Goal: Task Accomplishment & Management: Use online tool/utility

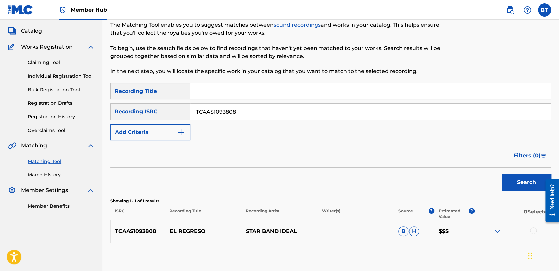
scroll to position [34, 0]
drag, startPoint x: 216, startPoint y: 112, endPoint x: 178, endPoint y: 108, distance: 38.5
click at [178, 108] on div "SearchWithCriteria62e3ad0e-7926-4b16-bba9-0b8d64bca7ec Recording ISRC TCAAS1093…" at bounding box center [330, 112] width 441 height 17
paste input "CP1643653"
type input "TCACP1643653"
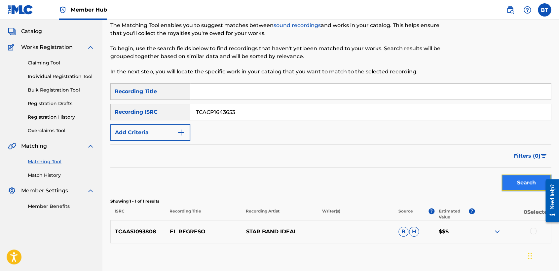
click at [517, 181] on button "Search" at bounding box center [526, 182] width 50 height 17
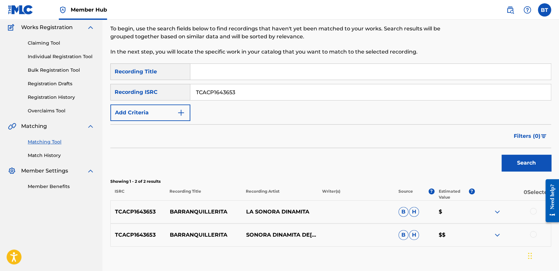
scroll to position [71, 0]
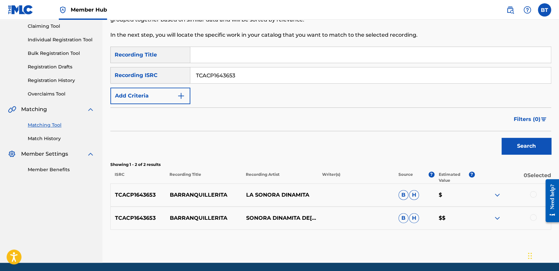
click at [535, 194] on div at bounding box center [533, 194] width 7 height 7
click at [531, 216] on div at bounding box center [533, 217] width 7 height 7
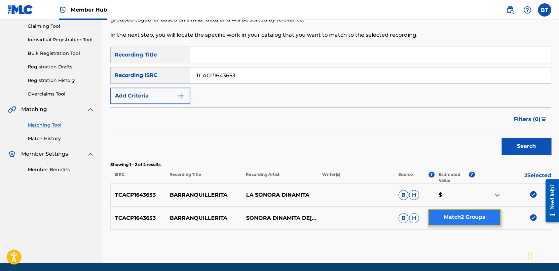
click at [467, 212] on button "Match 2 Groups" at bounding box center [464, 217] width 73 height 17
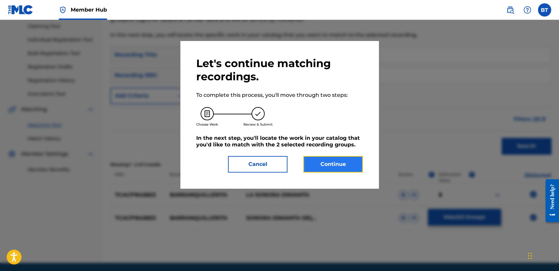
click at [334, 166] on button "Continue" at bounding box center [332, 164] width 59 height 17
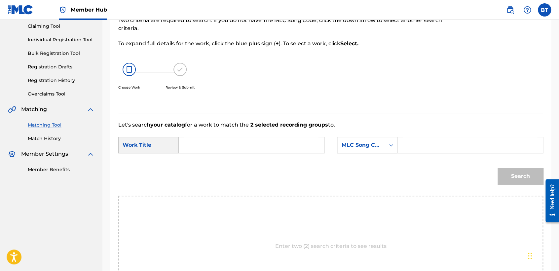
click at [368, 143] on div "MLC Song Code" at bounding box center [361, 145] width 40 height 8
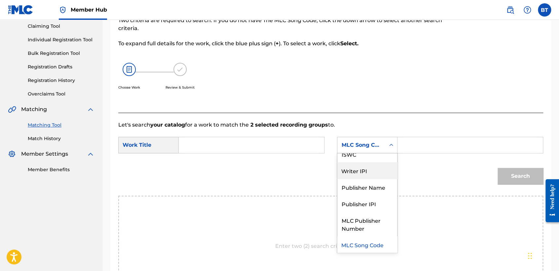
scroll to position [0, 0]
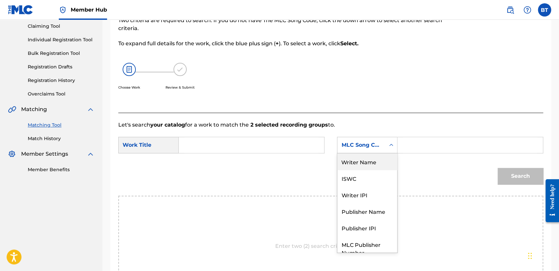
click at [366, 160] on div "Writer Name" at bounding box center [367, 161] width 60 height 17
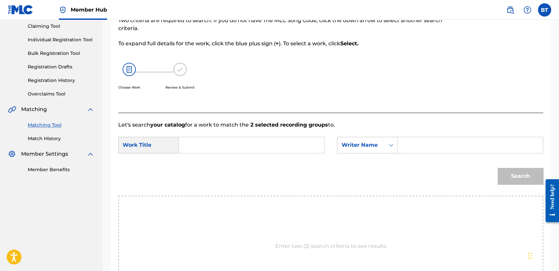
click at [285, 144] on input "Search Form" at bounding box center [251, 145] width 134 height 16
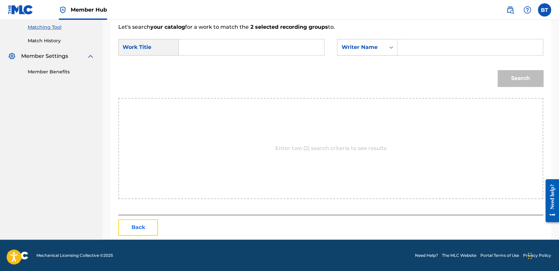
click at [139, 230] on button "Back" at bounding box center [138, 227] width 40 height 17
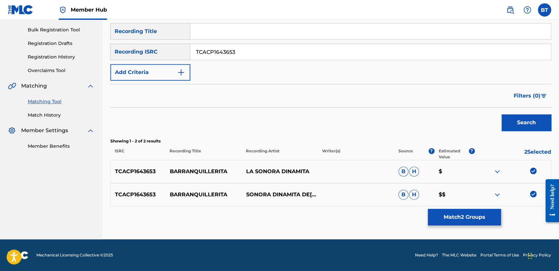
scroll to position [94, 0]
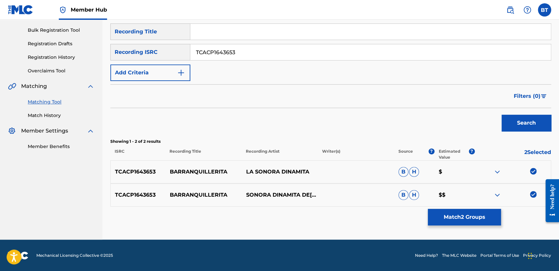
click at [533, 173] on img at bounding box center [533, 171] width 7 height 7
click at [532, 194] on img at bounding box center [533, 194] width 7 height 7
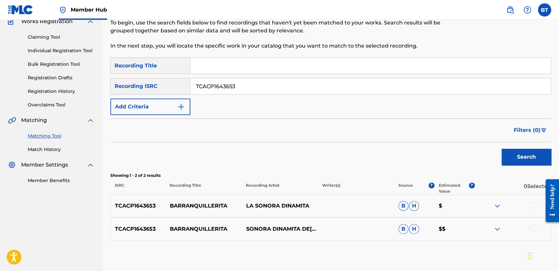
scroll to position [57, 0]
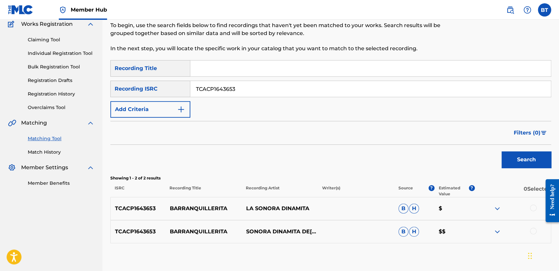
drag, startPoint x: 257, startPoint y: 90, endPoint x: 176, endPoint y: 86, distance: 81.3
click at [176, 86] on div "SearchWithCriteria62e3ad0e-7926-4b16-bba9-0b8d64bca7ec Recording ISRC TCACP1643…" at bounding box center [330, 89] width 441 height 17
paste input "US3DF1305922"
type input "US3DF1305922"
click at [523, 162] on button "Search" at bounding box center [526, 159] width 50 height 17
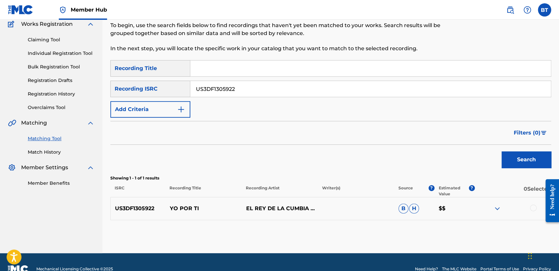
click at [531, 206] on div at bounding box center [533, 207] width 7 height 7
click at [474, 217] on button "Match 1 Group" at bounding box center [464, 217] width 73 height 17
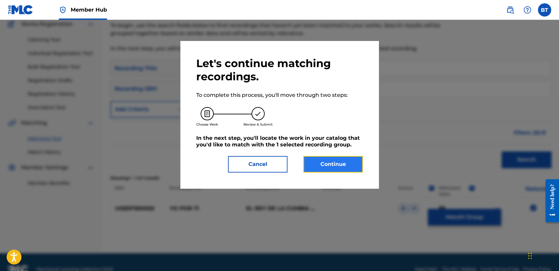
click at [337, 166] on button "Continue" at bounding box center [332, 164] width 59 height 17
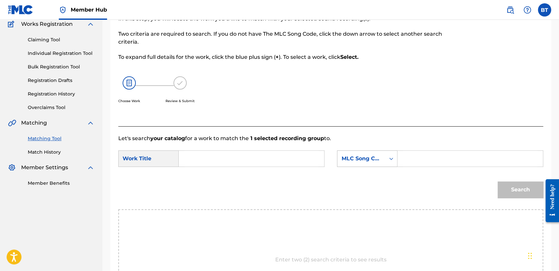
click at [369, 158] on div "MLC Song Code" at bounding box center [361, 159] width 40 height 8
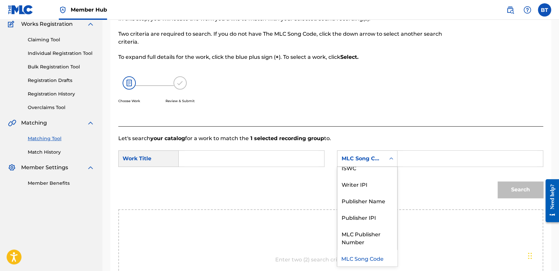
scroll to position [0, 0]
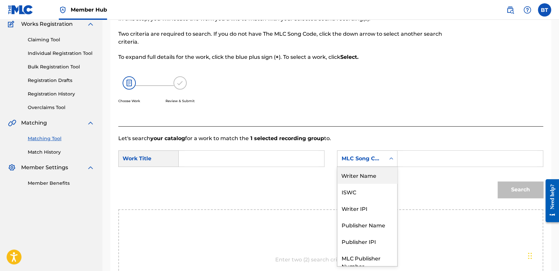
click at [369, 172] on div "Writer Name" at bounding box center [367, 175] width 60 height 17
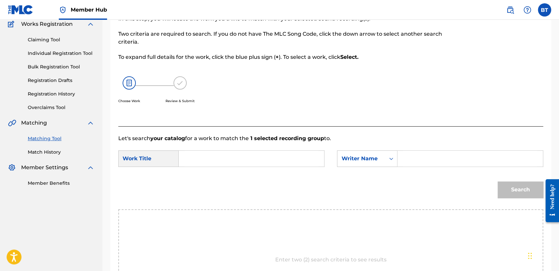
click at [419, 160] on input "Search Form" at bounding box center [470, 159] width 134 height 16
paste input "[PERSON_NAME] [PERSON_NAME]"
type input "[PERSON_NAME] [PERSON_NAME]"
click at [221, 158] on input "Search Form" at bounding box center [251, 159] width 134 height 16
click at [228, 168] on div "SearchWithCriteriad2633f59-eb04-4f80-b169-70ce7b53dfea Work Title SearchWithCri…" at bounding box center [330, 160] width 425 height 20
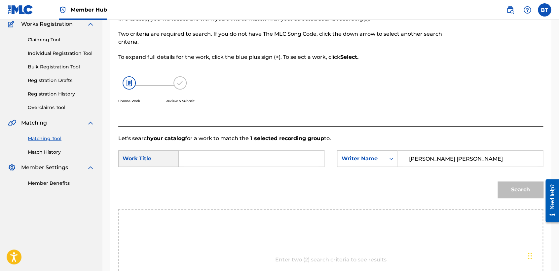
click at [219, 159] on input "Search Form" at bounding box center [251, 159] width 134 height 16
paste input "YO POR TI"
type input "YO POR TI"
click at [523, 194] on button "Search" at bounding box center [520, 189] width 46 height 17
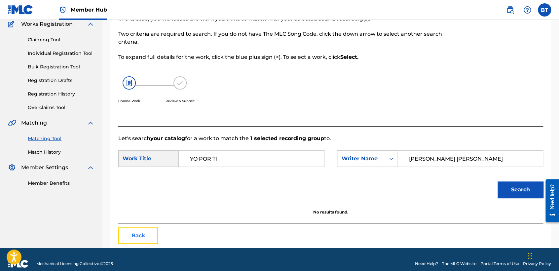
click at [142, 236] on button "Back" at bounding box center [138, 235] width 40 height 17
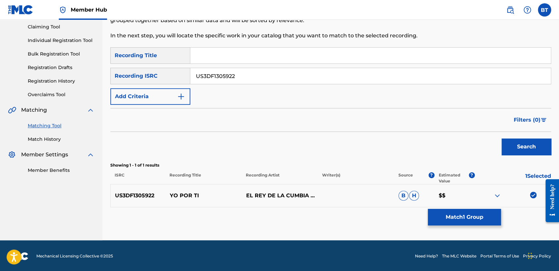
scroll to position [71, 0]
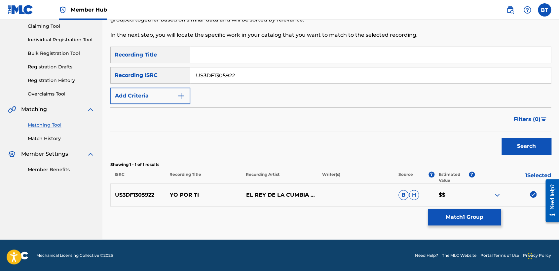
click at [535, 193] on img at bounding box center [533, 194] width 7 height 7
drag, startPoint x: 252, startPoint y: 79, endPoint x: 152, endPoint y: 75, distance: 100.8
click at [152, 75] on div "SearchWithCriteria62e3ad0e-7926-4b16-bba9-0b8d64bca7ec Recording ISRC US3DF1305…" at bounding box center [330, 75] width 441 height 17
paste input "HKI190507344"
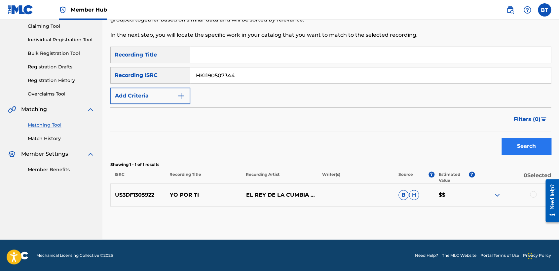
type input "HKI190507344"
click at [513, 145] on button "Search" at bounding box center [526, 146] width 50 height 17
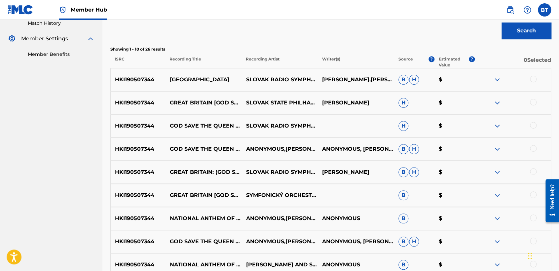
scroll to position [185, 0]
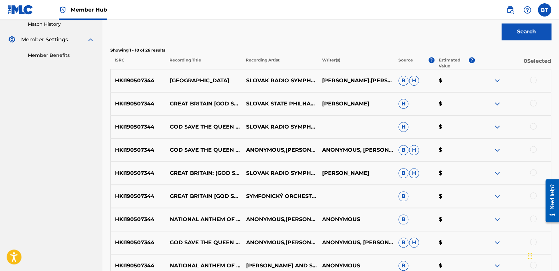
click at [534, 79] on div at bounding box center [533, 80] width 7 height 7
click at [533, 102] on div at bounding box center [533, 103] width 7 height 7
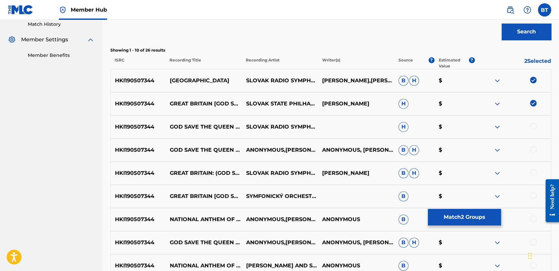
click at [534, 126] on div at bounding box center [533, 126] width 7 height 7
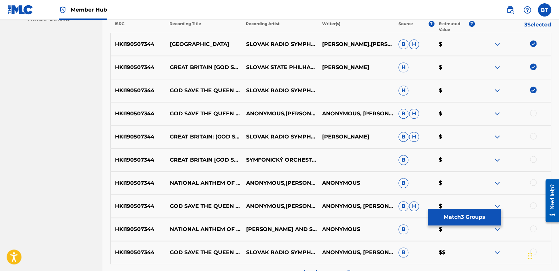
scroll to position [222, 0]
click at [534, 117] on div "HKI190507344 GOD SAVE THE QUEEN ([GEOGRAPHIC_DATA]) (ARR. [PERSON_NAME] FOR ORC…" at bounding box center [330, 113] width 441 height 23
click at [534, 114] on div at bounding box center [533, 112] width 7 height 7
click at [535, 135] on div at bounding box center [533, 135] width 7 height 7
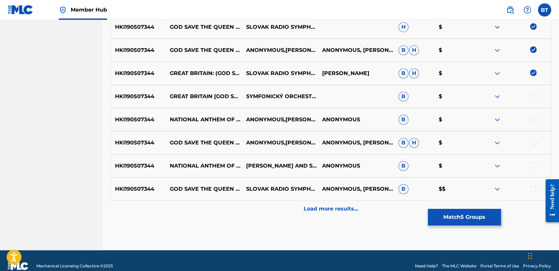
scroll to position [296, 0]
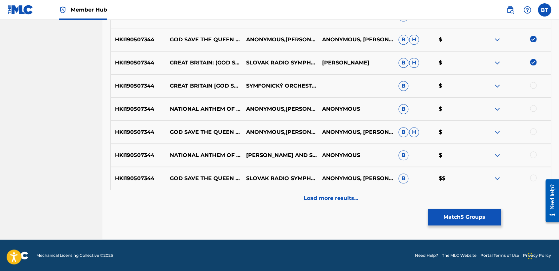
click at [534, 86] on div at bounding box center [533, 85] width 7 height 7
click at [535, 108] on div at bounding box center [533, 108] width 7 height 7
click at [465, 213] on button "Match 7 Groups" at bounding box center [464, 217] width 73 height 17
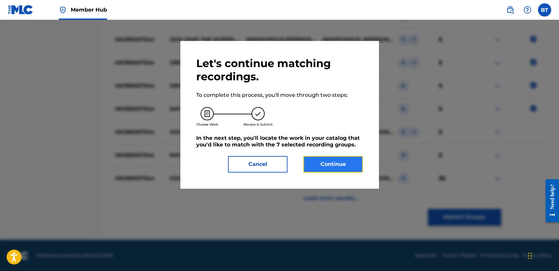
click at [339, 166] on button "Continue" at bounding box center [332, 164] width 59 height 17
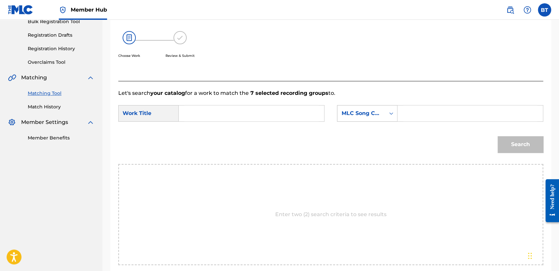
scroll to position [95, 0]
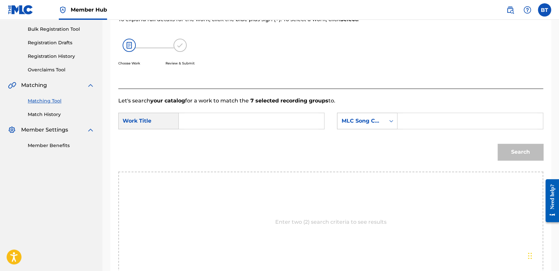
click at [362, 118] on div "MLC Song Code" at bounding box center [361, 121] width 40 height 8
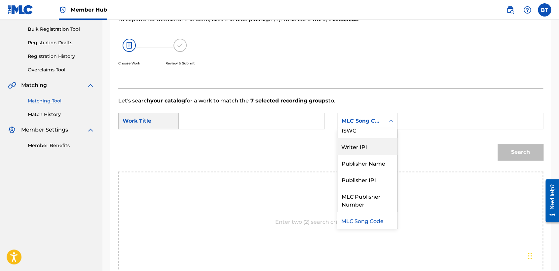
scroll to position [0, 0]
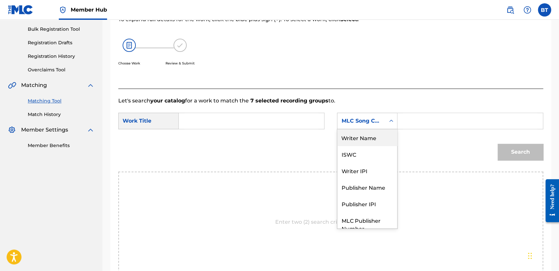
drag, startPoint x: 375, startPoint y: 137, endPoint x: 387, endPoint y: 129, distance: 14.7
click at [375, 136] on div "Writer Name" at bounding box center [367, 137] width 60 height 17
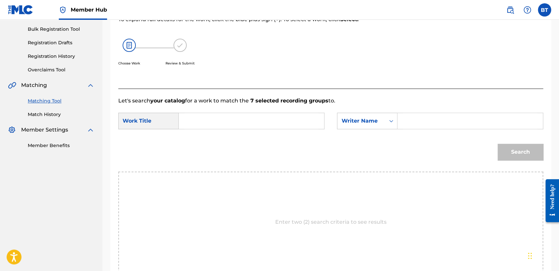
click at [414, 121] on input "Search Form" at bounding box center [470, 121] width 134 height 16
paste input "Anonymous"
type input "Anonymous"
click at [258, 125] on input "Search Form" at bounding box center [251, 121] width 134 height 16
click at [245, 123] on input "Search Form" at bounding box center [251, 121] width 134 height 16
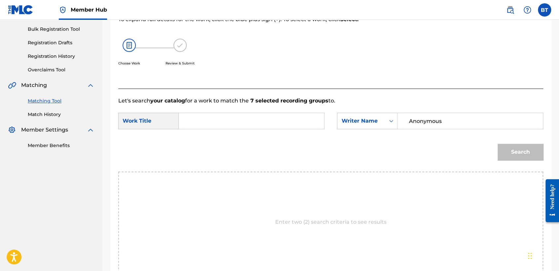
paste input "National Anthem of the United Kingdom of [GEOGRAPHIC_DATA] and [GEOGRAPHIC_DATA]"
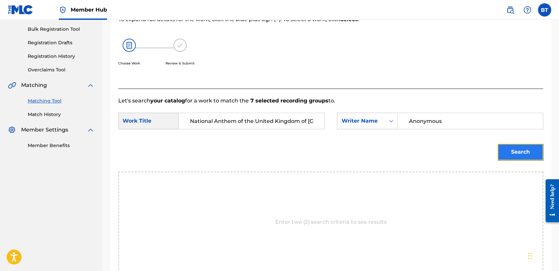
click at [517, 151] on button "Search" at bounding box center [520, 152] width 46 height 17
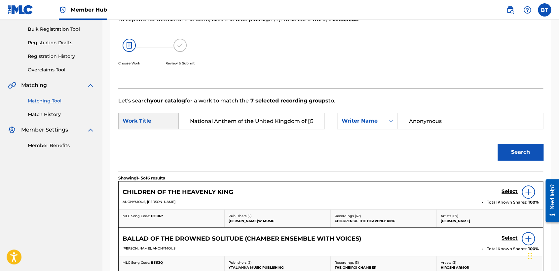
scroll to position [0, 87]
drag, startPoint x: 298, startPoint y: 120, endPoint x: 562, endPoint y: 124, distance: 264.3
click at [559, 124] on html "Accessibility Screen-Reader Guide, Feedback, and Issue Reporting | New window 0…" at bounding box center [279, 40] width 559 height 271
click at [522, 148] on button "Search" at bounding box center [520, 152] width 46 height 17
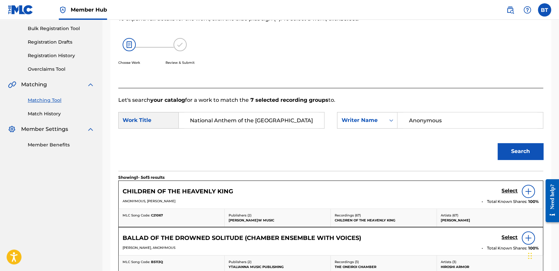
scroll to position [95, 0]
drag, startPoint x: 264, startPoint y: 110, endPoint x: 145, endPoint y: 112, distance: 118.3
click at [145, 112] on form "SearchWithCriteriad2633f59-eb04-4f80-b169-70ce7b53dfea Work Title National Anth…" at bounding box center [330, 138] width 425 height 67
type input "m"
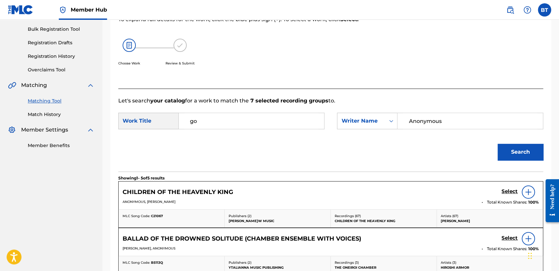
type input "g"
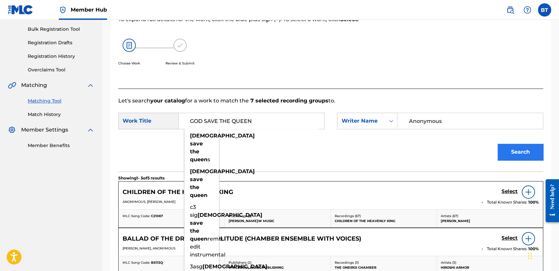
type input "GOD SAVE THE QUEEN"
click at [511, 154] on button "Search" at bounding box center [520, 152] width 46 height 17
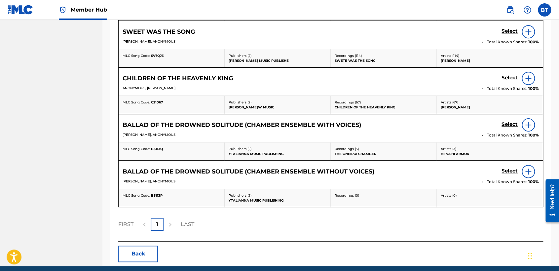
scroll to position [315, 0]
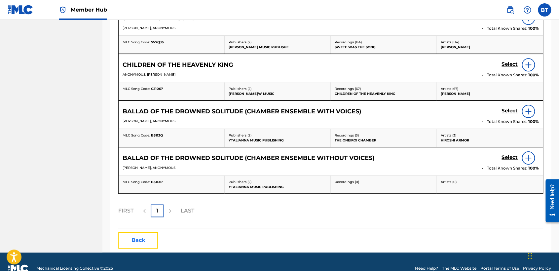
click at [134, 241] on button "Back" at bounding box center [138, 240] width 40 height 17
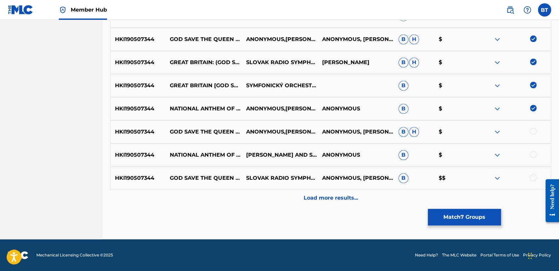
scroll to position [296, 0]
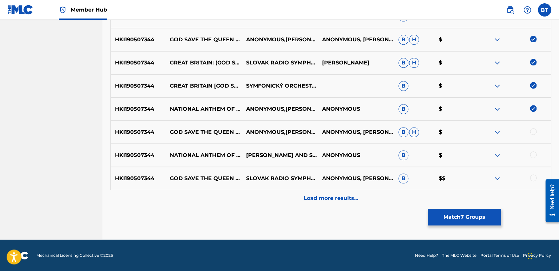
click at [530, 110] on img at bounding box center [533, 108] width 7 height 7
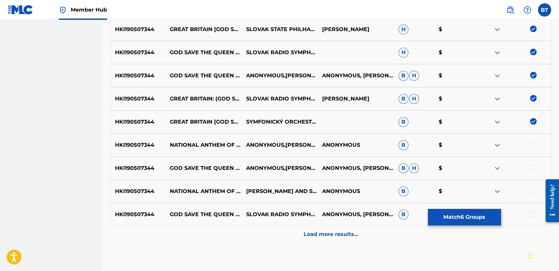
scroll to position [259, 0]
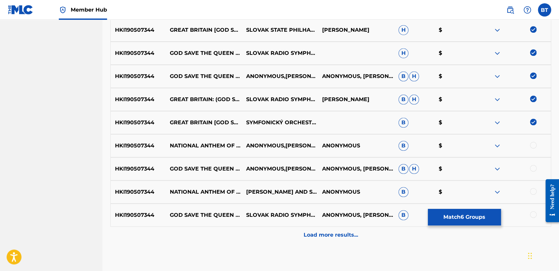
click at [533, 122] on img at bounding box center [533, 122] width 7 height 7
click at [534, 99] on img at bounding box center [533, 98] width 7 height 7
click at [535, 76] on img at bounding box center [533, 75] width 7 height 7
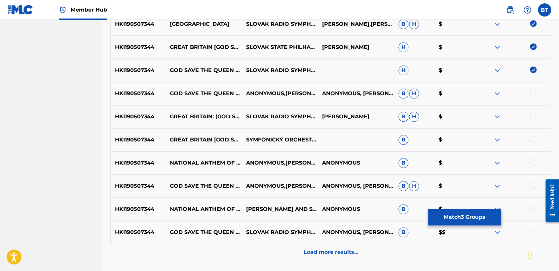
scroll to position [185, 0]
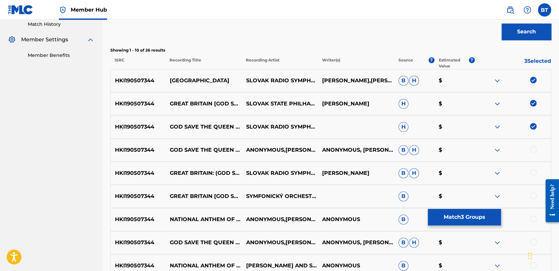
click at [534, 124] on img at bounding box center [533, 126] width 7 height 7
click at [532, 104] on img at bounding box center [533, 103] width 7 height 7
click at [533, 81] on img at bounding box center [533, 80] width 7 height 7
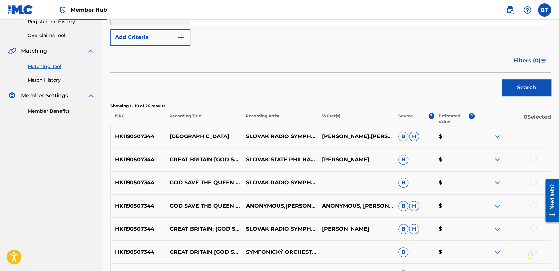
scroll to position [39, 0]
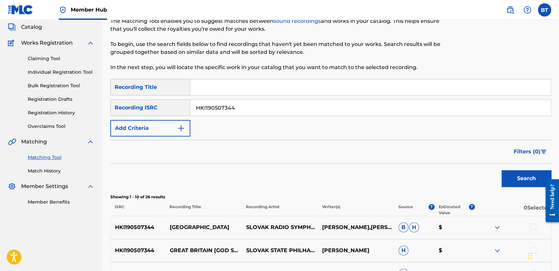
drag, startPoint x: 238, startPoint y: 104, endPoint x: 138, endPoint y: 98, distance: 99.9
click at [141, 101] on div "SearchWithCriteria62e3ad0e-7926-4b16-bba9-0b8d64bca7ec Recording ISRC HKI190507…" at bounding box center [330, 107] width 441 height 17
paste input "USZBG1117741"
type input "USZBG1117741"
click at [511, 182] on button "Search" at bounding box center [526, 178] width 50 height 17
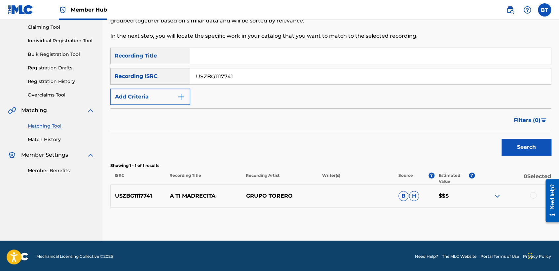
scroll to position [71, 0]
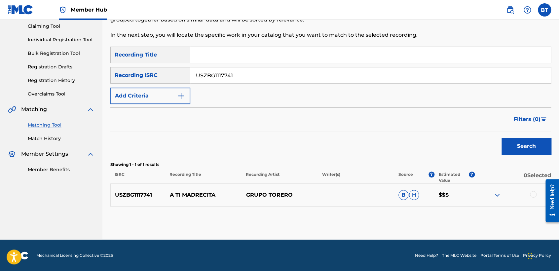
click at [530, 197] on div at bounding box center [512, 195] width 76 height 8
click at [535, 195] on div at bounding box center [533, 194] width 7 height 7
click at [487, 217] on button "Match 1 Group" at bounding box center [464, 217] width 73 height 17
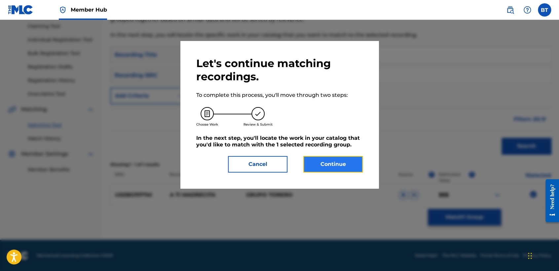
click at [350, 164] on button "Continue" at bounding box center [332, 164] width 59 height 17
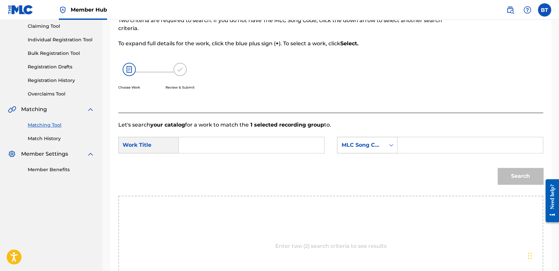
click at [379, 147] on div "MLC Song Code" at bounding box center [361, 145] width 40 height 8
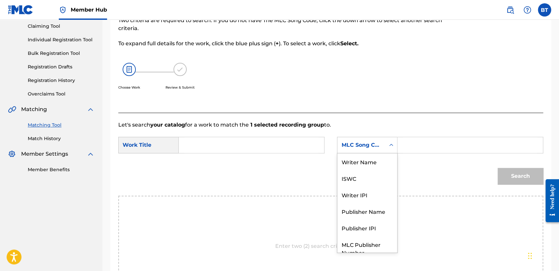
scroll to position [0, 0]
click at [374, 161] on div "Writer Name" at bounding box center [367, 161] width 60 height 17
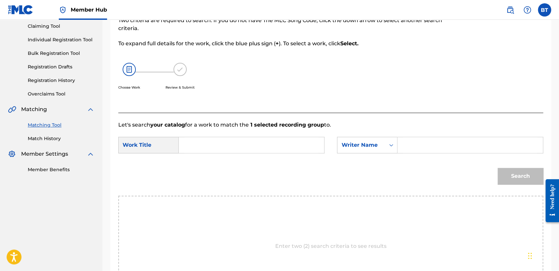
drag, startPoint x: 324, startPoint y: 137, endPoint x: 290, endPoint y: 150, distance: 35.8
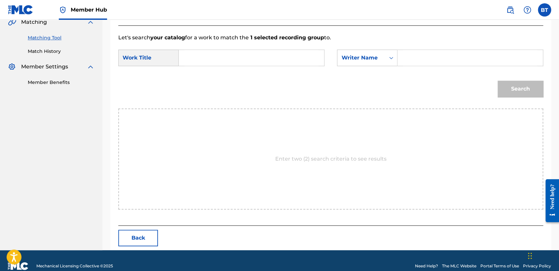
scroll to position [169, 0]
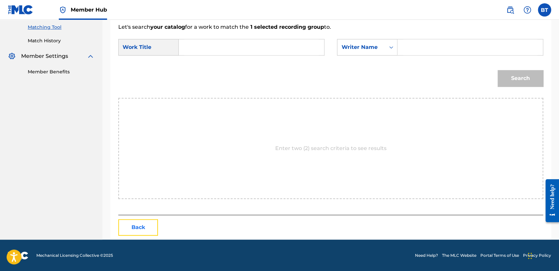
click at [132, 230] on button "Back" at bounding box center [138, 227] width 40 height 17
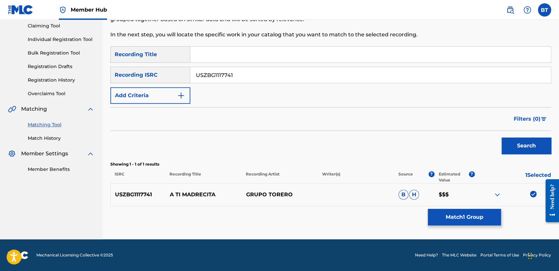
scroll to position [71, 0]
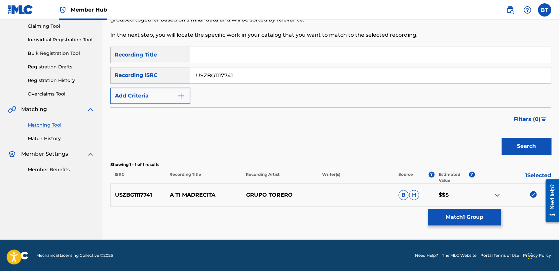
click at [531, 190] on div "USZBG1117741 A TI MADRECITA GRUPO TORERO B H $$$" at bounding box center [330, 194] width 441 height 23
click at [530, 195] on img at bounding box center [533, 194] width 7 height 7
drag, startPoint x: 254, startPoint y: 80, endPoint x: 187, endPoint y: 78, distance: 67.1
click at [187, 78] on div "SearchWithCriteria62e3ad0e-7926-4b16-bba9-0b8d64bca7ec Recording ISRC USZBG1117…" at bounding box center [330, 75] width 441 height 17
paste input "QZFYZ1969018"
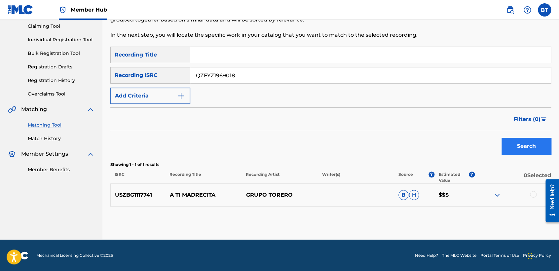
type input "QZFYZ1969018"
click at [518, 149] on button "Search" at bounding box center [526, 146] width 50 height 17
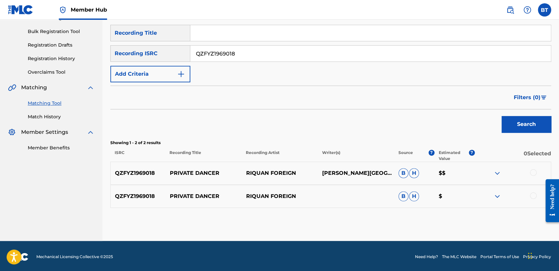
scroll to position [94, 0]
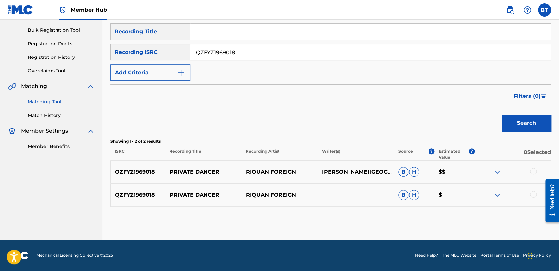
click at [529, 170] on div at bounding box center [512, 172] width 76 height 8
click at [534, 171] on div at bounding box center [533, 171] width 7 height 7
click at [532, 193] on div at bounding box center [533, 194] width 7 height 7
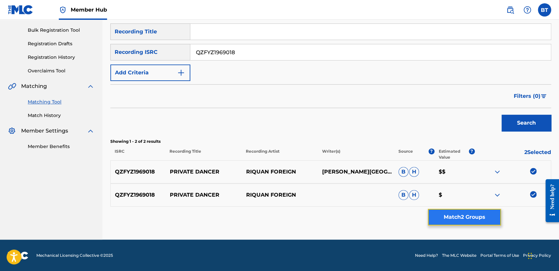
click at [473, 217] on button "Match 2 Groups" at bounding box center [464, 217] width 73 height 17
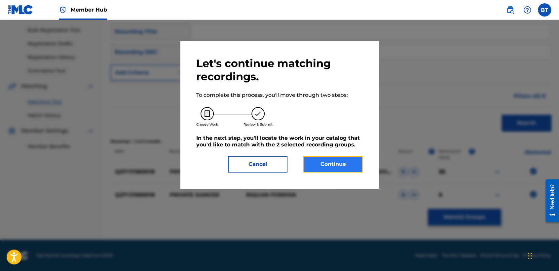
click at [343, 168] on button "Continue" at bounding box center [332, 164] width 59 height 17
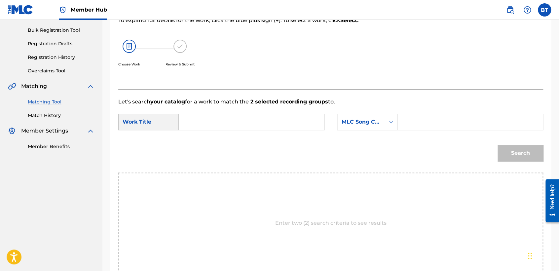
click at [382, 112] on form "SearchWithCriteriad2633f59-eb04-4f80-b169-70ce7b53dfea Work Title SearchWithCri…" at bounding box center [330, 139] width 425 height 67
click at [374, 127] on div "MLC Song Code" at bounding box center [361, 122] width 48 height 13
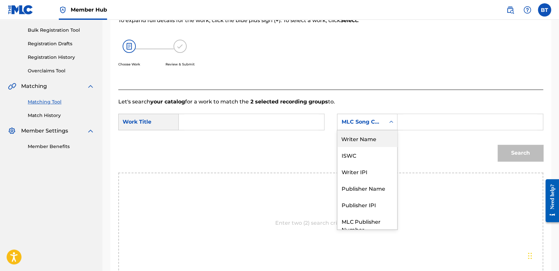
click at [372, 142] on div "Writer Name" at bounding box center [367, 138] width 60 height 17
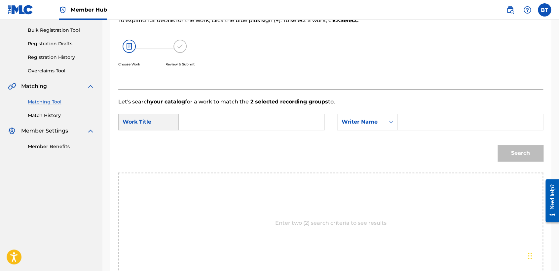
click at [417, 121] on input "Search Form" at bounding box center [470, 122] width 134 height 16
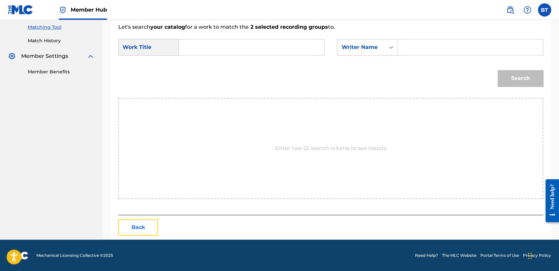
click at [146, 226] on button "Back" at bounding box center [138, 227] width 40 height 17
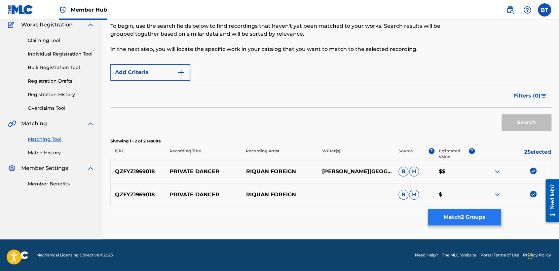
scroll to position [94, 0]
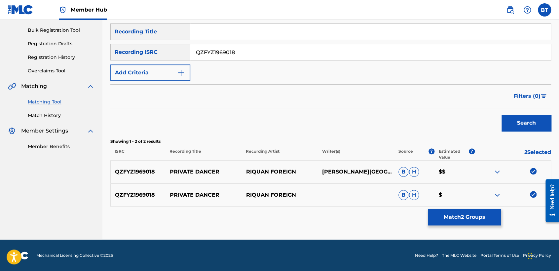
click at [534, 171] on img at bounding box center [533, 171] width 7 height 7
click at [533, 194] on img at bounding box center [533, 194] width 7 height 7
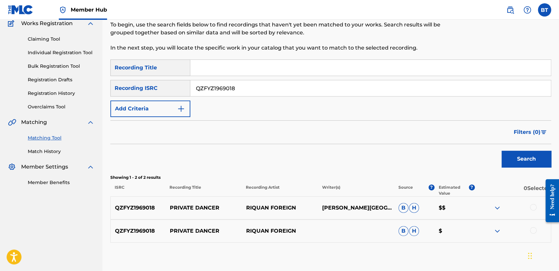
scroll to position [57, 0]
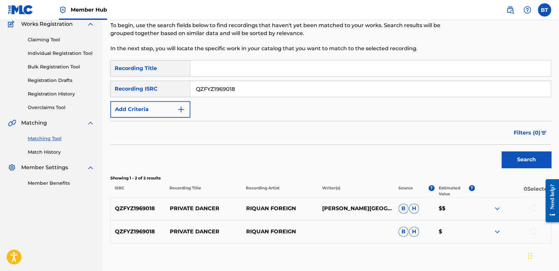
drag, startPoint x: 238, startPoint y: 94, endPoint x: 176, endPoint y: 94, distance: 62.1
click at [176, 94] on div "SearchWithCriteria62e3ad0e-7926-4b16-bba9-0b8d64bca7ec Recording ISRC QZFYZ1969…" at bounding box center [330, 89] width 441 height 17
click at [510, 158] on button "Search" at bounding box center [526, 159] width 50 height 17
paste input "FR1Q10810094"
type input "FR1Q10810094"
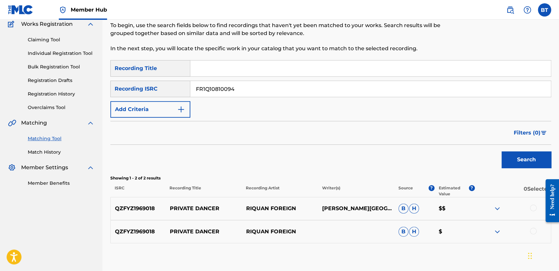
click at [536, 169] on div "Search" at bounding box center [524, 158] width 53 height 26
click at [529, 162] on button "Search" at bounding box center [526, 159] width 50 height 17
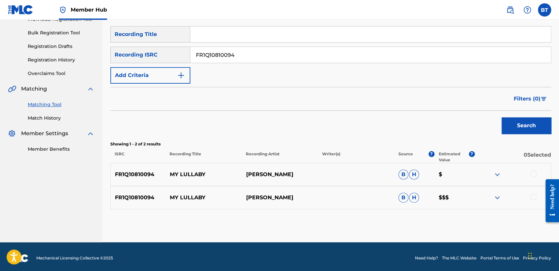
scroll to position [94, 0]
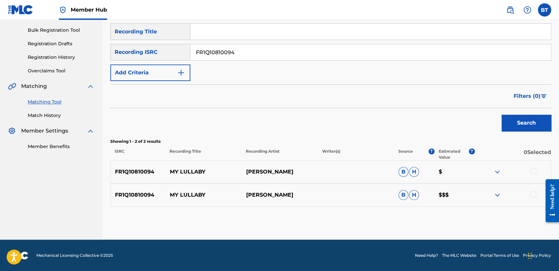
click at [532, 170] on div at bounding box center [533, 171] width 7 height 7
click at [530, 196] on div at bounding box center [533, 194] width 7 height 7
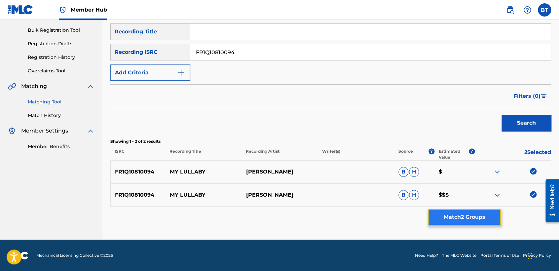
click at [433, 219] on button "Match 2 Groups" at bounding box center [464, 217] width 73 height 17
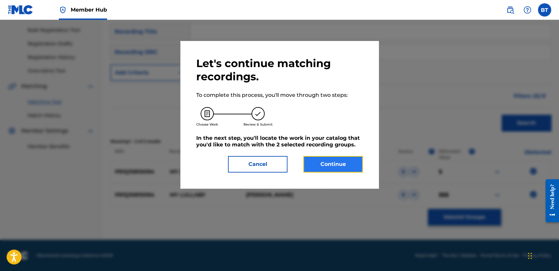
click at [351, 166] on button "Continue" at bounding box center [332, 164] width 59 height 17
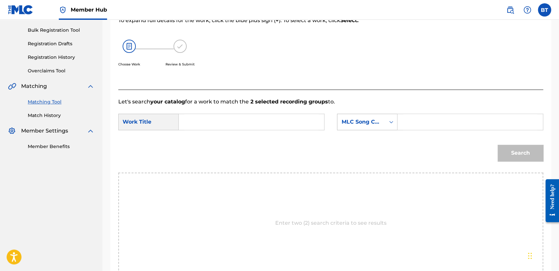
click at [359, 126] on div "MLC Song Code" at bounding box center [361, 122] width 48 height 13
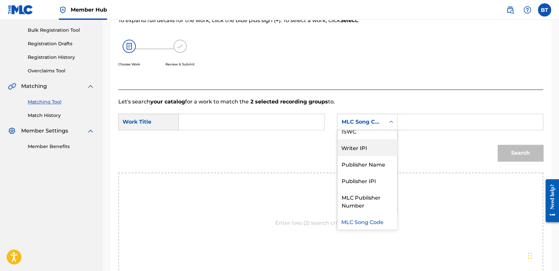
scroll to position [0, 0]
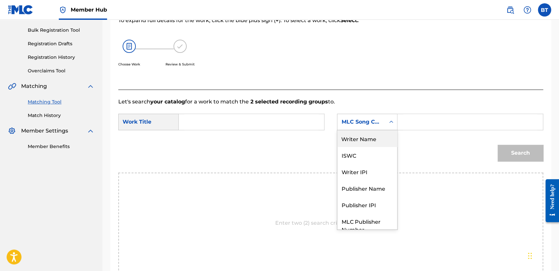
drag, startPoint x: 359, startPoint y: 143, endPoint x: 349, endPoint y: 141, distance: 10.0
click at [359, 142] on div "Writer Name" at bounding box center [367, 138] width 60 height 17
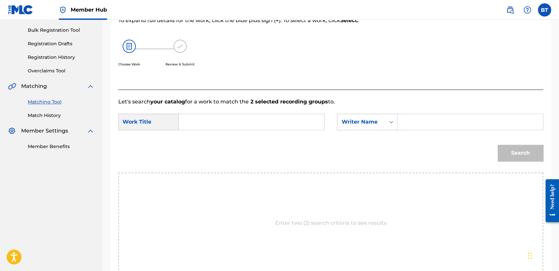
click at [422, 124] on input "Search Form" at bounding box center [470, 122] width 134 height 16
paste input "[PERSON_NAME]"
type input "[PERSON_NAME]"
click at [266, 122] on input "Search Form" at bounding box center [251, 122] width 134 height 16
paste input "My Lullaby"
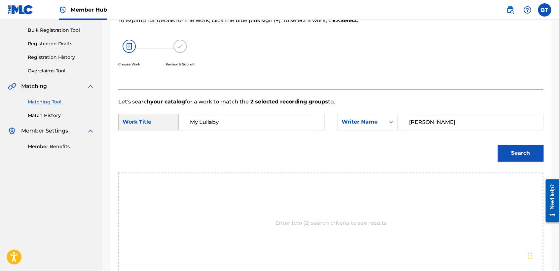
type input "My Lullaby"
click at [513, 162] on div "Search" at bounding box center [518, 151] width 49 height 26
click at [511, 155] on button "Search" at bounding box center [520, 153] width 46 height 17
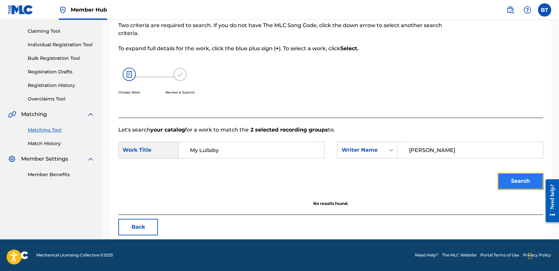
scroll to position [66, 0]
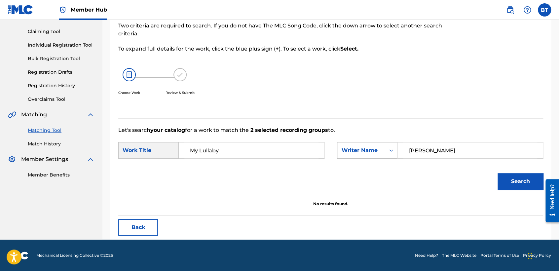
drag, startPoint x: 480, startPoint y: 152, endPoint x: 383, endPoint y: 143, distance: 97.2
click at [383, 143] on div "SearchWithCriteria19fb5e5a-81b6-4f86-b516-a62467860a94 Writer Name[PERSON_NAME]" at bounding box center [440, 150] width 206 height 17
drag, startPoint x: 415, startPoint y: 149, endPoint x: 441, endPoint y: 154, distance: 25.7
click at [415, 149] on input "Search Form" at bounding box center [470, 150] width 134 height 16
paste input "[PERSON_NAME]"
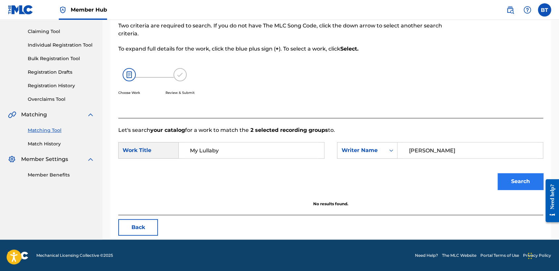
type input "[PERSON_NAME]"
click at [512, 179] on button "Search" at bounding box center [520, 181] width 46 height 17
click at [142, 222] on button "Back" at bounding box center [138, 227] width 40 height 17
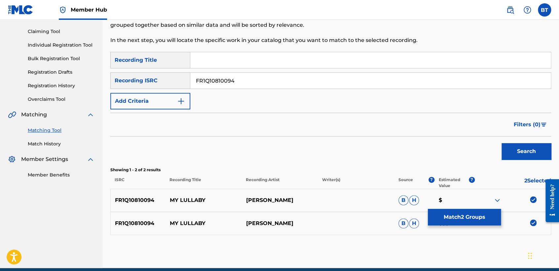
click at [537, 199] on div at bounding box center [512, 200] width 76 height 8
click at [535, 201] on img at bounding box center [533, 199] width 7 height 7
click at [532, 223] on img at bounding box center [533, 222] width 7 height 7
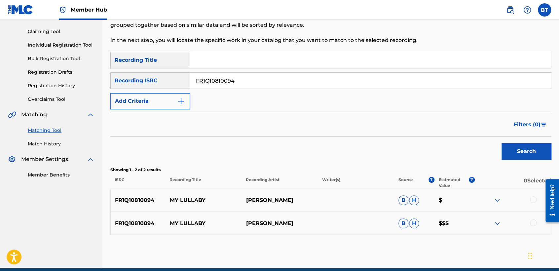
drag, startPoint x: 300, startPoint y: 81, endPoint x: 168, endPoint y: 81, distance: 132.1
click at [168, 81] on div "SearchWithCriteria62e3ad0e-7926-4b16-bba9-0b8d64bca7ec Recording ISRC FR1Q10810…" at bounding box center [330, 80] width 441 height 17
paste input "DEQ121754127"
type input "DEQ121754127"
click at [528, 157] on button "Search" at bounding box center [526, 151] width 50 height 17
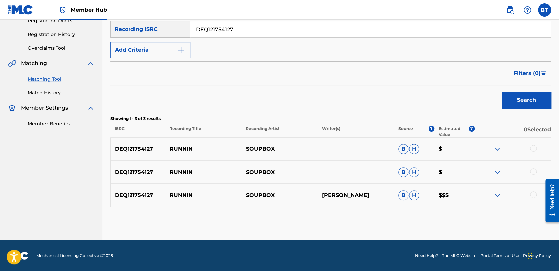
scroll to position [117, 0]
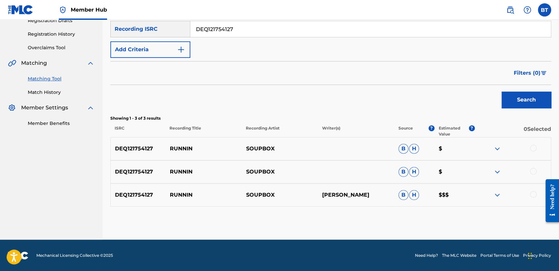
click at [532, 147] on div at bounding box center [533, 148] width 7 height 7
click at [534, 172] on div at bounding box center [533, 171] width 7 height 7
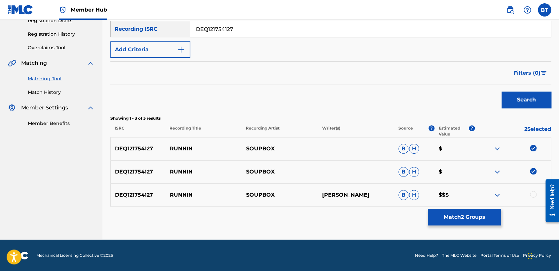
click at [536, 195] on div at bounding box center [512, 195] width 76 height 8
click at [535, 195] on div at bounding box center [533, 194] width 7 height 7
click at [494, 216] on button "Match 3 Groups" at bounding box center [464, 217] width 73 height 17
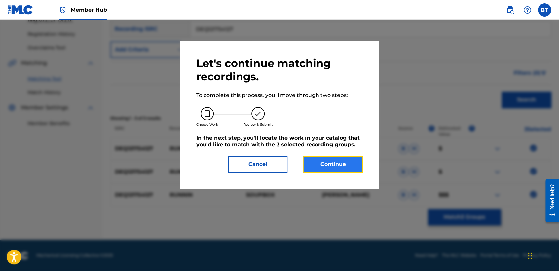
click at [331, 161] on button "Continue" at bounding box center [332, 164] width 59 height 17
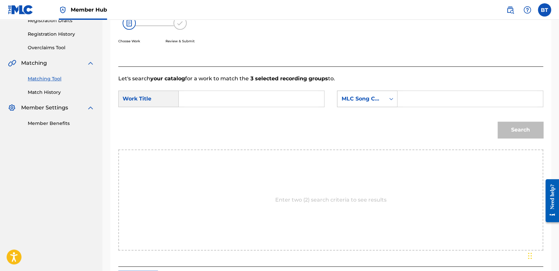
click at [370, 100] on div "MLC Song Code" at bounding box center [361, 99] width 40 height 8
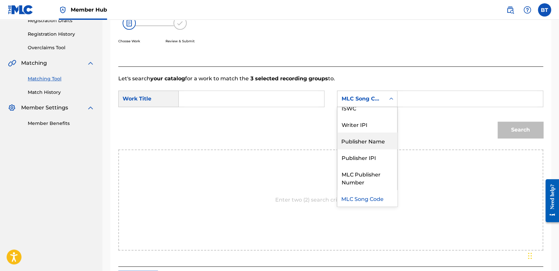
scroll to position [0, 0]
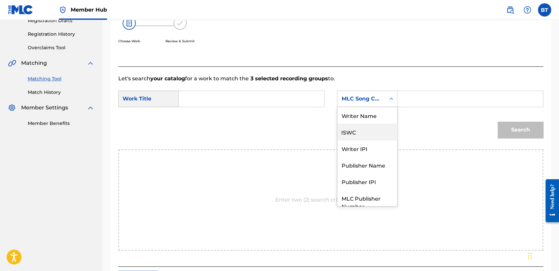
click at [376, 124] on div "ISWC" at bounding box center [367, 132] width 60 height 17
click at [379, 101] on div "ISWC" at bounding box center [361, 99] width 40 height 8
click at [378, 108] on div "Writer Name" at bounding box center [367, 115] width 60 height 17
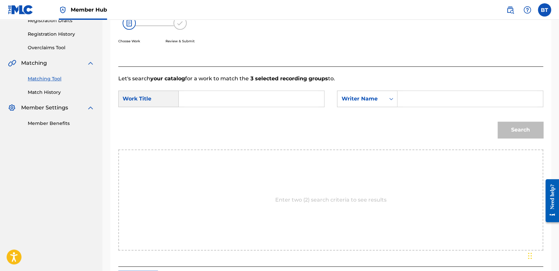
click at [235, 99] on input "Search Form" at bounding box center [251, 99] width 134 height 16
paste input "[PERSON_NAME]"
drag, startPoint x: 255, startPoint y: 101, endPoint x: 126, endPoint y: 95, distance: 129.3
click at [126, 95] on div "SearchWithCriteriad2633f59-eb04-4f80-b169-70ce7b53dfea Work Title[PERSON_NAME]" at bounding box center [221, 98] width 206 height 17
paste input "unnin'"
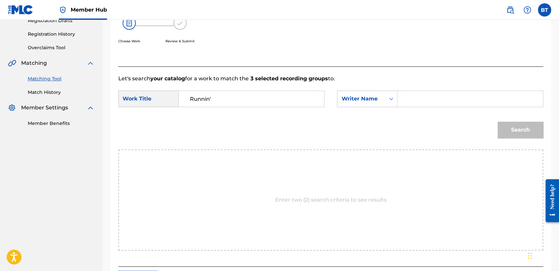
type input "Runnin'"
click at [452, 102] on input "Search Form" at bounding box center [470, 99] width 134 height 16
paste input "[PERSON_NAME]"
type input "[PERSON_NAME]"
click at [531, 134] on button "Search" at bounding box center [520, 130] width 46 height 17
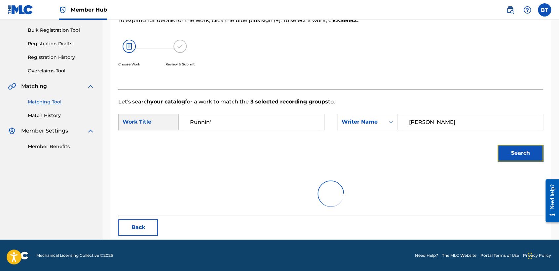
scroll to position [66, 0]
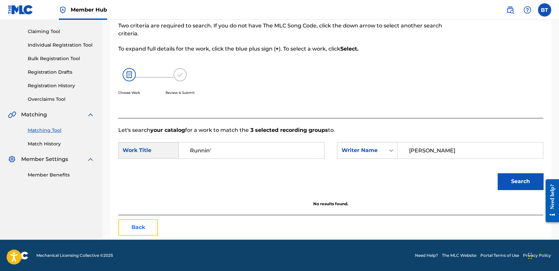
click at [143, 224] on button "Back" at bounding box center [138, 227] width 40 height 17
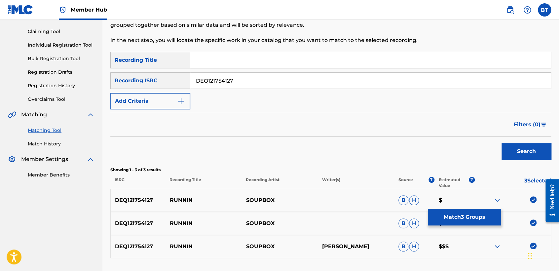
click at [531, 198] on img at bounding box center [533, 199] width 7 height 7
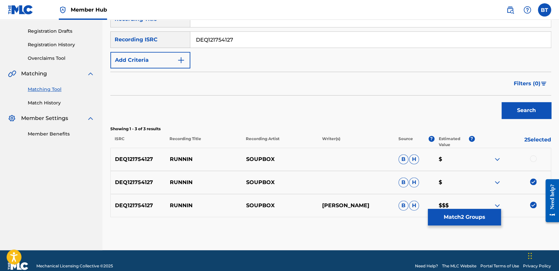
scroll to position [117, 0]
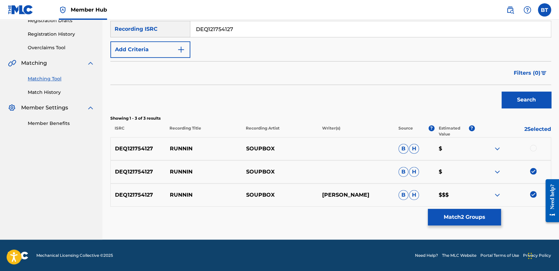
click at [531, 170] on img at bounding box center [533, 171] width 7 height 7
click at [532, 194] on img at bounding box center [533, 194] width 7 height 7
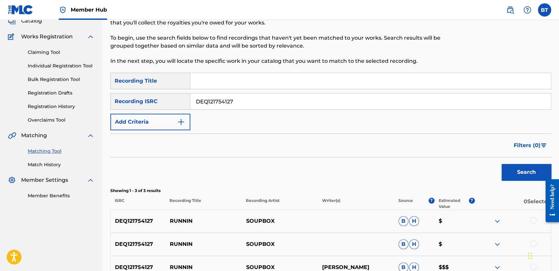
scroll to position [44, 0]
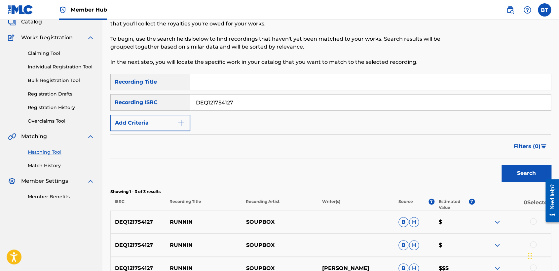
drag, startPoint x: 251, startPoint y: 105, endPoint x: 172, endPoint y: 101, distance: 79.4
click at [172, 101] on div "SearchWithCriteria62e3ad0e-7926-4b16-bba9-0b8d64bca7ec Recording ISRC DEQ121754…" at bounding box center [330, 102] width 441 height 17
paste input "AURFF1800531"
type input "AURFF1800531"
click at [522, 169] on button "Search" at bounding box center [526, 173] width 50 height 17
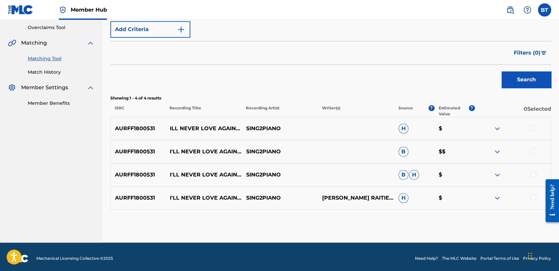
scroll to position [140, 0]
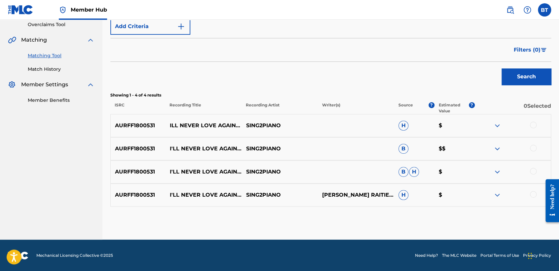
click at [532, 124] on div at bounding box center [533, 125] width 7 height 7
click at [532, 147] on div at bounding box center [533, 148] width 7 height 7
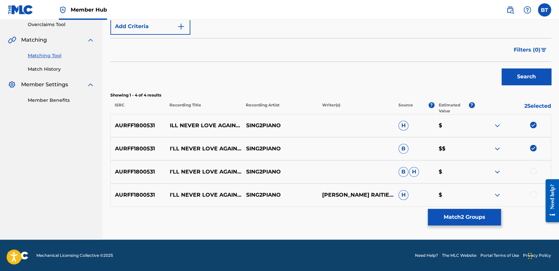
click at [535, 171] on div at bounding box center [533, 171] width 7 height 7
click at [534, 195] on div at bounding box center [533, 194] width 7 height 7
click at [475, 224] on button "Match 4 Groups" at bounding box center [464, 217] width 73 height 17
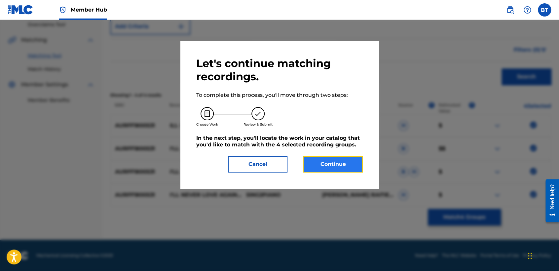
click at [351, 164] on button "Continue" at bounding box center [332, 164] width 59 height 17
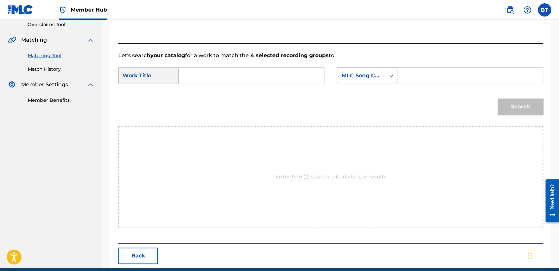
click at [361, 76] on div "MLC Song Code" at bounding box center [361, 76] width 40 height 8
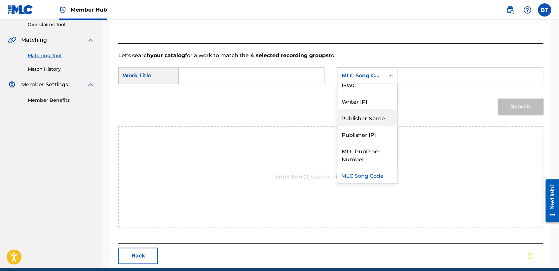
scroll to position [0, 0]
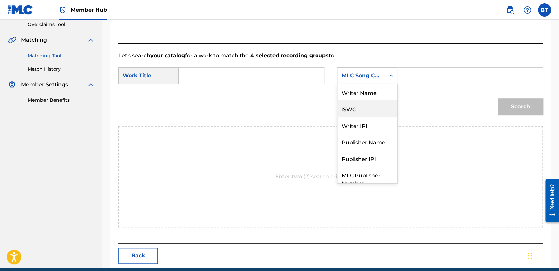
click at [362, 90] on div "Writer Name" at bounding box center [367, 92] width 60 height 17
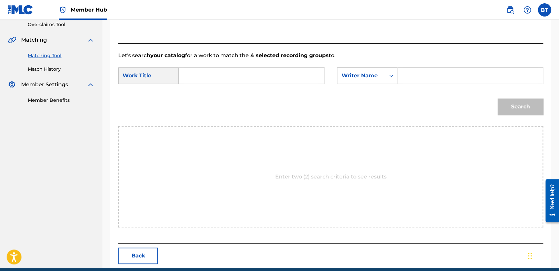
click at [202, 83] on input "Search Form" at bounding box center [251, 76] width 134 height 16
paste input "I'll Never Love Again (Originally Performed by[PERSON_NAME][DEMOGRAPHIC_DATA]) …"
type input "I'll Never Love Again (Originally Performed by[PERSON_NAME][DEMOGRAPHIC_DATA]) …"
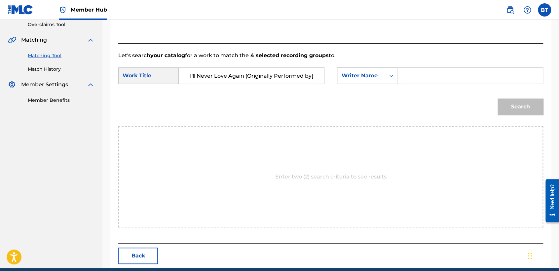
click at [428, 75] on input "Search Form" at bounding box center [470, 76] width 134 height 16
paste input "[PERSON_NAME]"
type input "[PERSON_NAME]"
click at [522, 109] on button "Search" at bounding box center [520, 106] width 46 height 17
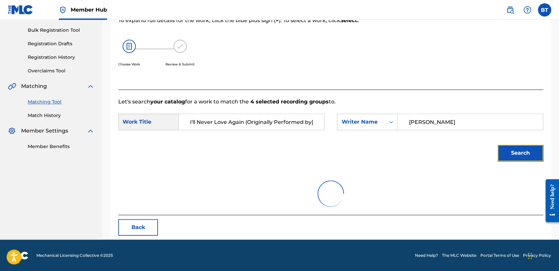
scroll to position [140, 0]
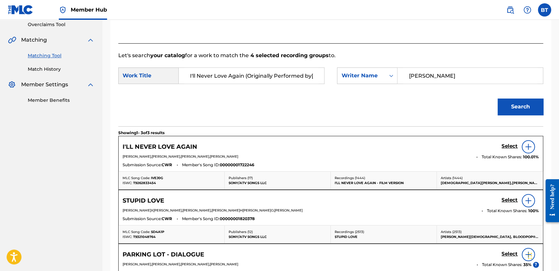
click at [529, 152] on div at bounding box center [528, 146] width 13 height 13
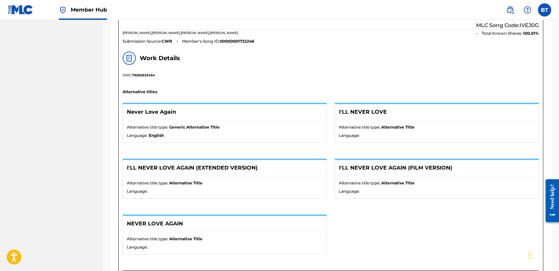
scroll to position [177, 0]
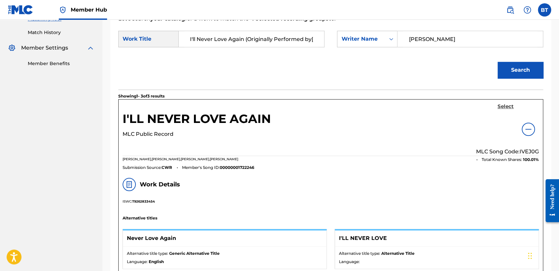
click at [502, 104] on h5 "Select" at bounding box center [505, 106] width 16 height 6
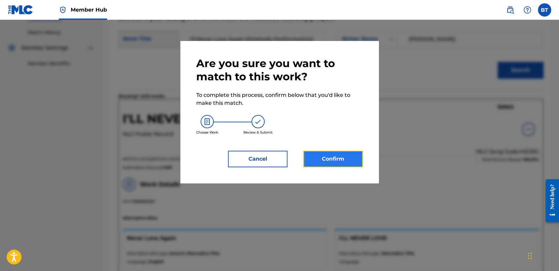
click at [351, 164] on button "Confirm" at bounding box center [332, 159] width 59 height 17
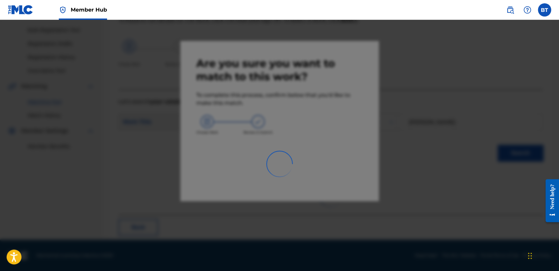
scroll to position [25, 0]
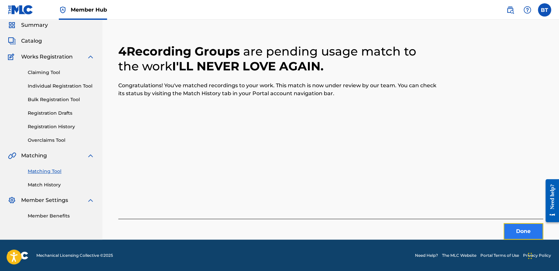
click at [528, 229] on button "Done" at bounding box center [523, 231] width 40 height 17
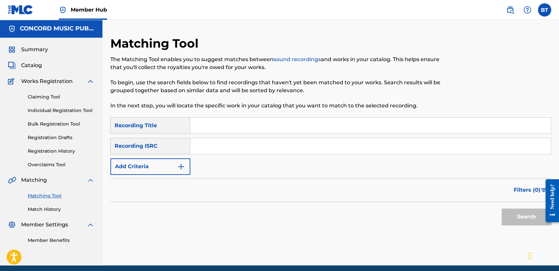
scroll to position [0, 0]
click at [266, 149] on input "Search Form" at bounding box center [370, 146] width 360 height 16
paste input "QZ85M1802771"
type input "QZ85M1802771"
click at [535, 215] on button "Search" at bounding box center [526, 217] width 50 height 17
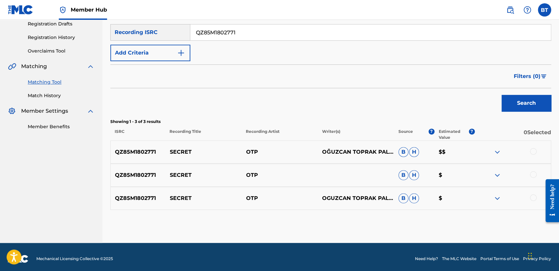
scroll to position [117, 0]
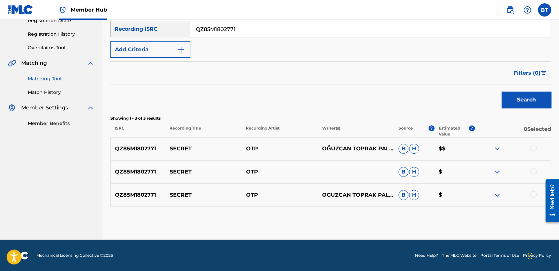
click at [531, 148] on div at bounding box center [533, 148] width 7 height 7
click at [533, 172] on div at bounding box center [533, 171] width 7 height 7
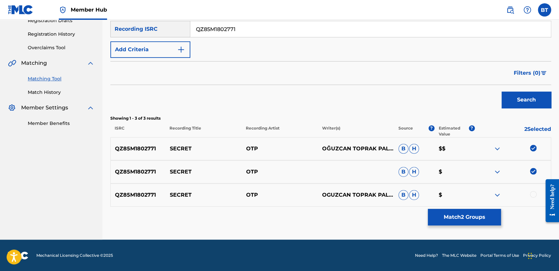
click at [537, 198] on div at bounding box center [512, 195] width 76 height 8
click at [535, 196] on div at bounding box center [533, 194] width 7 height 7
click at [445, 221] on button "Match 3 Groups" at bounding box center [464, 217] width 73 height 17
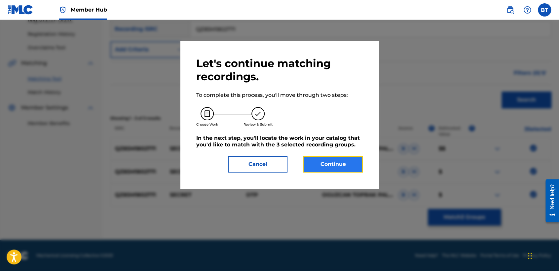
click at [344, 162] on button "Continue" at bounding box center [332, 164] width 59 height 17
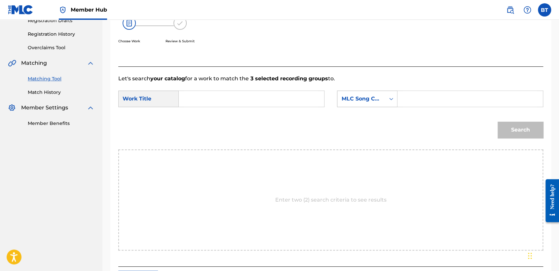
click at [373, 104] on div "MLC Song Code" at bounding box center [361, 98] width 48 height 13
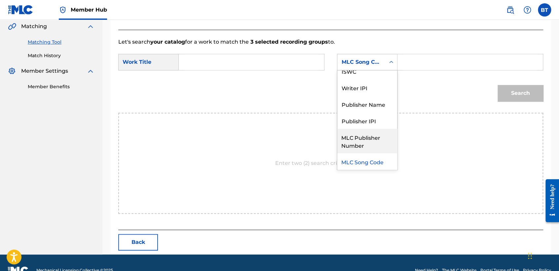
scroll to position [0, 0]
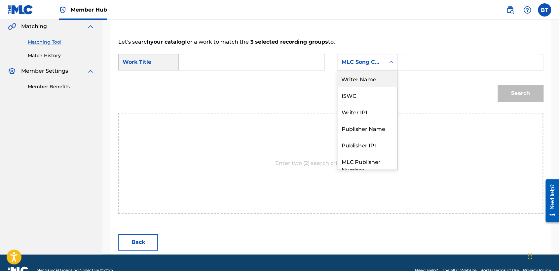
click at [366, 81] on div "Writer Name" at bounding box center [367, 78] width 60 height 17
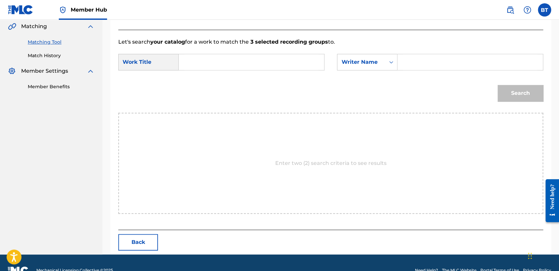
click at [410, 62] on input "Search Form" at bounding box center [470, 62] width 134 height 16
click at [438, 67] on input "Search Form" at bounding box center [470, 62] width 134 height 16
paste input "Oğuzcan [PERSON_NAME]"
type input "Oğuzcan [PERSON_NAME]"
click at [263, 54] on input "Search Form" at bounding box center [251, 62] width 134 height 16
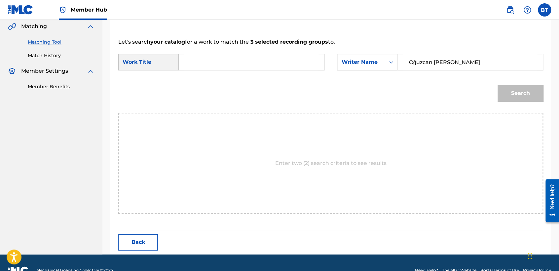
drag, startPoint x: 188, startPoint y: 68, endPoint x: 193, endPoint y: 67, distance: 5.7
click at [188, 68] on input "Search Form" at bounding box center [251, 62] width 134 height 16
paste input "Secret"
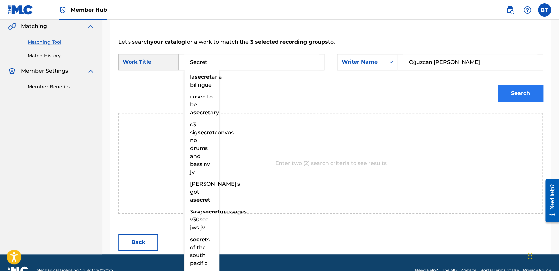
type input "Secret"
click at [519, 96] on button "Search" at bounding box center [520, 93] width 46 height 17
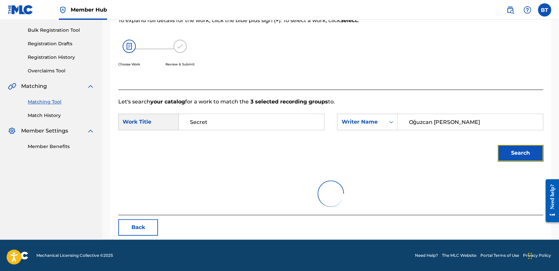
scroll to position [66, 0]
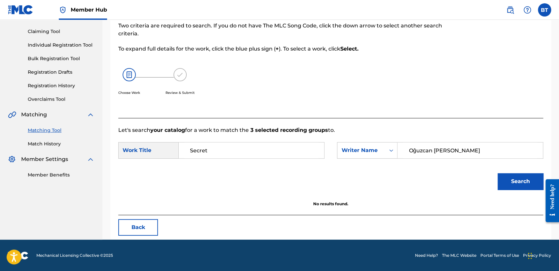
click at [475, 151] on input "Oğuzcan [PERSON_NAME]" at bounding box center [470, 150] width 134 height 16
type input "Oğuzcan Toprak Palal"
click at [519, 182] on button "Search" at bounding box center [520, 181] width 46 height 17
click at [146, 221] on button "Back" at bounding box center [138, 227] width 40 height 17
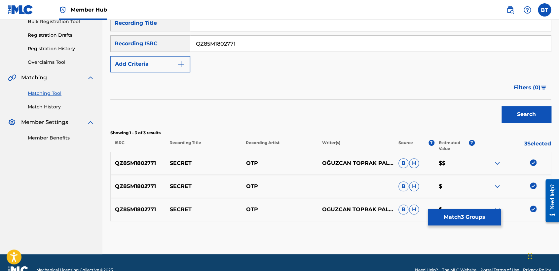
scroll to position [117, 0]
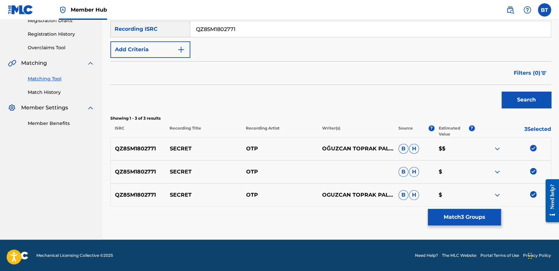
click at [532, 146] on img at bounding box center [533, 148] width 7 height 7
click at [531, 171] on img at bounding box center [533, 171] width 7 height 7
click at [534, 195] on img at bounding box center [533, 194] width 7 height 7
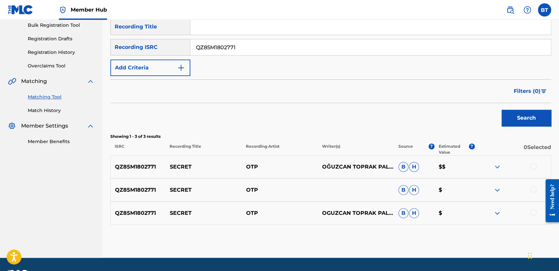
scroll to position [44, 0]
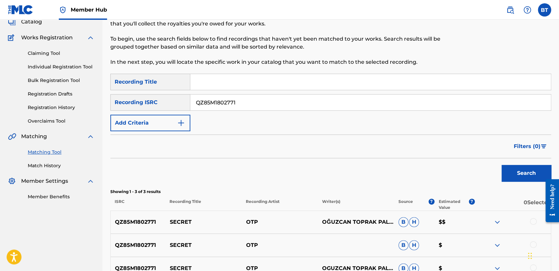
drag, startPoint x: 255, startPoint y: 102, endPoint x: 198, endPoint y: 96, distance: 57.4
click at [153, 97] on div "SearchWithCriteria62e3ad0e-7926-4b16-bba9-0b8d64bca7ec Recording ISRC QZ85M1802…" at bounding box center [330, 102] width 441 height 17
paste input "HKI199235623"
type input "HKI199235623"
click at [527, 165] on button "Search" at bounding box center [526, 173] width 50 height 17
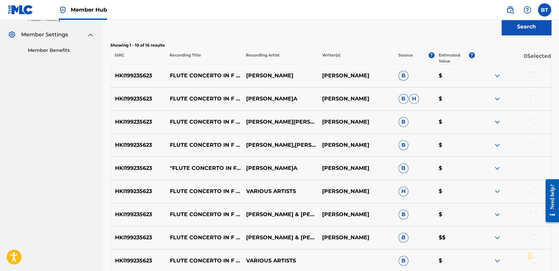
scroll to position [191, 0]
click at [533, 72] on div at bounding box center [533, 74] width 7 height 7
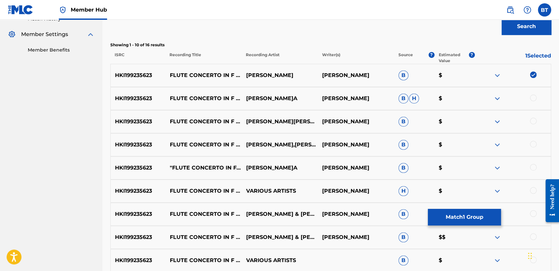
click at [531, 75] on img at bounding box center [533, 74] width 7 height 7
click at [533, 122] on div at bounding box center [533, 121] width 7 height 7
click at [534, 143] on div at bounding box center [533, 144] width 7 height 7
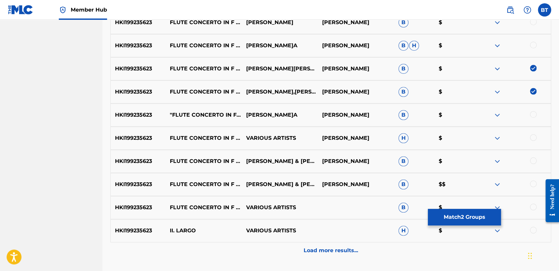
scroll to position [264, 0]
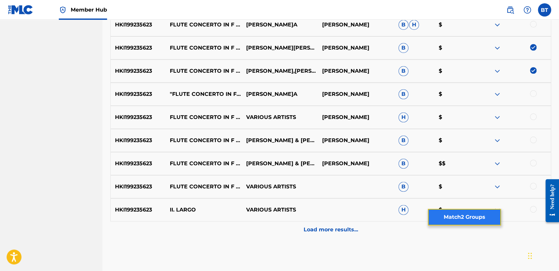
click at [484, 219] on button "Match 2 Groups" at bounding box center [464, 217] width 73 height 17
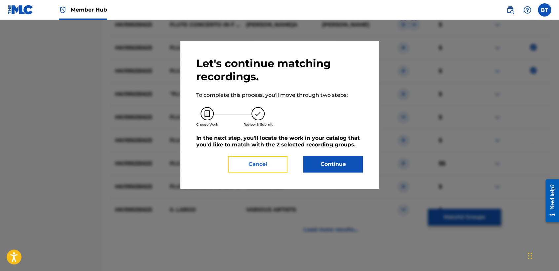
click at [272, 166] on button "Cancel" at bounding box center [257, 164] width 59 height 17
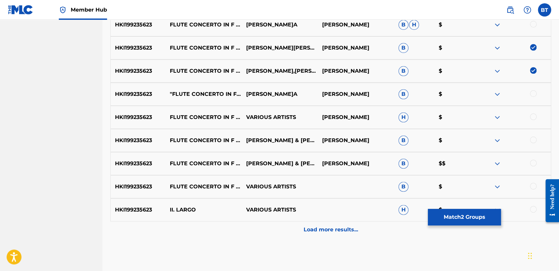
click at [534, 93] on div at bounding box center [533, 93] width 7 height 7
click at [532, 115] on div at bounding box center [533, 116] width 7 height 7
click at [532, 140] on div at bounding box center [533, 139] width 7 height 7
click at [536, 163] on div at bounding box center [512, 164] width 76 height 8
click at [531, 163] on div at bounding box center [533, 163] width 7 height 7
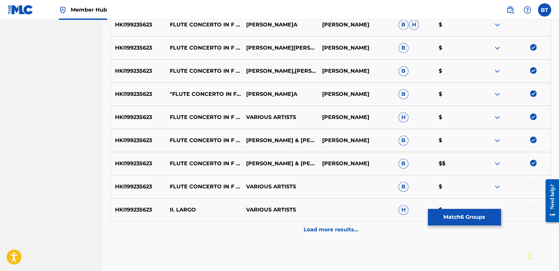
click at [531, 187] on div at bounding box center [533, 186] width 7 height 7
click at [534, 208] on div at bounding box center [533, 209] width 7 height 7
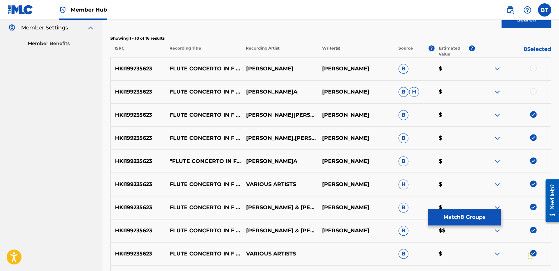
scroll to position [191, 0]
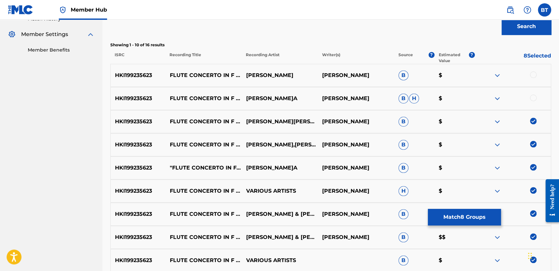
click at [532, 98] on div at bounding box center [533, 97] width 7 height 7
click at [533, 72] on div at bounding box center [533, 74] width 7 height 7
click at [465, 216] on button "Match 10 Groups" at bounding box center [464, 217] width 73 height 17
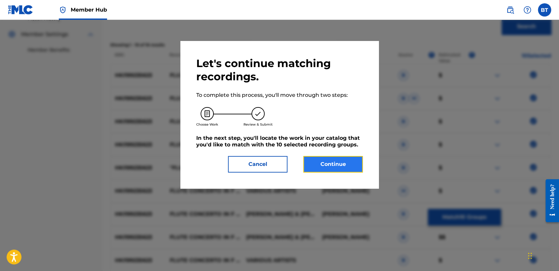
click at [350, 166] on button "Continue" at bounding box center [332, 164] width 59 height 17
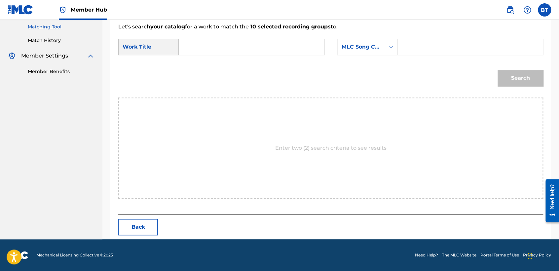
scroll to position [169, 0]
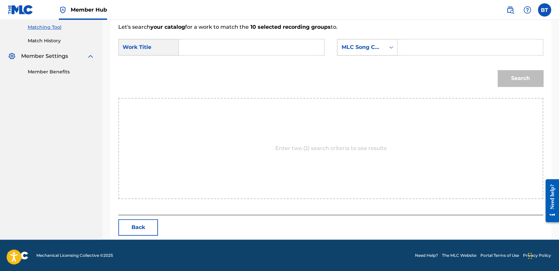
click at [391, 53] on div "Search Form" at bounding box center [391, 47] width 12 height 16
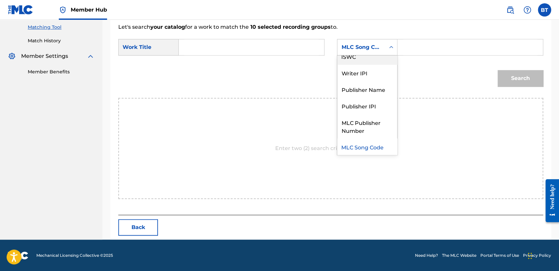
scroll to position [0, 0]
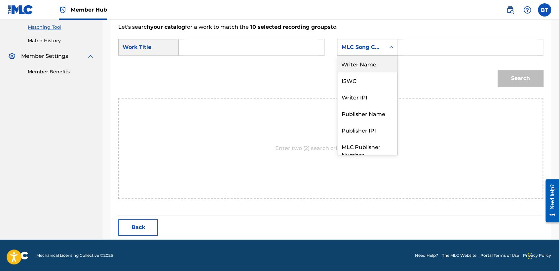
click at [373, 66] on div "Writer Name" at bounding box center [367, 63] width 60 height 17
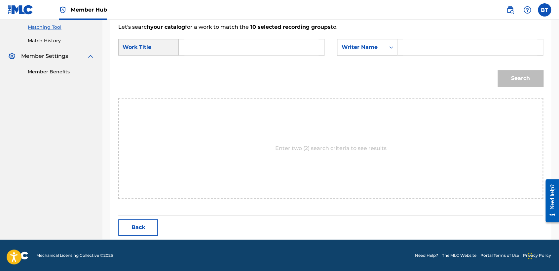
click at [410, 52] on input "Search Form" at bounding box center [470, 47] width 134 height 16
paste input "[PERSON_NAME]"
type input "[PERSON_NAME]"
click at [228, 50] on input "Search Form" at bounding box center [251, 47] width 134 height 16
click at [262, 42] on input "Search Form" at bounding box center [251, 47] width 134 height 16
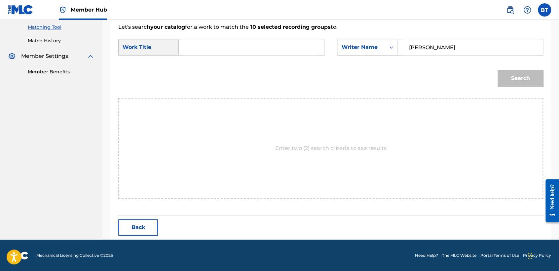
paste input "Flute Concerto In F Major, Op. 10, No. 1, Rv 433, "[PERSON_NAME] Di Mare": II. …"
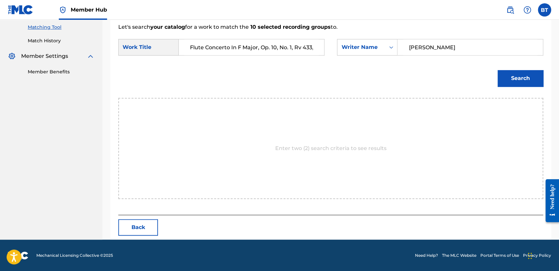
scroll to position [0, 86]
type input "Flute Concerto In F Major, Op. 10, No. 1, Rv 433, "[PERSON_NAME] Di Mare": II. …"
click at [506, 80] on button "Search" at bounding box center [520, 78] width 46 height 17
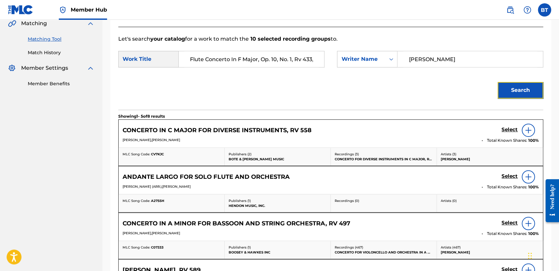
scroll to position [132, 0]
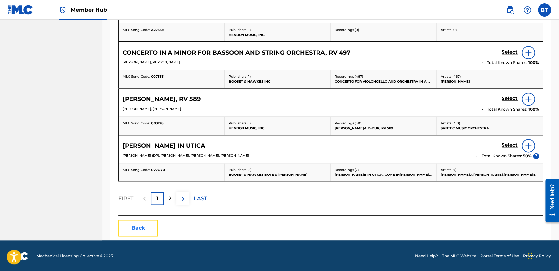
click at [138, 224] on button "Back" at bounding box center [138, 228] width 40 height 17
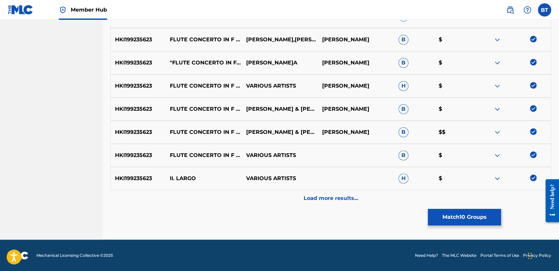
click at [531, 153] on img at bounding box center [533, 154] width 7 height 7
drag, startPoint x: 532, startPoint y: 176, endPoint x: 534, endPoint y: 144, distance: 32.1
click at [532, 176] on img at bounding box center [533, 177] width 7 height 7
click at [532, 130] on img at bounding box center [533, 131] width 7 height 7
click at [532, 109] on img at bounding box center [533, 108] width 7 height 7
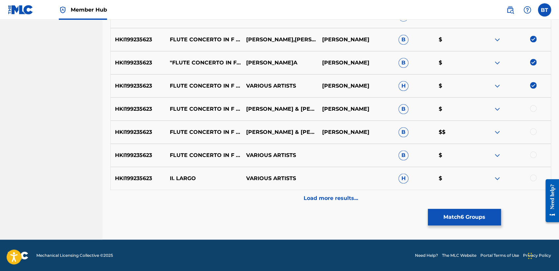
click at [532, 86] on img at bounding box center [533, 85] width 7 height 7
click at [533, 59] on img at bounding box center [533, 62] width 7 height 7
click at [531, 36] on img at bounding box center [533, 39] width 7 height 7
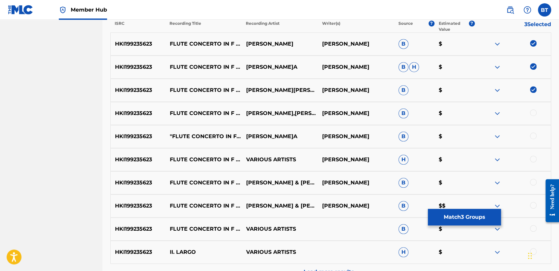
scroll to position [185, 0]
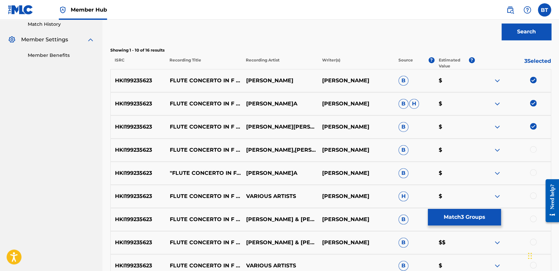
click at [533, 124] on img at bounding box center [533, 126] width 7 height 7
click at [534, 101] on img at bounding box center [533, 103] width 7 height 7
click at [531, 80] on img at bounding box center [533, 80] width 7 height 7
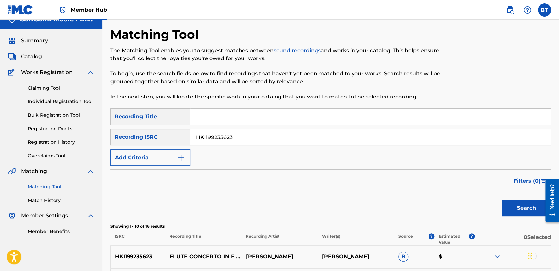
scroll to position [2, 0]
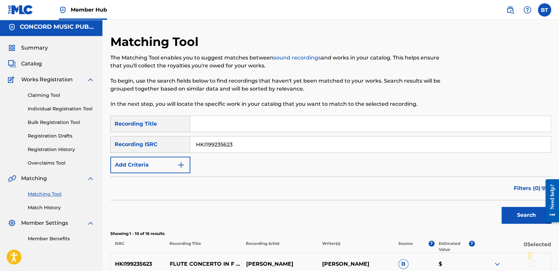
drag, startPoint x: 259, startPoint y: 145, endPoint x: 120, endPoint y: 152, distance: 138.6
click at [120, 152] on div "SearchWithCriteria53ce0464-930f-4065-b370-3cacdeb5e714 Recording Title SearchWi…" at bounding box center [330, 144] width 441 height 57
drag, startPoint x: 270, startPoint y: 144, endPoint x: 194, endPoint y: 141, distance: 76.0
click at [195, 141] on input "HKI199235623" at bounding box center [370, 144] width 360 height 16
drag, startPoint x: 136, startPoint y: 134, endPoint x: 116, endPoint y: 132, distance: 20.2
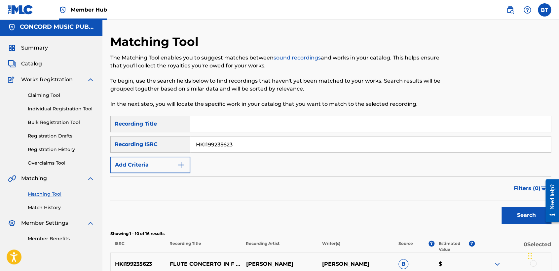
click at [116, 132] on div "SearchWithCriteria53ce0464-930f-4065-b370-3cacdeb5e714 Recording Title SearchWi…" at bounding box center [330, 144] width 441 height 57
paste input "US7VG1731289"
type input "US7VG1731289"
click at [503, 213] on button "Search" at bounding box center [526, 215] width 50 height 17
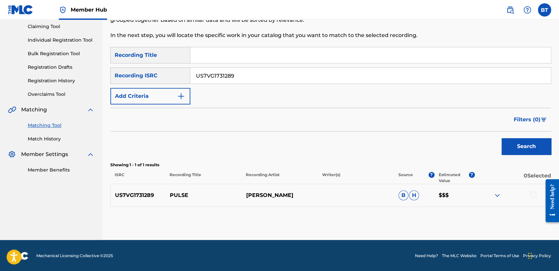
scroll to position [71, 0]
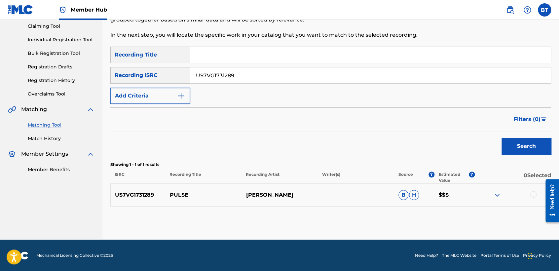
click at [534, 195] on div at bounding box center [533, 194] width 7 height 7
click at [474, 218] on button "Match 1 Group" at bounding box center [464, 217] width 73 height 17
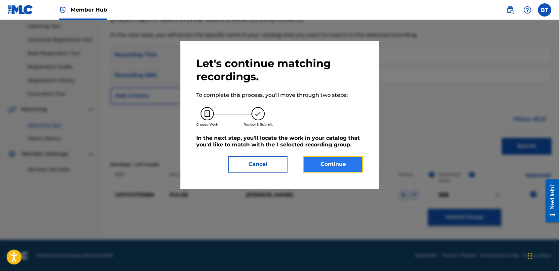
click at [354, 168] on button "Continue" at bounding box center [332, 164] width 59 height 17
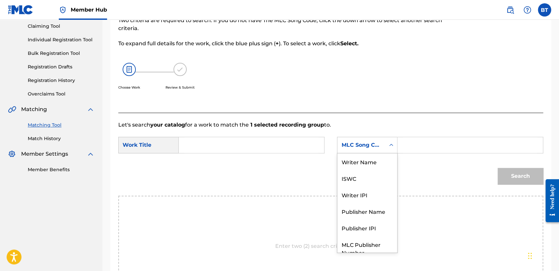
click at [373, 149] on div "MLC Song Code" at bounding box center [361, 145] width 48 height 13
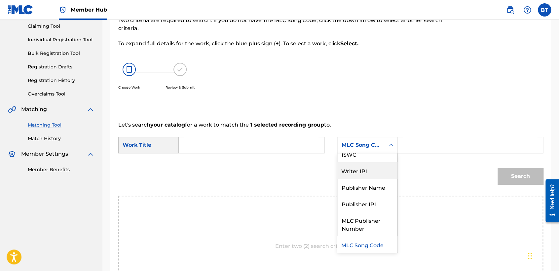
scroll to position [0, 0]
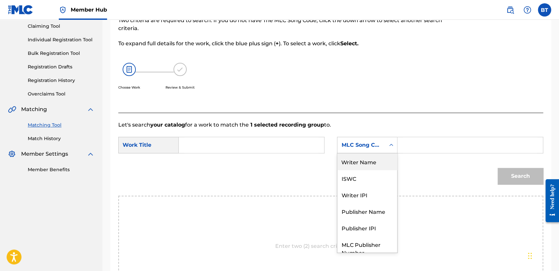
click at [367, 168] on div "Writer Name" at bounding box center [367, 161] width 60 height 17
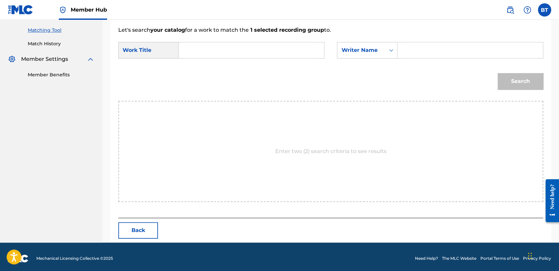
scroll to position [169, 0]
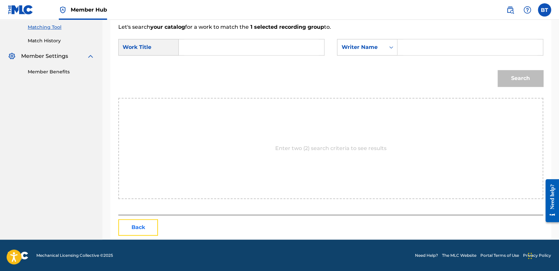
click at [149, 221] on button "Back" at bounding box center [138, 227] width 40 height 17
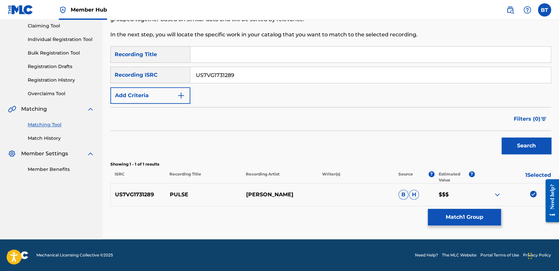
scroll to position [71, 0]
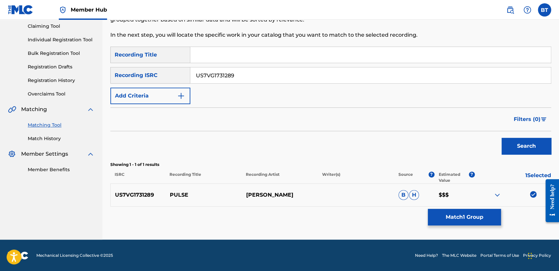
click at [532, 196] on img at bounding box center [533, 194] width 7 height 7
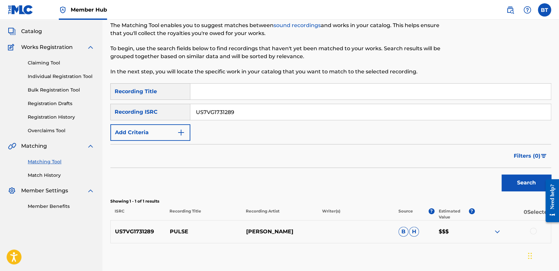
paste input "SEAMA0700984"
drag, startPoint x: 238, startPoint y: 115, endPoint x: 157, endPoint y: 113, distance: 81.3
click at [157, 113] on div "SearchWithCriteria62e3ad0e-7926-4b16-bba9-0b8d64bca7ec Recording ISRC US7VG1731…" at bounding box center [330, 112] width 441 height 17
type input "SEAMA0700984"
click at [513, 176] on button "Search" at bounding box center [526, 182] width 50 height 17
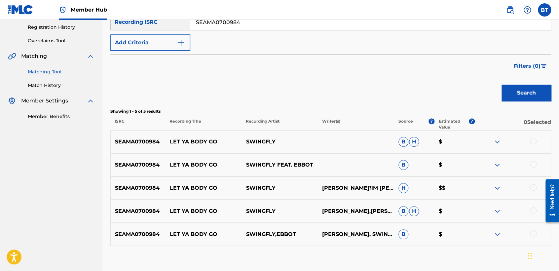
scroll to position [144, 0]
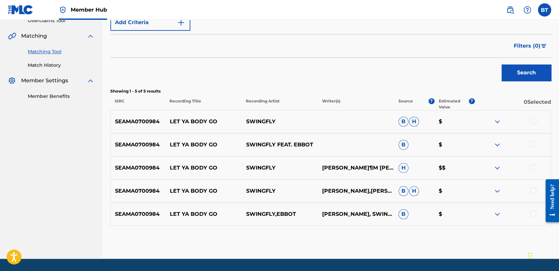
click at [533, 215] on div at bounding box center [533, 213] width 7 height 7
click at [533, 192] on div at bounding box center [533, 190] width 7 height 7
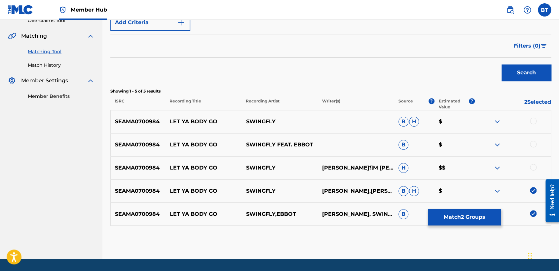
click at [533, 166] on div at bounding box center [533, 167] width 7 height 7
drag, startPoint x: 531, startPoint y: 142, endPoint x: 539, endPoint y: 127, distance: 16.5
click at [531, 141] on div at bounding box center [533, 144] width 7 height 7
click at [536, 120] on div at bounding box center [533, 121] width 7 height 7
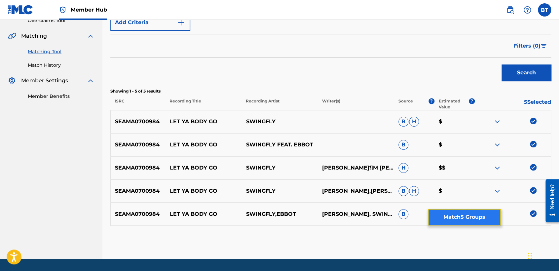
click at [486, 221] on button "Match 5 Groups" at bounding box center [464, 217] width 73 height 17
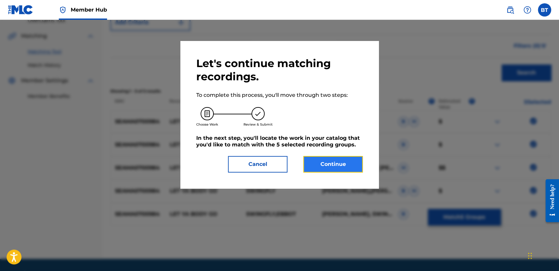
click at [352, 156] on button "Continue" at bounding box center [332, 164] width 59 height 17
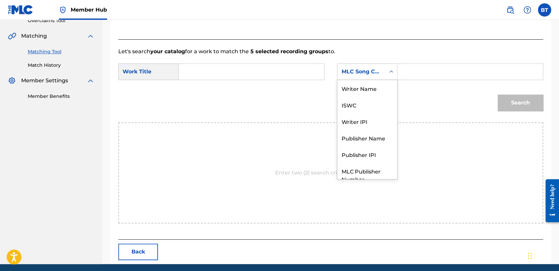
click at [357, 78] on div "MLC Song Code" at bounding box center [361, 71] width 48 height 13
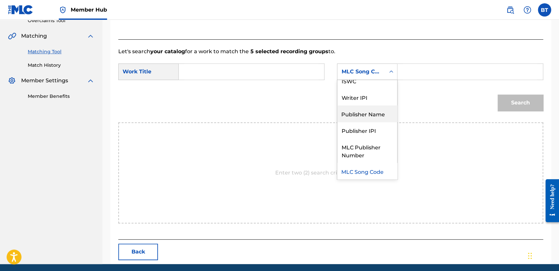
scroll to position [0, 0]
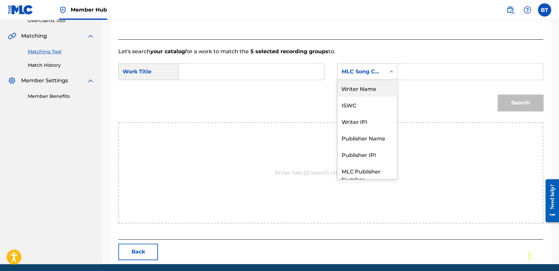
click at [390, 87] on div "Writer Name" at bounding box center [367, 88] width 60 height 17
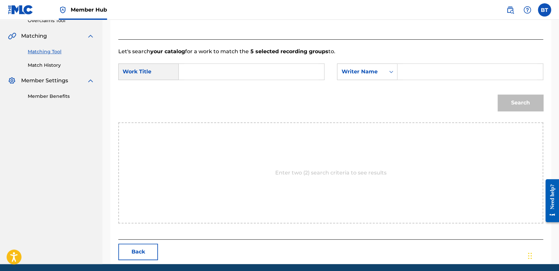
click at [434, 67] on input "Search Form" at bounding box center [470, 72] width 134 height 16
paste input "[PERSON_NAME]"
type input "[PERSON_NAME]"
click at [236, 70] on input "Search Form" at bounding box center [251, 72] width 134 height 16
click at [254, 80] on div "Search Form" at bounding box center [252, 71] width 146 height 17
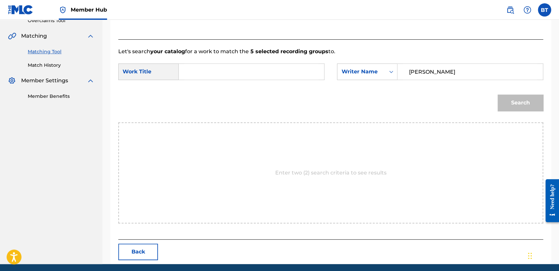
click at [199, 73] on input "Search Form" at bounding box center [251, 72] width 134 height 16
paste input "Let Ya Body Go"
type input "Let Ya Body Go"
click at [517, 105] on button "Search" at bounding box center [520, 102] width 46 height 17
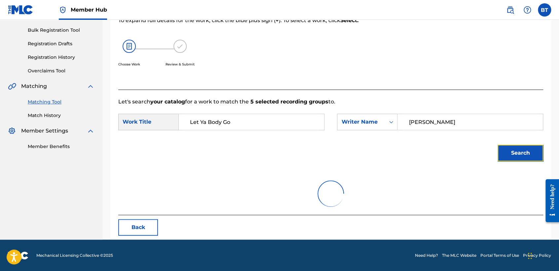
scroll to position [66, 0]
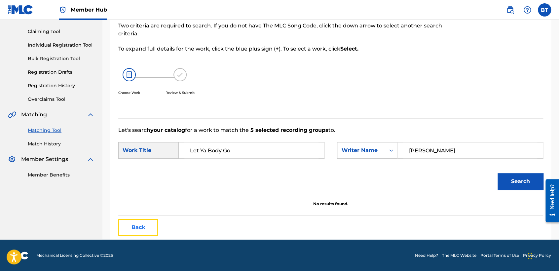
click at [145, 226] on button "Back" at bounding box center [138, 227] width 40 height 17
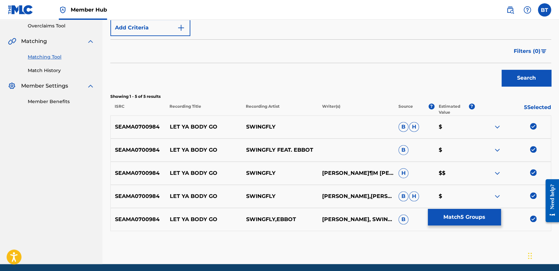
scroll to position [163, 0]
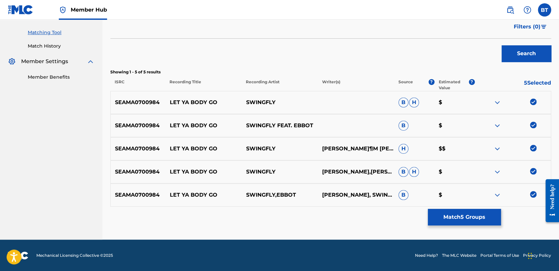
click at [530, 194] on img at bounding box center [533, 194] width 7 height 7
click at [531, 171] on img at bounding box center [533, 171] width 7 height 7
click at [531, 148] on img at bounding box center [533, 148] width 7 height 7
click at [531, 126] on img at bounding box center [533, 125] width 7 height 7
click at [532, 103] on img at bounding box center [533, 101] width 7 height 7
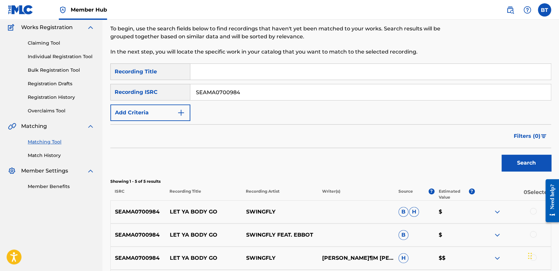
scroll to position [53, 0]
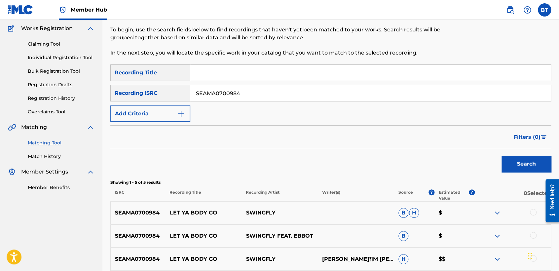
drag, startPoint x: 249, startPoint y: 97, endPoint x: 169, endPoint y: 92, distance: 79.8
click at [169, 92] on div "SearchWithCriteria62e3ad0e-7926-4b16-bba9-0b8d64bca7ec Recording ISRC SEAMA0700…" at bounding box center [330, 93] width 441 height 17
paste input "USNRS1229576"
type input "USNRS1229576"
click at [542, 161] on button "Search" at bounding box center [526, 164] width 50 height 17
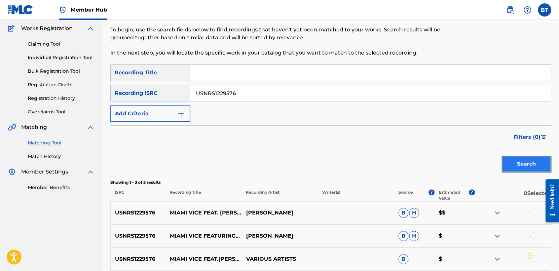
click at [523, 160] on button "Search" at bounding box center [526, 164] width 50 height 17
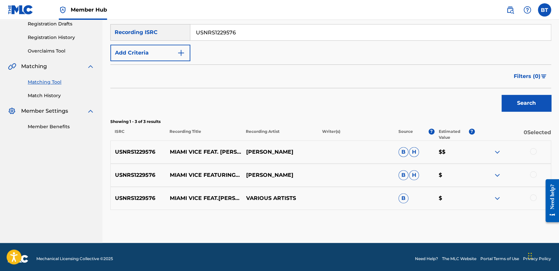
scroll to position [117, 0]
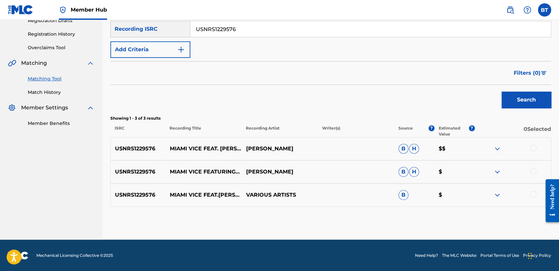
click at [533, 148] on div at bounding box center [533, 148] width 7 height 7
click at [536, 171] on div at bounding box center [533, 171] width 7 height 7
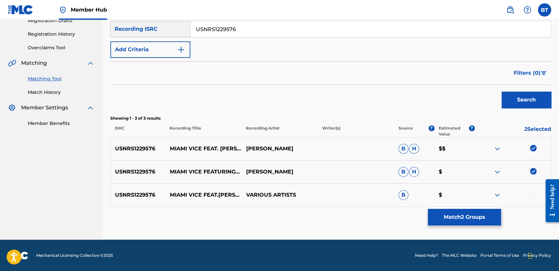
click at [535, 195] on div at bounding box center [533, 194] width 7 height 7
click at [463, 219] on button "Match 3 Groups" at bounding box center [464, 217] width 73 height 17
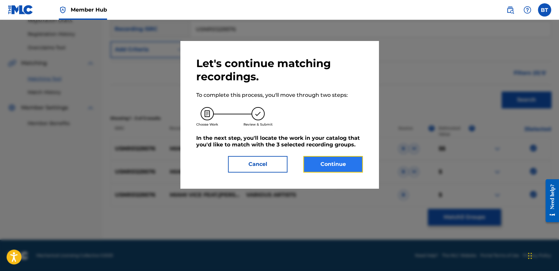
click at [337, 169] on button "Continue" at bounding box center [332, 164] width 59 height 17
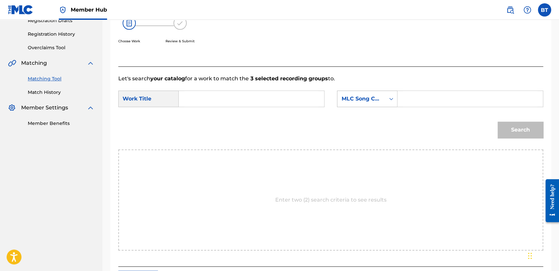
click at [352, 104] on div "MLC Song Code" at bounding box center [361, 98] width 48 height 13
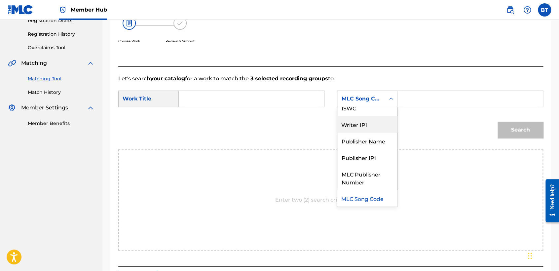
scroll to position [0, 0]
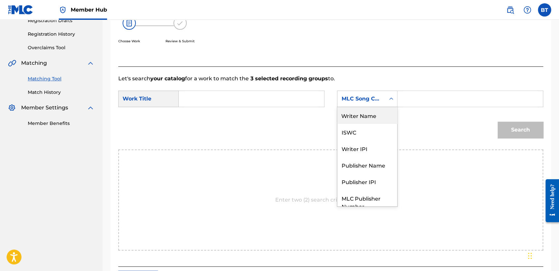
click at [360, 118] on div "Writer Name" at bounding box center [367, 115] width 60 height 17
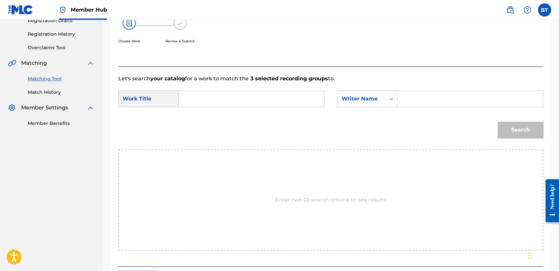
click at [226, 107] on div "Search Form" at bounding box center [252, 98] width 146 height 17
click at [221, 100] on input "Search Form" at bounding box center [251, 99] width 134 height 16
paste input "Miami Vice"
type input "Miami Vice"
click at [406, 104] on input "Search Form" at bounding box center [470, 99] width 134 height 16
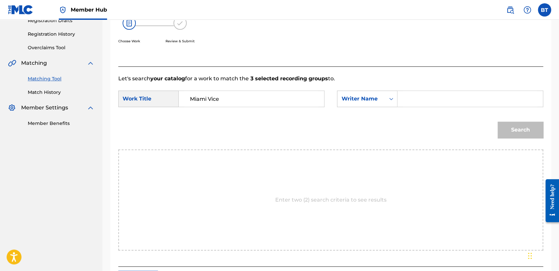
paste input "[PERSON_NAME]"
type input "[PERSON_NAME]"
click at [514, 128] on button "Search" at bounding box center [520, 130] width 46 height 17
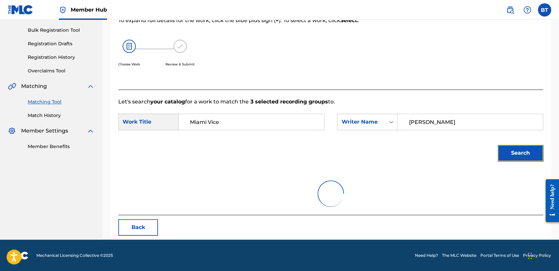
scroll to position [66, 0]
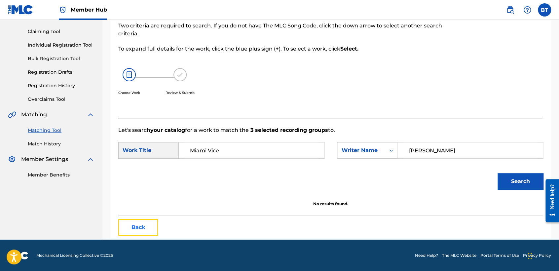
click at [140, 226] on button "Back" at bounding box center [138, 227] width 40 height 17
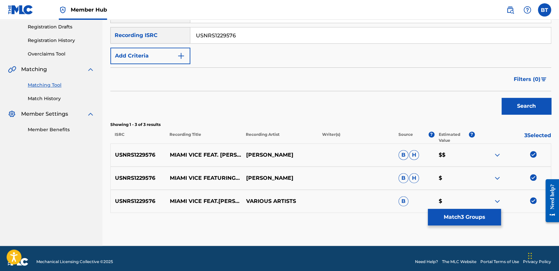
scroll to position [117, 0]
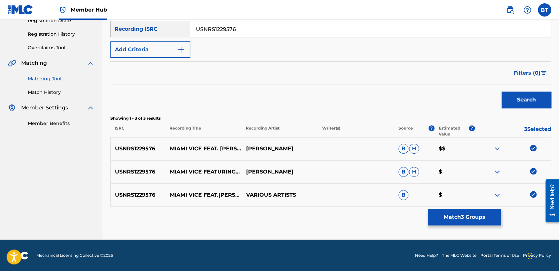
click at [532, 146] on img at bounding box center [533, 148] width 7 height 7
click at [531, 169] on img at bounding box center [533, 171] width 7 height 7
click at [533, 193] on img at bounding box center [533, 194] width 7 height 7
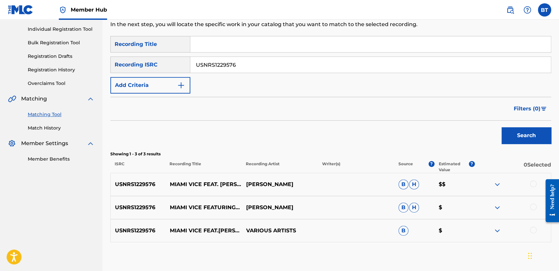
scroll to position [81, 0]
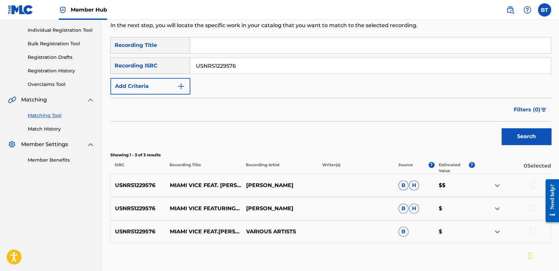
drag, startPoint x: 243, startPoint y: 69, endPoint x: 164, endPoint y: 59, distance: 79.6
click at [164, 59] on div "SearchWithCriteria62e3ad0e-7926-4b16-bba9-0b8d64bca7ec Recording ISRC USNRS1229…" at bounding box center [330, 65] width 441 height 17
paste input "NLA508840503"
type input "NLA508840503"
click at [513, 141] on button "Search" at bounding box center [526, 136] width 50 height 17
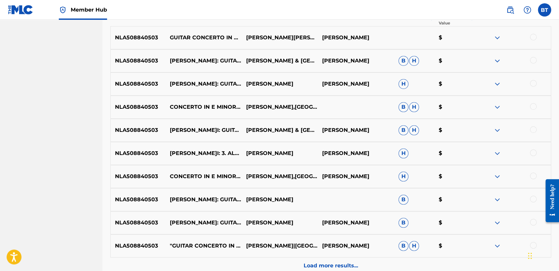
scroll to position [227, 0]
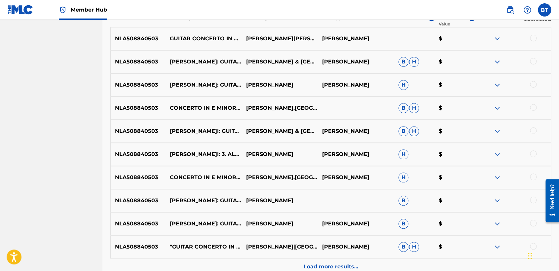
click at [533, 38] on div at bounding box center [533, 38] width 7 height 7
click at [534, 59] on div at bounding box center [533, 61] width 7 height 7
click at [534, 85] on div at bounding box center [533, 84] width 7 height 7
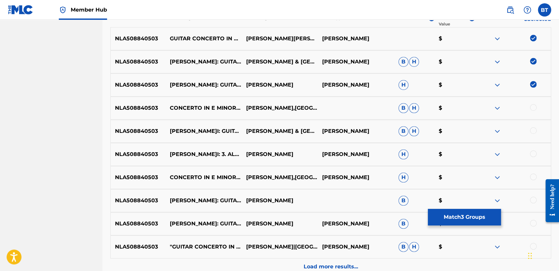
click at [534, 110] on div at bounding box center [533, 107] width 7 height 7
click at [534, 133] on div at bounding box center [533, 130] width 7 height 7
click at [533, 153] on div at bounding box center [533, 153] width 7 height 7
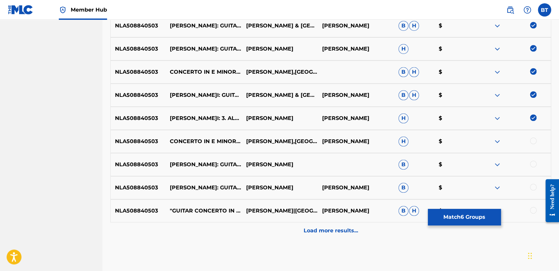
scroll to position [264, 0]
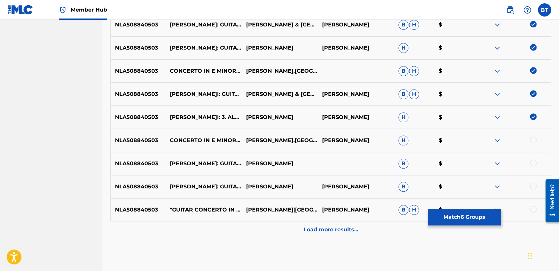
click at [533, 141] on div at bounding box center [533, 139] width 7 height 7
click at [532, 163] on div at bounding box center [533, 163] width 7 height 7
click at [532, 189] on div at bounding box center [533, 186] width 7 height 7
click at [534, 211] on div at bounding box center [533, 209] width 7 height 7
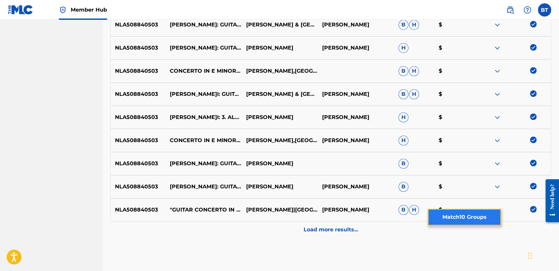
click at [481, 220] on button "Match 10 Groups" at bounding box center [464, 217] width 73 height 17
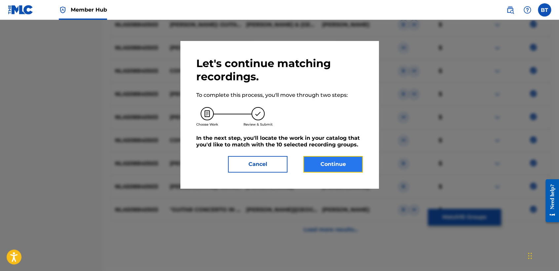
click at [343, 165] on button "Continue" at bounding box center [332, 164] width 59 height 17
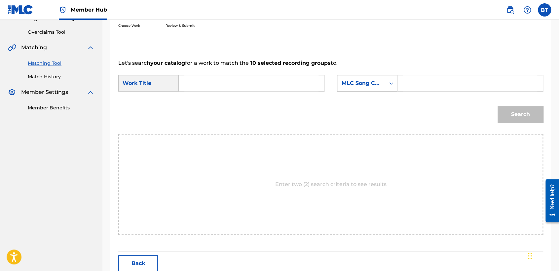
scroll to position [132, 0]
click at [224, 89] on input "Search Form" at bounding box center [251, 84] width 134 height 16
paste input "Guitar Concerto in E minor, Op. 140 "Petit Concerto de Société": 3. Allegro"
type input "Guitar Concerto in E minor, Op. 140 "Petit Concerto de Société": 3. Allegro"
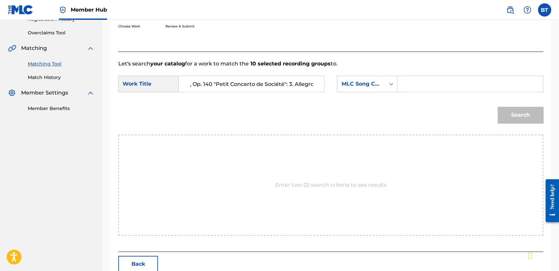
scroll to position [0, 0]
click at [374, 81] on div "MLC Song Code" at bounding box center [361, 84] width 40 height 8
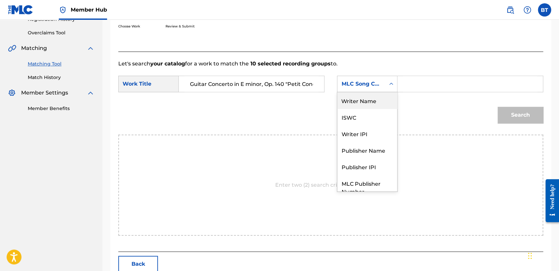
click at [364, 102] on div "Writer Name" at bounding box center [367, 100] width 60 height 17
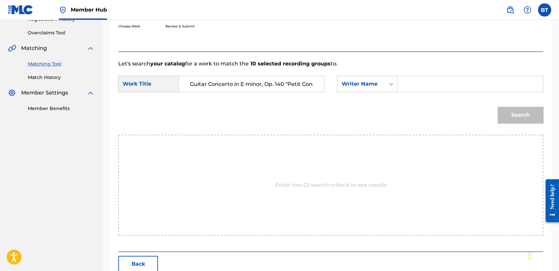
click at [412, 86] on input "Search Form" at bounding box center [470, 84] width 134 height 16
paste input "[PERSON_NAME]"
type input "[PERSON_NAME]"
click at [521, 114] on button "Search" at bounding box center [520, 115] width 46 height 17
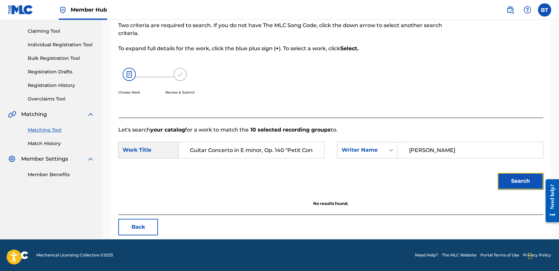
scroll to position [66, 0]
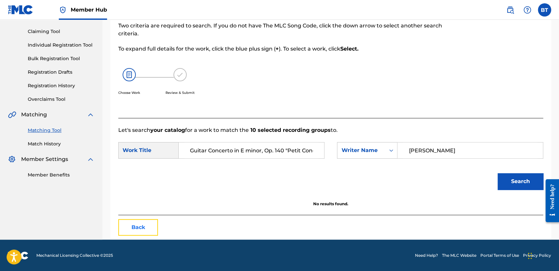
click at [148, 226] on button "Back" at bounding box center [138, 227] width 40 height 17
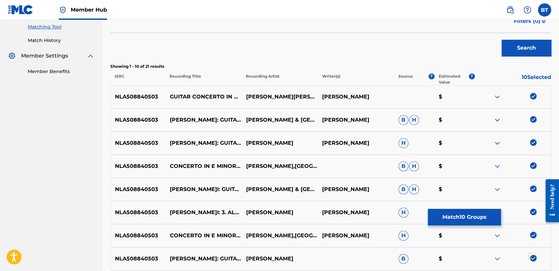
scroll to position [212, 0]
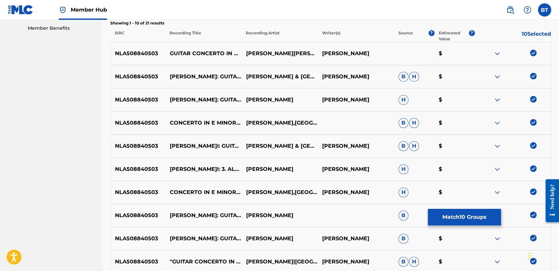
click at [533, 53] on img at bounding box center [533, 53] width 7 height 7
click at [534, 76] on img at bounding box center [533, 76] width 7 height 7
click at [533, 96] on img at bounding box center [533, 99] width 7 height 7
click at [533, 123] on img at bounding box center [533, 122] width 7 height 7
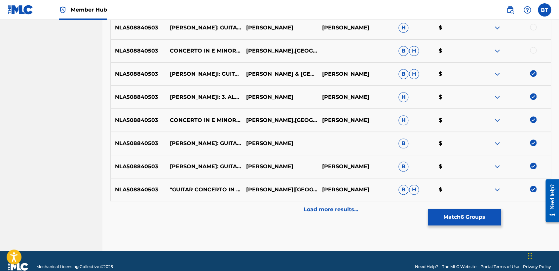
scroll to position [286, 0]
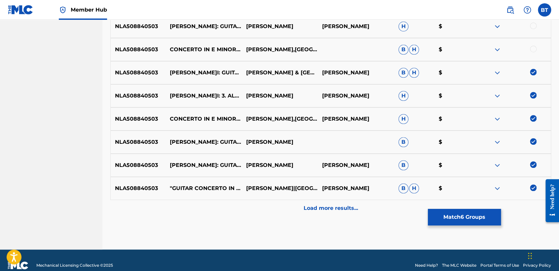
click at [531, 72] on img at bounding box center [533, 72] width 7 height 7
click at [533, 94] on img at bounding box center [533, 95] width 7 height 7
click at [534, 116] on img at bounding box center [533, 118] width 7 height 7
click at [534, 139] on img at bounding box center [533, 141] width 7 height 7
click at [534, 165] on img at bounding box center [533, 164] width 7 height 7
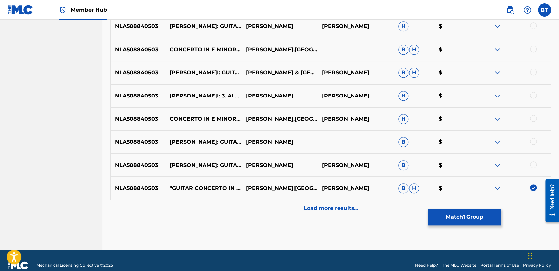
click at [532, 187] on img at bounding box center [533, 187] width 7 height 7
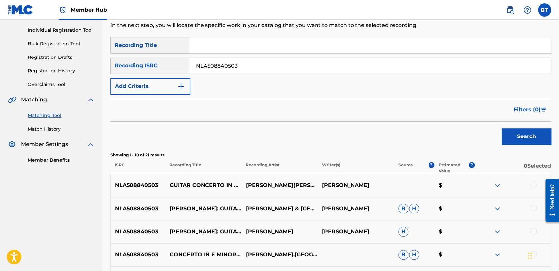
scroll to position [66, 0]
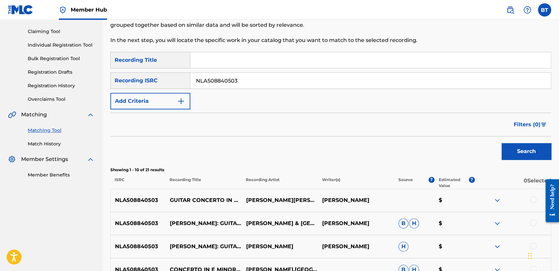
drag, startPoint x: 266, startPoint y: 81, endPoint x: 177, endPoint y: 79, distance: 88.9
click at [177, 79] on div "SearchWithCriteria62e3ad0e-7926-4b16-bba9-0b8d64bca7ec Recording ISRC NLA508840…" at bounding box center [330, 80] width 441 height 17
paste input "GBSMU5601312"
type input "GBSMU5601312"
click at [534, 149] on button "Search" at bounding box center [526, 151] width 50 height 17
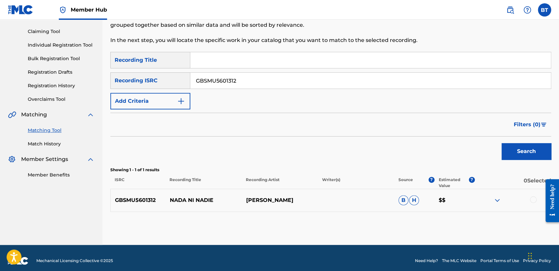
click at [534, 198] on div at bounding box center [533, 199] width 7 height 7
click at [499, 220] on button "Match 1 Group" at bounding box center [464, 217] width 73 height 17
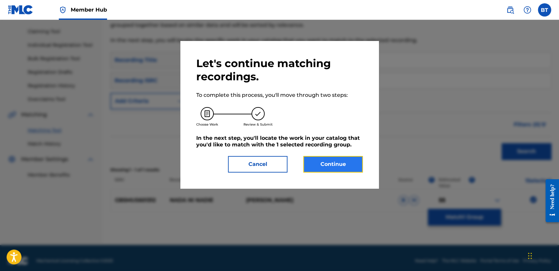
click at [338, 159] on button "Continue" at bounding box center [332, 164] width 59 height 17
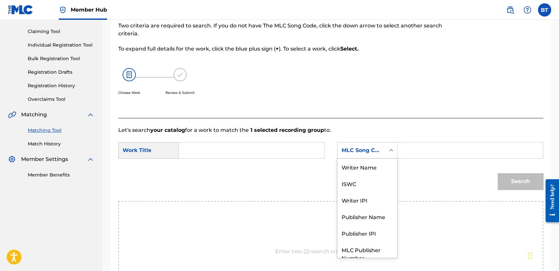
click at [368, 155] on div "MLC Song Code" at bounding box center [361, 150] width 48 height 13
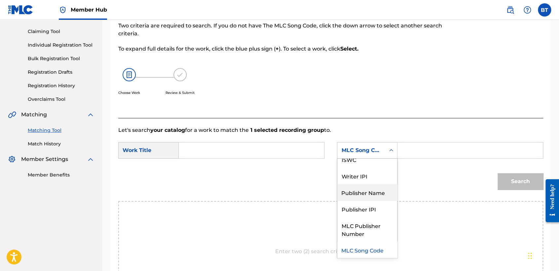
scroll to position [0, 0]
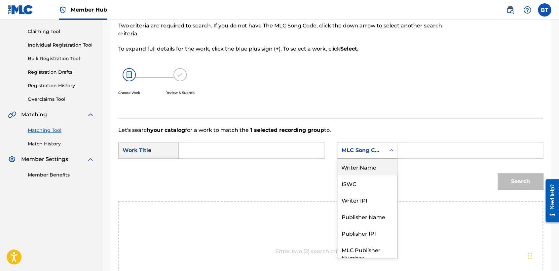
click at [373, 168] on div "Writer Name" at bounding box center [367, 167] width 60 height 17
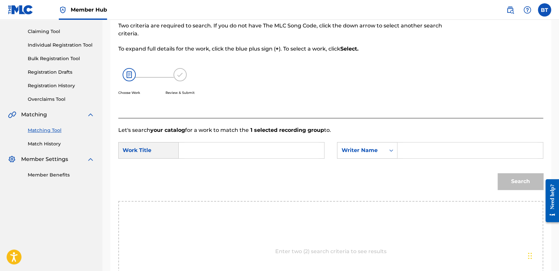
click at [408, 150] on input "Search Form" at bounding box center [470, 150] width 134 height 16
paste input "[PERSON_NAME]"
type input "[PERSON_NAME]"
click at [223, 147] on input "Search Form" at bounding box center [251, 150] width 134 height 16
paste input "NADA NI NADIE"
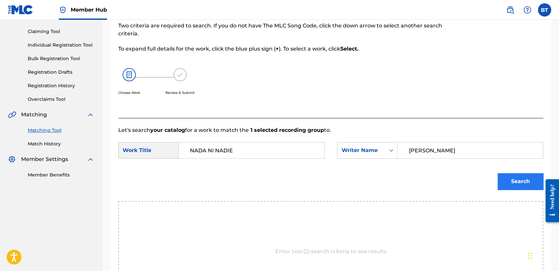
type input "NADA NI NADIE"
click at [515, 184] on button "Search" at bounding box center [520, 181] width 46 height 17
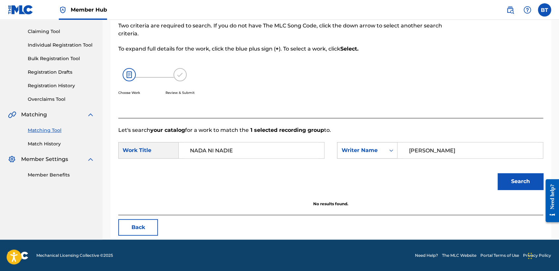
drag, startPoint x: 455, startPoint y: 151, endPoint x: 394, endPoint y: 149, distance: 60.5
click at [394, 149] on div "SearchWithCriteria3ec53ce0-9bb4-4761-aa83-08fff00d36a7 Writer Name[PERSON_NAME]" at bounding box center [440, 150] width 206 height 17
paste input "[PERSON_NAME]"
type input "[PERSON_NAME]"
click at [518, 185] on button "Search" at bounding box center [520, 181] width 46 height 17
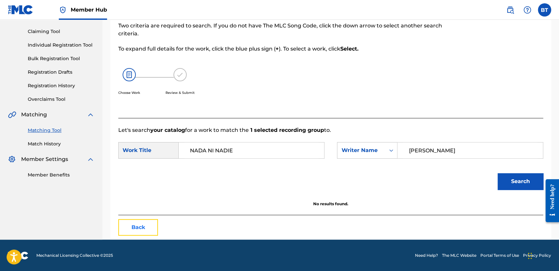
click at [141, 232] on button "Back" at bounding box center [138, 227] width 40 height 17
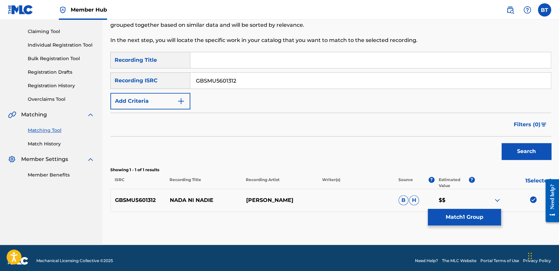
click at [534, 201] on img at bounding box center [533, 199] width 7 height 7
drag, startPoint x: 246, startPoint y: 82, endPoint x: 127, endPoint y: 77, distance: 119.3
click at [122, 75] on div "SearchWithCriteria62e3ad0e-7926-4b16-bba9-0b8d64bca7ec Recording ISRC GBSMU5601…" at bounding box center [330, 80] width 441 height 17
paste input "IEBAE18001"
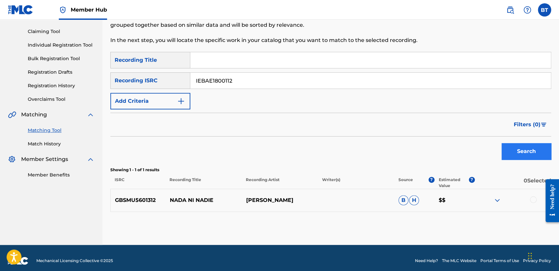
type input "IEBAE1800112"
click at [544, 152] on button "Search" at bounding box center [526, 151] width 50 height 17
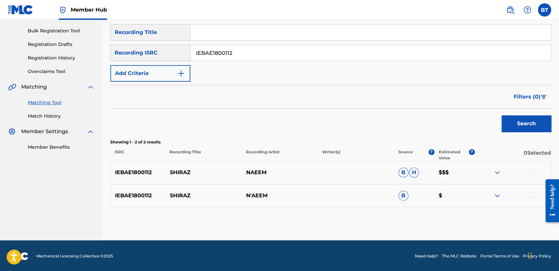
scroll to position [94, 0]
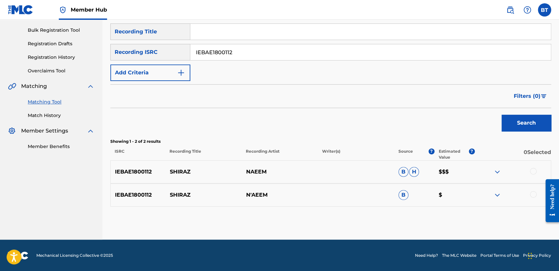
click at [528, 169] on div at bounding box center [512, 172] width 76 height 8
click at [530, 170] on div at bounding box center [533, 171] width 7 height 7
click at [531, 196] on div at bounding box center [533, 194] width 7 height 7
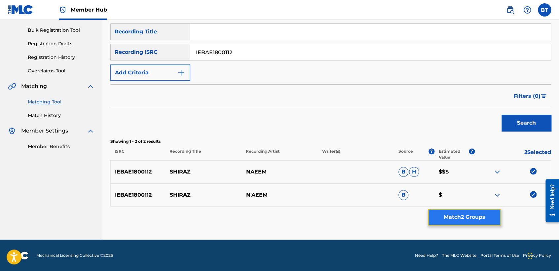
click at [489, 217] on button "Match 2 Groups" at bounding box center [464, 217] width 73 height 17
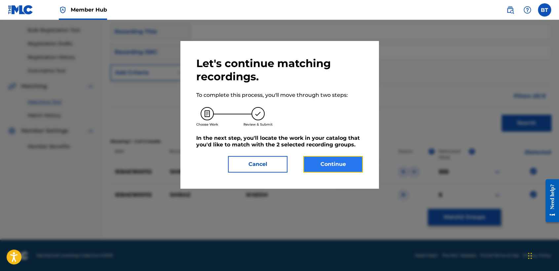
click at [343, 159] on button "Continue" at bounding box center [332, 164] width 59 height 17
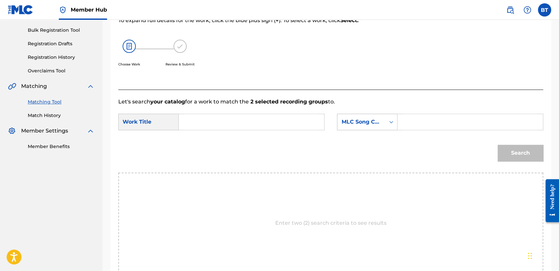
click at [362, 122] on div "MLC Song Code" at bounding box center [361, 122] width 40 height 8
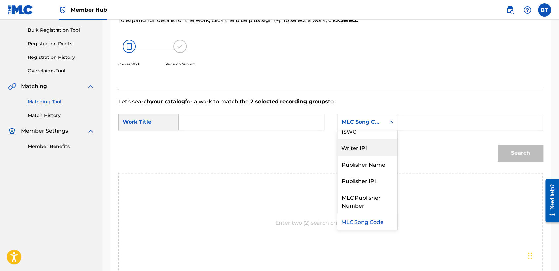
scroll to position [0, 0]
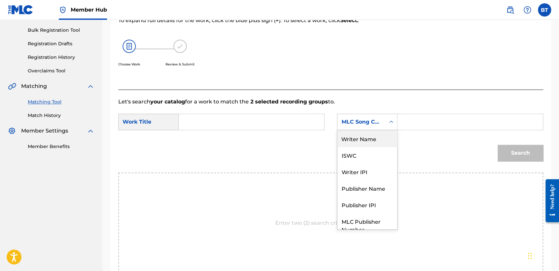
click at [367, 138] on div "Writer Name" at bounding box center [367, 138] width 60 height 17
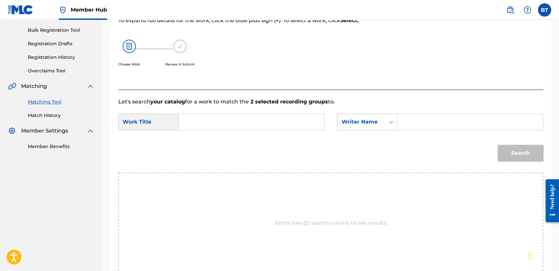
click at [420, 125] on input "Search Form" at bounding box center [470, 122] width 134 height 16
click at [197, 119] on input "Search Form" at bounding box center [251, 122] width 134 height 16
paste input "Shiraz"
type input "Shiraz"
click at [404, 122] on input "Search Form" at bounding box center [470, 122] width 134 height 16
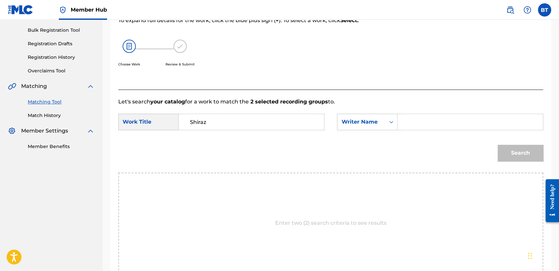
paste input "Naeem"
click at [525, 157] on button "Search" at bounding box center [520, 153] width 46 height 17
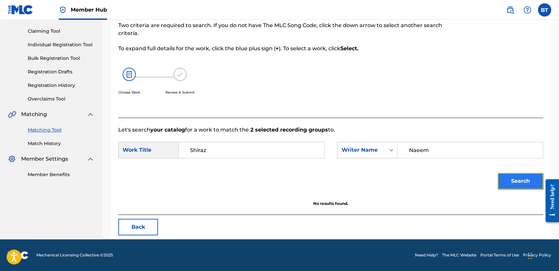
scroll to position [66, 0]
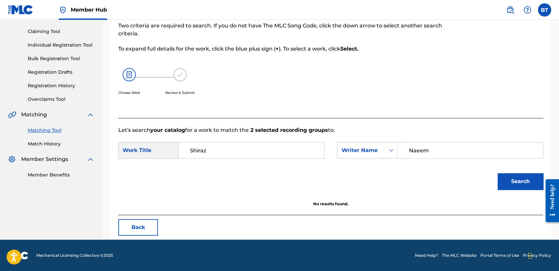
click at [412, 146] on input "Naeem" at bounding box center [470, 150] width 134 height 16
type input "[PERSON_NAME]"
click at [516, 189] on button "Search" at bounding box center [520, 181] width 46 height 17
click at [149, 225] on button "Back" at bounding box center [138, 227] width 40 height 17
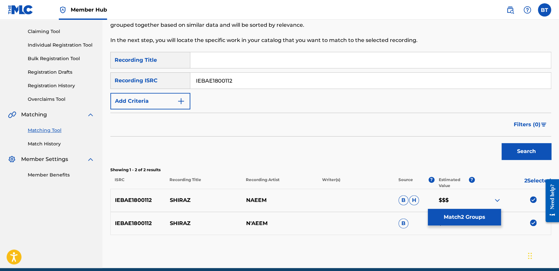
click at [532, 199] on img at bounding box center [533, 199] width 7 height 7
click at [534, 221] on img at bounding box center [533, 222] width 7 height 7
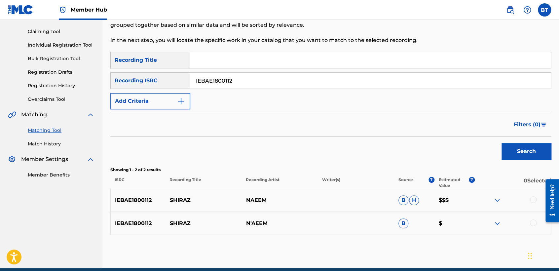
drag, startPoint x: 279, startPoint y: 82, endPoint x: 169, endPoint y: 81, distance: 110.6
click at [169, 81] on div "SearchWithCriteria62e3ad0e-7926-4b16-bba9-0b8d64bca7ec Recording ISRC IEBAE1800…" at bounding box center [330, 80] width 441 height 17
paste input "DEF059400020"
type input "DEF059400020"
click at [531, 150] on button "Search" at bounding box center [526, 151] width 50 height 17
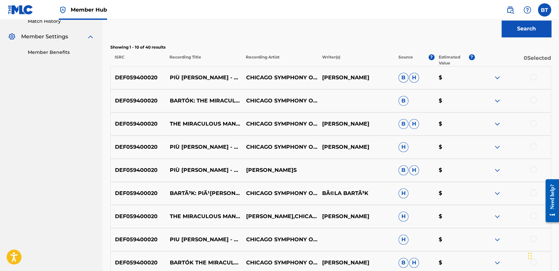
scroll to position [176, 0]
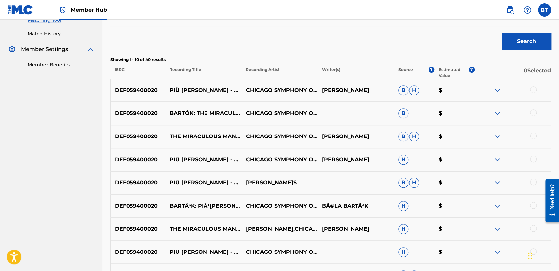
click at [531, 90] on div at bounding box center [533, 89] width 7 height 7
click at [534, 133] on div at bounding box center [533, 135] width 7 height 7
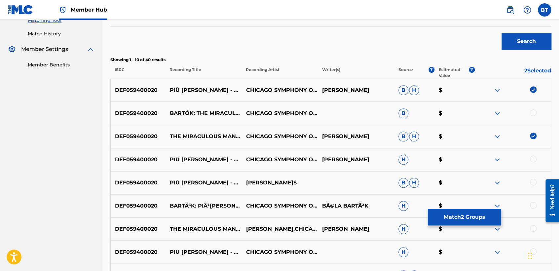
click at [532, 160] on div at bounding box center [533, 159] width 7 height 7
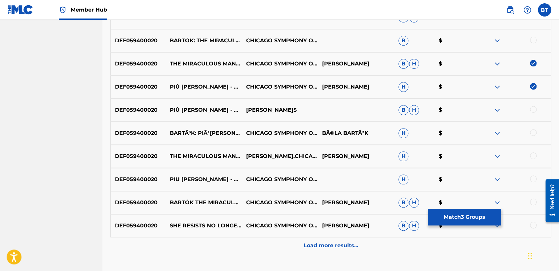
scroll to position [249, 0]
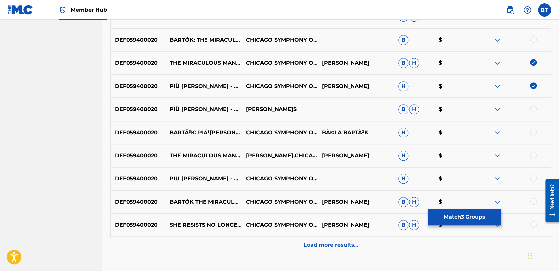
click at [531, 133] on div at bounding box center [533, 131] width 7 height 7
click at [534, 153] on div at bounding box center [533, 155] width 7 height 7
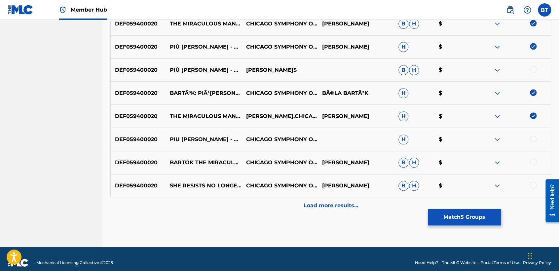
scroll to position [296, 0]
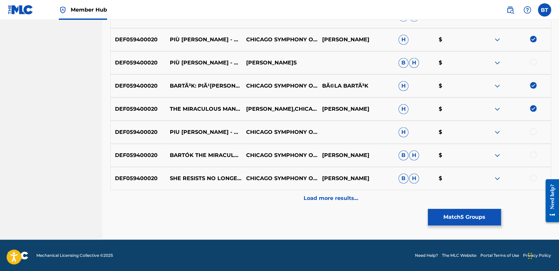
drag, startPoint x: 534, startPoint y: 154, endPoint x: 531, endPoint y: 159, distance: 5.8
click at [533, 154] on div at bounding box center [533, 154] width 7 height 7
drag, startPoint x: 534, startPoint y: 178, endPoint x: 529, endPoint y: 181, distance: 5.2
click at [533, 178] on div at bounding box center [533, 177] width 7 height 7
click at [478, 218] on button "Match 7 Groups" at bounding box center [464, 217] width 73 height 17
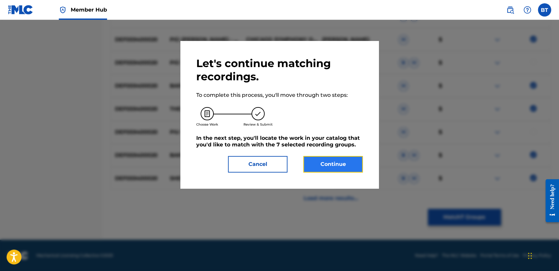
click at [343, 164] on button "Continue" at bounding box center [332, 164] width 59 height 17
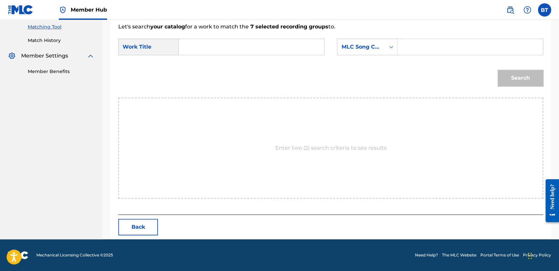
scroll to position [169, 0]
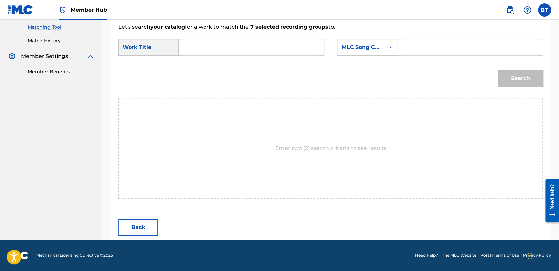
click at [198, 52] on input "Search Form" at bounding box center [251, 47] width 134 height 16
paste input "The Miraculous Mandarin, Sz. 73: She Resists No Longer – They Embrace. Più[PERS…"
type input "The Miraculous Mandarin, Sz. 73: She Resists No Longer – They Embrace. Più[PERS…"
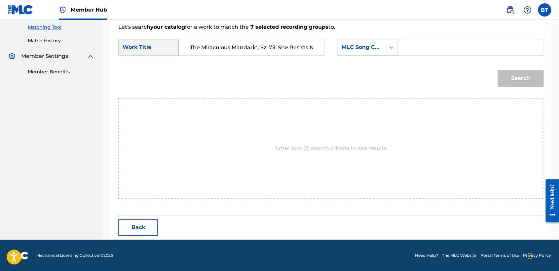
click at [364, 49] on div "MLC Song Code" at bounding box center [361, 47] width 40 height 8
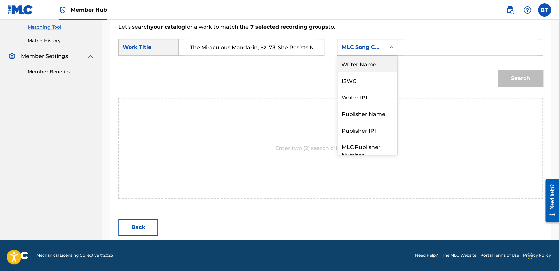
click at [376, 65] on div "Writer Name" at bounding box center [367, 63] width 60 height 17
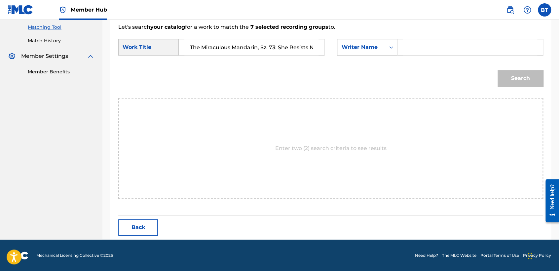
click at [428, 50] on input "Search Form" at bounding box center [470, 47] width 134 height 16
paste input "[PERSON_NAME]"
type input "[PERSON_NAME]"
click at [552, 78] on div "Match Usage - Select Work In this step, you will locate the work you'd like to …" at bounding box center [330, 54] width 456 height 372
click at [540, 79] on button "Search" at bounding box center [520, 78] width 46 height 17
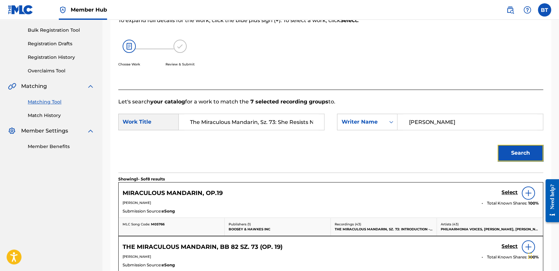
scroll to position [169, 0]
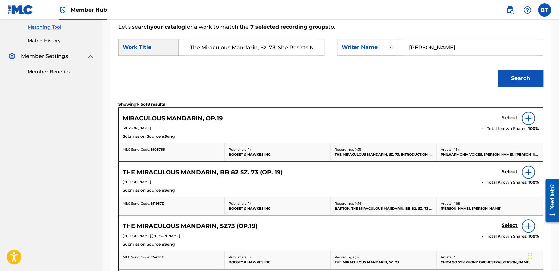
click at [508, 118] on h5 "Select" at bounding box center [509, 118] width 16 height 6
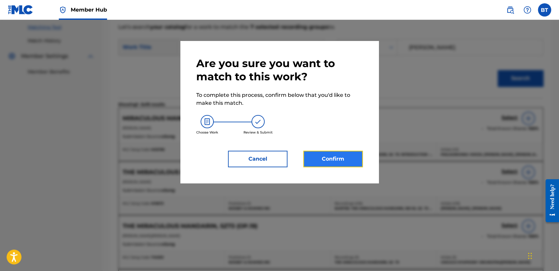
click at [355, 155] on button "Confirm" at bounding box center [332, 159] width 59 height 17
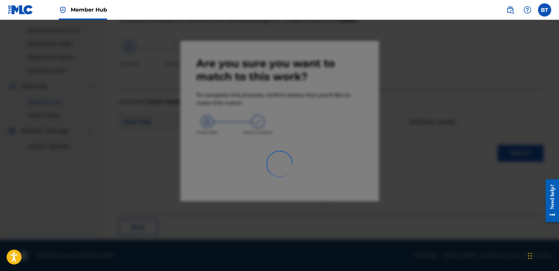
scroll to position [25, 0]
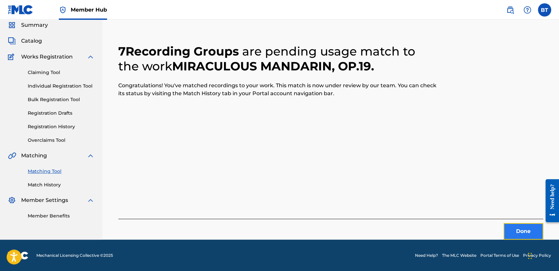
click at [518, 229] on button "Done" at bounding box center [523, 231] width 40 height 17
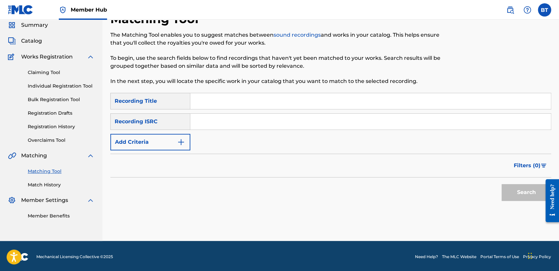
click at [239, 124] on input "Search Form" at bounding box center [370, 122] width 360 height 16
paste input "GBF078811113"
type input "GBF078811113"
click at [524, 186] on button "Search" at bounding box center [526, 192] width 50 height 17
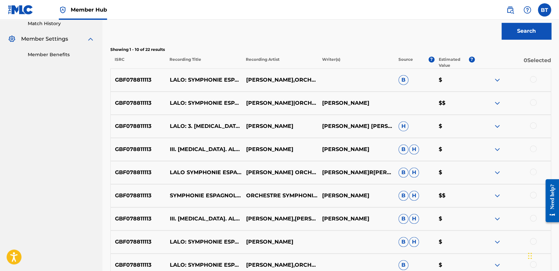
scroll to position [185, 0]
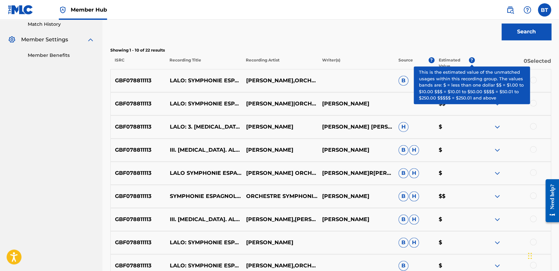
click at [535, 80] on div at bounding box center [533, 80] width 7 height 7
click at [533, 102] on div at bounding box center [533, 103] width 7 height 7
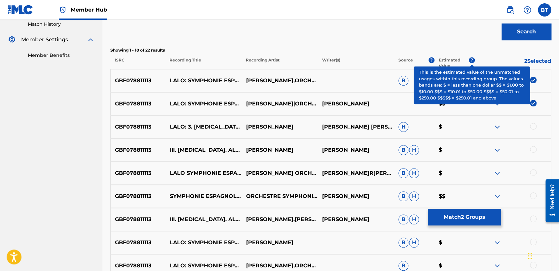
click at [532, 128] on div at bounding box center [533, 126] width 7 height 7
click at [531, 151] on div at bounding box center [533, 149] width 7 height 7
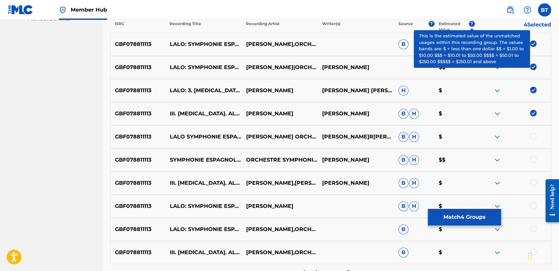
scroll to position [222, 0]
click at [536, 137] on div at bounding box center [512, 136] width 76 height 8
click at [534, 136] on div at bounding box center [533, 135] width 7 height 7
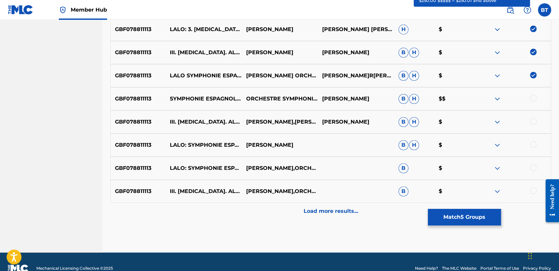
scroll to position [296, 0]
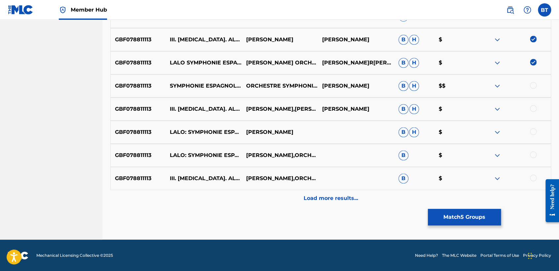
click at [531, 86] on div at bounding box center [533, 85] width 7 height 7
click at [531, 111] on div at bounding box center [533, 108] width 7 height 7
click at [531, 131] on div at bounding box center [533, 131] width 7 height 7
click at [532, 133] on img at bounding box center [533, 131] width 7 height 7
click at [530, 131] on div at bounding box center [533, 131] width 7 height 7
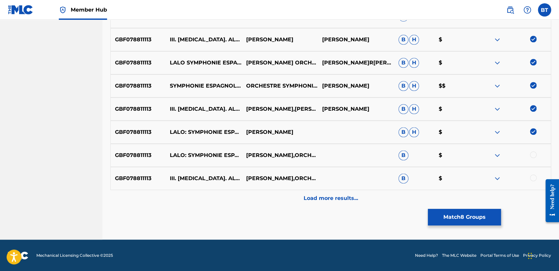
click at [533, 155] on div at bounding box center [533, 154] width 7 height 7
click at [532, 178] on div at bounding box center [533, 177] width 7 height 7
click at [477, 216] on button "Match 10 Groups" at bounding box center [464, 217] width 73 height 17
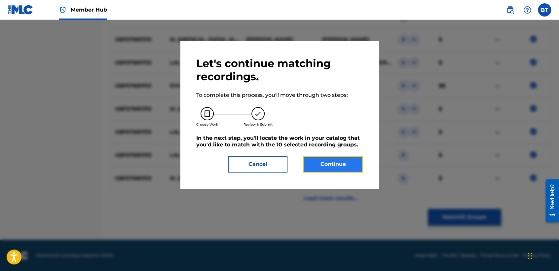
click at [347, 166] on button "Continue" at bounding box center [332, 164] width 59 height 17
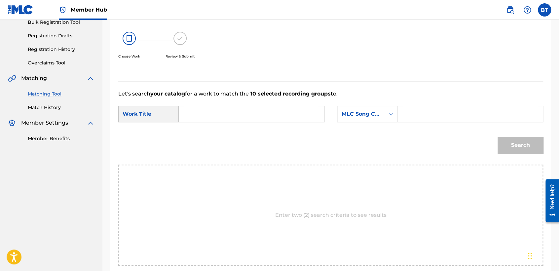
scroll to position [95, 0]
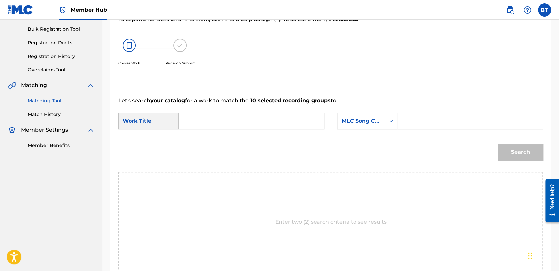
click at [267, 117] on input "Search Form" at bounding box center [251, 121] width 134 height 16
paste input "Symphonie espagnole, Op. 21: III. [MEDICAL_DATA]. Allegretto non troppo"
type input "Symphonie espagnole, Op. 21: III. [MEDICAL_DATA]. Allegretto non troppo"
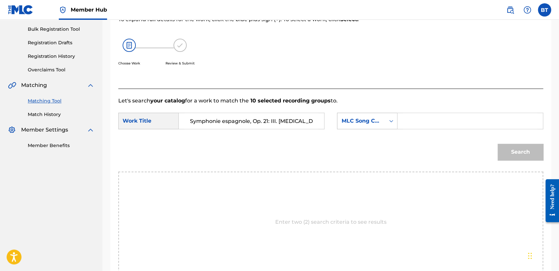
click at [351, 124] on div "MLC Song Code" at bounding box center [361, 121] width 40 height 8
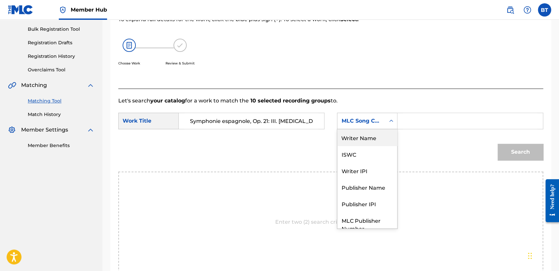
click at [366, 131] on div "Writer Name" at bounding box center [367, 137] width 60 height 17
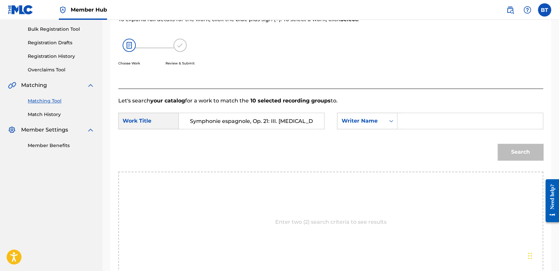
click at [419, 122] on input "Search Form" at bounding box center [470, 121] width 134 height 16
paste input "[PERSON_NAME]"
type input "[PERSON_NAME]"
click at [515, 150] on button "Search" at bounding box center [520, 152] width 46 height 17
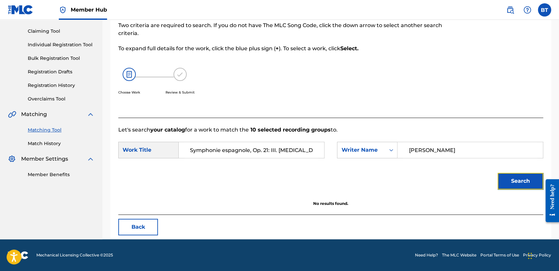
scroll to position [66, 0]
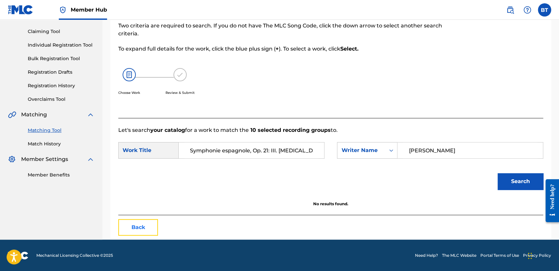
click at [150, 227] on button "Back" at bounding box center [138, 227] width 40 height 17
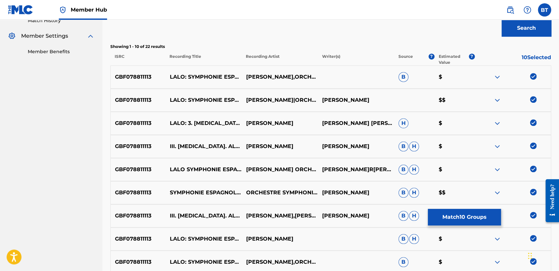
scroll to position [212, 0]
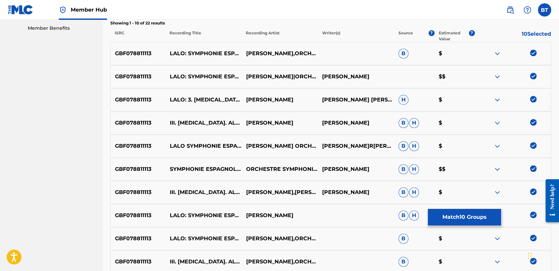
click at [531, 53] on img at bounding box center [533, 53] width 7 height 7
click at [531, 75] on img at bounding box center [533, 76] width 7 height 7
click at [534, 96] on img at bounding box center [533, 99] width 7 height 7
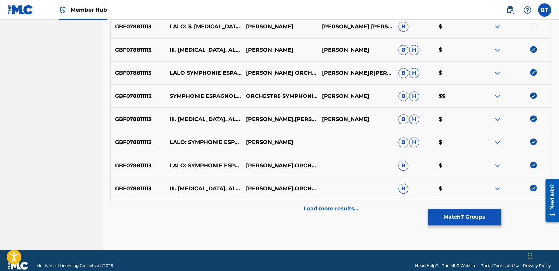
scroll to position [286, 0]
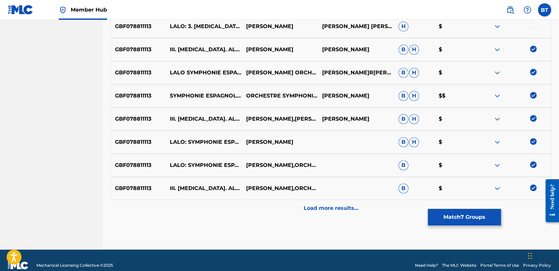
click at [532, 50] on img at bounding box center [533, 49] width 7 height 7
click at [534, 70] on img at bounding box center [533, 72] width 7 height 7
click at [532, 93] on img at bounding box center [533, 95] width 7 height 7
click at [534, 117] on img at bounding box center [533, 118] width 7 height 7
click at [534, 141] on img at bounding box center [533, 141] width 7 height 7
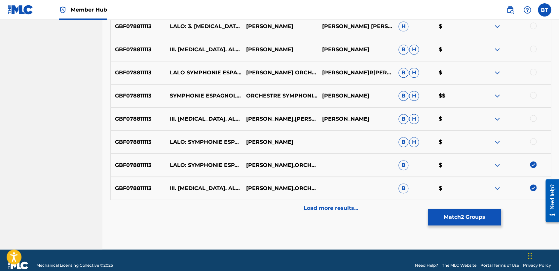
click at [535, 163] on img at bounding box center [533, 164] width 7 height 7
click at [535, 186] on img at bounding box center [533, 187] width 7 height 7
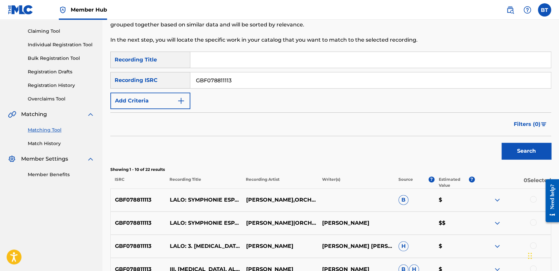
scroll to position [66, 0]
drag, startPoint x: 244, startPoint y: 85, endPoint x: 157, endPoint y: 84, distance: 86.9
click at [157, 84] on div "SearchWithCriteria62e3ad0e-7926-4b16-bba9-0b8d64bca7ec Recording ISRC GBF078811…" at bounding box center [330, 80] width 441 height 17
paste input "QM4TW1521991"
type input "QM4TW1521991"
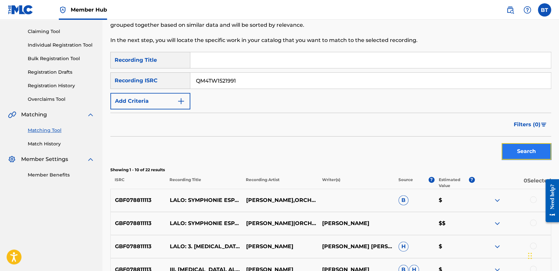
click at [538, 146] on button "Search" at bounding box center [526, 151] width 50 height 17
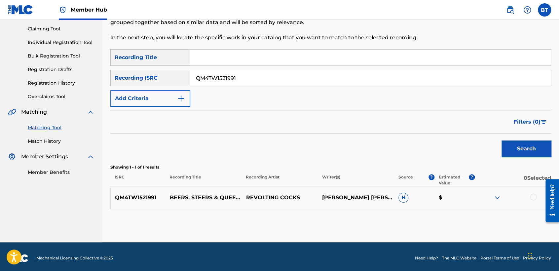
scroll to position [71, 0]
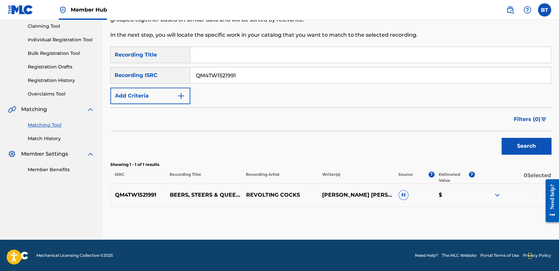
click at [533, 194] on div at bounding box center [533, 194] width 7 height 7
click at [493, 214] on button "Match 1 Group" at bounding box center [464, 217] width 73 height 17
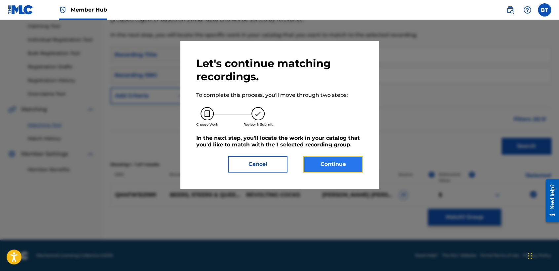
click at [345, 170] on button "Continue" at bounding box center [332, 164] width 59 height 17
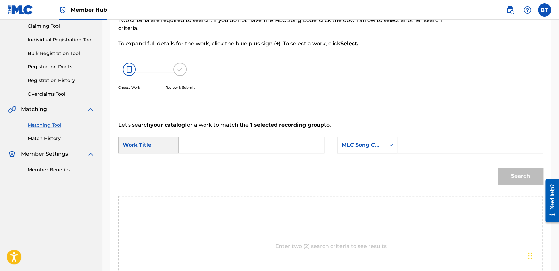
click at [389, 142] on icon "Search Form" at bounding box center [391, 145] width 7 height 7
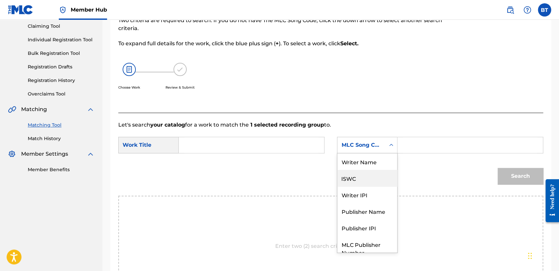
scroll to position [0, 0]
drag, startPoint x: 372, startPoint y: 165, endPoint x: 403, endPoint y: 154, distance: 32.9
click at [372, 165] on div "Writer Name" at bounding box center [367, 161] width 60 height 17
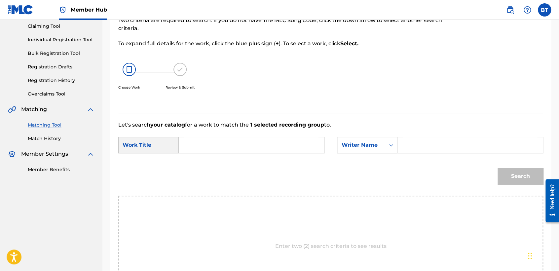
click at [425, 147] on input "Search Form" at bounding box center [470, 145] width 134 height 16
paste input "[PERSON_NAME]"
type input "[PERSON_NAME]"
click at [207, 144] on input "Search Form" at bounding box center [251, 145] width 134 height 16
click at [212, 153] on div "SearchWithCriteriad2633f59-eb04-4f80-b169-70ce7b53dfea Work Title SearchWithCri…" at bounding box center [330, 147] width 425 height 20
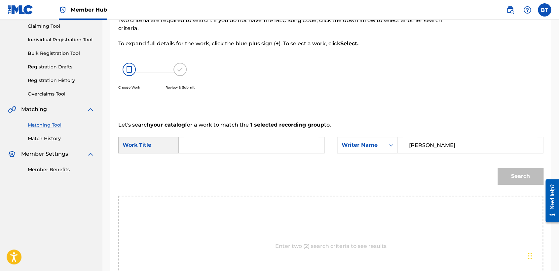
click at [193, 137] on input "Search Form" at bounding box center [251, 145] width 134 height 16
paste input "Beers, Steers & Queers"
type input "Beers, Steers & Queers"
click at [531, 178] on button "Search" at bounding box center [520, 176] width 46 height 17
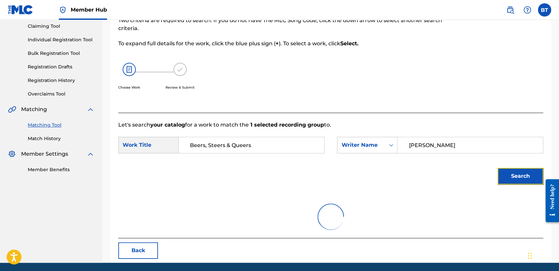
scroll to position [66, 0]
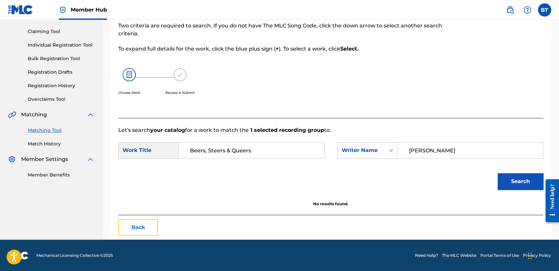
click at [132, 229] on button "Back" at bounding box center [138, 227] width 40 height 17
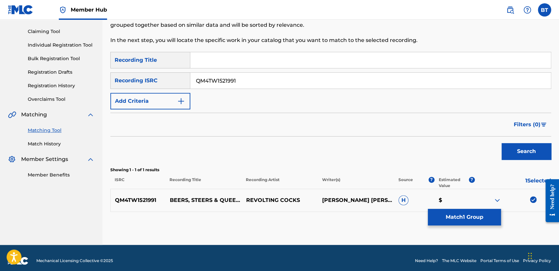
click at [532, 199] on img at bounding box center [533, 199] width 7 height 7
drag, startPoint x: 259, startPoint y: 82, endPoint x: 169, endPoint y: 82, distance: 89.8
click at [169, 82] on div "SearchWithCriteria62e3ad0e-7926-4b16-bba9-0b8d64bca7ec Recording ISRC QM4TW1521…" at bounding box center [330, 80] width 441 height 17
paste input "USX9P1340253"
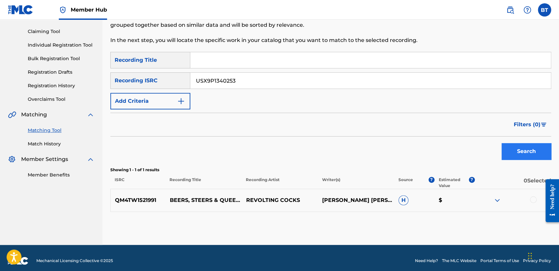
type input "USX9P1340253"
click at [523, 144] on button "Search" at bounding box center [526, 151] width 50 height 17
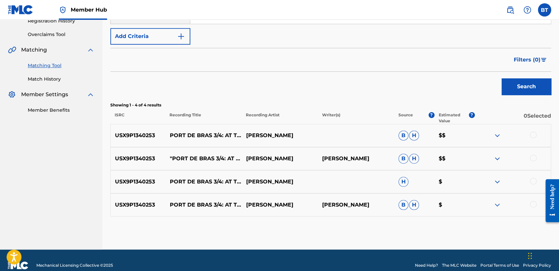
scroll to position [139, 0]
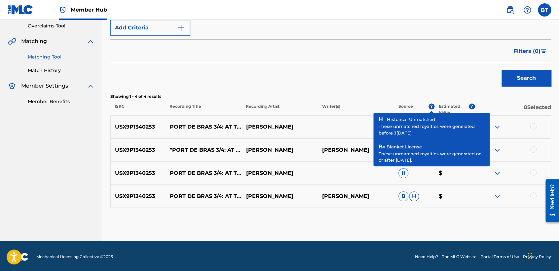
click at [535, 126] on div at bounding box center [533, 126] width 7 height 7
click at [536, 153] on div at bounding box center [512, 150] width 76 height 8
click at [533, 148] on div at bounding box center [533, 149] width 7 height 7
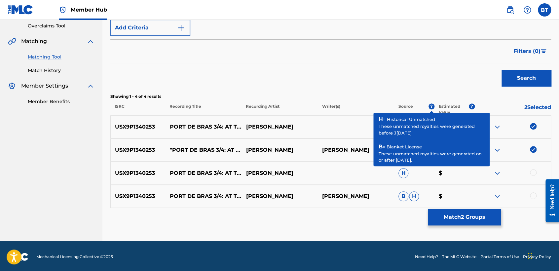
click at [533, 174] on div at bounding box center [533, 172] width 7 height 7
click at [531, 196] on div at bounding box center [533, 195] width 7 height 7
click at [486, 222] on button "Match 4 Groups" at bounding box center [464, 217] width 73 height 17
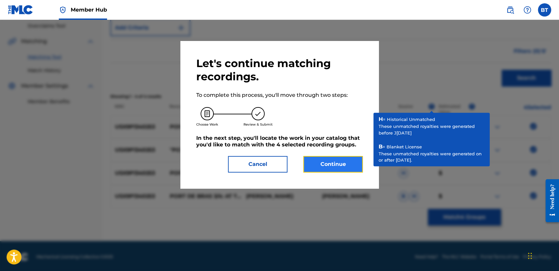
click at [341, 167] on button "Continue" at bounding box center [332, 164] width 59 height 17
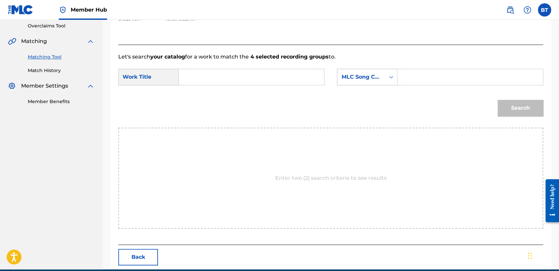
click at [383, 80] on div "MLC Song Code" at bounding box center [361, 77] width 48 height 13
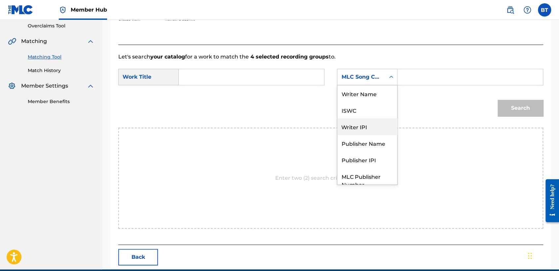
scroll to position [0, 0]
click at [381, 98] on div "Writer Name" at bounding box center [367, 93] width 60 height 17
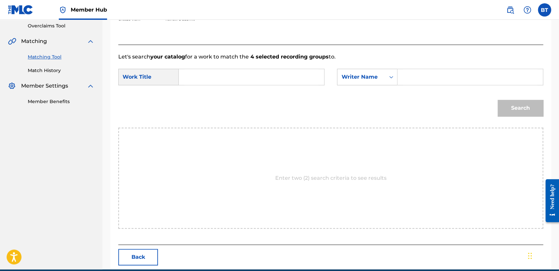
click at [412, 81] on input "Search Form" at bounding box center [470, 77] width 134 height 16
paste input "[PERSON_NAME]"
type input "[PERSON_NAME]"
click at [277, 77] on input "Search Form" at bounding box center [251, 77] width 134 height 16
click at [269, 70] on input "Search Form" at bounding box center [251, 77] width 134 height 16
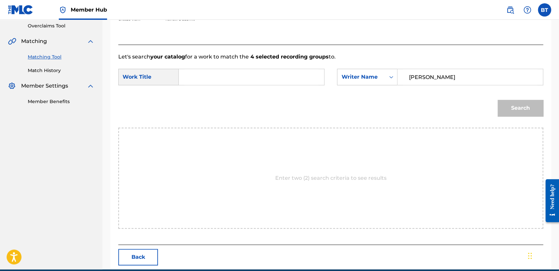
paste input "Port De Bras 3/4: At the Ballet (From "A Chorus Line")"
type input "Port De Bras 3/4: At the Ballet (From "A Chorus Line")"
click at [520, 112] on button "Search" at bounding box center [520, 108] width 46 height 17
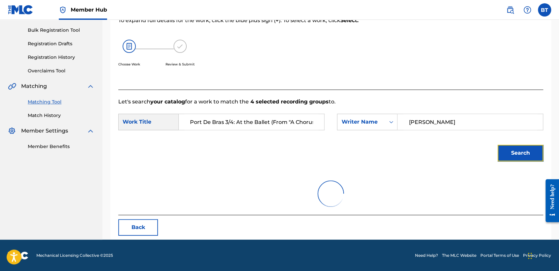
scroll to position [66, 0]
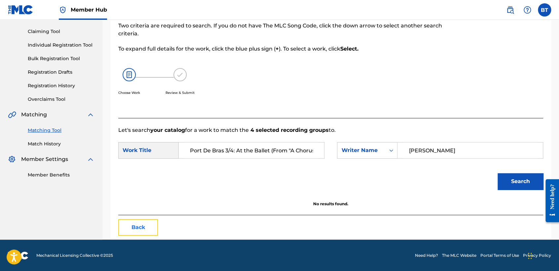
click at [150, 224] on button "Back" at bounding box center [138, 227] width 40 height 17
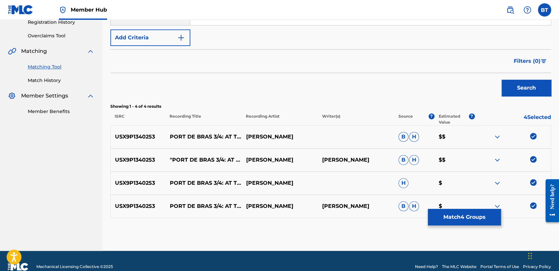
scroll to position [140, 0]
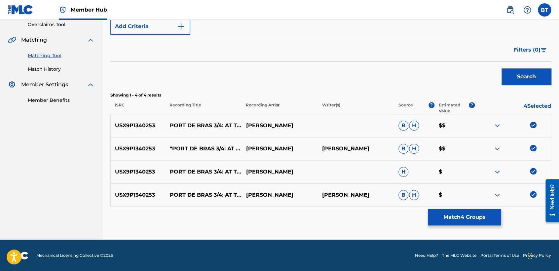
click at [532, 124] on img at bounding box center [533, 125] width 7 height 7
click at [534, 147] on img at bounding box center [533, 148] width 7 height 7
click at [531, 171] on img at bounding box center [533, 171] width 7 height 7
click at [534, 193] on img at bounding box center [533, 194] width 7 height 7
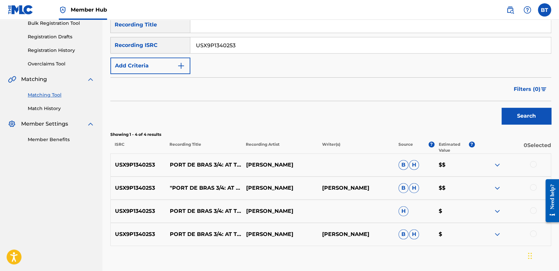
scroll to position [67, 0]
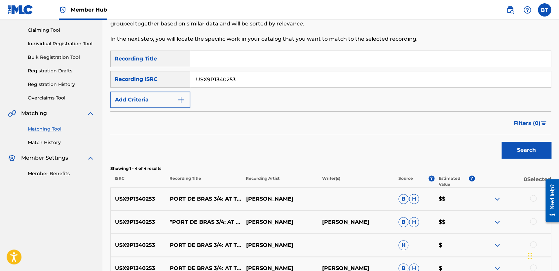
drag, startPoint x: 233, startPoint y: 75, endPoint x: 133, endPoint y: 68, distance: 100.0
click at [140, 70] on div "SearchWithCriteria53ce0464-930f-4065-b370-3cacdeb5e714 Recording Title SearchWi…" at bounding box center [330, 79] width 441 height 57
paste input "AUMLW1800807"
type input "AUMLW1800807"
click at [519, 148] on button "Search" at bounding box center [526, 150] width 50 height 17
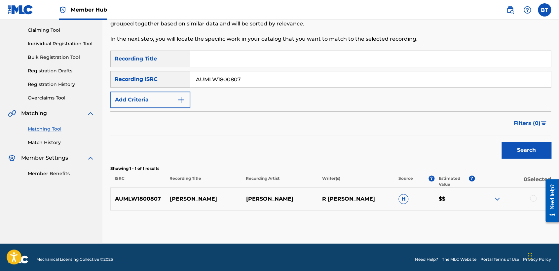
scroll to position [71, 0]
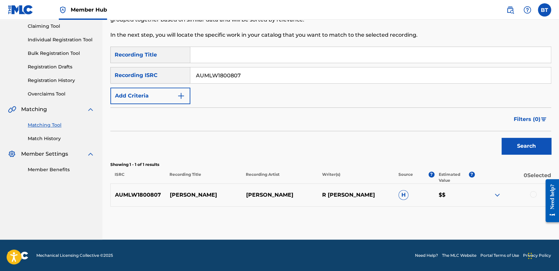
click at [531, 194] on div at bounding box center [533, 194] width 7 height 7
click at [436, 222] on button "Match 1 Group" at bounding box center [464, 217] width 73 height 17
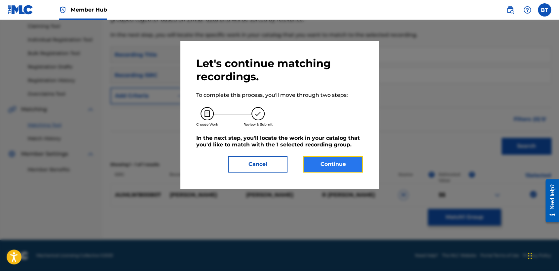
click at [336, 165] on button "Continue" at bounding box center [332, 164] width 59 height 17
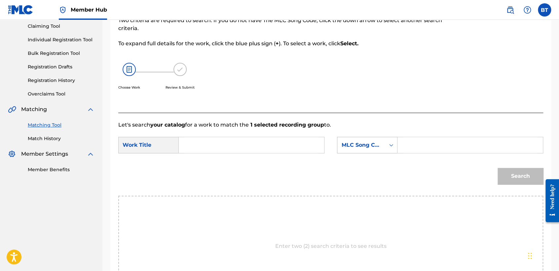
click at [380, 144] on div "MLC Song Code" at bounding box center [361, 145] width 40 height 8
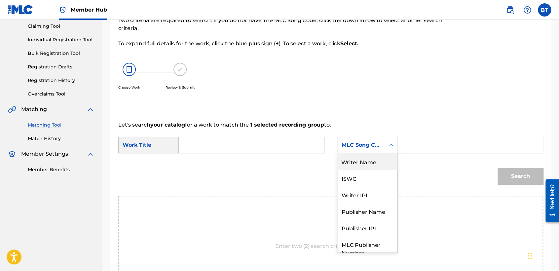
click at [374, 161] on div "Writer Name" at bounding box center [367, 161] width 60 height 17
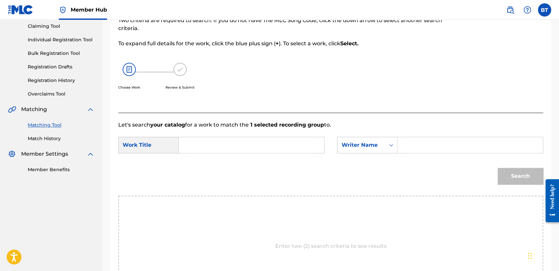
click at [192, 149] on input "Search Form" at bounding box center [251, 145] width 134 height 16
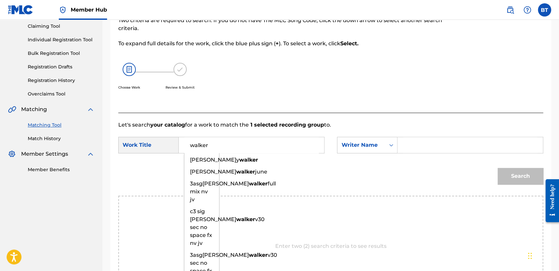
type input "walker"
click at [450, 144] on input "Search Form" at bounding box center [470, 145] width 134 height 16
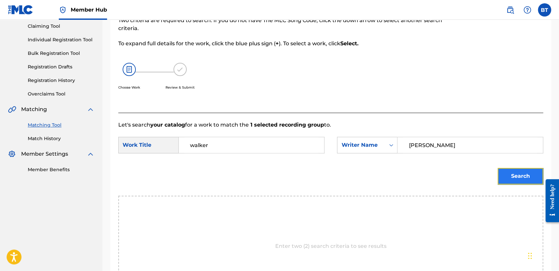
click at [522, 176] on button "Search" at bounding box center [520, 176] width 46 height 17
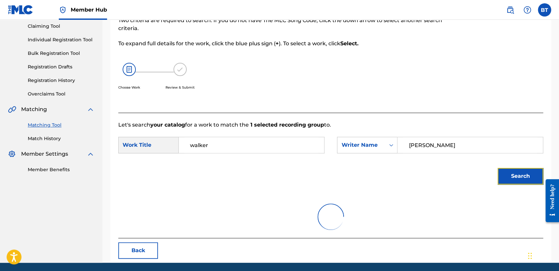
scroll to position [66, 0]
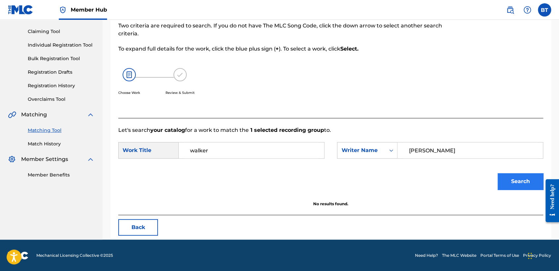
drag, startPoint x: 463, startPoint y: 155, endPoint x: 527, endPoint y: 173, distance: 66.6
click at [402, 146] on div "[PERSON_NAME]" at bounding box center [470, 150] width 146 height 17
paste input "R D"
type input "R [PERSON_NAME]"
click at [521, 179] on button "Search" at bounding box center [520, 181] width 46 height 17
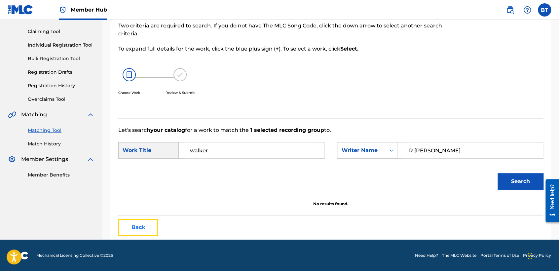
click at [145, 230] on button "Back" at bounding box center [138, 227] width 40 height 17
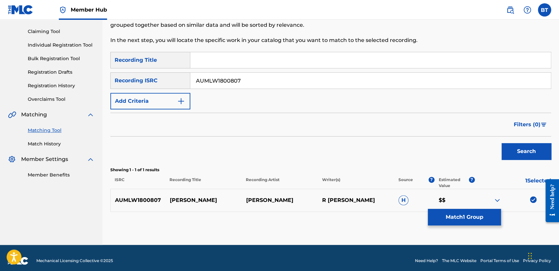
scroll to position [71, 0]
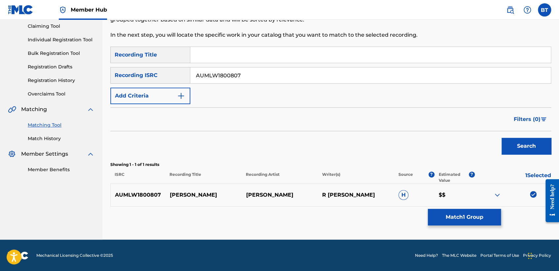
click at [534, 194] on img at bounding box center [533, 194] width 7 height 7
drag, startPoint x: 256, startPoint y: 77, endPoint x: 157, endPoint y: 66, distance: 100.0
click at [157, 66] on div "SearchWithCriteria53ce0464-930f-4065-b370-3cacdeb5e714 Recording Title SearchWi…" at bounding box center [330, 75] width 441 height 57
paste input "USHM2186061"
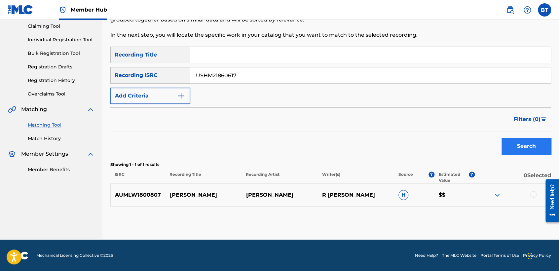
type input "USHM21860617"
click at [533, 144] on button "Search" at bounding box center [526, 146] width 50 height 17
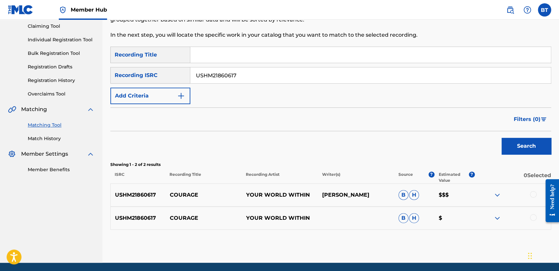
click at [533, 194] on div at bounding box center [533, 194] width 7 height 7
click at [531, 219] on div at bounding box center [533, 217] width 7 height 7
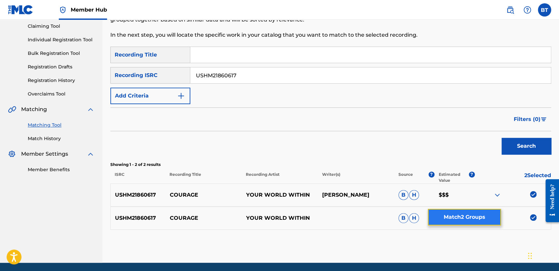
click at [463, 215] on button "Match 2 Groups" at bounding box center [464, 217] width 73 height 17
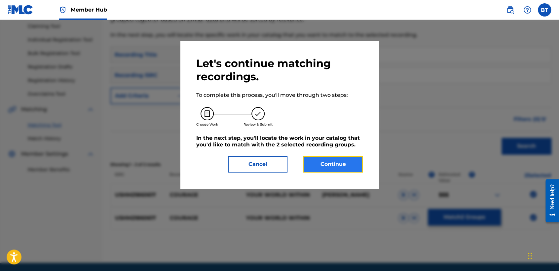
click at [337, 164] on button "Continue" at bounding box center [332, 164] width 59 height 17
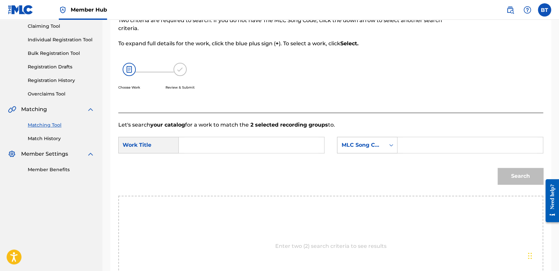
click at [374, 152] on div "MLC Song Code" at bounding box center [367, 145] width 60 height 17
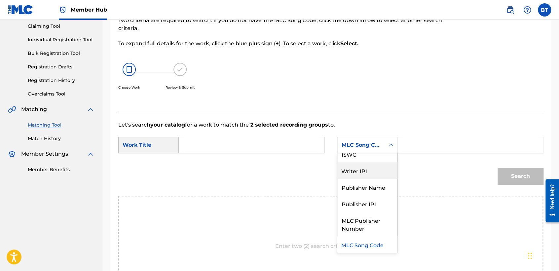
scroll to position [0, 0]
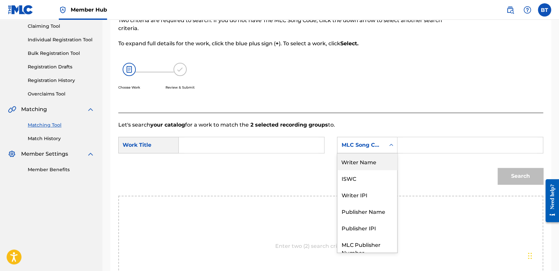
click at [368, 159] on div "Writer Name" at bounding box center [367, 161] width 60 height 17
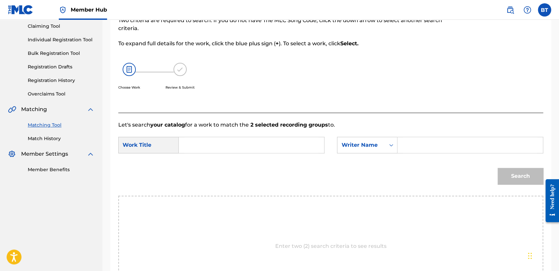
click at [409, 146] on input "Search Form" at bounding box center [470, 145] width 134 height 16
paste input "[PERSON_NAME]"
type input "[PERSON_NAME]"
click at [261, 147] on input "Search Form" at bounding box center [251, 145] width 134 height 16
paste input "Courage"
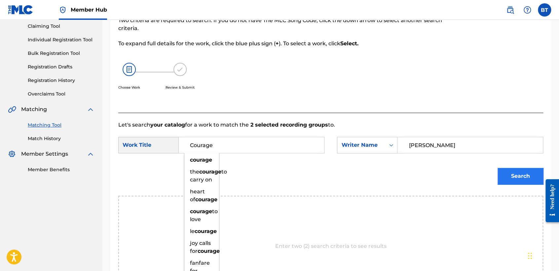
type input "Courage"
click at [510, 177] on button "Search" at bounding box center [520, 176] width 46 height 17
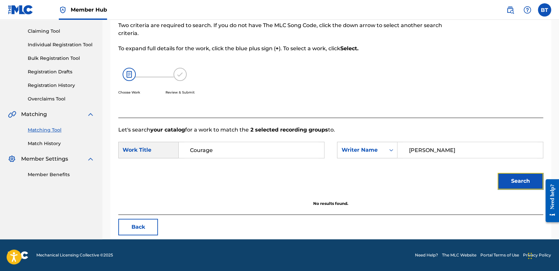
scroll to position [66, 0]
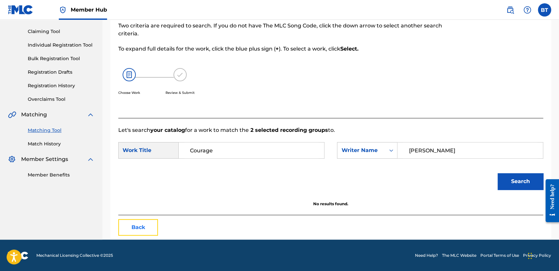
click at [151, 223] on button "Back" at bounding box center [138, 227] width 40 height 17
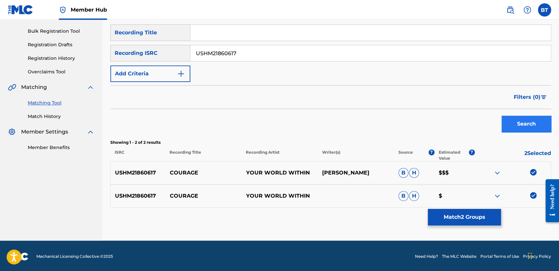
scroll to position [94, 0]
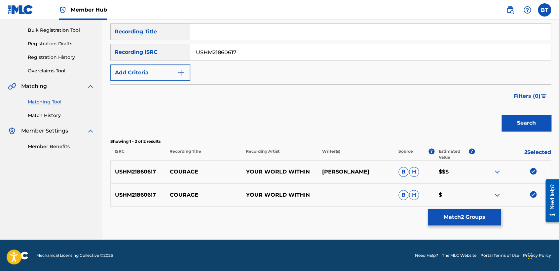
click at [533, 168] on img at bounding box center [533, 171] width 7 height 7
click at [532, 194] on img at bounding box center [533, 194] width 7 height 7
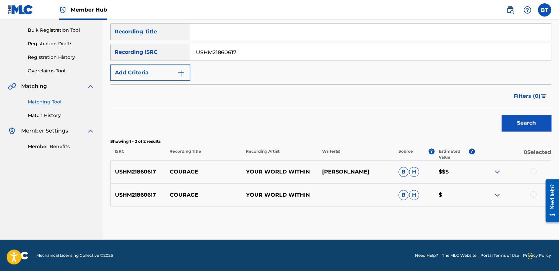
drag, startPoint x: 239, startPoint y: 53, endPoint x: 158, endPoint y: 48, distance: 81.1
click at [158, 48] on div "SearchWithCriteria62e3ad0e-7926-4b16-bba9-0b8d64bca7ec Recording ISRC USHM21860…" at bounding box center [330, 52] width 441 height 17
paste input "GBLEK1800275"
type input "GBLEK1800275"
click at [513, 115] on button "Search" at bounding box center [526, 123] width 50 height 17
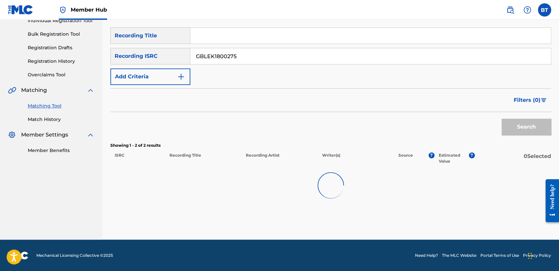
scroll to position [90, 0]
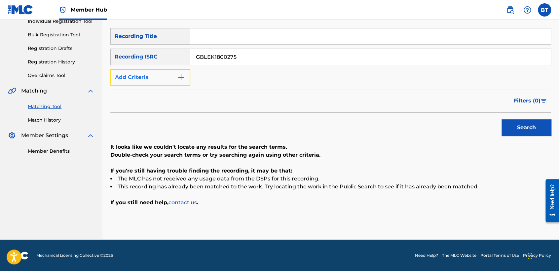
click at [178, 80] on img "Search Form" at bounding box center [181, 77] width 8 height 8
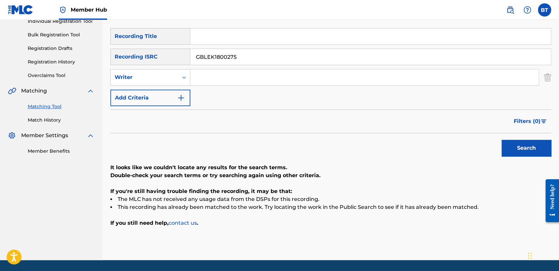
click at [209, 79] on input "Search Form" at bounding box center [364, 77] width 348 height 16
paste input "JoSH the Band"
type input "JoSH the Band"
drag, startPoint x: 260, startPoint y: 59, endPoint x: 177, endPoint y: 55, distance: 83.3
click at [177, 55] on div "SearchWithCriteria62e3ad0e-7926-4b16-bba9-0b8d64bca7ec Recording ISRC GBLEK1800…" at bounding box center [330, 57] width 441 height 17
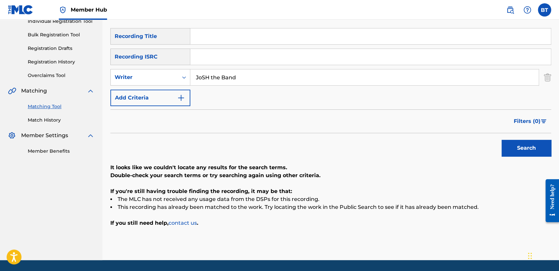
click at [198, 40] on input "Search Form" at bounding box center [370, 36] width 360 height 16
paste input "Into the Stars"
type input "Into the Stars"
click at [513, 146] on button "Search" at bounding box center [526, 148] width 50 height 17
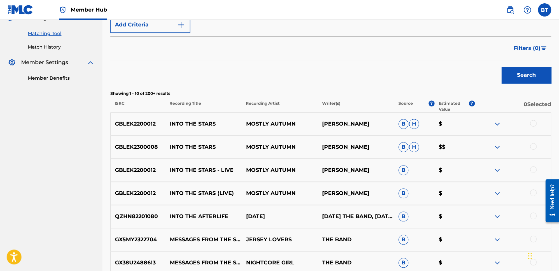
scroll to position [163, 0]
click at [533, 125] on div at bounding box center [533, 123] width 7 height 7
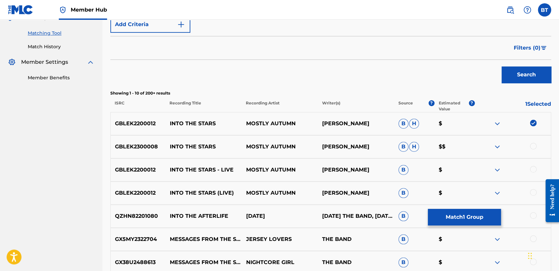
click at [534, 168] on div at bounding box center [533, 169] width 7 height 7
click at [534, 189] on div at bounding box center [533, 192] width 7 height 7
click at [472, 214] on button "Match 3 Groups" at bounding box center [464, 217] width 73 height 17
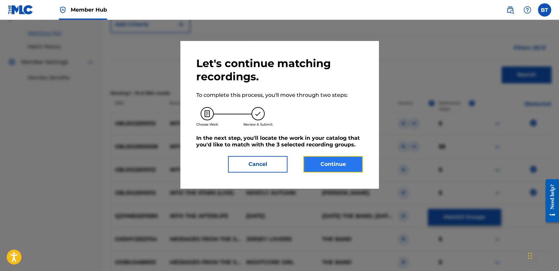
click at [324, 163] on button "Continue" at bounding box center [332, 164] width 59 height 17
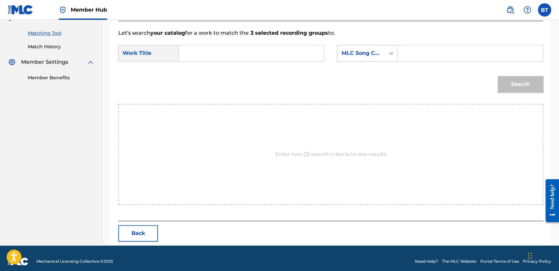
click at [377, 53] on div "MLC Song Code" at bounding box center [361, 53] width 40 height 8
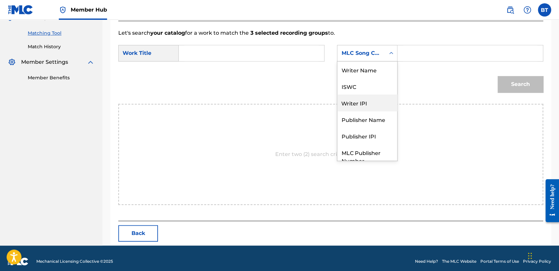
scroll to position [0, 0]
click at [365, 75] on div "Writer Name" at bounding box center [367, 69] width 60 height 17
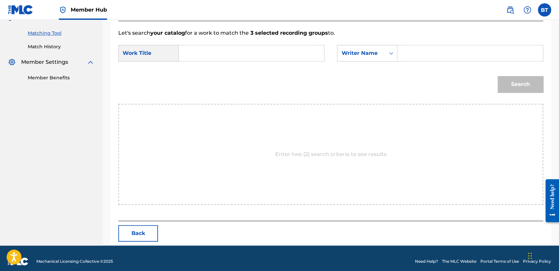
click at [436, 55] on input "Search Form" at bounding box center [470, 53] width 134 height 16
paste input "JoSH the Band"
type input "JoSH the Band"
drag, startPoint x: 279, startPoint y: 52, endPoint x: 394, endPoint y: 60, distance: 115.8
click at [281, 53] on input "Search Form" at bounding box center [251, 53] width 134 height 16
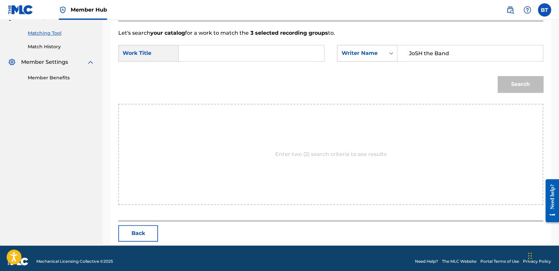
paste input "Into the Stars"
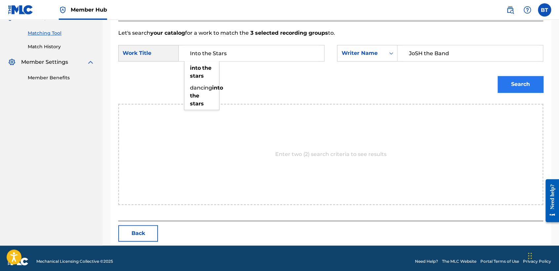
type input "Into the Stars"
click at [517, 80] on button "Search" at bounding box center [520, 84] width 46 height 17
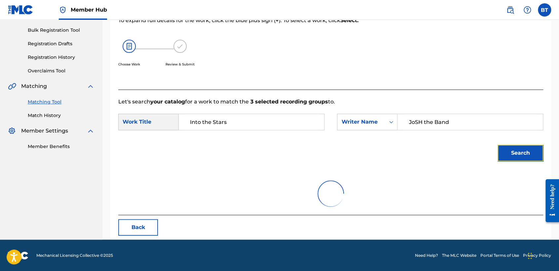
scroll to position [66, 0]
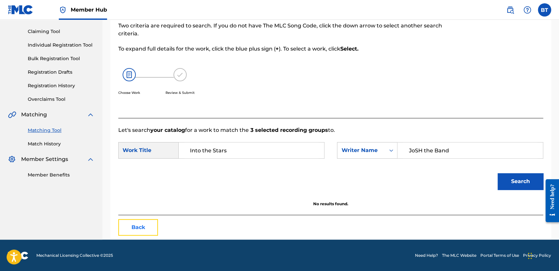
click at [142, 226] on button "Back" at bounding box center [138, 227] width 40 height 17
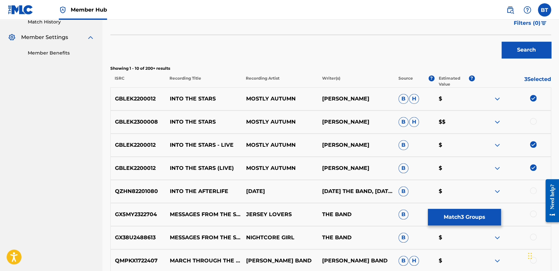
scroll to position [212, 0]
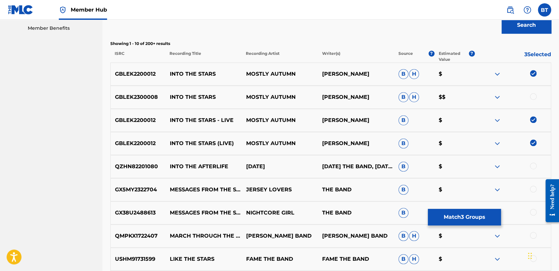
click at [532, 72] on img at bounding box center [533, 73] width 7 height 7
click at [534, 119] on img at bounding box center [533, 119] width 7 height 7
click at [532, 142] on img at bounding box center [533, 142] width 7 height 7
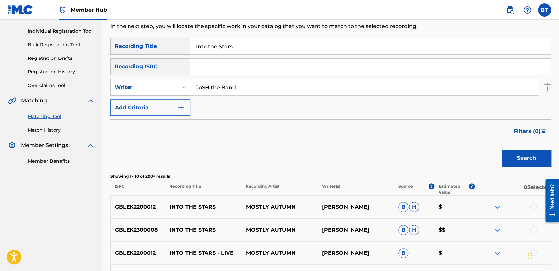
scroll to position [66, 0]
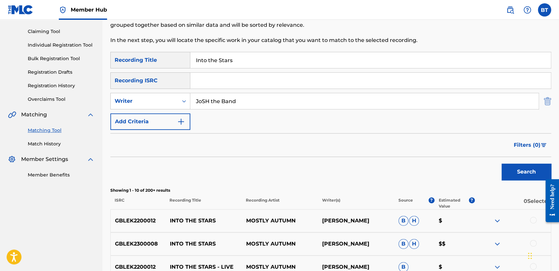
click at [546, 102] on img "Search Form" at bounding box center [547, 101] width 7 height 17
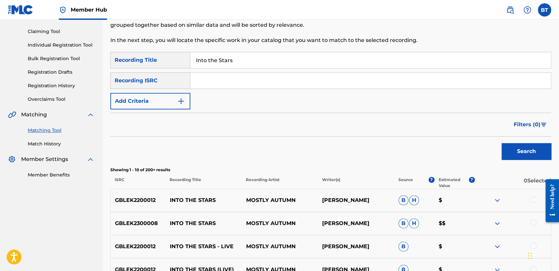
drag, startPoint x: 315, startPoint y: 67, endPoint x: 151, endPoint y: 61, distance: 163.9
click at [158, 61] on div "SearchWithCriteria53ce0464-930f-4065-b370-3cacdeb5e714 Recording Title Into the…" at bounding box center [330, 60] width 441 height 17
click at [256, 84] on input "Search Form" at bounding box center [370, 81] width 360 height 16
paste input "USCMG0600790"
type input "USCMG0600790"
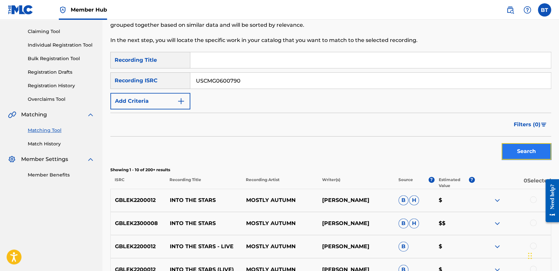
click at [511, 145] on button "Search" at bounding box center [526, 151] width 50 height 17
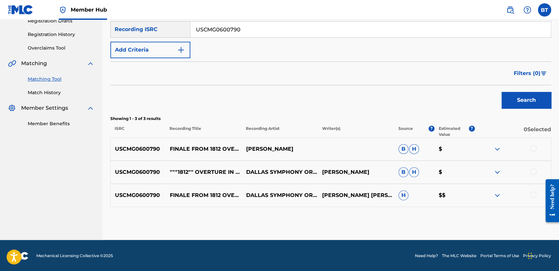
scroll to position [117, 0]
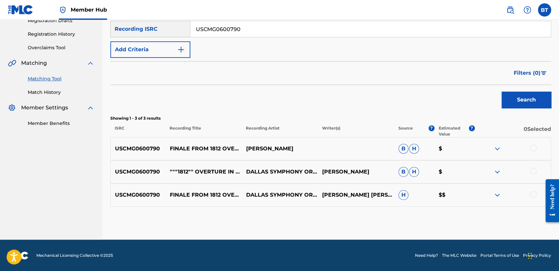
click at [530, 147] on div at bounding box center [533, 148] width 7 height 7
click at [533, 170] on div at bounding box center [533, 171] width 7 height 7
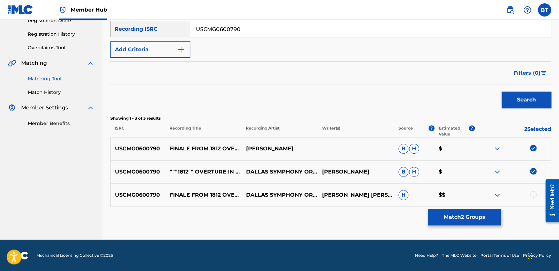
click at [535, 194] on div at bounding box center [533, 194] width 7 height 7
click at [494, 215] on button "Match 3 Groups" at bounding box center [464, 217] width 73 height 17
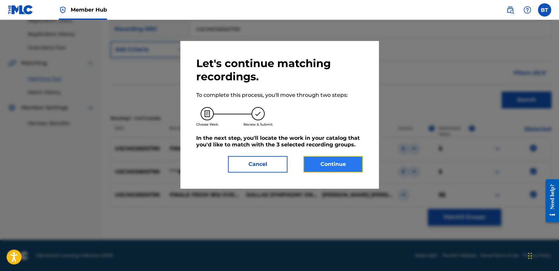
click at [355, 169] on button "Continue" at bounding box center [332, 164] width 59 height 17
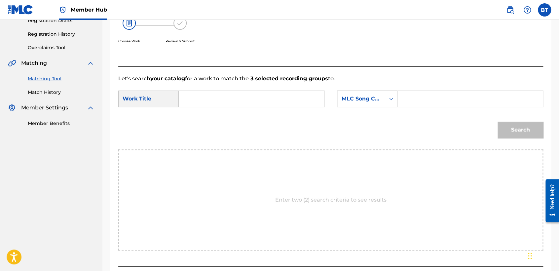
click at [372, 100] on div "MLC Song Code" at bounding box center [361, 99] width 40 height 8
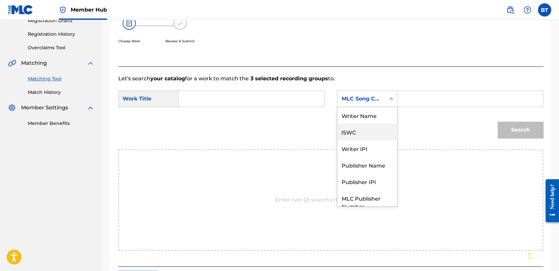
scroll to position [0, 0]
click at [381, 118] on div "Writer Name" at bounding box center [367, 115] width 60 height 17
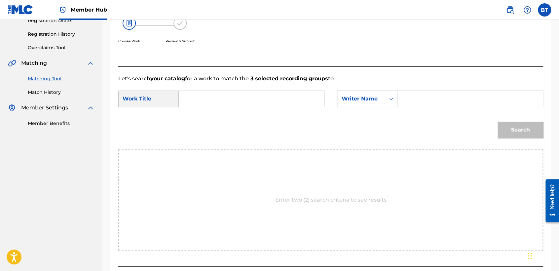
click at [266, 97] on input "Search Form" at bounding box center [251, 99] width 134 height 16
paste input "FINALE FROM 1812 OVERTURE IN E-FLAT MAJOR, OP. 49"
type input "FINALE FROM 1812 OVERTURE IN E-FLAT MAJOR, OP. 49"
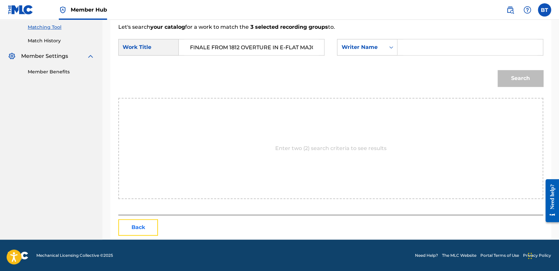
click at [133, 229] on button "Back" at bounding box center [138, 227] width 40 height 17
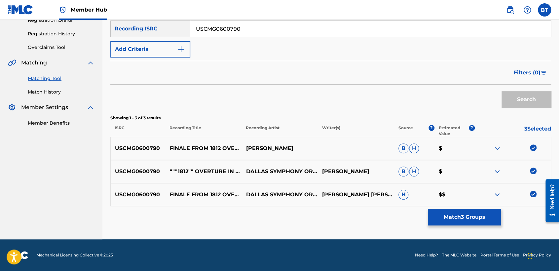
scroll to position [117, 0]
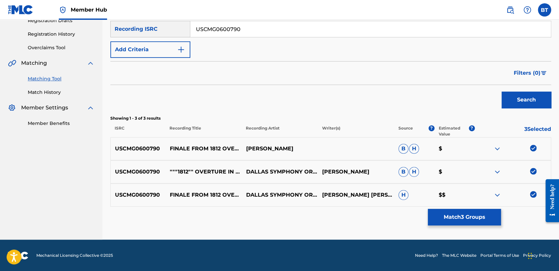
drag, startPoint x: 322, startPoint y: 165, endPoint x: 363, endPoint y: 173, distance: 42.2
click at [363, 173] on p "[PERSON_NAME]" at bounding box center [356, 172] width 76 height 8
copy p "[PERSON_NAME]"
click at [485, 221] on button "Match 3 Groups" at bounding box center [464, 217] width 73 height 17
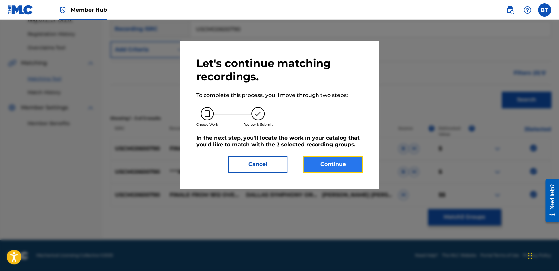
click at [345, 165] on button "Continue" at bounding box center [332, 164] width 59 height 17
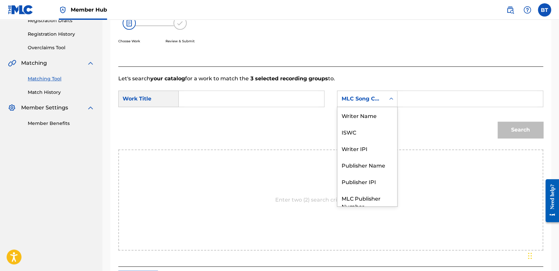
click at [391, 103] on div "Search Form" at bounding box center [391, 99] width 12 height 12
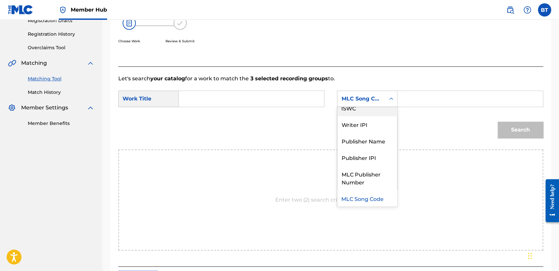
scroll to position [0, 0]
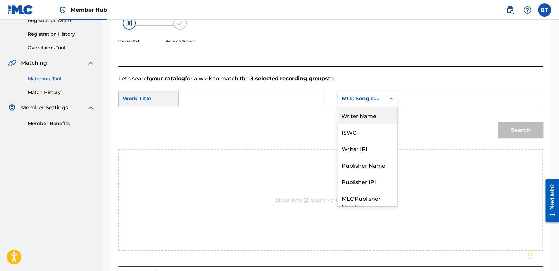
click at [373, 119] on div "Writer Name" at bounding box center [367, 115] width 60 height 17
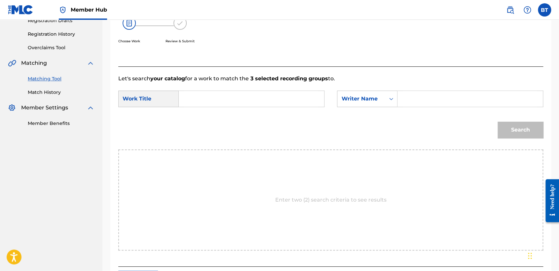
click at [413, 99] on input "Search Form" at bounding box center [470, 99] width 134 height 16
paste input "[PERSON_NAME]"
type input "[PERSON_NAME]"
click at [265, 97] on input "Search Form" at bounding box center [251, 99] width 134 height 16
click at [208, 99] on input "Search Form" at bounding box center [251, 99] width 134 height 16
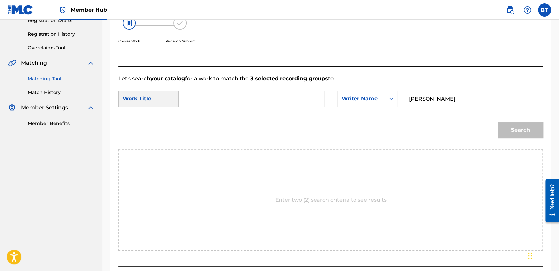
paste input "FINALE FROM 1812 OVERTURE IN E-FLAT MAJOR, OP. 49"
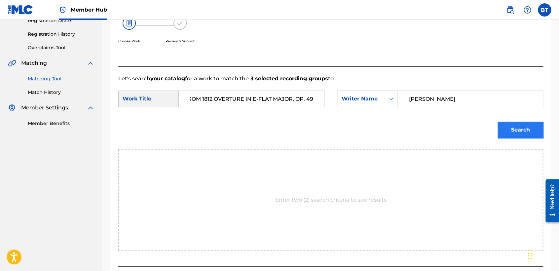
type input "FINALE FROM 1812 OVERTURE IN E-FLAT MAJOR, OP. 49"
click at [539, 136] on button "Search" at bounding box center [520, 130] width 46 height 17
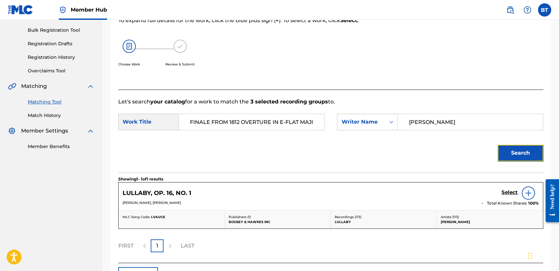
scroll to position [117, 0]
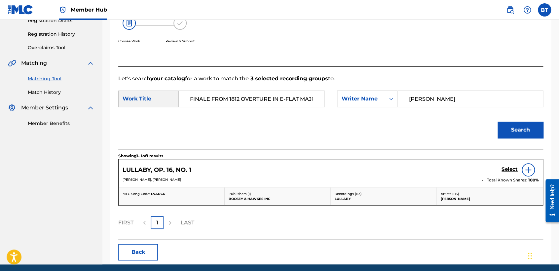
click at [388, 134] on div "Search" at bounding box center [330, 132] width 425 height 34
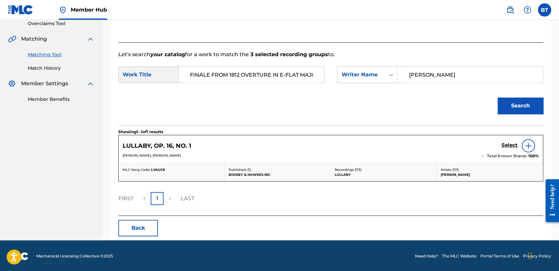
scroll to position [142, 0]
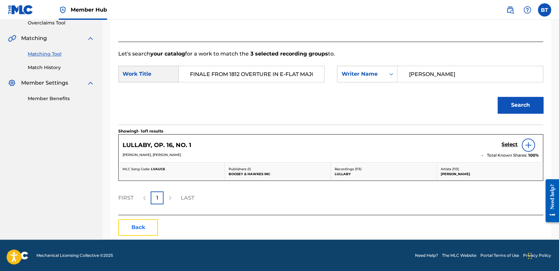
click at [139, 227] on button "Back" at bounding box center [138, 227] width 40 height 17
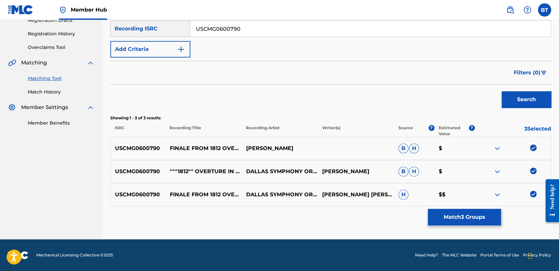
scroll to position [117, 0]
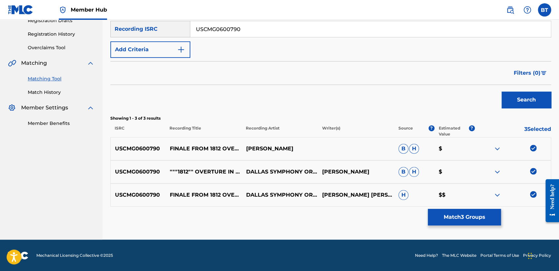
click at [531, 148] on img at bounding box center [533, 148] width 7 height 7
click at [534, 170] on img at bounding box center [533, 171] width 7 height 7
click at [534, 194] on img at bounding box center [533, 194] width 7 height 7
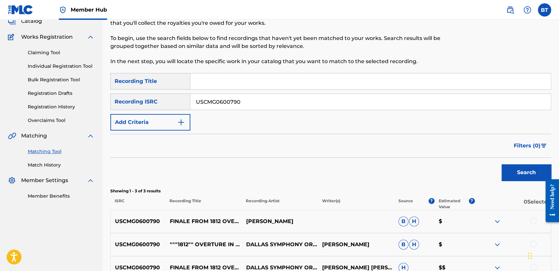
scroll to position [44, 0]
paste input "TCADO1822753"
drag, startPoint x: 252, startPoint y: 105, endPoint x: 159, endPoint y: 114, distance: 94.2
click at [159, 114] on div "SearchWithCriteria53ce0464-930f-4065-b370-3cacdeb5e714 Recording Title SearchWi…" at bounding box center [330, 102] width 441 height 57
type input "TCADO1822753"
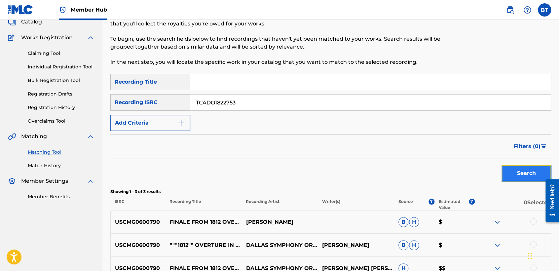
click at [522, 168] on button "Search" at bounding box center [526, 173] width 50 height 17
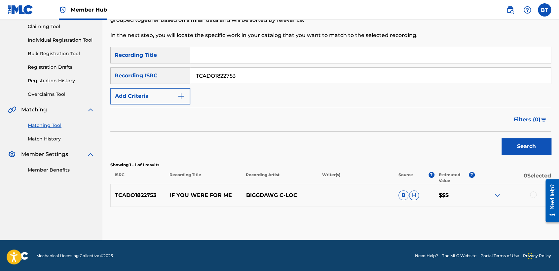
scroll to position [71, 0]
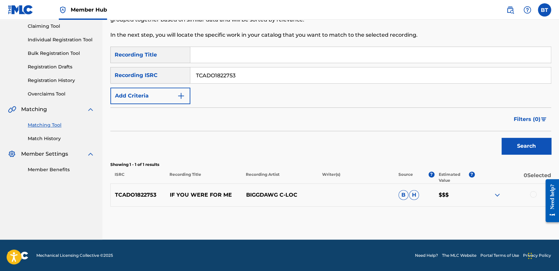
click at [534, 196] on div at bounding box center [533, 194] width 7 height 7
click at [476, 218] on button "Match 1 Group" at bounding box center [464, 217] width 73 height 17
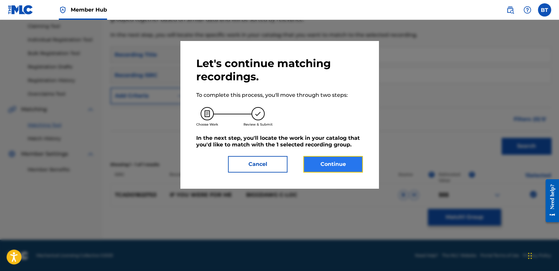
click at [343, 165] on button "Continue" at bounding box center [332, 164] width 59 height 17
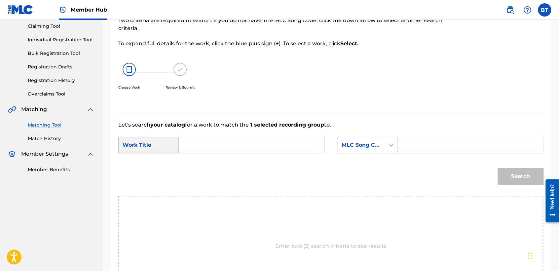
click at [371, 149] on div "MLC Song Code" at bounding box center [361, 145] width 40 height 8
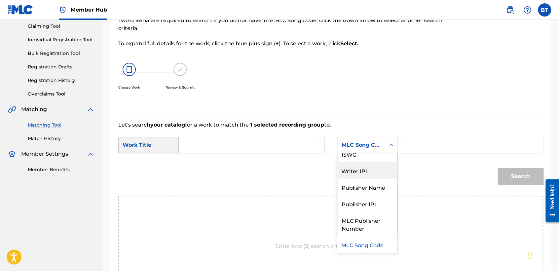
scroll to position [0, 0]
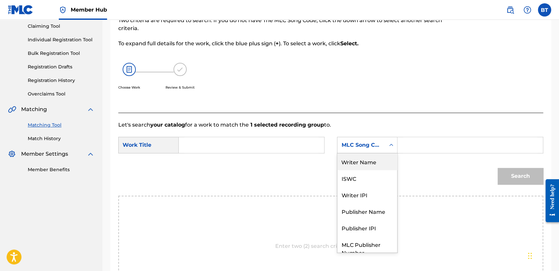
click at [361, 159] on div "Writer Name" at bounding box center [367, 161] width 60 height 17
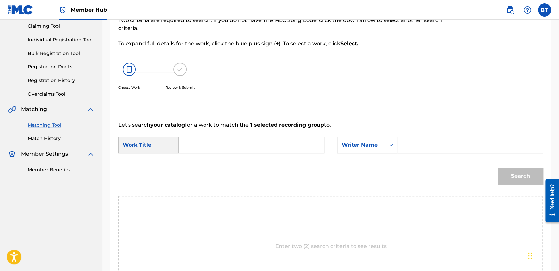
click at [272, 144] on input "Search Form" at bounding box center [251, 145] width 134 height 16
paste input "If You Were for Me"
type input "If You Were for Me"
click at [401, 126] on p "Let's search your catalog for a work to match the 1 selected recording group to." at bounding box center [330, 125] width 425 height 8
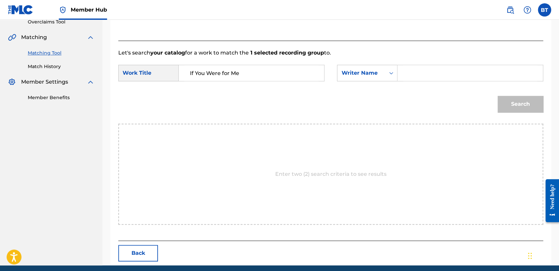
scroll to position [144, 0]
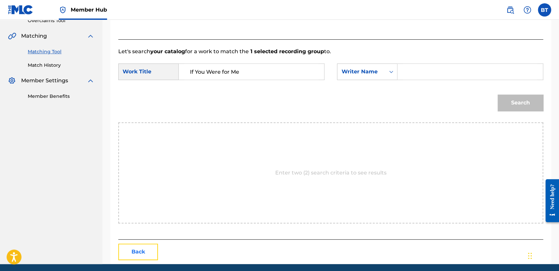
click at [142, 248] on button "Back" at bounding box center [138, 251] width 40 height 17
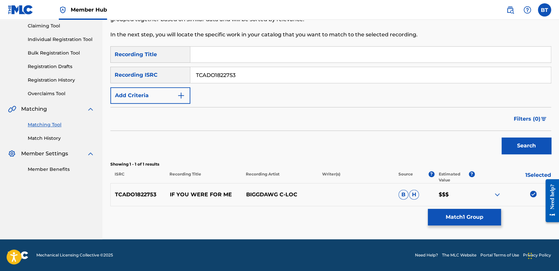
scroll to position [71, 0]
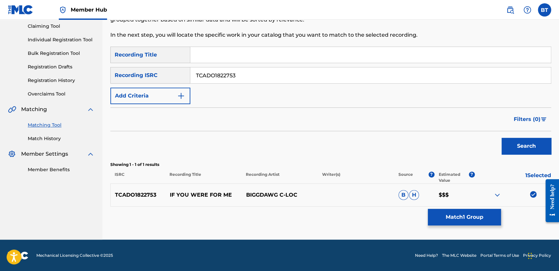
click at [534, 194] on img at bounding box center [533, 194] width 7 height 7
drag, startPoint x: 243, startPoint y: 77, endPoint x: 155, endPoint y: 75, distance: 88.2
click at [155, 75] on div "SearchWithCriteria62e3ad0e-7926-4b16-bba9-0b8d64bca7ec Recording ISRC TCADO1822…" at bounding box center [330, 75] width 441 height 17
paste input "QMFMF2433678"
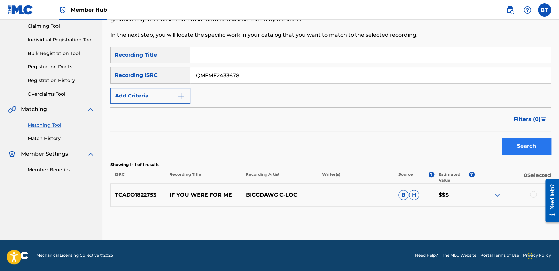
type input "QMFMF2433678"
click at [517, 145] on button "Search" at bounding box center [526, 146] width 50 height 17
click at [533, 193] on div at bounding box center [533, 194] width 7 height 7
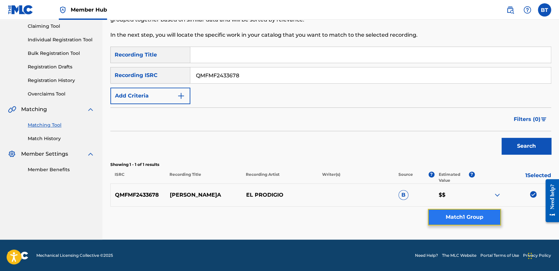
click at [459, 209] on button "Match 1 Group" at bounding box center [464, 217] width 73 height 17
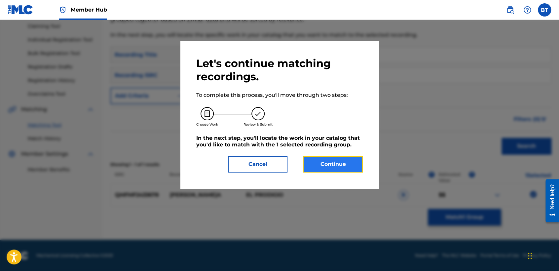
click at [346, 156] on button "Continue" at bounding box center [332, 164] width 59 height 17
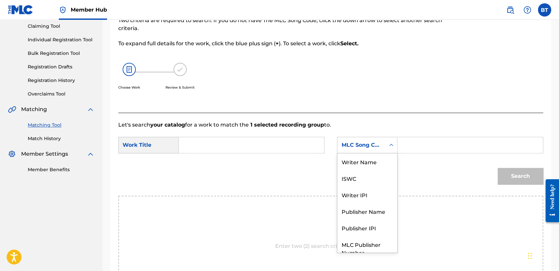
click at [366, 146] on div "MLC Song Code" at bounding box center [361, 145] width 40 height 8
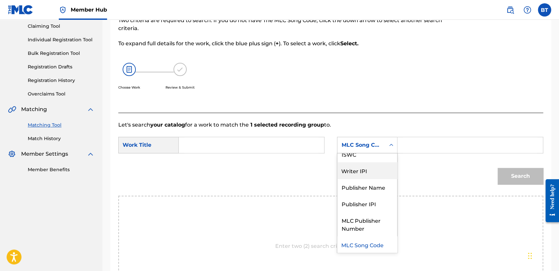
scroll to position [0, 0]
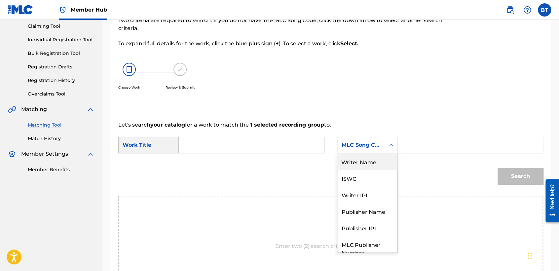
click at [364, 159] on div "Writer Name" at bounding box center [367, 161] width 60 height 17
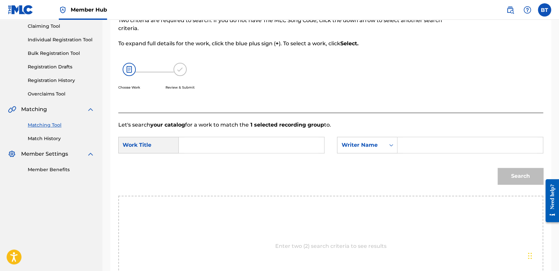
click at [440, 147] on input "Search Form" at bounding box center [470, 145] width 134 height 16
click at [397, 169] on div "Search" at bounding box center [330, 178] width 425 height 34
click at [428, 150] on input "Search Form" at bounding box center [470, 145] width 134 height 16
paste input "[PERSON_NAME]"
type input "[PERSON_NAME]"
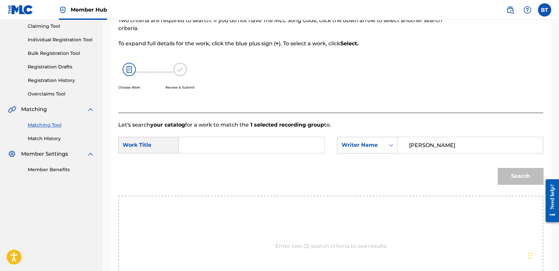
click at [277, 141] on input "Search Form" at bounding box center [251, 145] width 134 height 16
paste input "[PERSON_NAME]a"
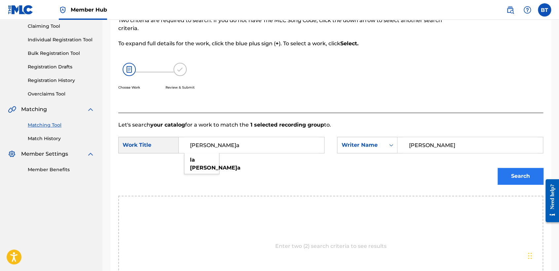
type input "[PERSON_NAME]a"
click at [504, 173] on button "Search" at bounding box center [520, 176] width 46 height 17
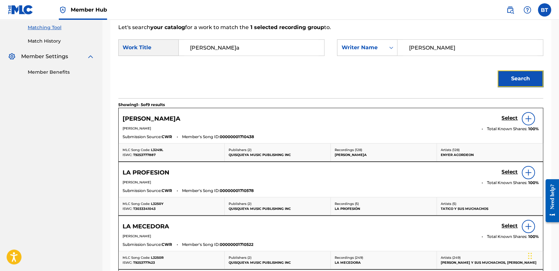
scroll to position [144, 0]
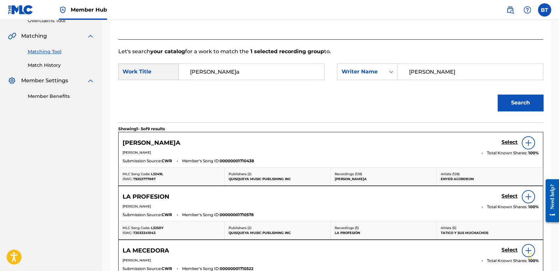
click at [428, 146] on div "[PERSON_NAME]A Select" at bounding box center [331, 142] width 416 height 13
click at [506, 144] on h5 "Select" at bounding box center [509, 142] width 16 height 6
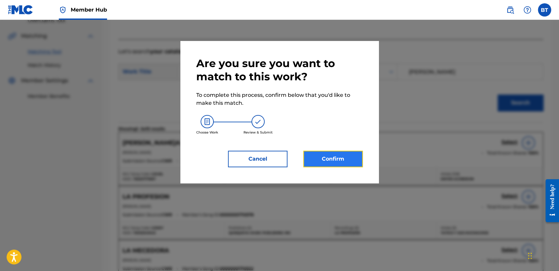
click at [355, 161] on button "Confirm" at bounding box center [332, 159] width 59 height 17
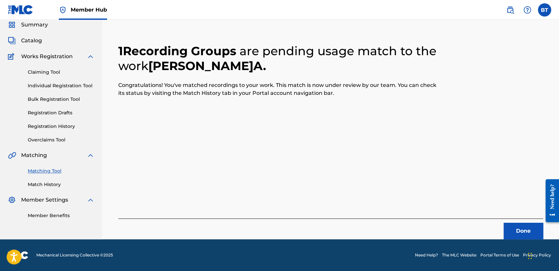
scroll to position [25, 0]
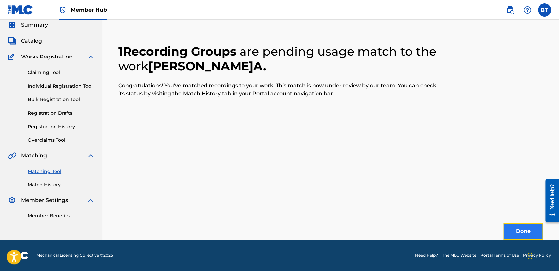
click at [519, 228] on button "Done" at bounding box center [523, 231] width 40 height 17
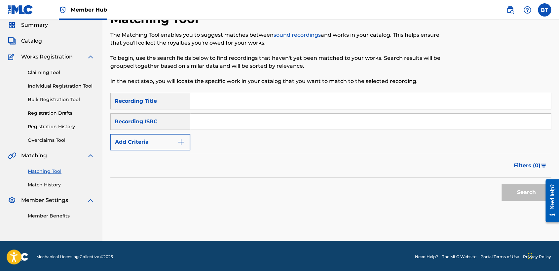
click at [237, 125] on input "Search Form" at bounding box center [370, 122] width 360 height 16
paste input "TCADE1711757"
type input "TCADE1711757"
click at [513, 195] on button "Search" at bounding box center [526, 192] width 50 height 17
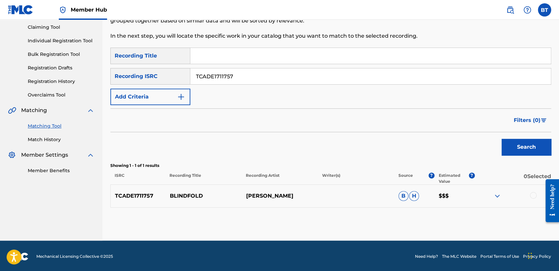
scroll to position [71, 0]
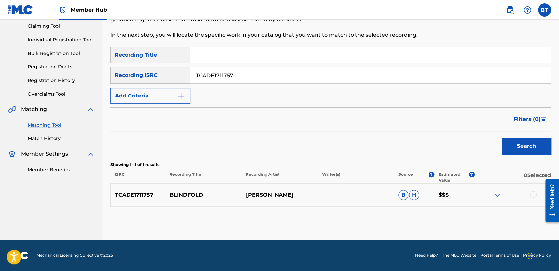
click at [530, 196] on div at bounding box center [533, 194] width 7 height 7
click at [449, 218] on button "Match 1 Group" at bounding box center [464, 217] width 73 height 17
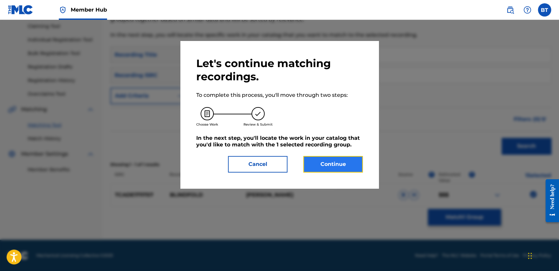
click at [355, 171] on button "Continue" at bounding box center [332, 164] width 59 height 17
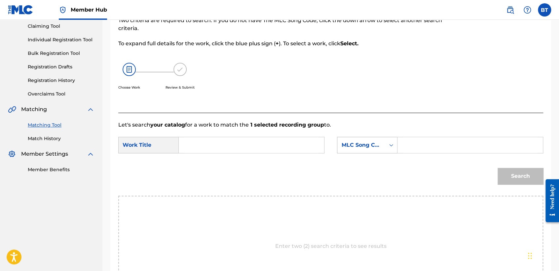
click at [365, 148] on div "MLC Song Code" at bounding box center [361, 145] width 40 height 8
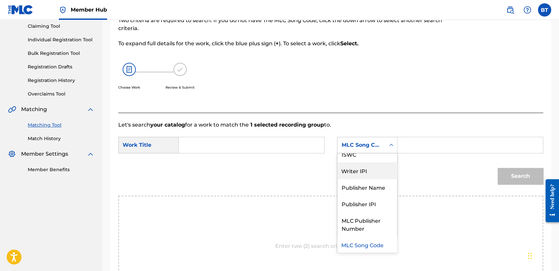
scroll to position [0, 0]
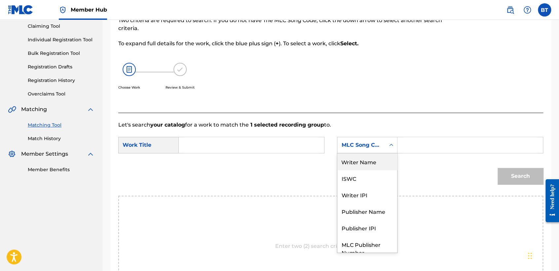
click at [361, 169] on div "Writer Name" at bounding box center [367, 161] width 60 height 17
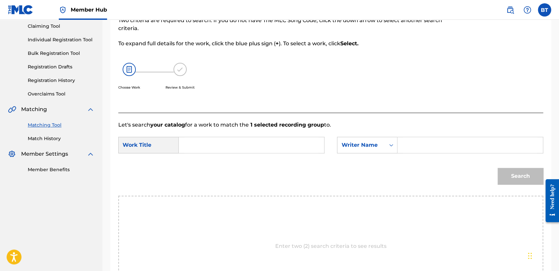
click at [412, 148] on input "Search Form" at bounding box center [470, 145] width 134 height 16
paste input "[PERSON_NAME]"
type input "[PERSON_NAME]"
click at [297, 149] on input "Search Form" at bounding box center [251, 145] width 134 height 16
paste input "Blindfold"
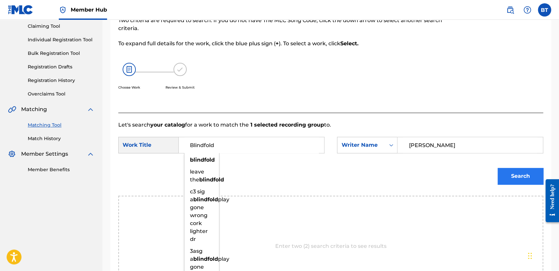
type input "Blindfold"
click at [518, 177] on button "Search" at bounding box center [520, 176] width 46 height 17
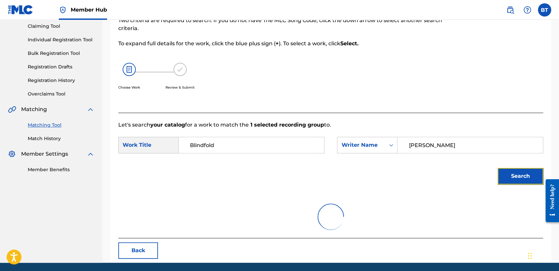
scroll to position [66, 0]
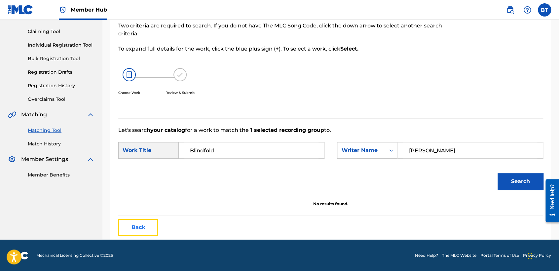
click at [151, 224] on button "Back" at bounding box center [138, 227] width 40 height 17
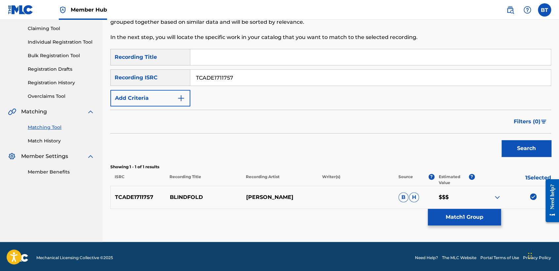
scroll to position [71, 0]
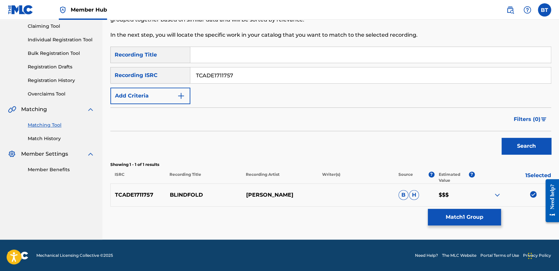
click at [534, 195] on img at bounding box center [533, 194] width 7 height 7
drag, startPoint x: 249, startPoint y: 74, endPoint x: 174, endPoint y: 73, distance: 74.3
click at [174, 73] on div "SearchWithCriteria62e3ad0e-7926-4b16-bba9-0b8d64bca7ec Recording ISRC TCADE1711…" at bounding box center [330, 75] width 441 height 17
paste input "QM48A1600051"
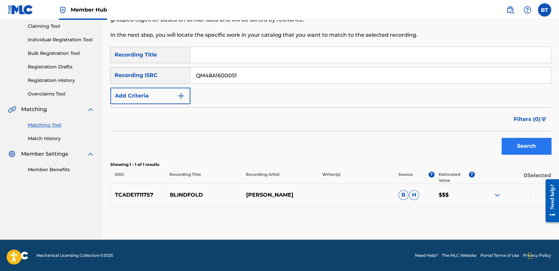
type input "QM48A1600051"
click at [541, 145] on button "Search" at bounding box center [526, 146] width 50 height 17
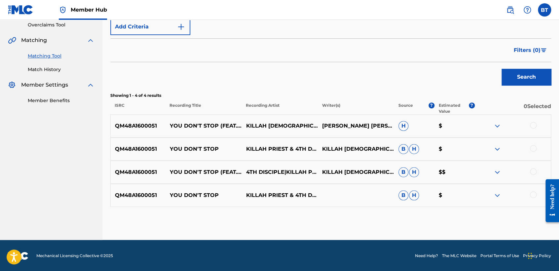
scroll to position [140, 0]
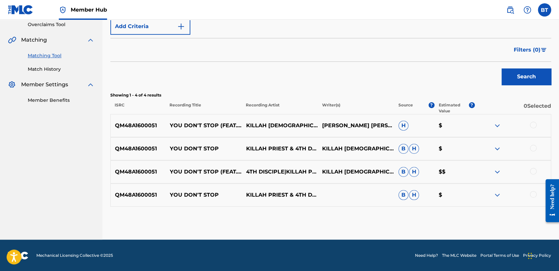
click at [533, 126] on div at bounding box center [533, 125] width 7 height 7
click at [531, 149] on div at bounding box center [533, 148] width 7 height 7
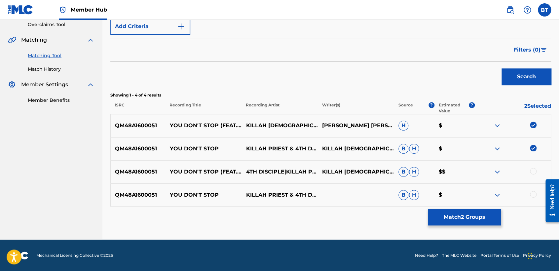
click at [533, 173] on div at bounding box center [533, 171] width 7 height 7
click at [532, 194] on div at bounding box center [533, 194] width 7 height 7
click at [497, 214] on button "Match 4 Groups" at bounding box center [464, 217] width 73 height 17
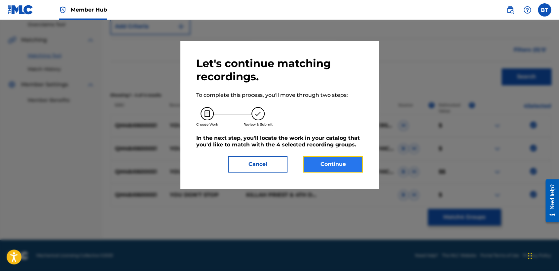
click at [353, 162] on button "Continue" at bounding box center [332, 164] width 59 height 17
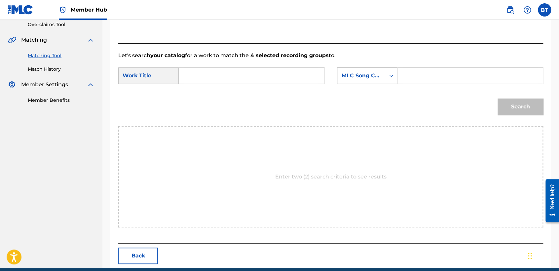
click at [374, 81] on div "MLC Song Code" at bounding box center [361, 75] width 48 height 13
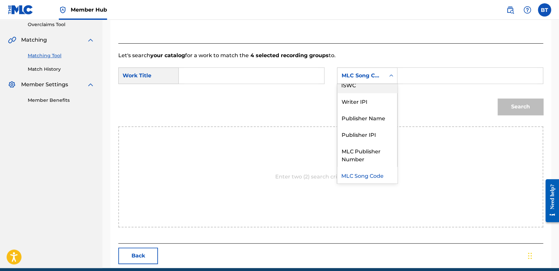
scroll to position [0, 0]
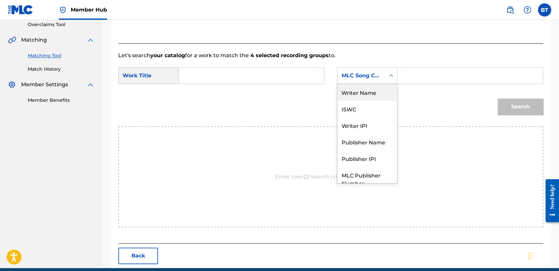
click at [372, 98] on div "Writer Name" at bounding box center [367, 92] width 60 height 17
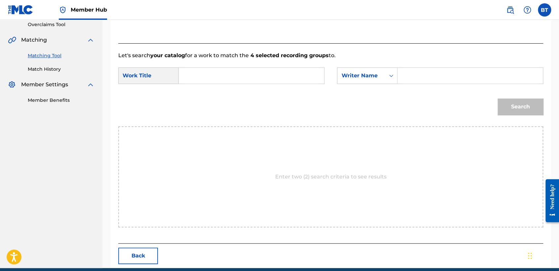
click at [425, 83] on input "Search Form" at bounding box center [470, 76] width 134 height 16
paste input "Killah Priest"
type input "Killah Priest"
drag, startPoint x: 197, startPoint y: 77, endPoint x: 246, endPoint y: 84, distance: 49.7
click at [197, 76] on input "Search Form" at bounding box center [251, 76] width 134 height 16
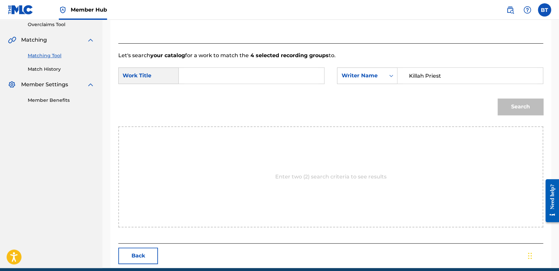
paste input "You Don't Stop"
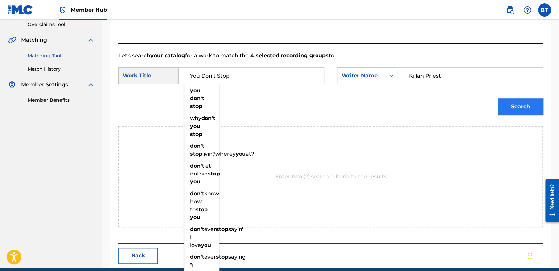
type input "You Don't Stop"
click at [503, 98] on button "Search" at bounding box center [520, 106] width 46 height 17
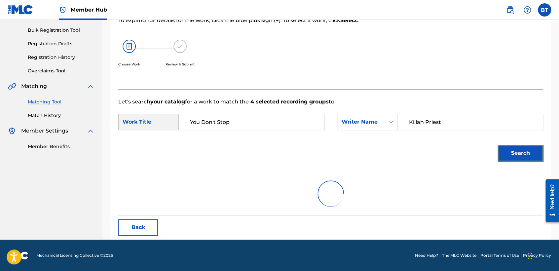
scroll to position [66, 0]
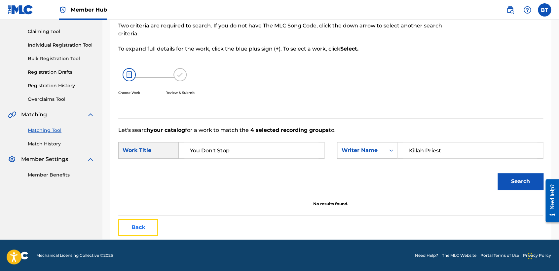
click at [150, 227] on button "Back" at bounding box center [138, 227] width 40 height 17
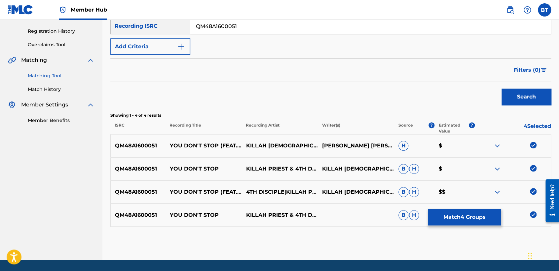
scroll to position [140, 0]
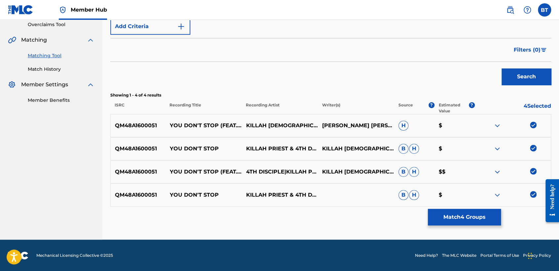
click at [535, 125] on img at bounding box center [533, 125] width 7 height 7
click at [532, 147] on img at bounding box center [533, 148] width 7 height 7
click at [533, 173] on img at bounding box center [533, 171] width 7 height 7
click at [534, 193] on img at bounding box center [533, 194] width 7 height 7
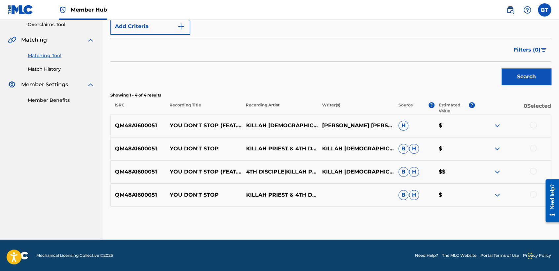
click at [532, 123] on div at bounding box center [533, 125] width 7 height 7
click at [531, 144] on div "QM48A1600051 YOU DON'T STOP KILLAH PRIEST & 4TH DISCIPLE & RAEKWON KILLAH [PERS…" at bounding box center [330, 148] width 441 height 23
click at [532, 149] on div at bounding box center [533, 148] width 7 height 7
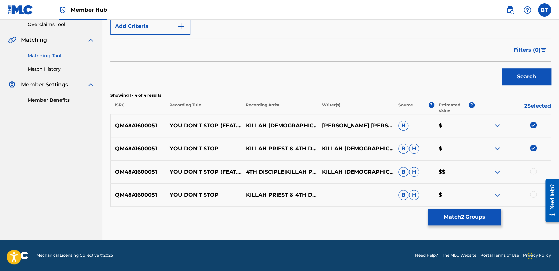
click at [536, 171] on div at bounding box center [533, 171] width 7 height 7
click at [536, 192] on div at bounding box center [512, 195] width 76 height 8
click at [534, 194] on div at bounding box center [533, 194] width 7 height 7
click at [490, 212] on button "Match 4 Groups" at bounding box center [464, 217] width 73 height 17
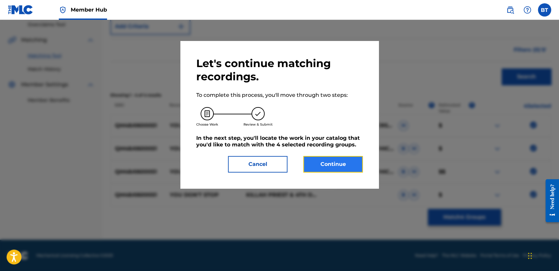
click at [339, 160] on button "Continue" at bounding box center [332, 164] width 59 height 17
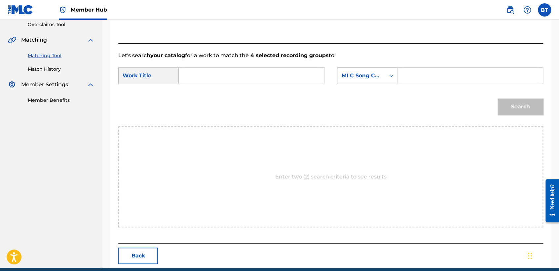
click at [377, 77] on div "MLC Song Code" at bounding box center [361, 76] width 40 height 8
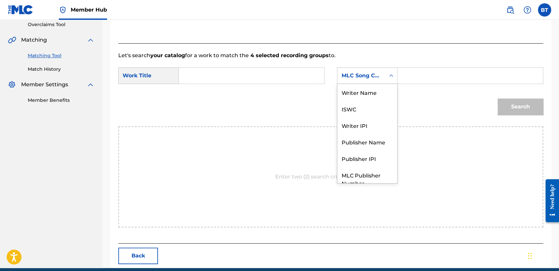
scroll to position [24, 0]
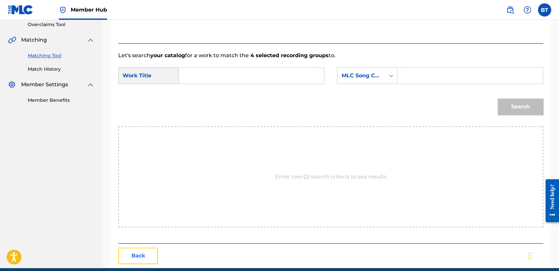
click at [150, 252] on button "Back" at bounding box center [138, 255] width 40 height 17
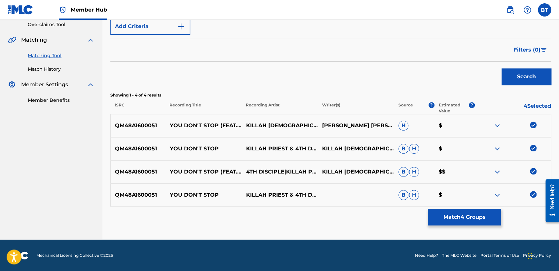
click at [532, 194] on img at bounding box center [533, 194] width 7 height 7
click at [531, 168] on img at bounding box center [533, 171] width 7 height 7
click at [531, 147] on img at bounding box center [533, 148] width 7 height 7
click at [530, 125] on img at bounding box center [533, 125] width 7 height 7
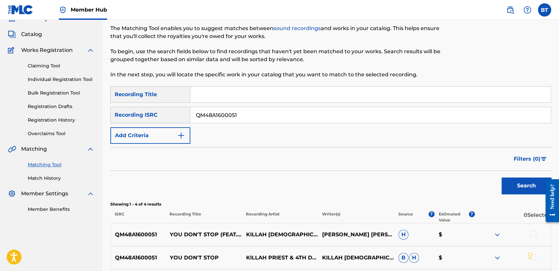
scroll to position [30, 0]
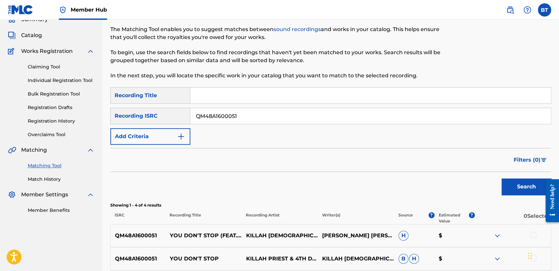
drag, startPoint x: 242, startPoint y: 117, endPoint x: 191, endPoint y: 116, distance: 51.5
click at [191, 116] on input "QM48A1600051" at bounding box center [370, 116] width 360 height 16
paste input "NLF711702806"
type input "NLF711702806"
click at [511, 176] on div "Search" at bounding box center [524, 185] width 53 height 26
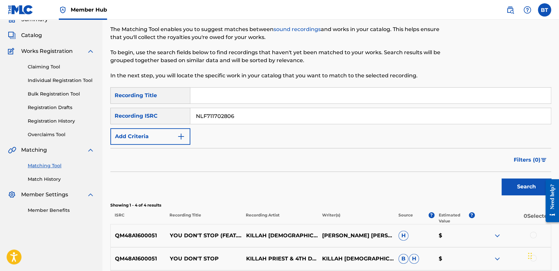
click at [512, 177] on div "Search" at bounding box center [524, 185] width 53 height 26
click at [512, 182] on button "Search" at bounding box center [526, 186] width 50 height 17
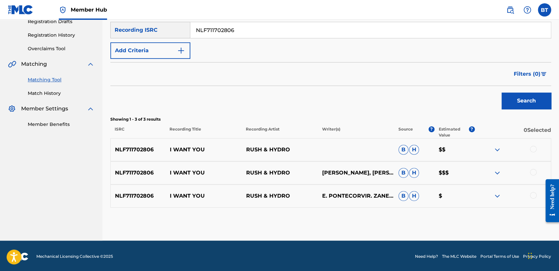
scroll to position [117, 0]
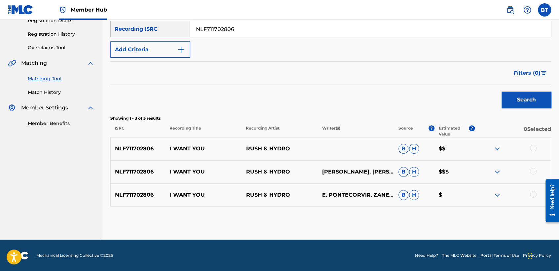
click at [533, 149] on div at bounding box center [533, 148] width 7 height 7
click at [534, 170] on div at bounding box center [533, 171] width 7 height 7
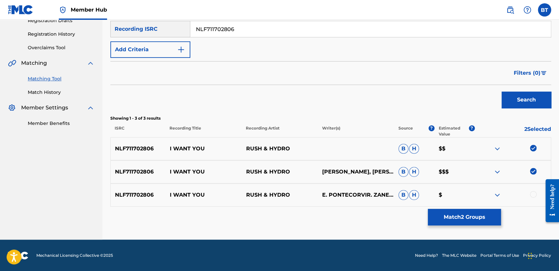
click at [534, 192] on div at bounding box center [533, 194] width 7 height 7
click at [449, 219] on button "Match 3 Groups" at bounding box center [464, 217] width 73 height 17
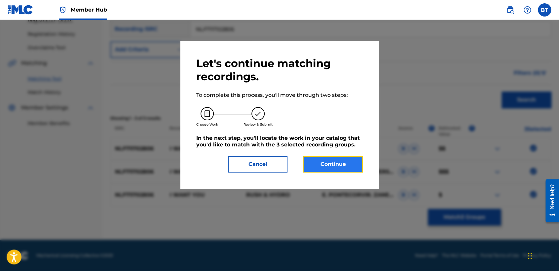
click at [353, 170] on button "Continue" at bounding box center [332, 164] width 59 height 17
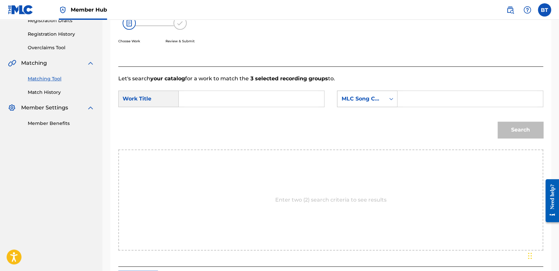
click at [370, 105] on div "MLC Song Code" at bounding box center [367, 98] width 60 height 17
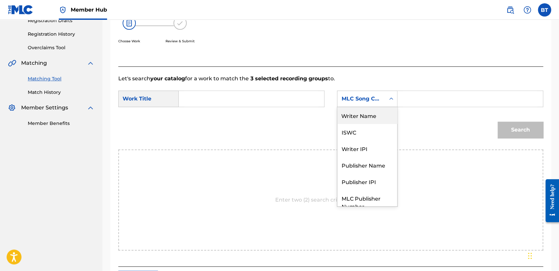
click at [376, 118] on div "Writer Name" at bounding box center [367, 115] width 60 height 17
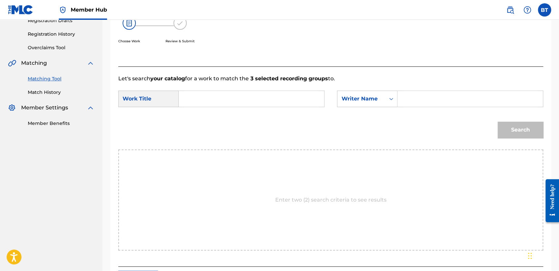
click at [474, 104] on input "Search Form" at bounding box center [470, 99] width 134 height 16
paste input "[PERSON_NAME]i"
type input "[PERSON_NAME]i"
drag, startPoint x: 232, startPoint y: 102, endPoint x: 246, endPoint y: 102, distance: 13.5
click at [232, 102] on input "Search Form" at bounding box center [251, 99] width 134 height 16
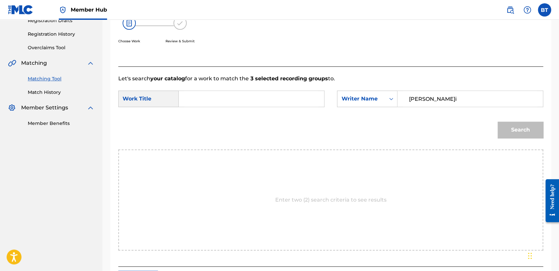
paste input "Rush & Hydro"
type input "Rush & Hydro"
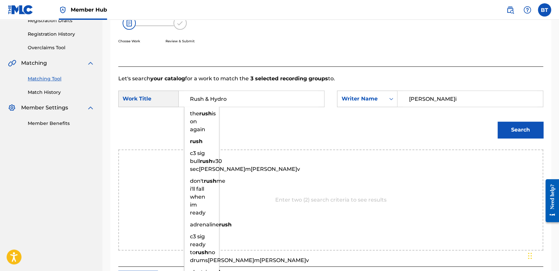
drag, startPoint x: 209, startPoint y: 100, endPoint x: 150, endPoint y: 99, distance: 58.5
click at [150, 99] on div "SearchWithCriteriad2633f59-eb04-4f80-b169-70ce7b53dfea Work Title Rush & Hydro …" at bounding box center [221, 98] width 206 height 17
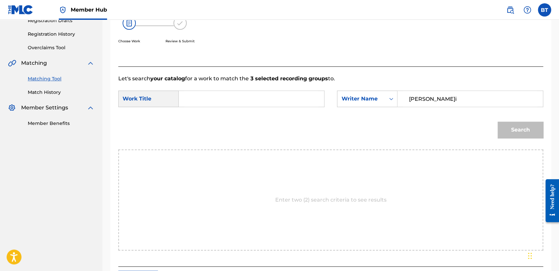
drag, startPoint x: 272, startPoint y: 102, endPoint x: 329, endPoint y: 115, distance: 58.3
click at [272, 102] on input "Search Form" at bounding box center [251, 99] width 134 height 16
paste input "I Want You"
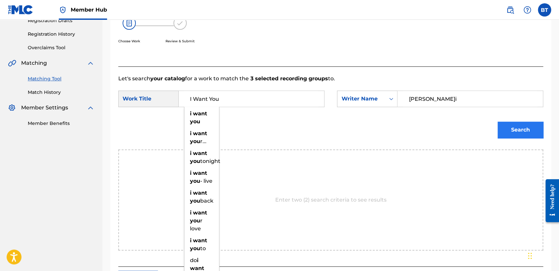
type input "I Want You"
click at [507, 124] on button "Search" at bounding box center [520, 130] width 46 height 17
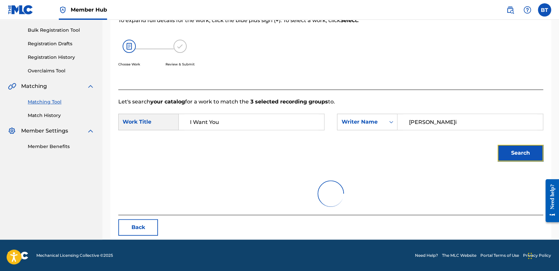
scroll to position [66, 0]
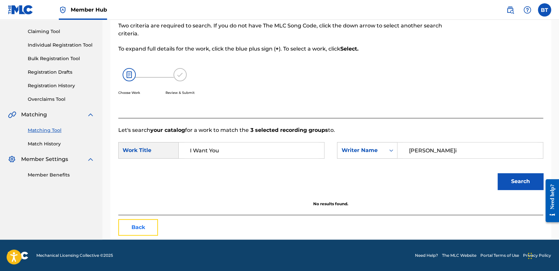
click at [146, 224] on button "Back" at bounding box center [138, 227] width 40 height 17
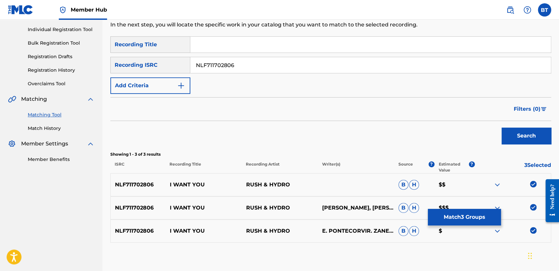
scroll to position [117, 0]
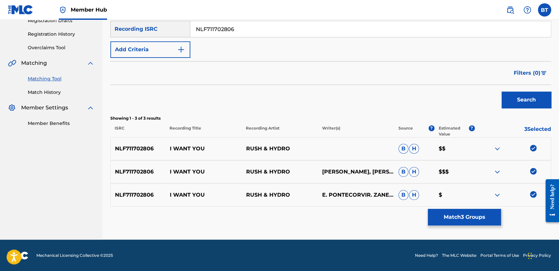
click at [532, 146] on img at bounding box center [533, 148] width 7 height 7
click at [532, 170] on img at bounding box center [533, 171] width 7 height 7
click at [535, 196] on img at bounding box center [533, 194] width 7 height 7
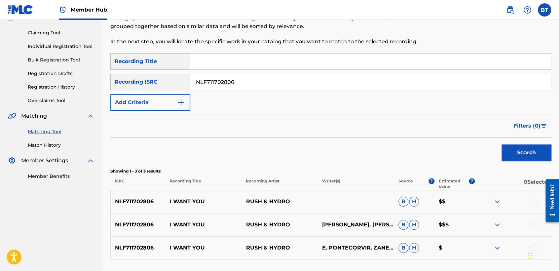
scroll to position [44, 0]
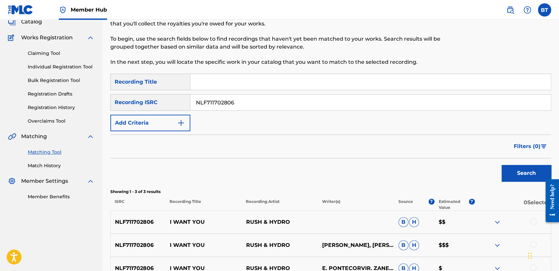
drag, startPoint x: 273, startPoint y: 100, endPoint x: 182, endPoint y: 104, distance: 91.3
click at [183, 104] on div "SearchWithCriteria62e3ad0e-7926-4b16-bba9-0b8d64bca7ec Recording ISRC NLF711702…" at bounding box center [330, 102] width 441 height 17
paste input "USHM21635009"
type input "USHM21635009"
click at [530, 172] on button "Search" at bounding box center [526, 173] width 50 height 17
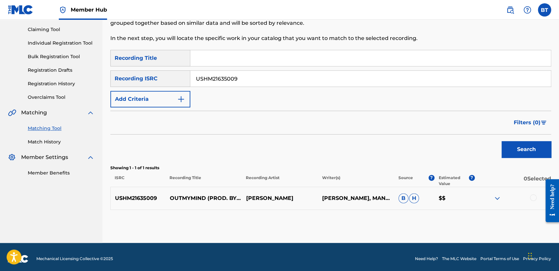
scroll to position [71, 0]
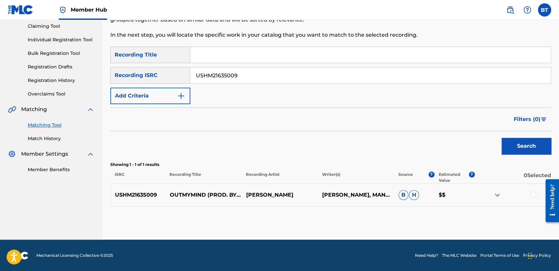
click at [532, 195] on div at bounding box center [533, 194] width 7 height 7
click at [458, 216] on button "Match 1 Group" at bounding box center [464, 217] width 73 height 17
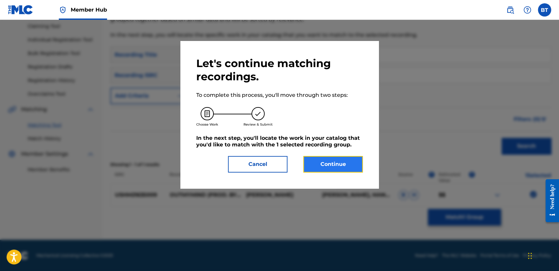
click at [349, 168] on button "Continue" at bounding box center [332, 164] width 59 height 17
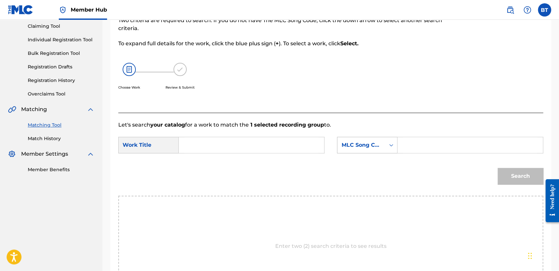
click at [352, 150] on div "MLC Song Code" at bounding box center [361, 145] width 48 height 13
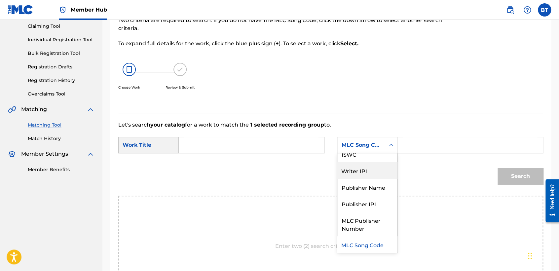
scroll to position [0, 0]
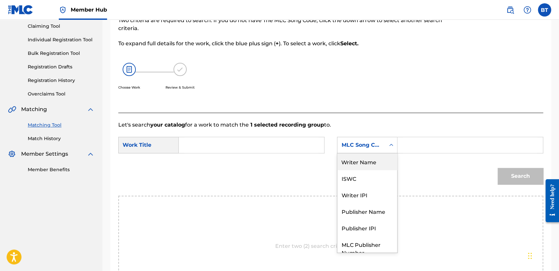
click at [365, 165] on div "Writer Name" at bounding box center [367, 161] width 60 height 17
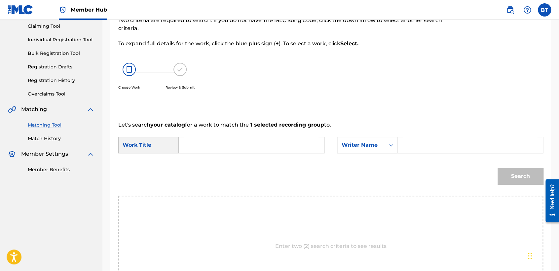
click at [228, 142] on input "Search Form" at bounding box center [251, 145] width 134 height 16
paste input "Out My Mind"
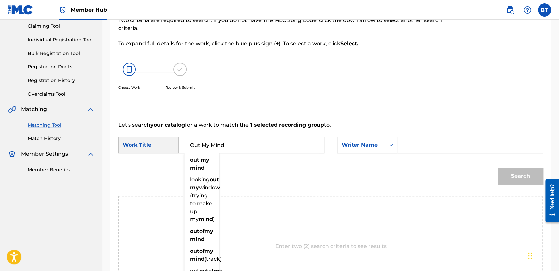
type input "Out My Mind"
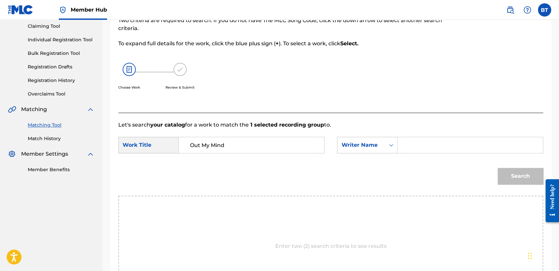
click at [418, 145] on input "Search Form" at bounding box center [470, 145] width 134 height 16
paste input "[PERSON_NAME]"
click at [527, 178] on button "Search" at bounding box center [520, 176] width 46 height 17
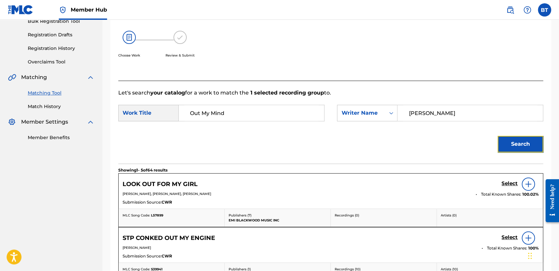
scroll to position [108, 0]
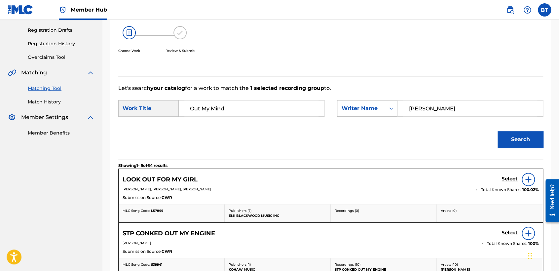
drag, startPoint x: 435, startPoint y: 116, endPoint x: 391, endPoint y: 114, distance: 44.6
click at [391, 114] on div "SearchWithCriteria17be5d71-ecd5-459e-a79e-8fcf900d4758 Writer Name[PERSON_NAME]" at bounding box center [440, 108] width 206 height 17
paste input "& Mandog."
type input "[PERSON_NAME]s & Mandog"
click at [515, 143] on button "Search" at bounding box center [520, 139] width 46 height 17
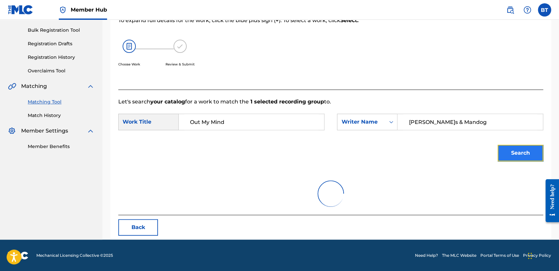
scroll to position [66, 0]
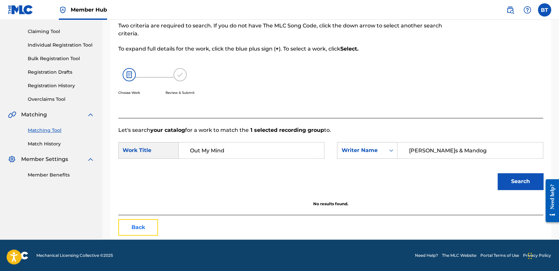
click at [153, 225] on button "Back" at bounding box center [138, 227] width 40 height 17
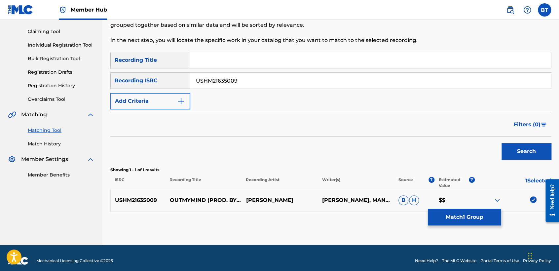
click at [530, 200] on img at bounding box center [533, 199] width 7 height 7
drag, startPoint x: 291, startPoint y: 80, endPoint x: 126, endPoint y: 80, distance: 165.8
click at [126, 80] on div "SearchWithCriteria62e3ad0e-7926-4b16-bba9-0b8d64bca7ec Recording ISRC USHM21635…" at bounding box center [330, 80] width 441 height 17
paste input "TCADG1740035"
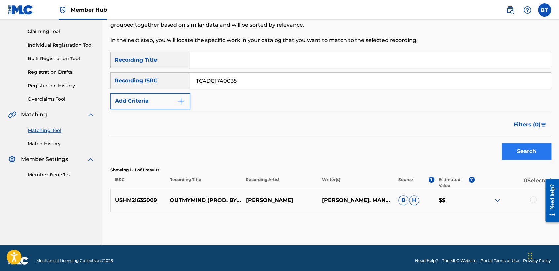
type input "TCADG1740035"
click at [525, 150] on button "Search" at bounding box center [526, 151] width 50 height 17
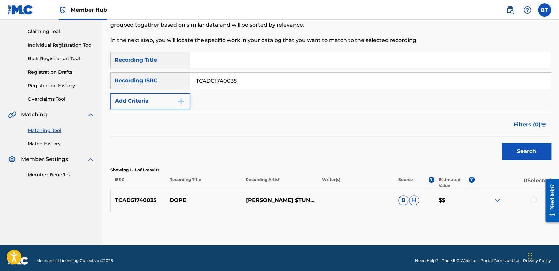
click at [530, 199] on div at bounding box center [533, 199] width 7 height 7
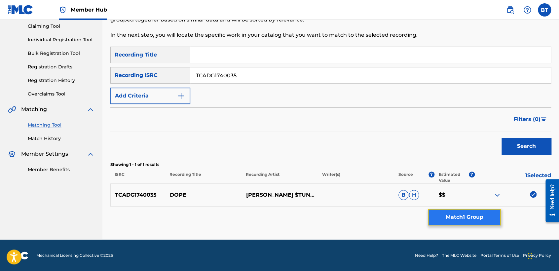
click at [475, 219] on button "Match 1 Group" at bounding box center [464, 217] width 73 height 17
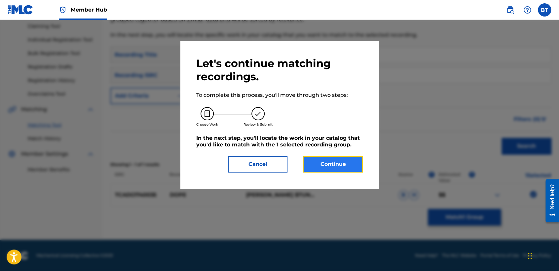
click at [340, 159] on button "Continue" at bounding box center [332, 164] width 59 height 17
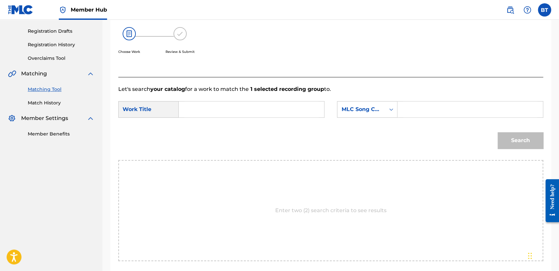
scroll to position [108, 0]
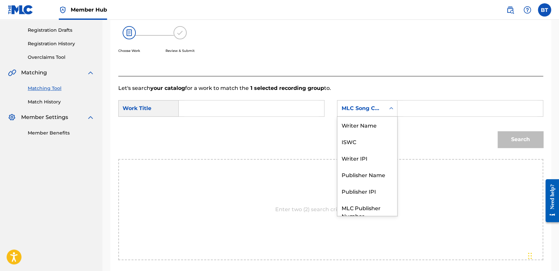
click at [358, 102] on div "MLC Song Code" at bounding box center [361, 108] width 48 height 13
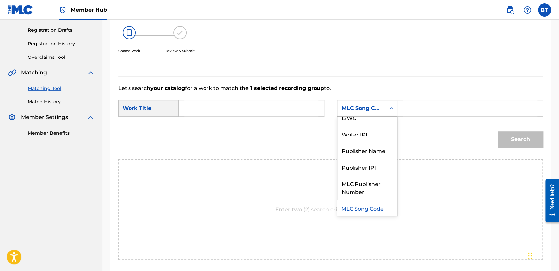
scroll to position [0, 0]
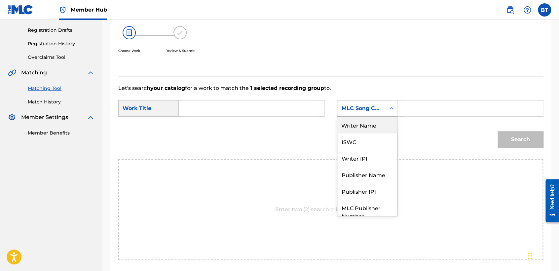
click at [364, 126] on div "Writer Name" at bounding box center [367, 125] width 60 height 17
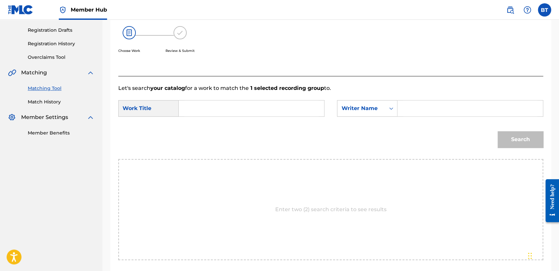
click at [405, 113] on input "Search Form" at bounding box center [470, 108] width 134 height 16
click at [436, 109] on input "Search Form" at bounding box center [470, 108] width 134 height 16
paste input "DOPE"
type input "DOPE"
drag, startPoint x: 211, startPoint y: 105, endPoint x: 218, endPoint y: 104, distance: 6.9
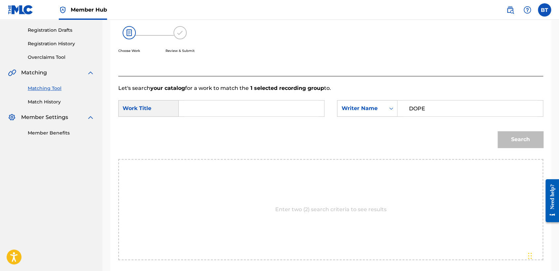
click at [212, 104] on input "Search Form" at bounding box center [251, 108] width 134 height 16
paste input "[PERSON_NAME] $TUNNA"
type input "[PERSON_NAME] $TUNNA"
drag, startPoint x: 444, startPoint y: 110, endPoint x: 362, endPoint y: 107, distance: 82.6
click at [363, 108] on div "SearchWithCriteria7bfc3718-0208-470e-89ee-290ac1d5adf3 Writer Name DOPE" at bounding box center [440, 108] width 206 height 17
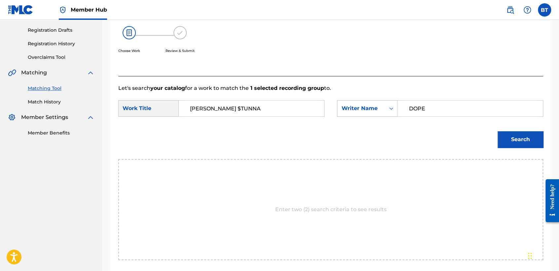
paste input "[PERSON_NAME] $TUNNA"
type input "[PERSON_NAME] $TUNNA"
drag, startPoint x: 253, startPoint y: 111, endPoint x: 148, endPoint y: 115, distance: 105.1
click at [148, 115] on div "SearchWithCriteriad2633f59-eb04-4f80-b169-70ce7b53dfea Work Title[PERSON_NAME]Y…" at bounding box center [221, 108] width 206 height 17
paste input "DOPE"
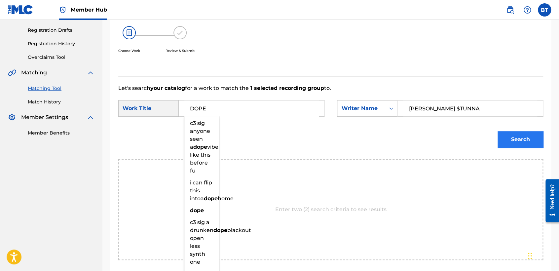
type input "DOPE"
click at [526, 139] on button "Search" at bounding box center [520, 139] width 46 height 17
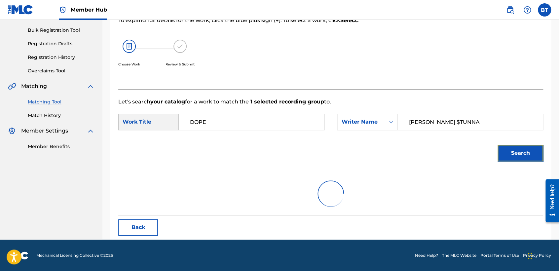
scroll to position [66, 0]
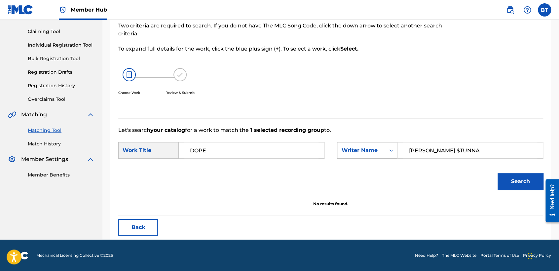
drag, startPoint x: 383, startPoint y: 157, endPoint x: 344, endPoint y: 156, distance: 39.6
click at [335, 157] on div "SearchWithCriteriad2633f59-eb04-4f80-b169-70ce7b53dfea Work Title DOPE SearchWi…" at bounding box center [330, 152] width 425 height 20
paste input "[PERSON_NAME] [PERSON_NAME]"
type input "[PERSON_NAME] [PERSON_NAME]"
click at [522, 180] on button "Search" at bounding box center [520, 181] width 46 height 17
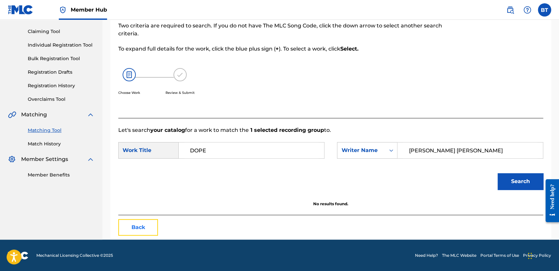
click at [147, 229] on button "Back" at bounding box center [138, 227] width 40 height 17
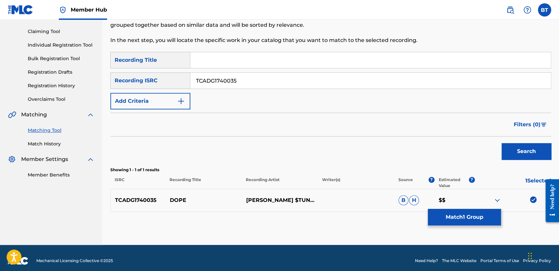
click at [533, 200] on img at bounding box center [533, 199] width 7 height 7
drag, startPoint x: 217, startPoint y: 83, endPoint x: 197, endPoint y: 81, distance: 20.0
click at [198, 81] on input "TCADG1740035" at bounding box center [370, 81] width 360 height 16
paste input "BK4DA2465571"
drag, startPoint x: 249, startPoint y: 81, endPoint x: 184, endPoint y: 81, distance: 65.1
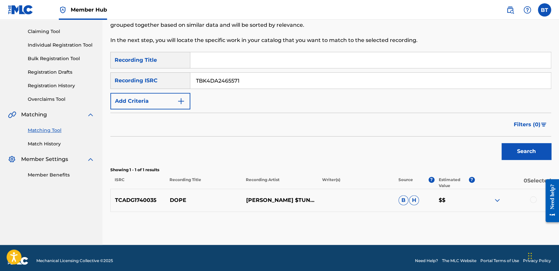
click at [184, 81] on div "SearchWithCriteria62e3ad0e-7926-4b16-bba9-0b8d64bca7ec Recording ISRC TBK4DA246…" at bounding box center [330, 80] width 441 height 17
paste input "Search Form"
drag, startPoint x: 238, startPoint y: 79, endPoint x: 169, endPoint y: 74, distance: 69.5
click at [152, 75] on div "SearchWithCriteria62e3ad0e-7926-4b16-bba9-0b8d64bca7ec Recording ISRC BK4DA2465…" at bounding box center [330, 80] width 441 height 17
paste input "Search Form"
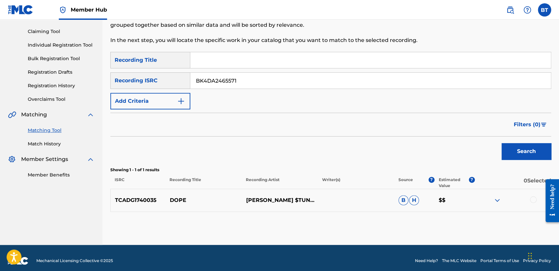
type input "BK4DA2465571"
click at [539, 152] on button "Search" at bounding box center [526, 151] width 50 height 17
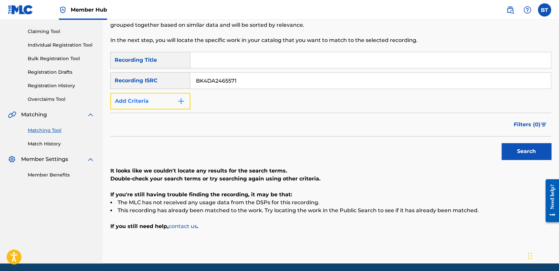
click at [173, 99] on button "Add Criteria" at bounding box center [150, 101] width 80 height 17
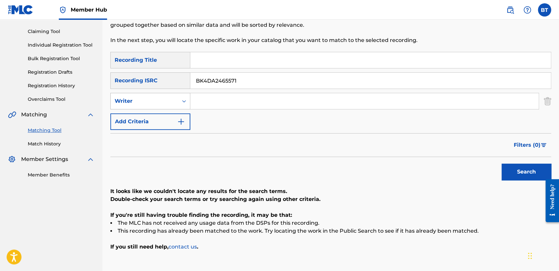
click at [175, 108] on div "Writer" at bounding box center [150, 101] width 80 height 17
click at [176, 119] on div "Recording Artist" at bounding box center [150, 117] width 79 height 17
click at [214, 62] on input "Search Form" at bounding box center [370, 60] width 360 height 16
paste input "SANGOLOTEADITO"
type input "SANGOLOTEADITO"
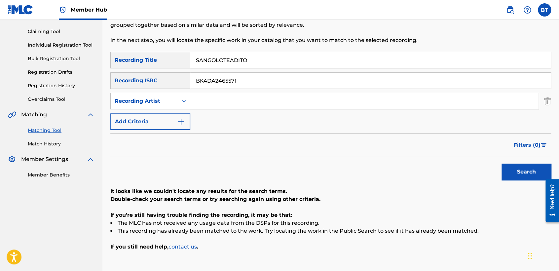
drag, startPoint x: 259, startPoint y: 82, endPoint x: 159, endPoint y: 78, distance: 99.8
click at [159, 78] on div "SearchWithCriteria62e3ad0e-7926-4b16-bba9-0b8d64bca7ec Recording ISRC BK4DA2465…" at bounding box center [330, 80] width 441 height 17
click at [508, 181] on div "Search" at bounding box center [524, 170] width 53 height 26
click at [508, 174] on button "Search" at bounding box center [526, 171] width 50 height 17
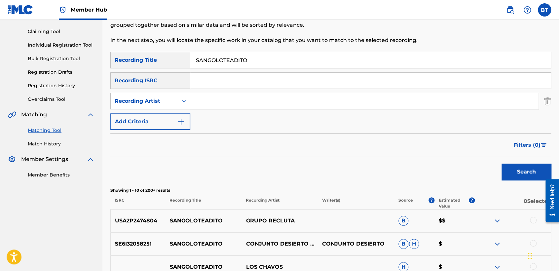
click at [202, 104] on input "Search Form" at bounding box center [364, 101] width 348 height 16
paste input "[PERSON_NAME]"
type input "[PERSON_NAME]"
click at [522, 173] on button "Search" at bounding box center [526, 171] width 50 height 17
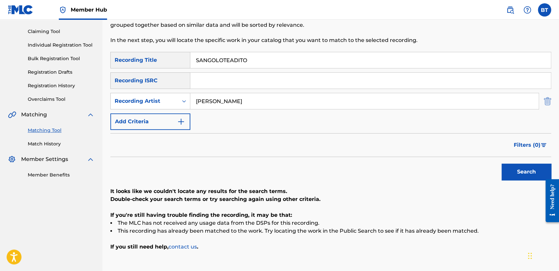
click at [550, 102] on div "Matching Tool The Matching Tool enables you to suggest matches between sound re…" at bounding box center [330, 127] width 456 height 313
click at [545, 101] on img "Search Form" at bounding box center [547, 101] width 7 height 17
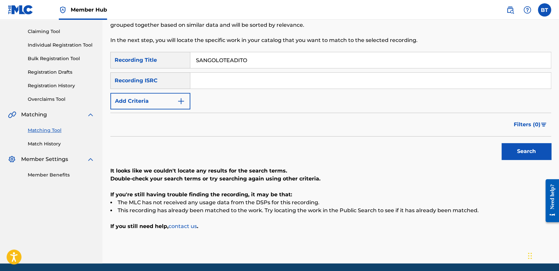
drag, startPoint x: 273, startPoint y: 59, endPoint x: 128, endPoint y: 41, distance: 146.4
click at [129, 41] on div "Matching Tool The Matching Tool enables you to suggest matches between sound re…" at bounding box center [330, 117] width 441 height 293
click at [228, 90] on div "SearchWithCriteria53ce0464-930f-4065-b370-3cacdeb5e714 Recording Title SearchWi…" at bounding box center [330, 80] width 441 height 57
click at [231, 75] on input "Search Form" at bounding box center [370, 81] width 360 height 16
paste input "FRX872218181"
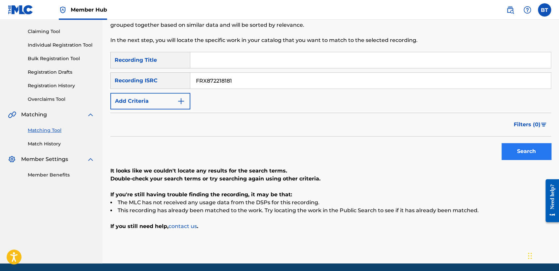
type input "FRX872218181"
click at [522, 146] on button "Search" at bounding box center [526, 151] width 50 height 17
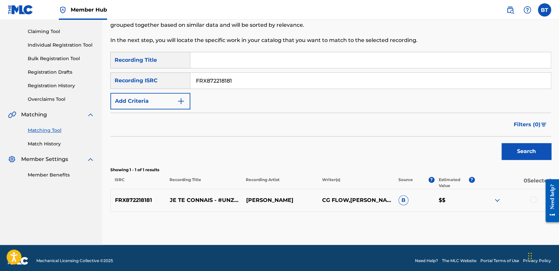
click at [532, 198] on div at bounding box center [533, 199] width 7 height 7
click at [488, 217] on button "Match 1 Group" at bounding box center [464, 217] width 73 height 17
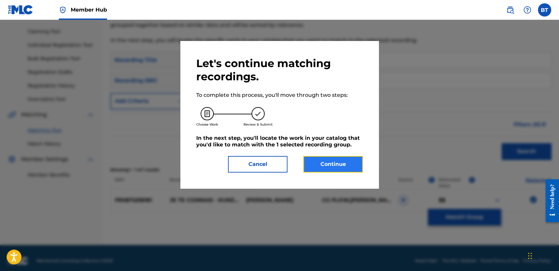
click at [347, 162] on button "Continue" at bounding box center [332, 164] width 59 height 17
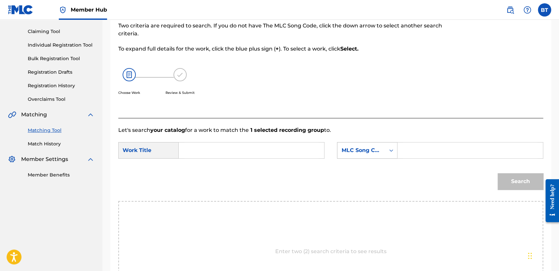
click at [345, 147] on div "MLC Song Code" at bounding box center [361, 150] width 40 height 8
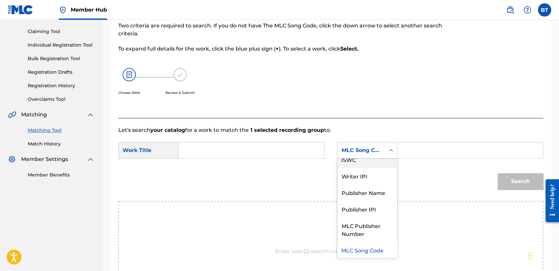
scroll to position [0, 0]
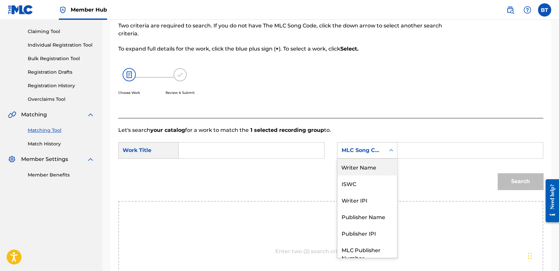
click at [344, 161] on div "Writer Name" at bounding box center [367, 167] width 60 height 17
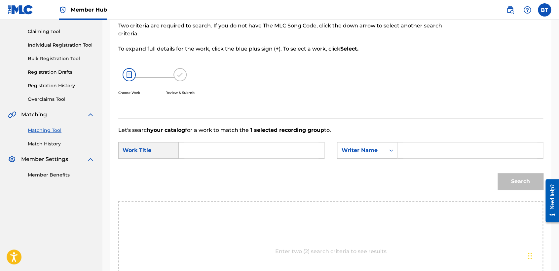
click at [198, 150] on input "Search Form" at bounding box center [251, 150] width 134 height 16
paste
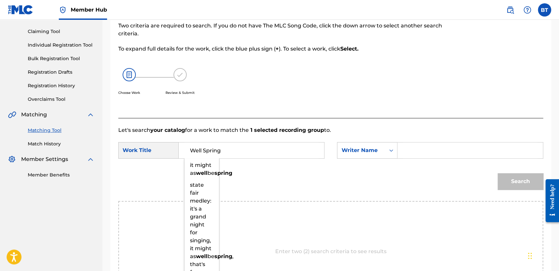
type input "Well Spring"
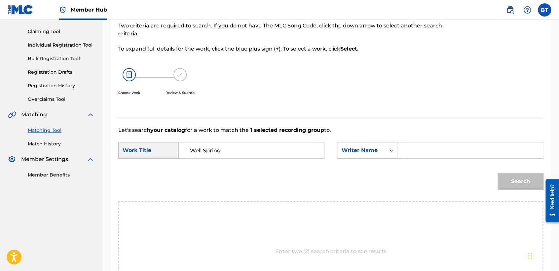
click at [439, 155] on input "Search Form" at bounding box center [470, 150] width 134 height 16
click at [435, 152] on input "Search Form" at bounding box center [470, 150] width 134 height 16
click at [502, 177] on button "Search" at bounding box center [520, 181] width 46 height 17
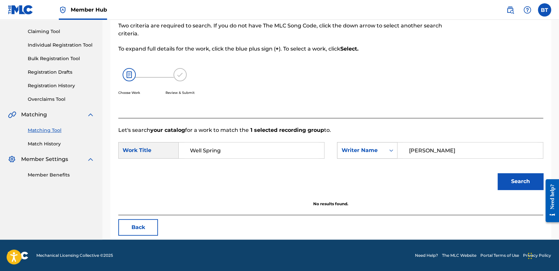
drag, startPoint x: 465, startPoint y: 152, endPoint x: 344, endPoint y: 150, distance: 121.2
click at [344, 150] on div "SearchWithCriteriac9a8eaa4-5321-4656-a1db-6698cee0f07f Writer Name [PERSON_NAME]" at bounding box center [440, 150] width 206 height 17
click at [509, 180] on button "Search" at bounding box center [520, 181] width 46 height 17
drag, startPoint x: 441, startPoint y: 158, endPoint x: 381, endPoint y: 147, distance: 60.6
click at [381, 147] on div "SearchWithCriteriac9a8eaa4-5321-4656-a1db-6698cee0f07f Writer Name CGFLOW" at bounding box center [440, 150] width 206 height 17
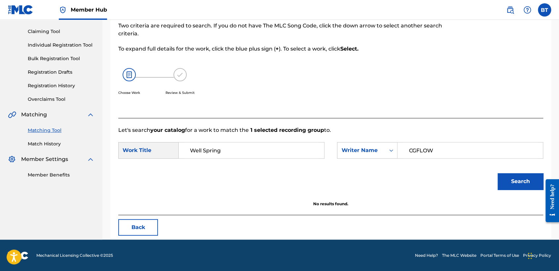
drag, startPoint x: 425, startPoint y: 167, endPoint x: 417, endPoint y: 163, distance: 8.9
click at [424, 164] on form "SearchWithCriteriad2633f59-eb04-4f80-b169-70ce7b53dfea Work Title Well Spring S…" at bounding box center [330, 167] width 425 height 67
drag, startPoint x: 436, startPoint y: 149, endPoint x: 383, endPoint y: 148, distance: 53.2
click at [383, 148] on div "SearchWithCriteriac9a8eaa4-5321-4656-a1db-6698cee0f07f Writer Name CGFLOW" at bounding box center [440, 150] width 206 height 17
type input "[PERSON_NAME]"
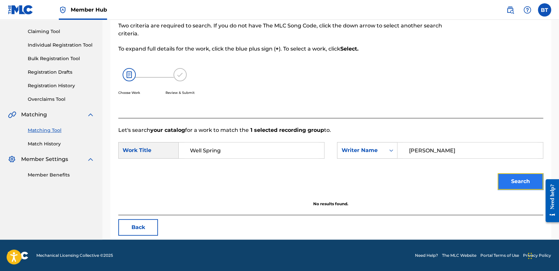
click at [528, 181] on button "Search" at bounding box center [520, 181] width 46 height 17
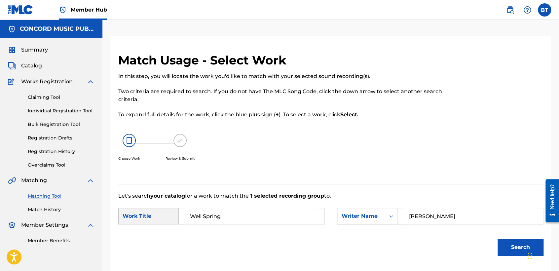
drag, startPoint x: 225, startPoint y: 214, endPoint x: 133, endPoint y: 203, distance: 92.5
click at [133, 203] on form "SearchWithCriteriad2633f59-eb04-4f80-b169-70ce7b53dfea Work Title Well Spring S…" at bounding box center [330, 233] width 425 height 67
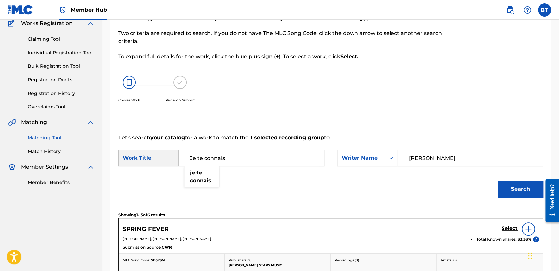
scroll to position [110, 0]
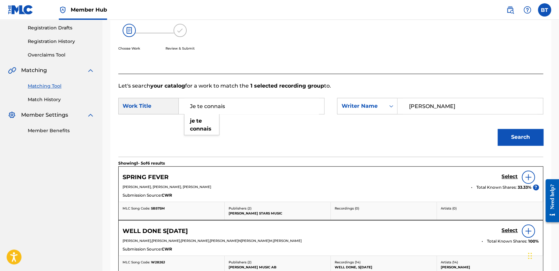
type input "Je te connais"
drag, startPoint x: 352, startPoint y: 152, endPoint x: 193, endPoint y: 134, distance: 160.2
click at [351, 152] on div "Search" at bounding box center [330, 139] width 425 height 34
drag, startPoint x: 431, startPoint y: 103, endPoint x: 379, endPoint y: 100, distance: 51.9
click at [379, 100] on div "SearchWithCriteriac9a8eaa4-5321-4656-a1db-6698cee0f07f Writer Name [PERSON_NAME]" at bounding box center [440, 106] width 206 height 17
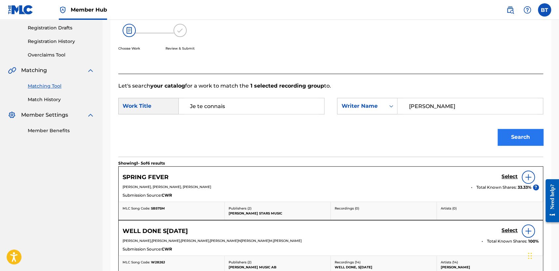
type input "[PERSON_NAME]"
click at [537, 140] on button "Search" at bounding box center [520, 137] width 46 height 17
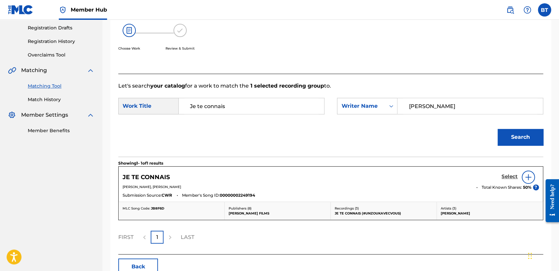
click at [509, 177] on h5 "Select" at bounding box center [509, 176] width 16 height 6
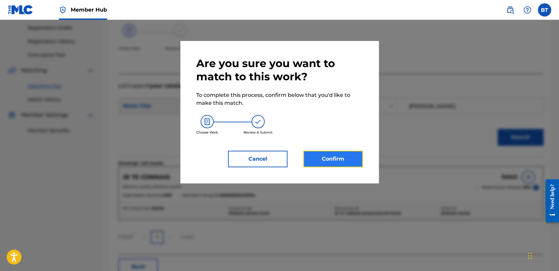
click at [343, 165] on button "Confirm" at bounding box center [332, 159] width 59 height 17
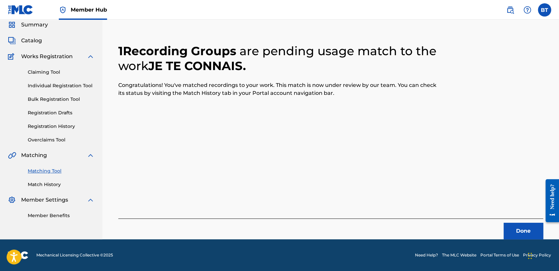
scroll to position [25, 0]
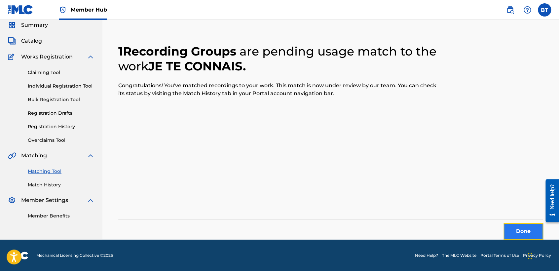
click at [523, 225] on button "Done" at bounding box center [523, 231] width 40 height 17
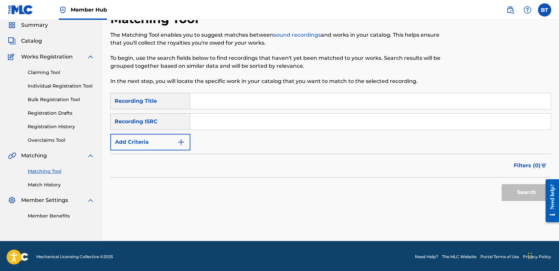
click at [227, 119] on input "Search Form" at bounding box center [370, 122] width 360 height 16
type input "US5UL1435436"
click at [528, 197] on button "Search" at bounding box center [526, 192] width 50 height 17
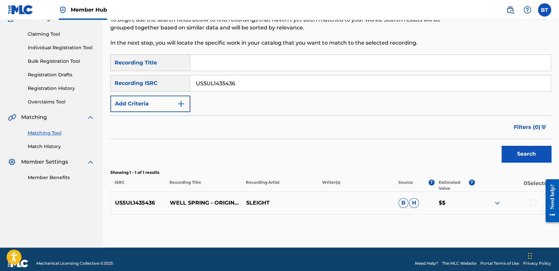
scroll to position [71, 0]
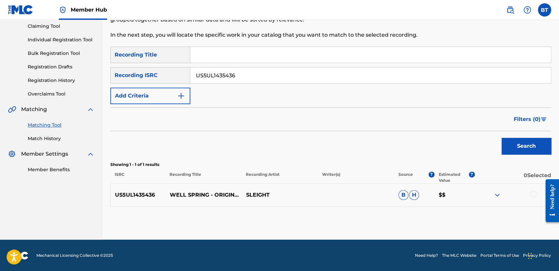
click at [532, 196] on div at bounding box center [533, 194] width 7 height 7
click at [484, 216] on button "Match 1 Group" at bounding box center [464, 217] width 73 height 17
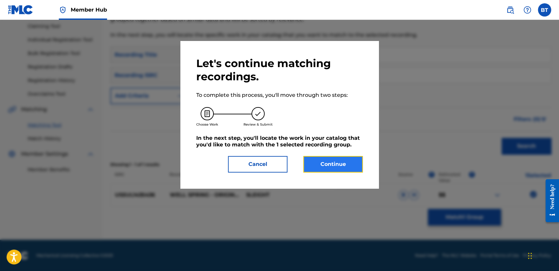
click at [342, 161] on button "Continue" at bounding box center [332, 164] width 59 height 17
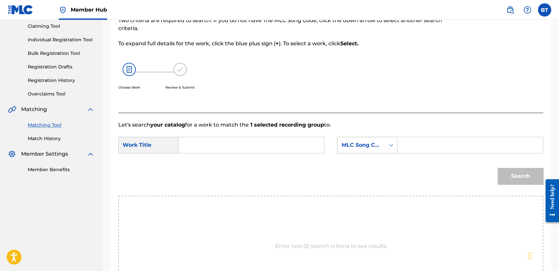
click at [370, 147] on div "MLC Song Code" at bounding box center [361, 145] width 40 height 8
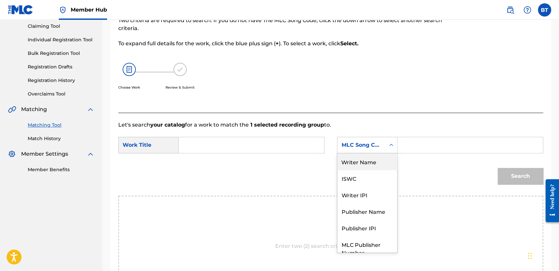
click at [366, 159] on div "Writer Name" at bounding box center [367, 161] width 60 height 17
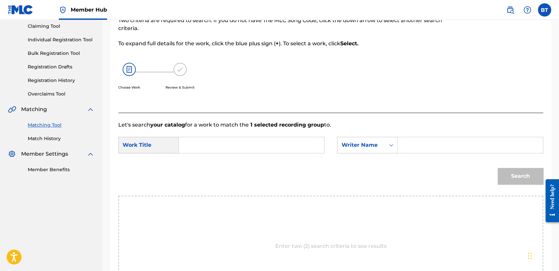
click at [440, 144] on input "Search Form" at bounding box center [470, 145] width 134 height 16
type input "[PERSON_NAME]"
click at [304, 143] on input "Search Form" at bounding box center [251, 145] width 134 height 16
drag, startPoint x: 277, startPoint y: 142, endPoint x: 306, endPoint y: 141, distance: 28.7
click at [277, 141] on input "Search Form" at bounding box center [251, 145] width 134 height 16
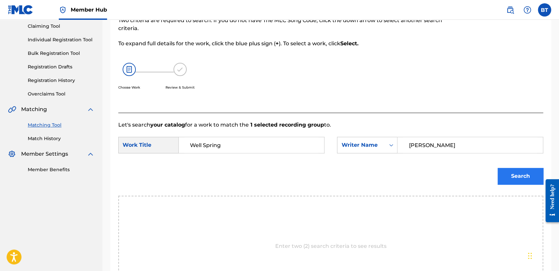
type input "Well Spring"
click at [511, 173] on button "Search" at bounding box center [520, 176] width 46 height 17
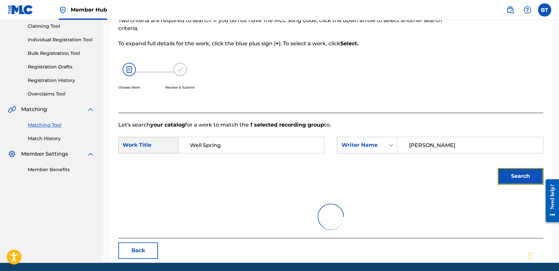
scroll to position [66, 0]
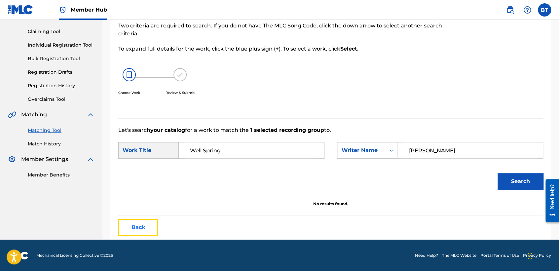
click at [145, 228] on button "Back" at bounding box center [138, 227] width 40 height 17
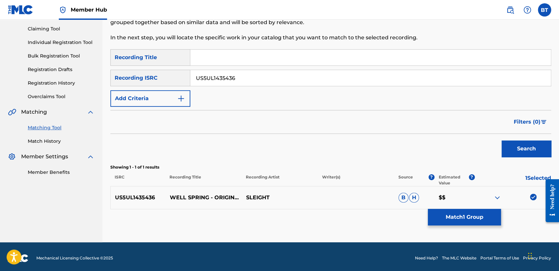
scroll to position [71, 0]
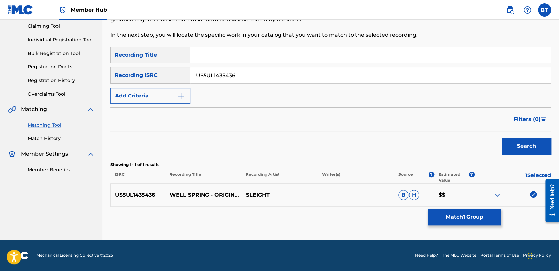
click at [532, 194] on img at bounding box center [533, 194] width 7 height 7
drag, startPoint x: 244, startPoint y: 75, endPoint x: 172, endPoint y: 78, distance: 71.4
click at [172, 78] on div "SearchWithCriteria62e3ad0e-7926-4b16-bba9-0b8d64bca7ec Recording ISRC US5UL1435…" at bounding box center [330, 75] width 441 height 17
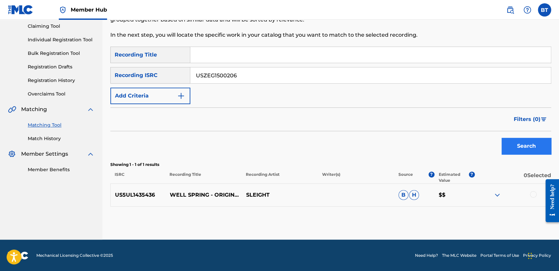
type input "USZEG1500206"
click at [516, 150] on button "Search" at bounding box center [526, 146] width 50 height 17
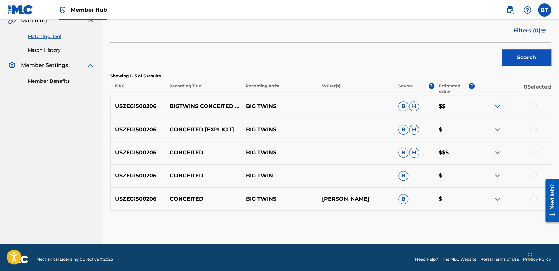
scroll to position [163, 0]
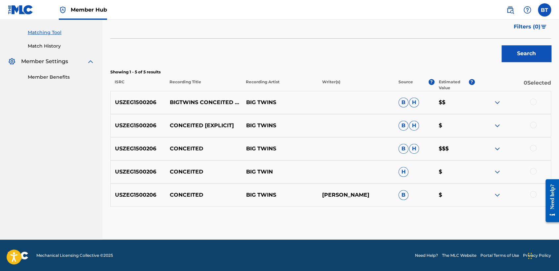
click at [533, 100] on div at bounding box center [533, 101] width 7 height 7
click at [534, 124] on div at bounding box center [533, 125] width 7 height 7
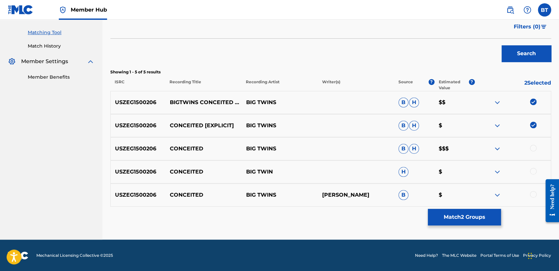
click at [532, 149] on div at bounding box center [533, 148] width 7 height 7
click at [533, 172] on div at bounding box center [533, 171] width 7 height 7
click at [534, 195] on div at bounding box center [533, 194] width 7 height 7
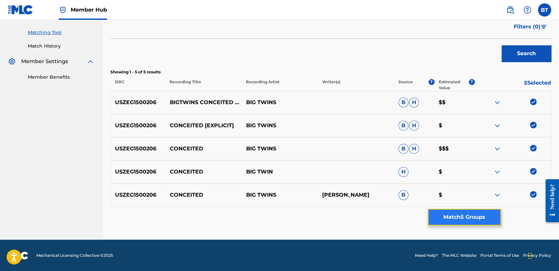
click at [494, 214] on button "Match 5 Groups" at bounding box center [464, 217] width 73 height 17
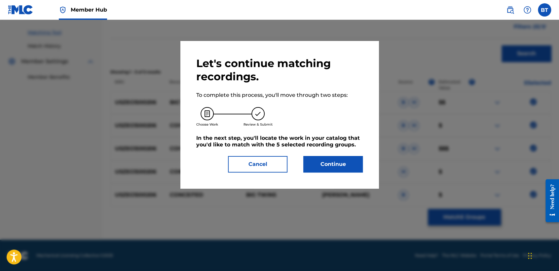
click at [364, 164] on div "Let's continue matching recordings. To complete this process, you'll move throu…" at bounding box center [279, 114] width 198 height 147
click at [345, 168] on button "Continue" at bounding box center [332, 164] width 59 height 17
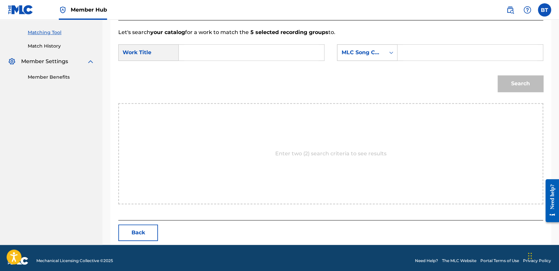
click at [374, 57] on div "MLC Song Code" at bounding box center [361, 52] width 48 height 13
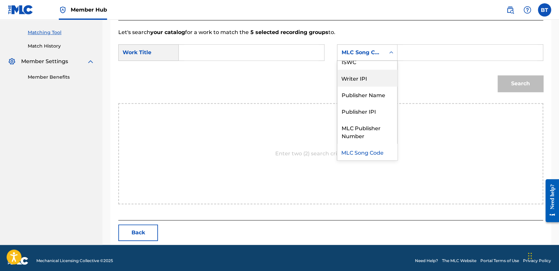
scroll to position [0, 0]
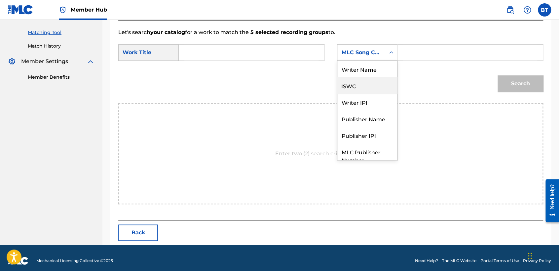
click at [377, 78] on div "ISWC" at bounding box center [367, 85] width 60 height 17
click at [371, 55] on div "ISWC" at bounding box center [361, 53] width 40 height 8
click at [369, 67] on div "Writer Name" at bounding box center [367, 69] width 60 height 17
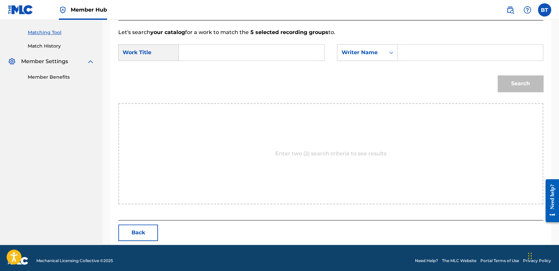
click at [432, 53] on input "Search Form" at bounding box center [470, 53] width 134 height 16
type input "[PERSON_NAME]"
click at [275, 52] on input "Search Form" at bounding box center [251, 53] width 134 height 16
click at [212, 57] on input "Search Form" at bounding box center [251, 53] width 134 height 16
type input "C"
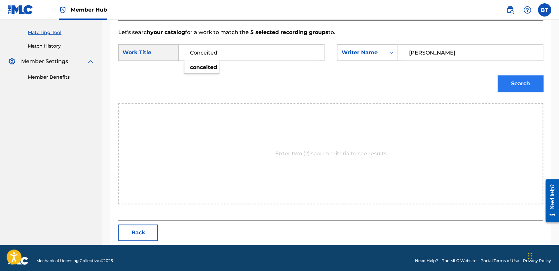
type input "Conceited"
click at [522, 88] on button "Search" at bounding box center [520, 83] width 46 height 17
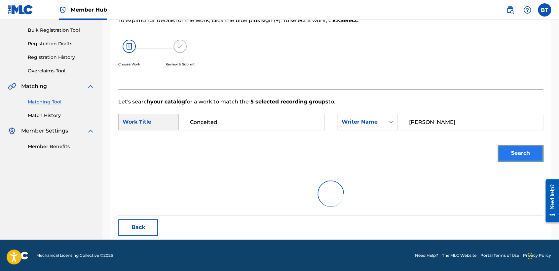
scroll to position [66, 0]
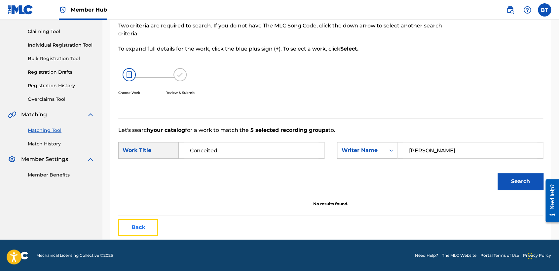
click at [138, 224] on button "Back" at bounding box center [138, 227] width 40 height 17
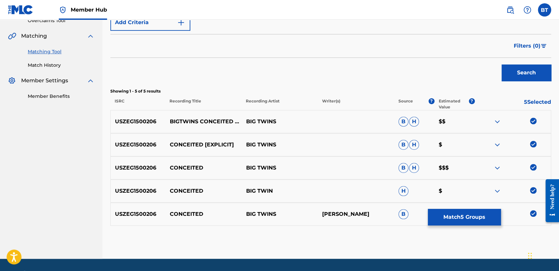
scroll to position [163, 0]
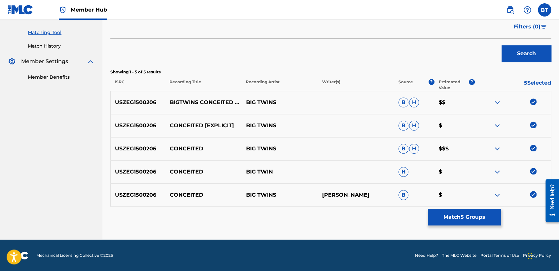
click at [531, 103] on img at bounding box center [533, 101] width 7 height 7
click at [532, 125] on img at bounding box center [533, 125] width 7 height 7
click at [531, 150] on img at bounding box center [533, 148] width 7 height 7
click at [532, 169] on img at bounding box center [533, 171] width 7 height 7
click at [533, 194] on img at bounding box center [533, 194] width 7 height 7
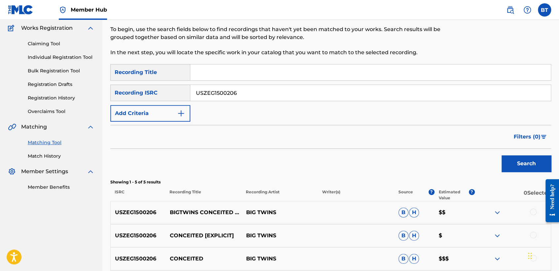
scroll to position [53, 0]
drag, startPoint x: 248, startPoint y: 97, endPoint x: 182, endPoint y: 89, distance: 66.2
click at [182, 89] on div "SearchWithCriteria62e3ad0e-7926-4b16-bba9-0b8d64bca7ec Recording ISRC USZEG1500…" at bounding box center [330, 93] width 441 height 17
type input "QZDA61823686"
click at [515, 164] on button "Search" at bounding box center [526, 164] width 50 height 17
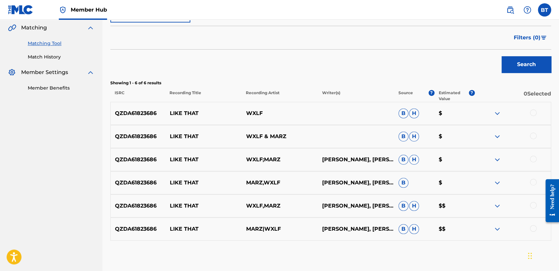
scroll to position [150, 0]
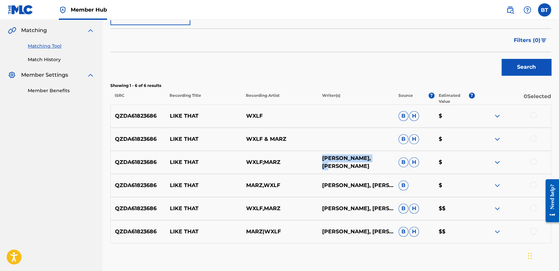
drag, startPoint x: 322, startPoint y: 157, endPoint x: 383, endPoint y: 160, distance: 61.9
click at [383, 160] on p "[PERSON_NAME], [PERSON_NAME]" at bounding box center [356, 162] width 76 height 16
copy p "[PERSON_NAME]"
click at [534, 116] on div at bounding box center [533, 115] width 7 height 7
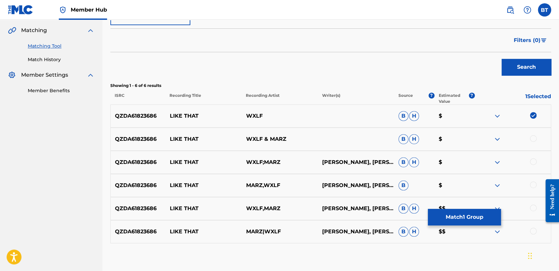
click at [534, 139] on div at bounding box center [533, 138] width 7 height 7
click at [534, 165] on div at bounding box center [512, 162] width 76 height 8
click at [533, 160] on div at bounding box center [533, 161] width 7 height 7
click at [535, 186] on div at bounding box center [533, 184] width 7 height 7
click at [535, 206] on div at bounding box center [533, 207] width 7 height 7
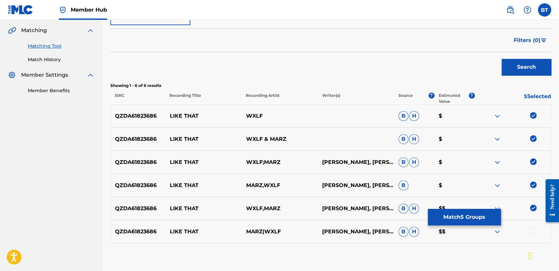
click at [533, 233] on div at bounding box center [533, 231] width 7 height 7
click at [474, 223] on button "Match 6 Groups" at bounding box center [464, 217] width 73 height 17
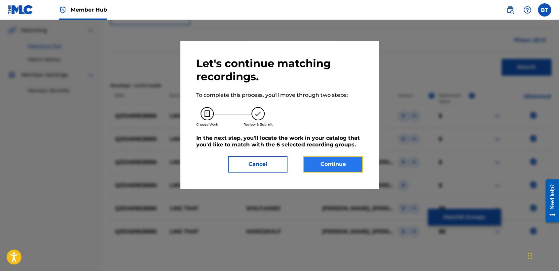
click at [345, 162] on button "Continue" at bounding box center [332, 164] width 59 height 17
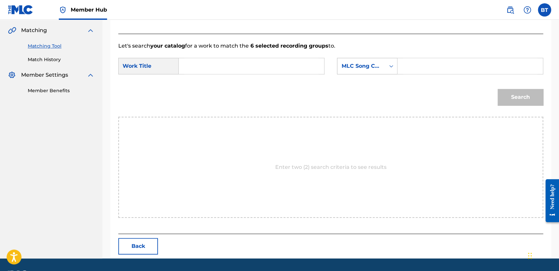
click at [375, 66] on div "MLC Song Code" at bounding box center [361, 66] width 40 height 8
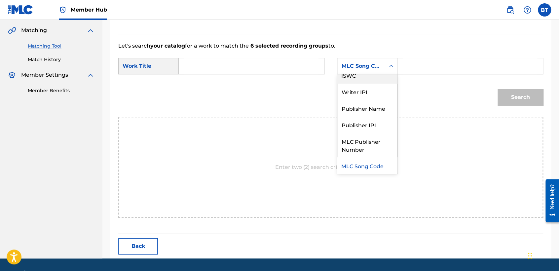
scroll to position [0, 0]
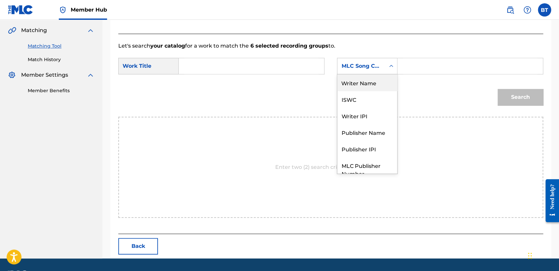
click at [382, 79] on div "Writer Name" at bounding box center [367, 82] width 60 height 17
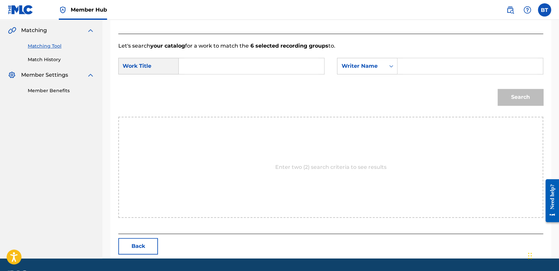
click at [412, 65] on input "Search Form" at bounding box center [470, 66] width 134 height 16
type input "[PERSON_NAME]"
click at [217, 62] on input "Search Form" at bounding box center [251, 66] width 134 height 16
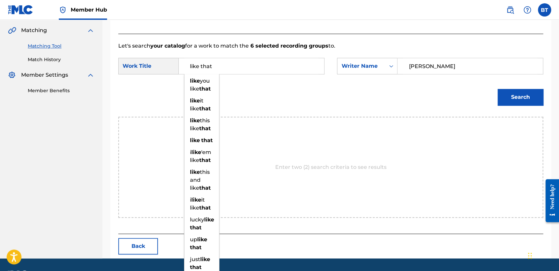
type input "like that"
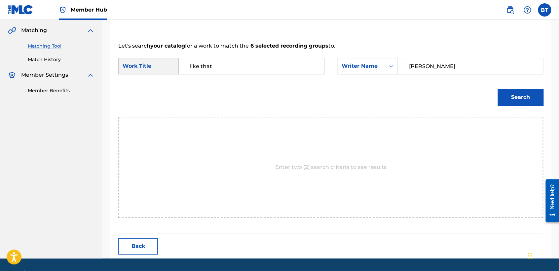
click at [550, 90] on div "Match Usage - Select Work In this step, you will locate the work you'd like to …" at bounding box center [330, 80] width 441 height 355
click at [531, 99] on button "Search" at bounding box center [520, 97] width 46 height 17
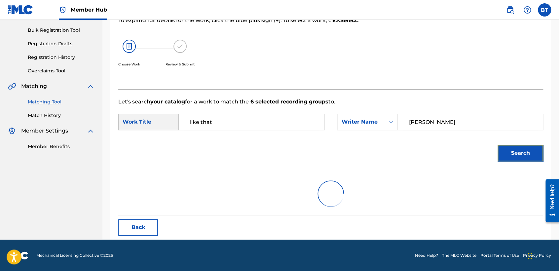
scroll to position [66, 0]
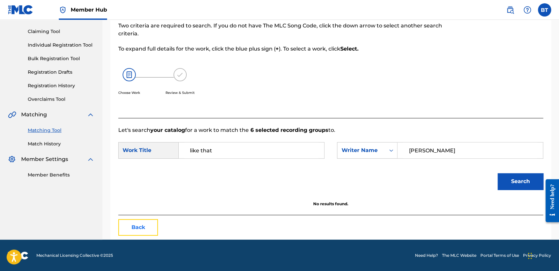
click at [143, 228] on button "Back" at bounding box center [138, 227] width 40 height 17
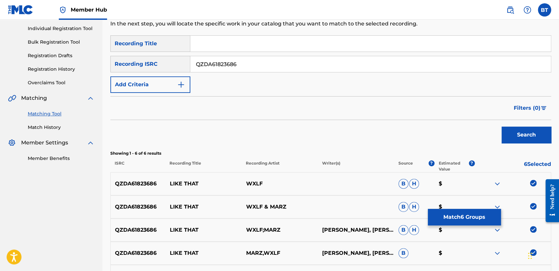
scroll to position [176, 0]
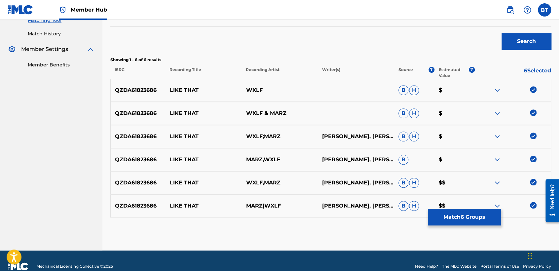
click at [534, 90] on img at bounding box center [533, 89] width 7 height 7
click at [531, 136] on img at bounding box center [533, 135] width 7 height 7
click at [531, 113] on img at bounding box center [533, 112] width 7 height 7
click at [534, 159] on img at bounding box center [533, 159] width 7 height 7
click at [532, 185] on div at bounding box center [512, 183] width 76 height 8
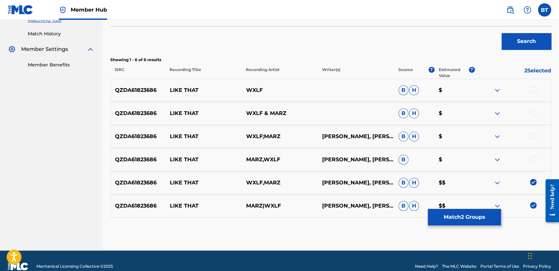
click at [532, 182] on img at bounding box center [533, 182] width 7 height 7
click at [532, 205] on img at bounding box center [533, 205] width 7 height 7
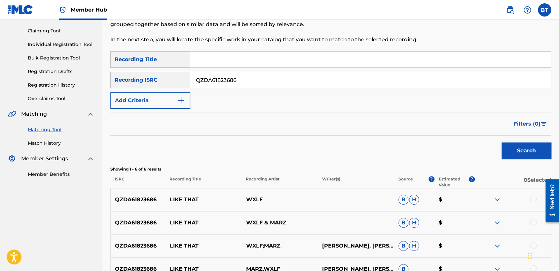
scroll to position [66, 0]
drag, startPoint x: 247, startPoint y: 82, endPoint x: 163, endPoint y: 81, distance: 83.6
click at [163, 81] on div "SearchWithCriteria62e3ad0e-7926-4b16-bba9-0b8d64bca7ec Recording ISRC QZDA61823…" at bounding box center [330, 80] width 441 height 17
type input "DEF055901395"
click at [521, 148] on button "Search" at bounding box center [526, 151] width 50 height 17
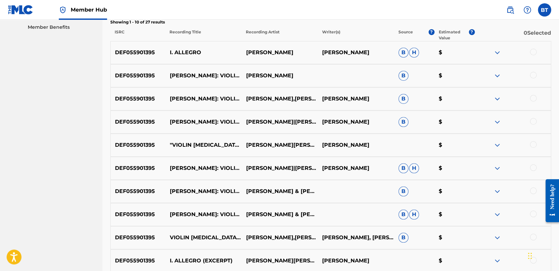
scroll to position [212, 0]
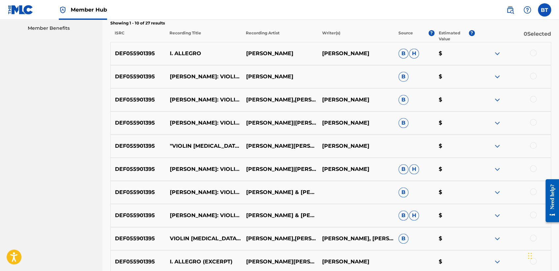
click at [530, 54] on div at bounding box center [533, 53] width 7 height 7
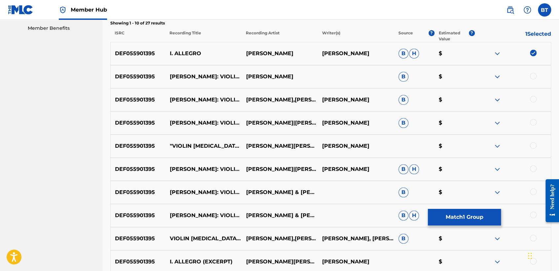
click at [530, 75] on div at bounding box center [533, 76] width 7 height 7
click at [531, 101] on div at bounding box center [533, 99] width 7 height 7
click at [532, 123] on div at bounding box center [533, 122] width 7 height 7
click at [534, 141] on div "DEF055901395 "VIOLIN [MEDICAL_DATA] NO. 5 IN F MAJOR, OP. 24 ""SPRING"": I. ALL…" at bounding box center [330, 145] width 441 height 23
click at [534, 144] on div at bounding box center [533, 145] width 7 height 7
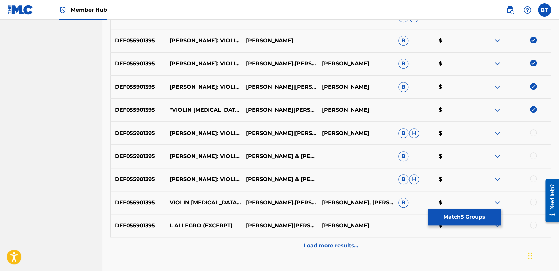
scroll to position [249, 0]
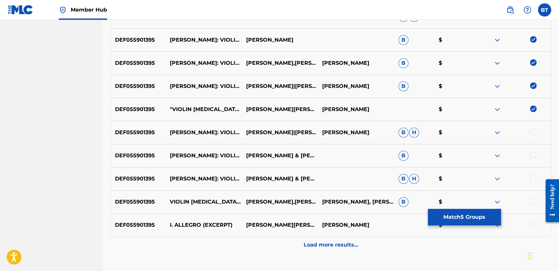
click at [532, 128] on div "DEF055901395 [PERSON_NAME]: VIOLIN [MEDICAL_DATA] NO. 5 IN F MAJOR, OP. 24 "SPR…" at bounding box center [330, 132] width 441 height 23
click at [532, 133] on div at bounding box center [533, 131] width 7 height 7
click at [534, 153] on div at bounding box center [533, 155] width 7 height 7
click at [534, 176] on div at bounding box center [533, 178] width 7 height 7
click at [531, 198] on div at bounding box center [533, 201] width 7 height 7
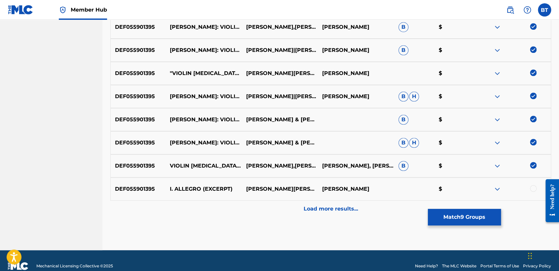
scroll to position [286, 0]
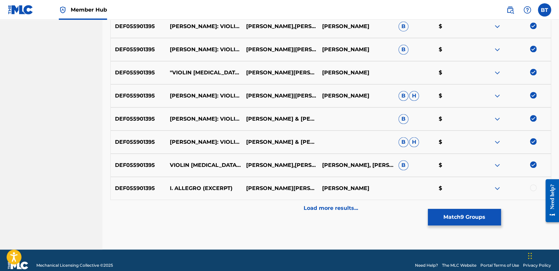
click at [534, 185] on div at bounding box center [533, 187] width 7 height 7
click at [467, 217] on button "Match 10 Groups" at bounding box center [464, 217] width 73 height 17
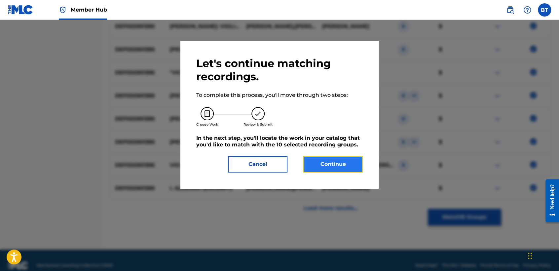
click at [340, 167] on button "Continue" at bounding box center [332, 164] width 59 height 17
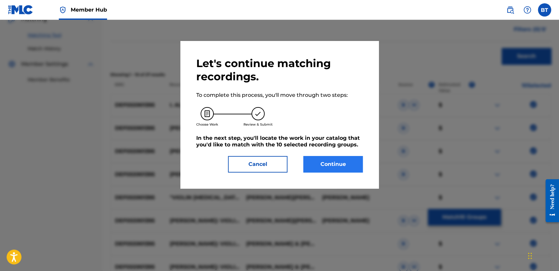
scroll to position [169, 0]
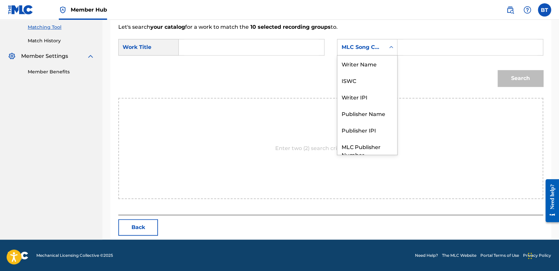
click at [370, 50] on div "MLC Song Code" at bounding box center [361, 47] width 40 height 8
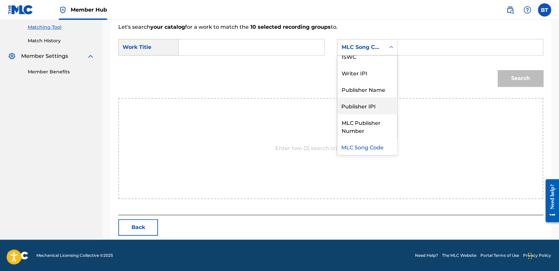
scroll to position [0, 0]
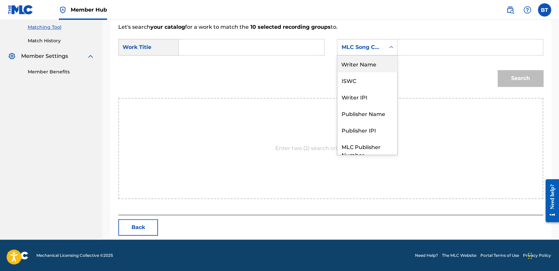
click at [363, 62] on div "Writer Name" at bounding box center [367, 63] width 60 height 17
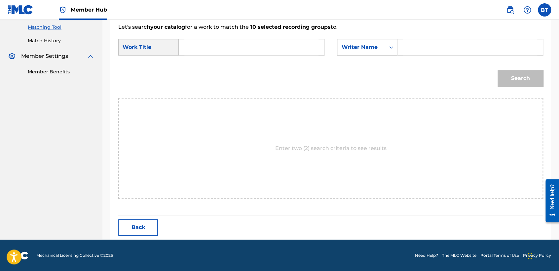
click at [422, 52] on input "Search Form" at bounding box center [470, 47] width 134 height 16
type input "V"
type input "[PERSON_NAME]"
click at [226, 48] on input "Search Form" at bounding box center [251, 47] width 134 height 16
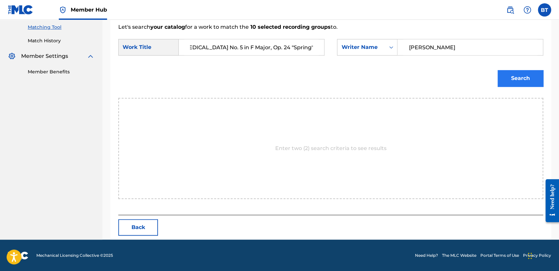
type input "Violin [MEDICAL_DATA] No. 5 in F Major, Op. 24 "Spring": I. Allegro"
click at [510, 81] on button "Search" at bounding box center [520, 78] width 46 height 17
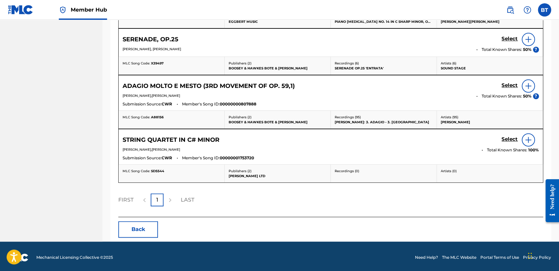
scroll to position [342, 0]
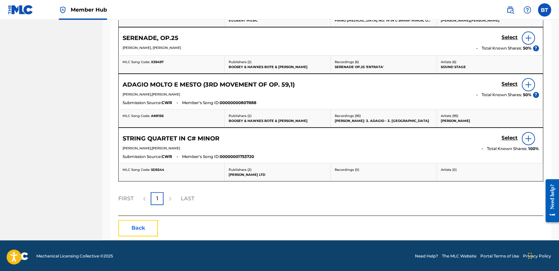
click at [151, 220] on button "Back" at bounding box center [138, 228] width 40 height 17
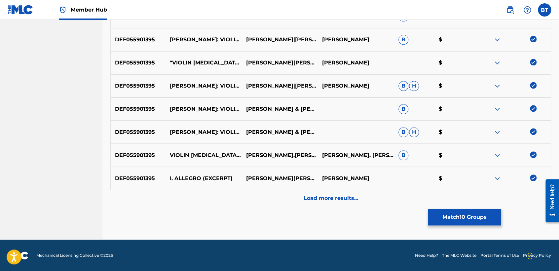
click at [536, 179] on img at bounding box center [533, 177] width 7 height 7
click at [536, 154] on div at bounding box center [512, 155] width 76 height 8
click at [533, 132] on img at bounding box center [533, 131] width 7 height 7
click at [533, 152] on img at bounding box center [533, 154] width 7 height 7
click at [533, 106] on img at bounding box center [533, 108] width 7 height 7
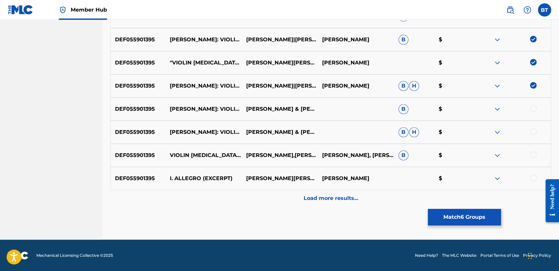
click at [532, 83] on img at bounding box center [533, 85] width 7 height 7
click at [533, 60] on img at bounding box center [533, 62] width 7 height 7
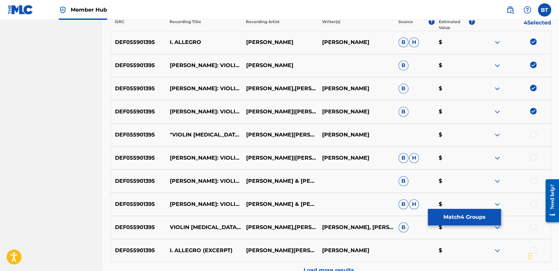
scroll to position [222, 0]
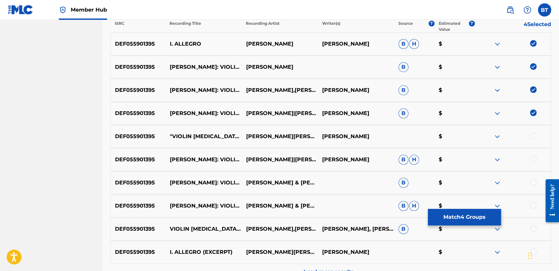
click at [531, 113] on img at bounding box center [533, 112] width 7 height 7
drag, startPoint x: 533, startPoint y: 89, endPoint x: 532, endPoint y: 85, distance: 4.4
click at [533, 89] on img at bounding box center [533, 89] width 7 height 7
click at [534, 65] on img at bounding box center [533, 66] width 7 height 7
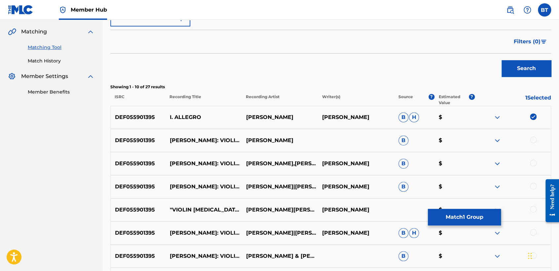
click at [533, 116] on img at bounding box center [533, 116] width 7 height 7
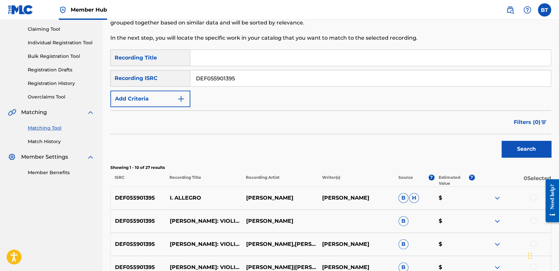
scroll to position [39, 0]
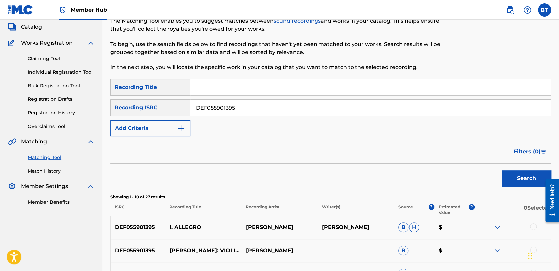
drag, startPoint x: 255, startPoint y: 112, endPoint x: 114, endPoint y: 105, distance: 141.5
click at [124, 107] on div "SearchWithCriteria62e3ad0e-7926-4b16-bba9-0b8d64bca7ec Recording ISRC DEF055901…" at bounding box center [330, 107] width 441 height 17
type input "USQY51766682"
click at [525, 182] on button "Search" at bounding box center [526, 178] width 50 height 17
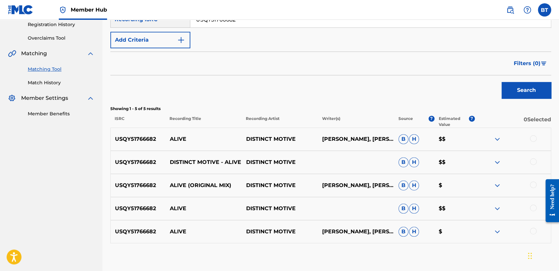
scroll to position [127, 0]
drag, startPoint x: 355, startPoint y: 140, endPoint x: 322, endPoint y: 136, distance: 32.6
click at [322, 136] on p "[PERSON_NAME], [PERSON_NAME]" at bounding box center [356, 139] width 76 height 16
copy p "[PERSON_NAME]"
click at [531, 137] on div at bounding box center [533, 138] width 7 height 7
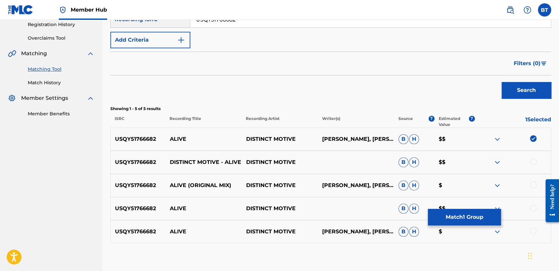
click at [532, 163] on div at bounding box center [533, 161] width 7 height 7
drag, startPoint x: 533, startPoint y: 186, endPoint x: 535, endPoint y: 200, distance: 13.7
click at [533, 186] on div at bounding box center [533, 184] width 7 height 7
click at [533, 206] on div at bounding box center [533, 207] width 7 height 7
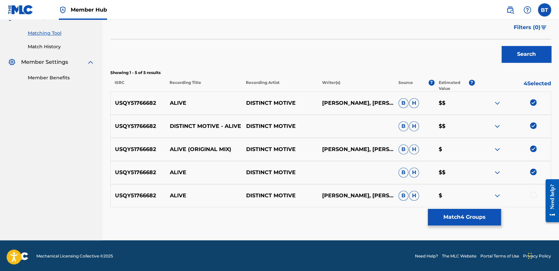
scroll to position [163, 0]
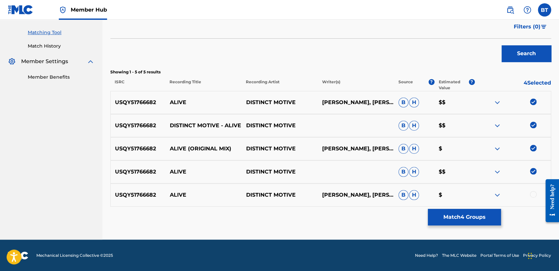
click at [533, 193] on div at bounding box center [533, 194] width 7 height 7
click at [486, 214] on button "Match 5 Groups" at bounding box center [464, 217] width 73 height 17
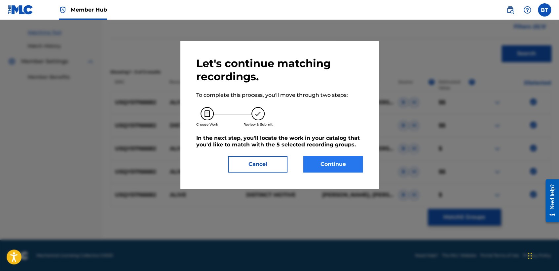
drag, startPoint x: 311, startPoint y: 155, endPoint x: 336, endPoint y: 165, distance: 26.6
click at [312, 157] on div "Let's continue matching recordings. To complete this process, you'll move throu…" at bounding box center [279, 115] width 166 height 116
click at [337, 166] on button "Continue" at bounding box center [332, 164] width 59 height 17
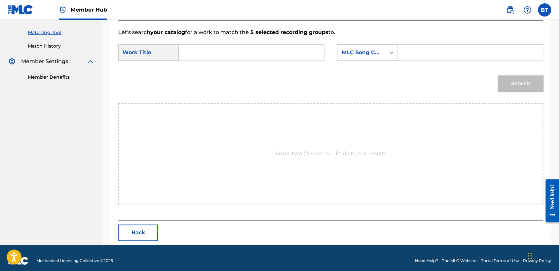
click at [369, 52] on div "MLC Song Code" at bounding box center [361, 53] width 40 height 8
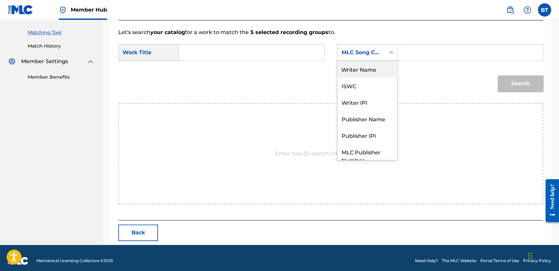
click at [373, 70] on div "Writer Name" at bounding box center [367, 69] width 60 height 17
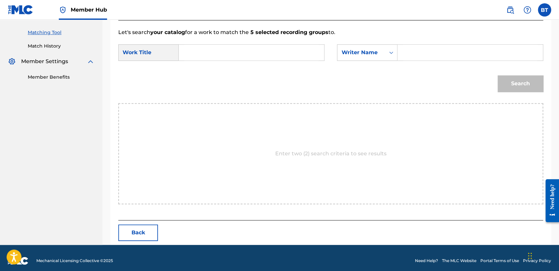
click at [431, 52] on input "Search Form" at bounding box center [470, 53] width 134 height 16
type input "[PERSON_NAME]"
click at [238, 54] on input "Search Form" at bounding box center [251, 53] width 134 height 16
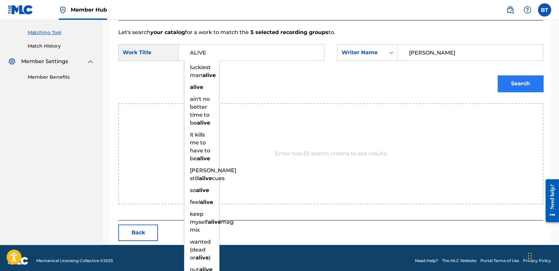
type input "ALIVE"
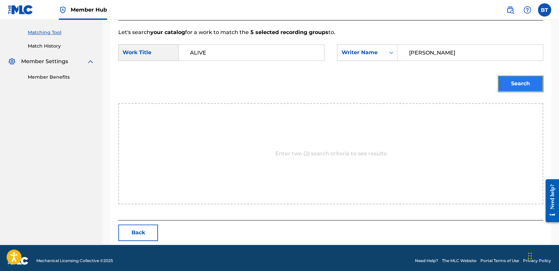
click at [514, 86] on button "Search" at bounding box center [520, 83] width 46 height 17
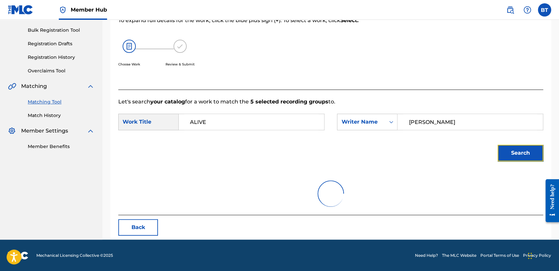
scroll to position [66, 0]
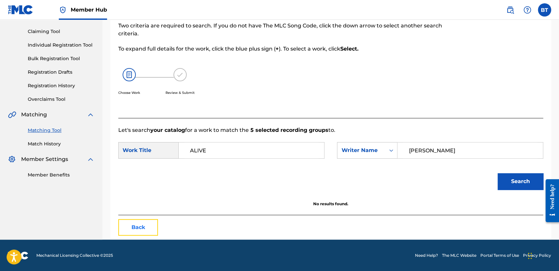
click at [140, 225] on button "Back" at bounding box center [138, 227] width 40 height 17
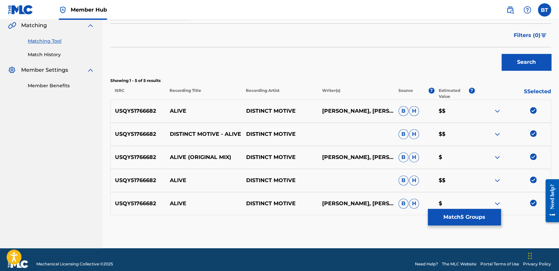
scroll to position [163, 0]
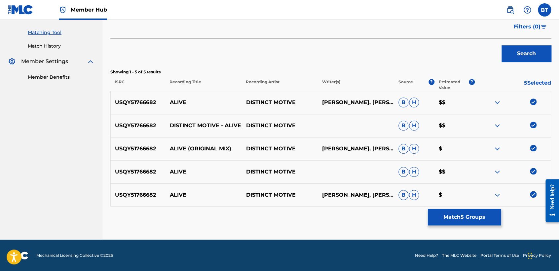
click at [532, 104] on img at bounding box center [533, 101] width 7 height 7
click at [534, 125] on img at bounding box center [533, 125] width 7 height 7
click at [534, 147] on img at bounding box center [533, 148] width 7 height 7
click at [532, 171] on img at bounding box center [533, 171] width 7 height 7
click at [530, 194] on img at bounding box center [533, 194] width 7 height 7
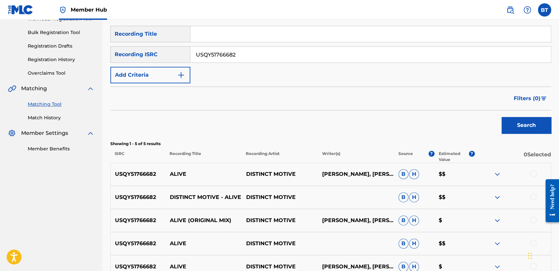
scroll to position [53, 0]
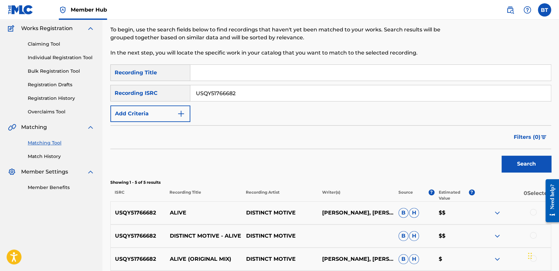
drag, startPoint x: 248, startPoint y: 90, endPoint x: 142, endPoint y: 86, distance: 106.8
click at [142, 86] on div "SearchWithCriteria62e3ad0e-7926-4b16-bba9-0b8d64bca7ec Recording ISRC USQY51766…" at bounding box center [330, 93] width 441 height 17
type input "USB4T1207207"
click at [524, 156] on button "Search" at bounding box center [526, 164] width 50 height 17
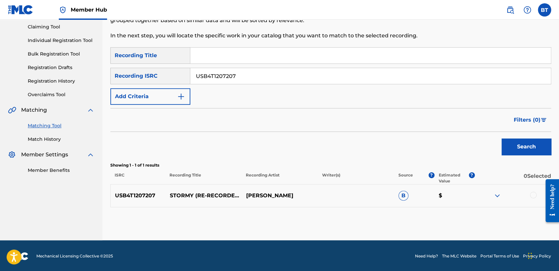
scroll to position [71, 0]
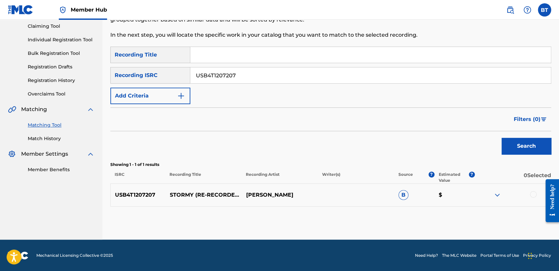
click at [534, 196] on div at bounding box center [533, 194] width 7 height 7
click at [492, 221] on button "Match 1 Group" at bounding box center [464, 217] width 73 height 17
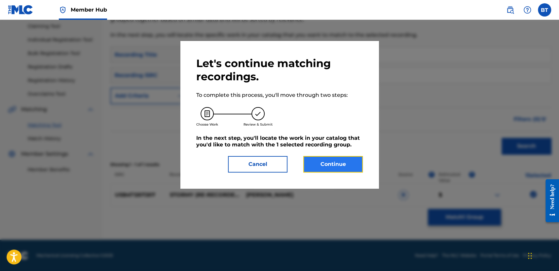
click at [356, 167] on button "Continue" at bounding box center [332, 164] width 59 height 17
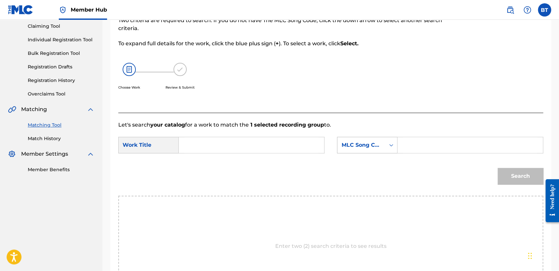
click at [380, 147] on div "MLC Song Code" at bounding box center [361, 145] width 40 height 8
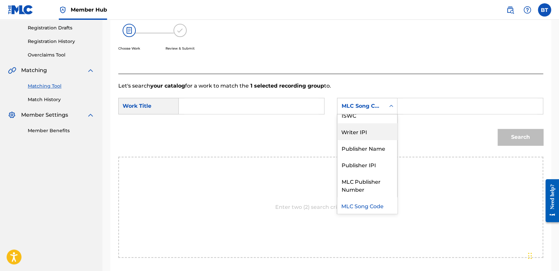
scroll to position [0, 0]
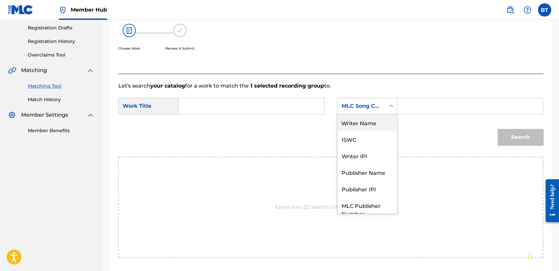
click at [378, 128] on div "Writer Name" at bounding box center [367, 122] width 60 height 17
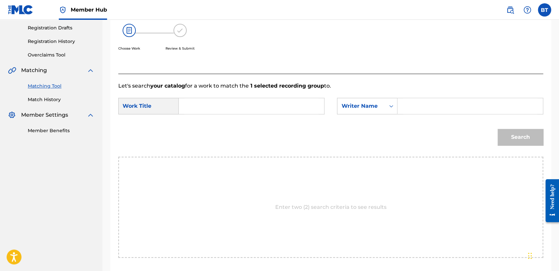
click at [413, 107] on input "Search Form" at bounding box center [470, 106] width 134 height 16
type input "[PERSON_NAME]"
click at [222, 109] on input "Search Form" at bounding box center [251, 106] width 134 height 16
click at [209, 104] on input "Search Form" at bounding box center [251, 106] width 134 height 16
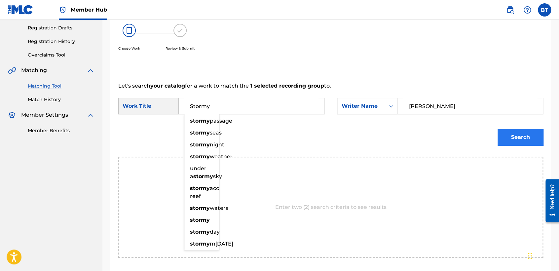
type input "Stormy"
click at [522, 143] on button "Search" at bounding box center [520, 137] width 46 height 17
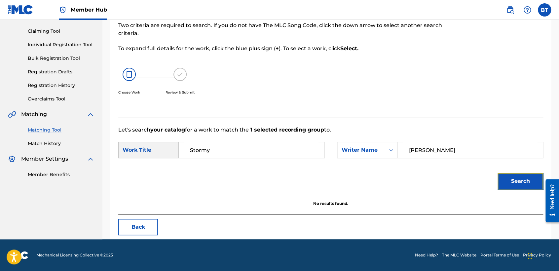
scroll to position [66, 0]
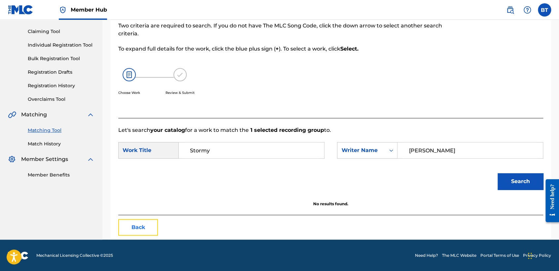
click at [149, 223] on button "Back" at bounding box center [138, 227] width 40 height 17
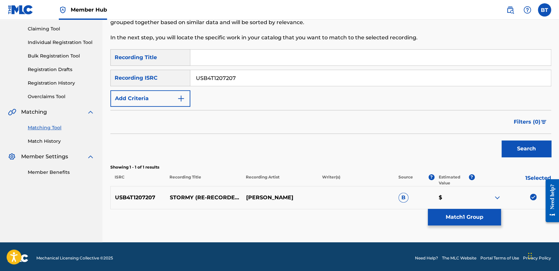
scroll to position [71, 0]
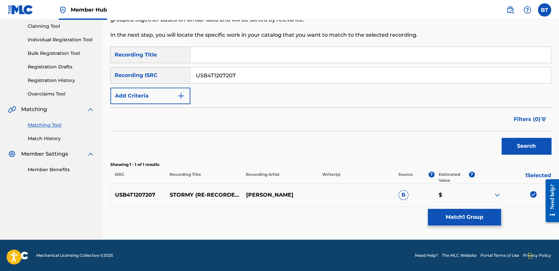
click at [532, 193] on img at bounding box center [533, 194] width 7 height 7
drag, startPoint x: 199, startPoint y: 71, endPoint x: 190, endPoint y: 69, distance: 10.1
click at [190, 69] on div "SearchWithCriteria62e3ad0e-7926-4b16-bba9-0b8d64bca7ec Recording ISRC USB4T1207…" at bounding box center [330, 75] width 441 height 17
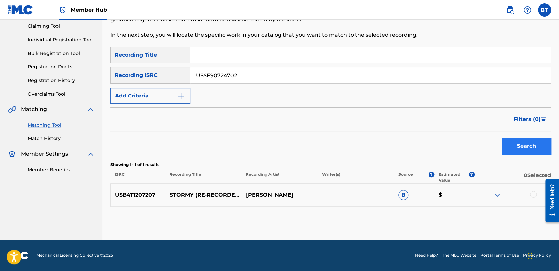
type input "USSE90724702"
click at [524, 146] on button "Search" at bounding box center [526, 146] width 50 height 17
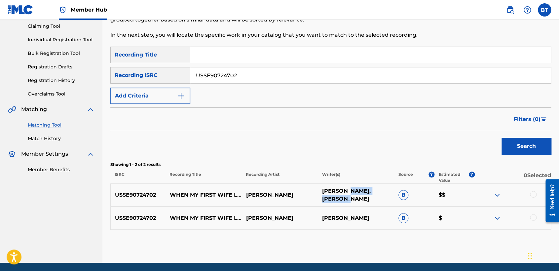
drag, startPoint x: 350, startPoint y: 189, endPoint x: 373, endPoint y: 198, distance: 24.4
click at [373, 198] on p "[PERSON_NAME], [PERSON_NAME]" at bounding box center [356, 195] width 76 height 16
copy p "[PERSON_NAME]"
click at [535, 196] on div at bounding box center [533, 194] width 7 height 7
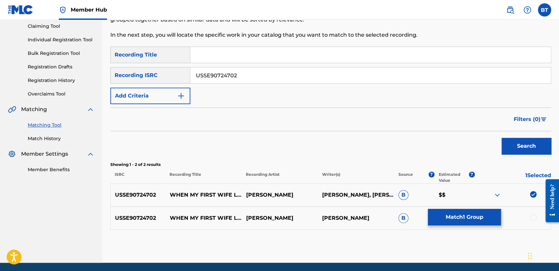
click at [533, 217] on div at bounding box center [533, 217] width 7 height 7
click at [478, 216] on button "Match 2 Groups" at bounding box center [464, 217] width 73 height 17
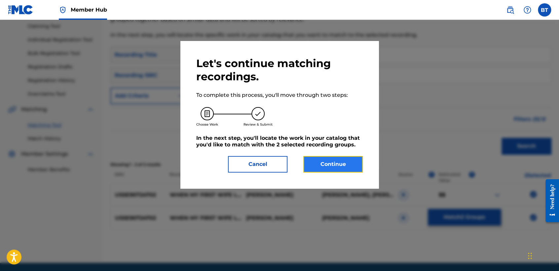
click at [342, 164] on button "Continue" at bounding box center [332, 164] width 59 height 17
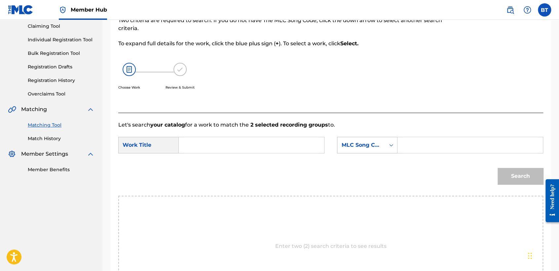
click at [351, 144] on div "MLC Song Code" at bounding box center [361, 145] width 40 height 8
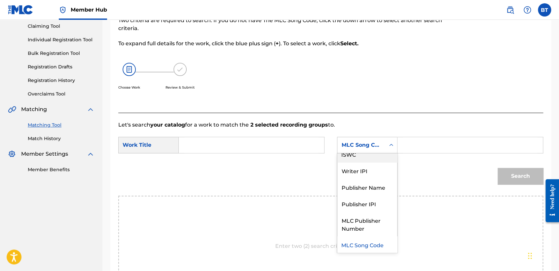
scroll to position [0, 0]
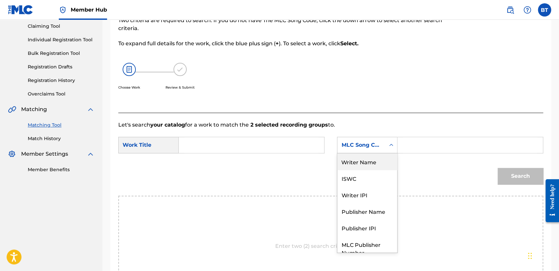
click at [368, 164] on div "Writer Name" at bounding box center [367, 161] width 60 height 17
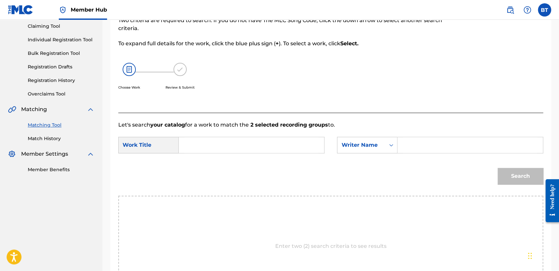
click at [413, 148] on input "Search Form" at bounding box center [470, 145] width 134 height 16
type input "[PERSON_NAME]"
click at [284, 148] on input "Search Form" at bounding box center [251, 145] width 134 height 16
click at [261, 141] on input "Search Form" at bounding box center [251, 145] width 134 height 16
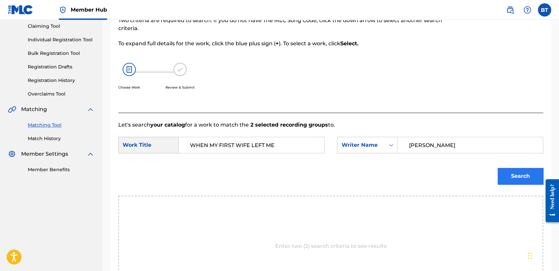
type input "WHEN MY FIRST WIFE LEFT ME"
click at [530, 182] on button "Search" at bounding box center [520, 176] width 46 height 17
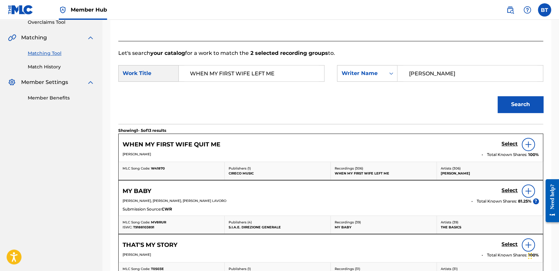
scroll to position [144, 0]
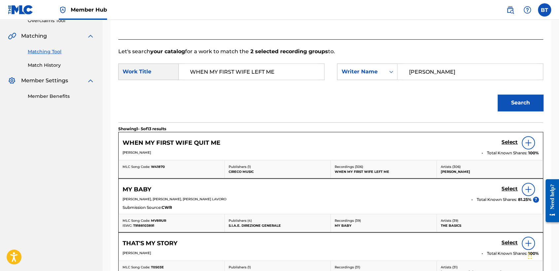
click at [529, 141] on img at bounding box center [528, 143] width 8 height 8
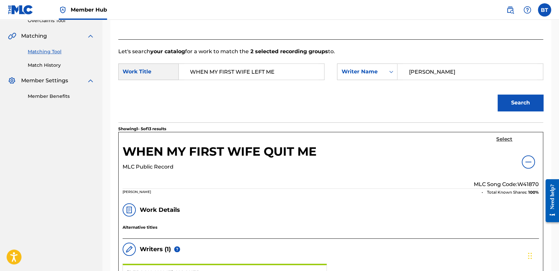
click at [506, 138] on h5 "Select" at bounding box center [504, 139] width 16 height 6
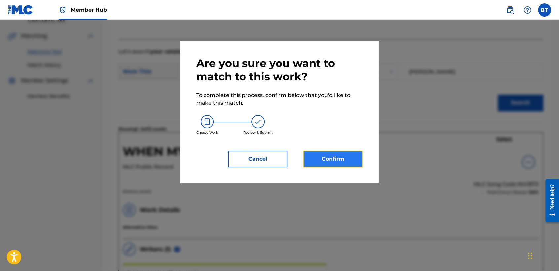
click at [346, 157] on button "Confirm" at bounding box center [332, 159] width 59 height 17
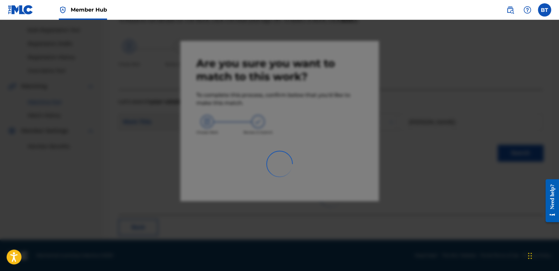
scroll to position [25, 0]
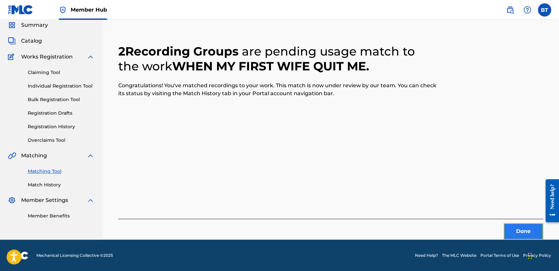
click at [510, 226] on button "Done" at bounding box center [523, 231] width 40 height 17
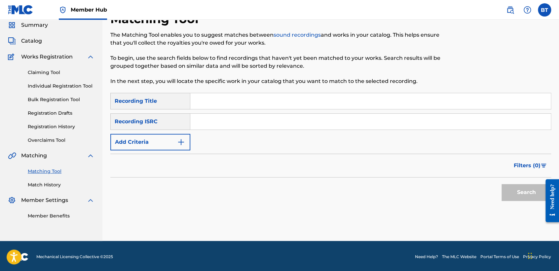
click at [262, 128] on input "Search Form" at bounding box center [370, 122] width 360 height 16
type input "QM6DC1688363"
click at [522, 190] on button "Search" at bounding box center [526, 192] width 50 height 17
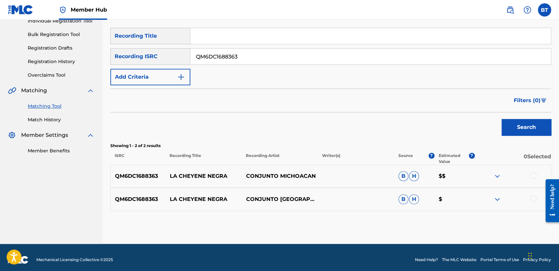
scroll to position [94, 0]
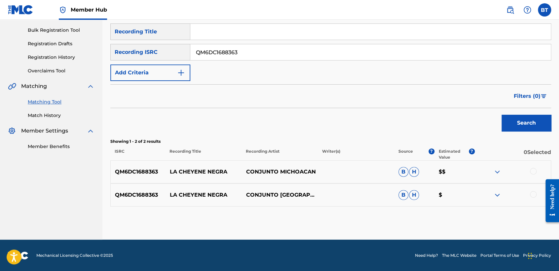
click at [528, 170] on div at bounding box center [512, 172] width 76 height 8
click at [532, 170] on div at bounding box center [533, 171] width 7 height 7
click at [531, 194] on div at bounding box center [533, 194] width 7 height 7
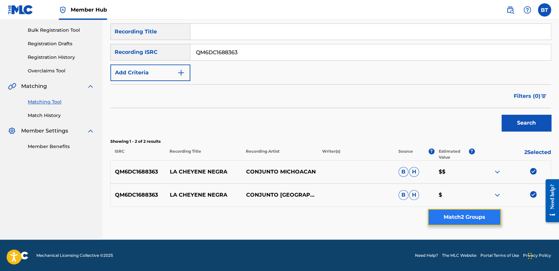
click at [472, 217] on button "Match 2 Groups" at bounding box center [464, 217] width 73 height 17
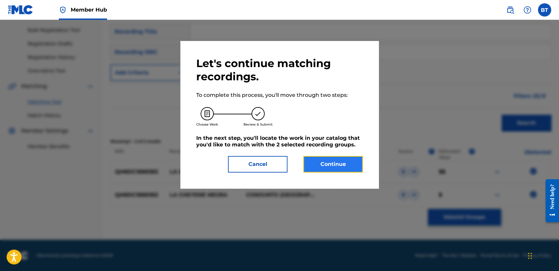
click at [346, 162] on button "Continue" at bounding box center [332, 164] width 59 height 17
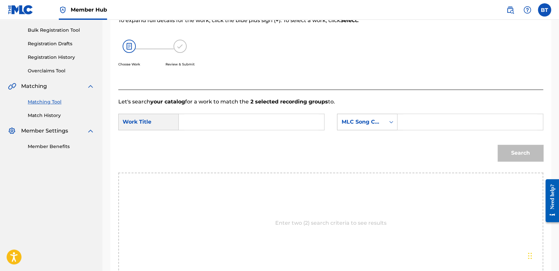
drag, startPoint x: 383, startPoint y: 117, endPoint x: 380, endPoint y: 129, distance: 13.0
click at [383, 117] on div "MLC Song Code" at bounding box center [361, 122] width 48 height 13
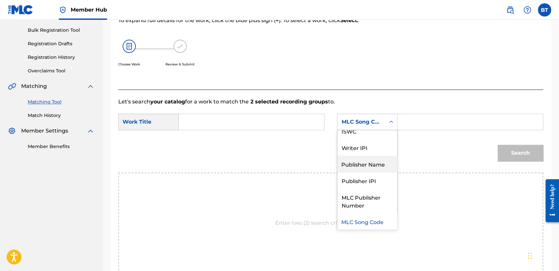
scroll to position [0, 0]
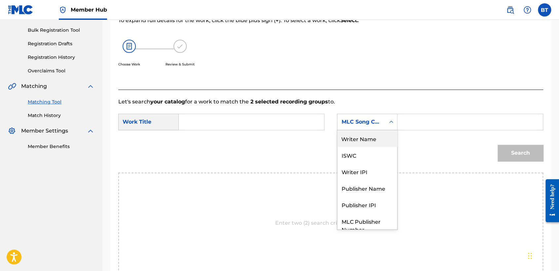
drag, startPoint x: 367, startPoint y: 140, endPoint x: 391, endPoint y: 133, distance: 24.6
click at [373, 138] on div "Writer Name" at bounding box center [367, 138] width 60 height 17
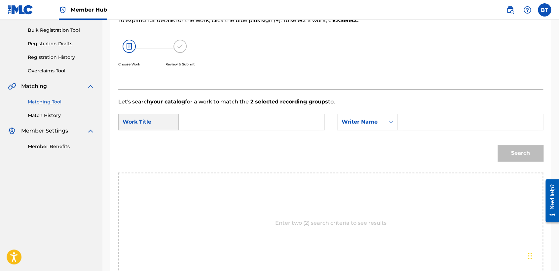
click at [420, 124] on input "Search Form" at bounding box center [470, 122] width 134 height 16
type input "[PERSON_NAME]"
click at [235, 126] on input "Search Form" at bounding box center [251, 122] width 134 height 16
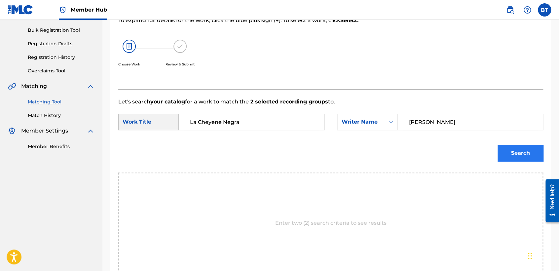
type input "La Cheyene Negra"
click at [533, 153] on button "Search" at bounding box center [520, 153] width 46 height 17
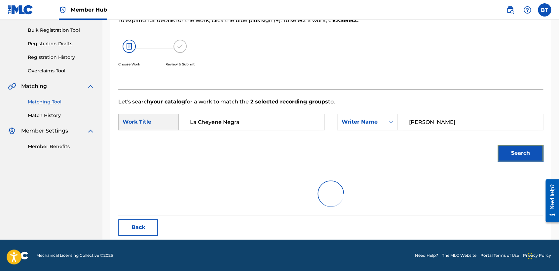
scroll to position [66, 0]
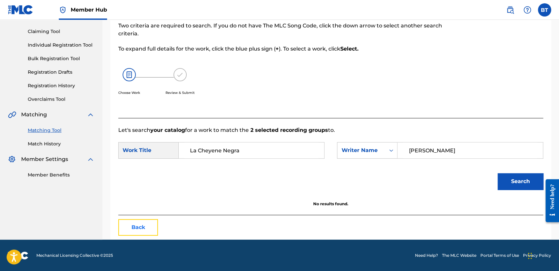
click at [144, 226] on button "Back" at bounding box center [138, 227] width 40 height 17
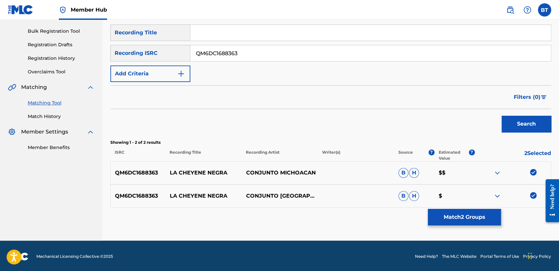
scroll to position [94, 0]
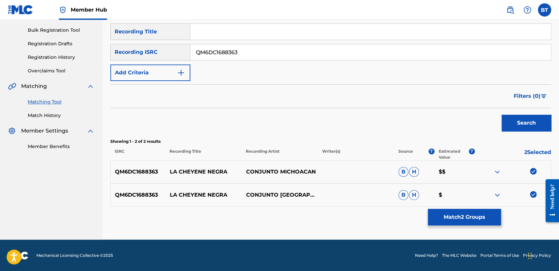
click at [531, 170] on img at bounding box center [533, 171] width 7 height 7
click at [531, 194] on img at bounding box center [533, 194] width 7 height 7
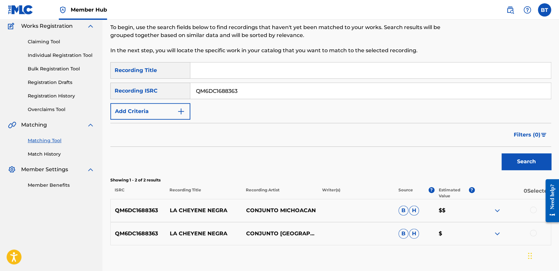
scroll to position [21, 0]
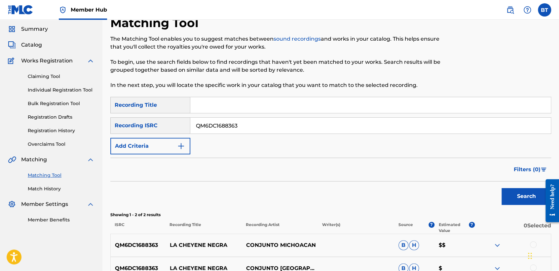
drag, startPoint x: 241, startPoint y: 126, endPoint x: 148, endPoint y: 120, distance: 93.0
click at [148, 120] on div "SearchWithCriteria62e3ad0e-7926-4b16-bba9-0b8d64bca7ec Recording ISRC QM6DC1688…" at bounding box center [330, 125] width 441 height 17
type input "BRSGL9300465"
drag, startPoint x: 522, startPoint y: 192, endPoint x: 434, endPoint y: 169, distance: 90.8
click at [521, 192] on button "Search" at bounding box center [526, 196] width 50 height 17
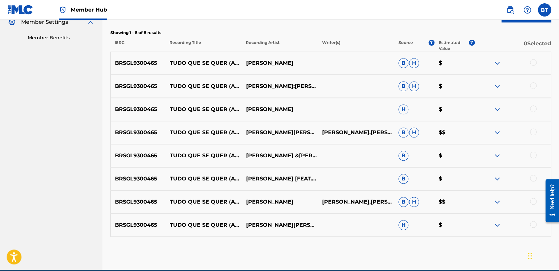
scroll to position [204, 0]
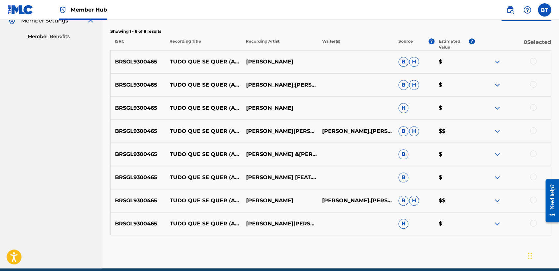
drag, startPoint x: 532, startPoint y: 61, endPoint x: 534, endPoint y: 65, distance: 4.5
click at [532, 61] on div at bounding box center [533, 61] width 7 height 7
click at [533, 86] on div at bounding box center [533, 84] width 7 height 7
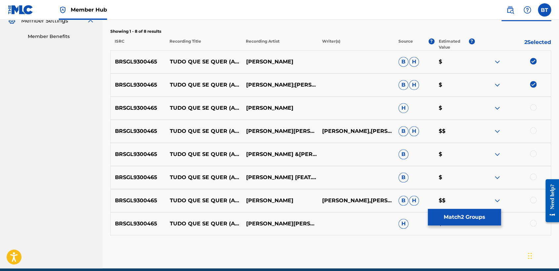
click at [533, 104] on div at bounding box center [533, 107] width 7 height 7
click at [534, 124] on div "BRSGL9300465 TUDO QUE SE QUER (ALL I ASK YOU) [PERSON_NAME],[PERSON_NAME] [PERS…" at bounding box center [330, 131] width 441 height 23
click at [536, 131] on div at bounding box center [512, 131] width 76 height 8
click at [532, 131] on div at bounding box center [533, 130] width 7 height 7
click at [532, 154] on div at bounding box center [533, 153] width 7 height 7
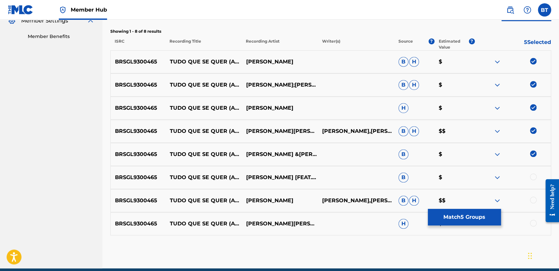
click at [534, 176] on div at bounding box center [533, 176] width 7 height 7
click at [534, 201] on div at bounding box center [533, 200] width 7 height 7
click at [531, 226] on div at bounding box center [533, 223] width 7 height 7
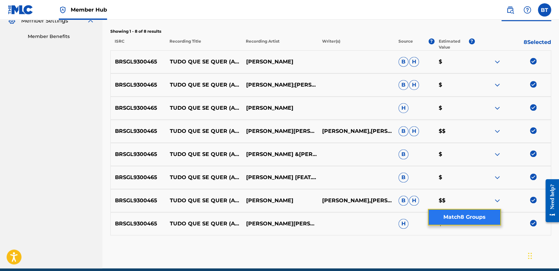
click at [495, 220] on button "Match 8 Groups" at bounding box center [464, 217] width 73 height 17
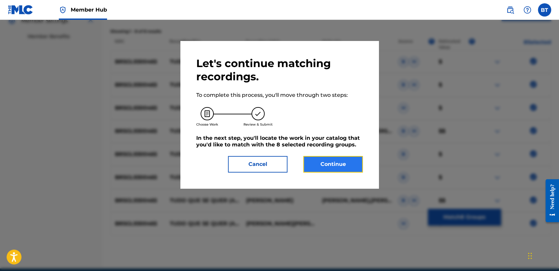
click at [347, 161] on button "Continue" at bounding box center [332, 164] width 59 height 17
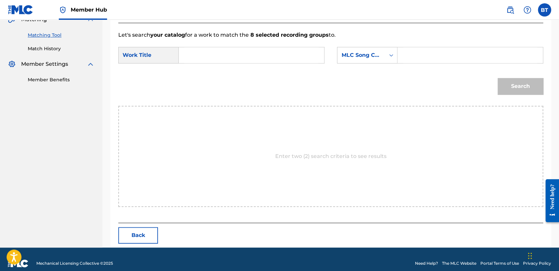
scroll to position [169, 0]
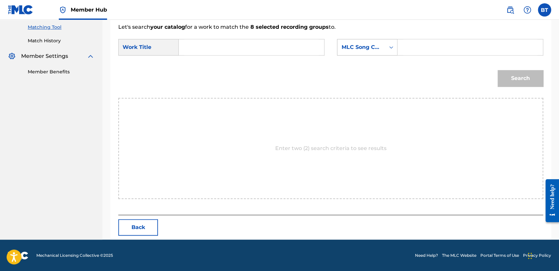
click at [373, 46] on div "MLC Song Code" at bounding box center [361, 47] width 40 height 8
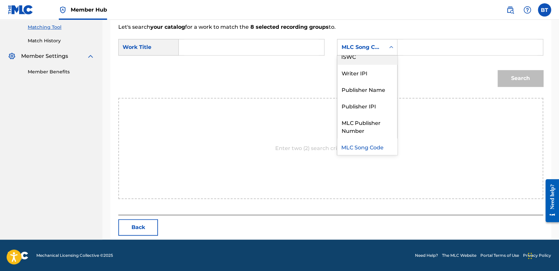
scroll to position [0, 0]
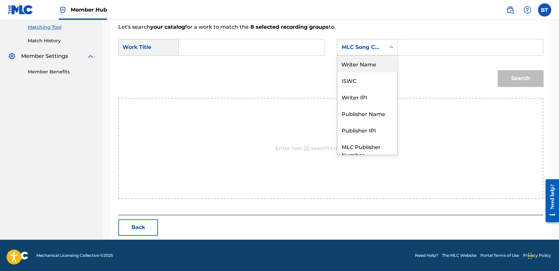
click at [372, 66] on div "Writer Name" at bounding box center [367, 63] width 60 height 17
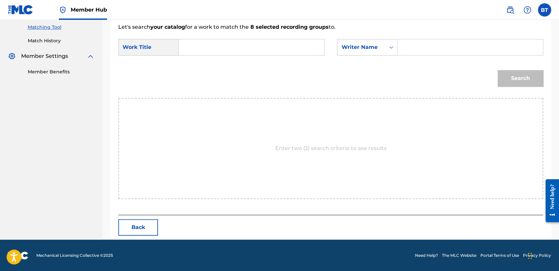
click at [407, 49] on input "Search Form" at bounding box center [470, 47] width 134 height 16
type input "[PERSON_NAME]"
click at [279, 48] on input "Search Form" at bounding box center [251, 47] width 134 height 16
drag, startPoint x: 196, startPoint y: 48, endPoint x: 224, endPoint y: 50, distance: 27.8
click at [196, 48] on input "Search Form" at bounding box center [251, 47] width 134 height 16
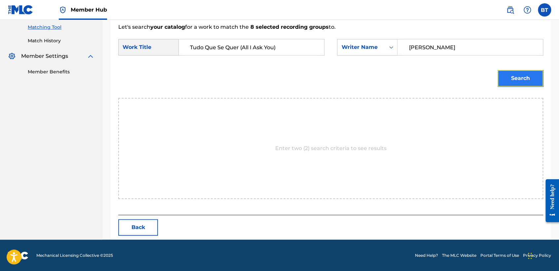
click at [523, 79] on button "Search" at bounding box center [520, 78] width 46 height 17
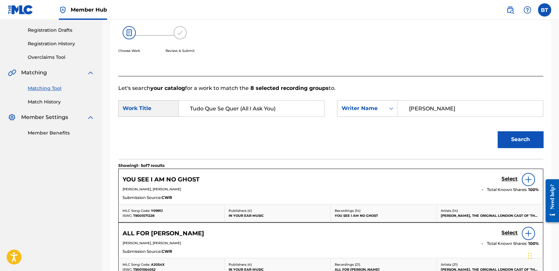
scroll to position [107, 0]
drag, startPoint x: 242, startPoint y: 108, endPoint x: 164, endPoint y: 106, distance: 78.0
click at [164, 106] on div "SearchWithCriteriad2633f59-eb04-4f80-b169-70ce7b53dfea Work Title Tudo Que Se Q…" at bounding box center [221, 109] width 206 height 17
click at [235, 111] on input "All I Ask You)" at bounding box center [251, 109] width 134 height 16
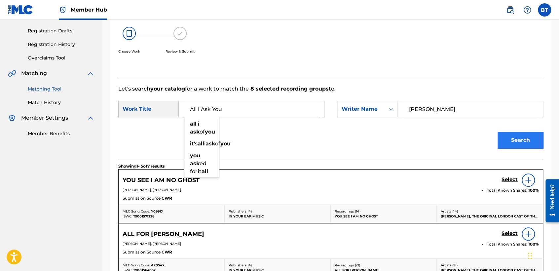
type input "All I Ask You"
click at [528, 146] on button "Search" at bounding box center [520, 140] width 46 height 17
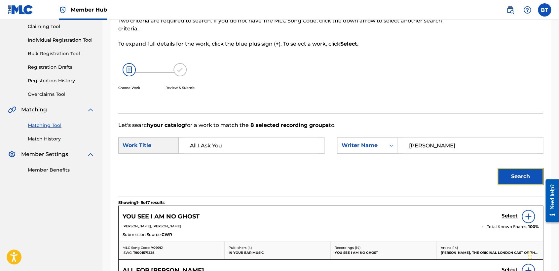
scroll to position [70, 0]
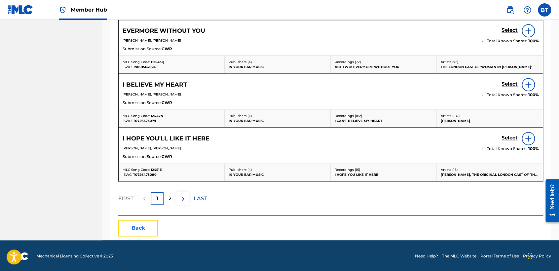
click at [147, 231] on button "Back" at bounding box center [138, 228] width 40 height 17
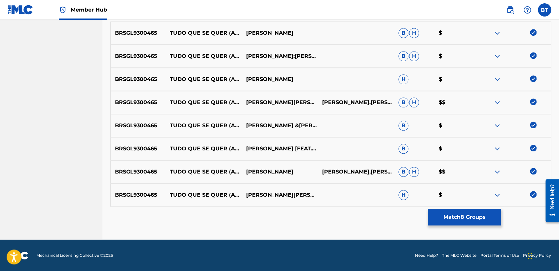
click at [532, 194] on img at bounding box center [533, 194] width 7 height 7
click at [533, 169] on img at bounding box center [533, 171] width 7 height 7
click at [531, 145] on img at bounding box center [533, 148] width 7 height 7
click at [531, 125] on img at bounding box center [533, 125] width 7 height 7
click at [531, 100] on img at bounding box center [533, 101] width 7 height 7
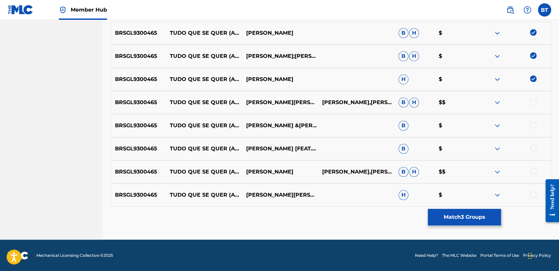
click at [531, 81] on img at bounding box center [533, 78] width 7 height 7
click at [531, 55] on img at bounding box center [533, 55] width 7 height 7
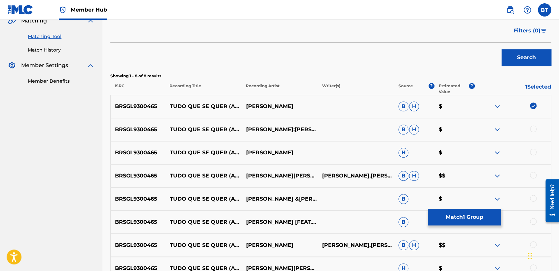
click at [532, 105] on img at bounding box center [533, 105] width 7 height 7
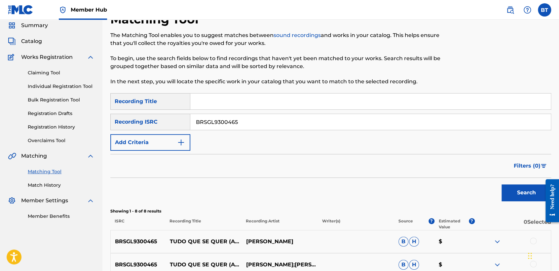
scroll to position [13, 0]
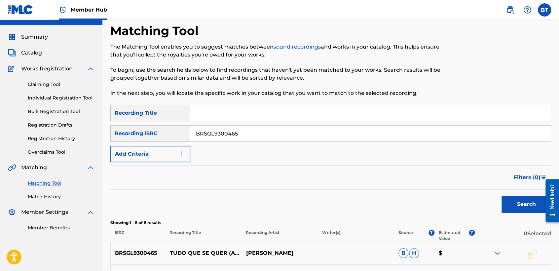
drag, startPoint x: 247, startPoint y: 136, endPoint x: 205, endPoint y: 127, distance: 43.0
click at [135, 130] on div "SearchWithCriteria62e3ad0e-7926-4b16-bba9-0b8d64bca7ec Recording ISRC BRSGL9300…" at bounding box center [330, 133] width 441 height 17
type input "USYBL2100434"
click at [525, 199] on button "Search" at bounding box center [526, 204] width 50 height 17
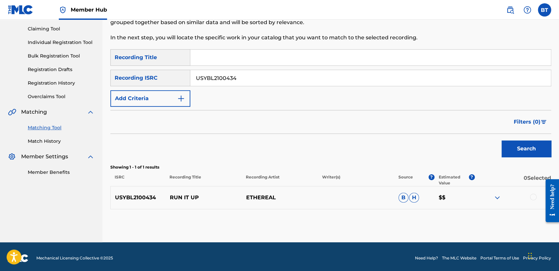
scroll to position [71, 0]
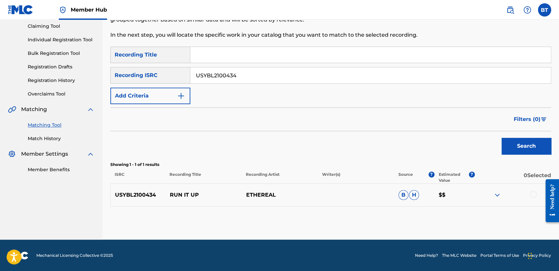
click at [527, 195] on div at bounding box center [512, 195] width 76 height 8
click at [531, 195] on div at bounding box center [533, 194] width 7 height 7
click at [495, 215] on button "Match 1 Group" at bounding box center [464, 217] width 73 height 17
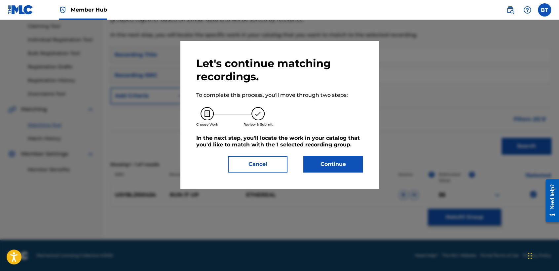
click at [322, 150] on div "Let's continue matching recordings. To complete this process, you'll move throu…" at bounding box center [279, 115] width 166 height 116
click at [328, 162] on button "Continue" at bounding box center [332, 164] width 59 height 17
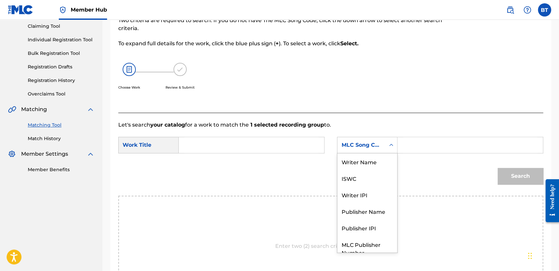
click at [381, 150] on div "MLC Song Code" at bounding box center [361, 145] width 48 height 13
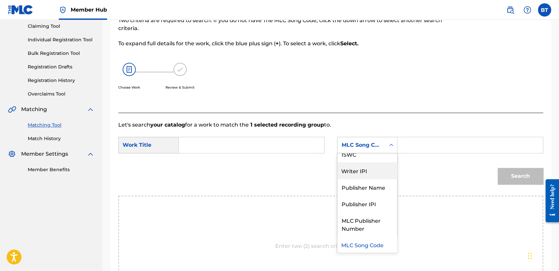
scroll to position [0, 0]
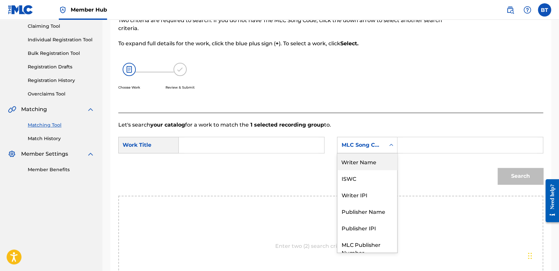
click at [373, 158] on div "Writer Name" at bounding box center [367, 161] width 60 height 17
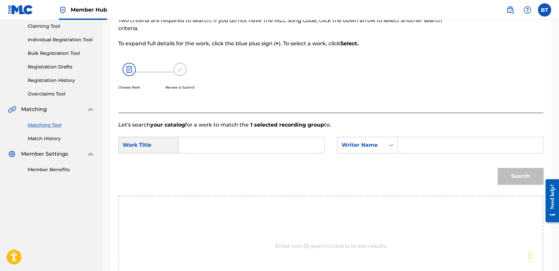
click at [411, 147] on input "Search Form" at bounding box center [470, 145] width 134 height 16
type input "[PERSON_NAME]"
click at [264, 145] on input "Search Form" at bounding box center [251, 145] width 134 height 16
click at [235, 139] on input "Search Form" at bounding box center [251, 145] width 134 height 16
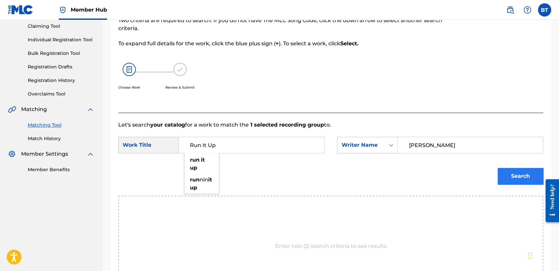
type input "Run It Up"
click at [509, 172] on button "Search" at bounding box center [520, 176] width 46 height 17
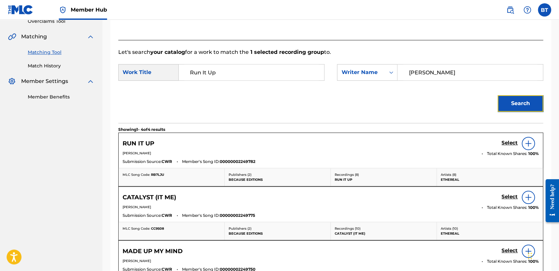
scroll to position [144, 0]
click at [510, 141] on h5 "Select" at bounding box center [509, 142] width 16 height 6
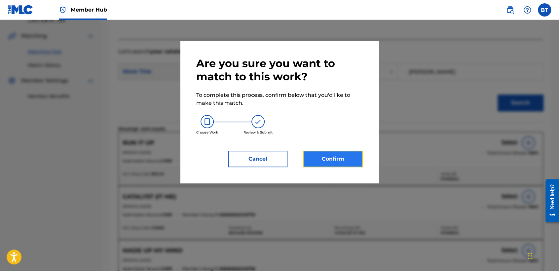
click at [339, 159] on button "Confirm" at bounding box center [332, 159] width 59 height 17
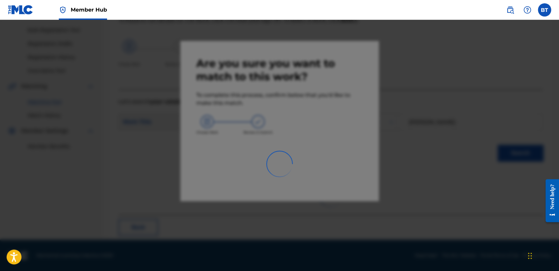
scroll to position [25, 0]
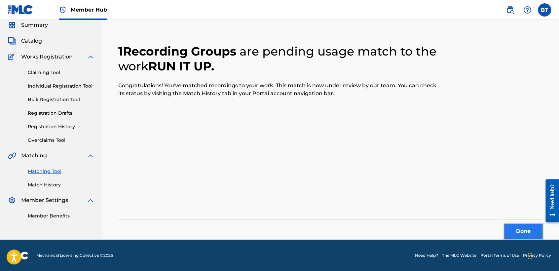
click at [525, 225] on button "Done" at bounding box center [523, 231] width 40 height 17
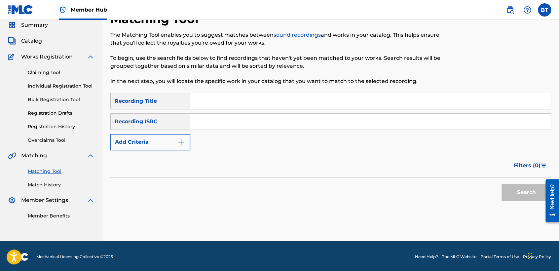
click at [250, 132] on div "SearchWithCriteria53ce0464-930f-4065-b370-3cacdeb5e714 Recording Title SearchWi…" at bounding box center [330, 121] width 441 height 57
click at [248, 128] on input "Search Form" at bounding box center [370, 122] width 360 height 16
type input "ES5300002258"
click at [521, 197] on button "Search" at bounding box center [526, 192] width 50 height 17
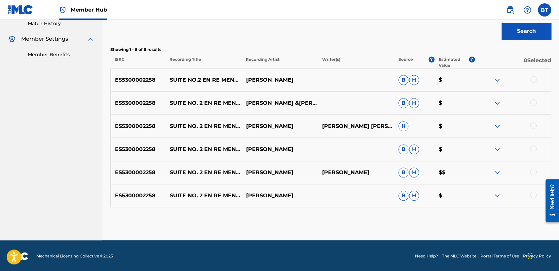
scroll to position [187, 0]
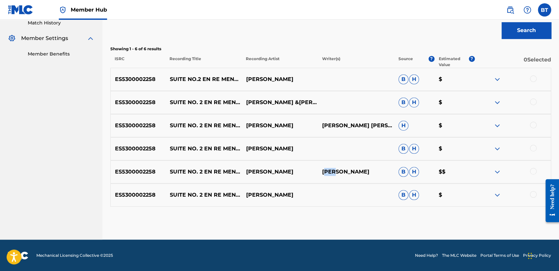
drag, startPoint x: 323, startPoint y: 166, endPoint x: 338, endPoint y: 170, distance: 15.1
click at [338, 170] on p "[PERSON_NAME]" at bounding box center [356, 172] width 76 height 8
drag, startPoint x: 338, startPoint y: 170, endPoint x: 325, endPoint y: 170, distance: 12.6
click at [325, 170] on p "[PERSON_NAME]" at bounding box center [356, 172] width 76 height 8
drag, startPoint x: 320, startPoint y: 170, endPoint x: 340, endPoint y: 178, distance: 21.2
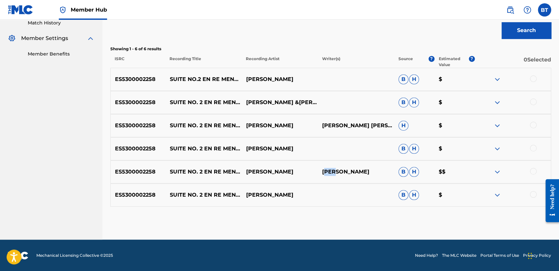
click at [340, 176] on p "[PERSON_NAME]" at bounding box center [356, 172] width 76 height 8
copy p "[PERSON_NAME]"
click at [534, 79] on div at bounding box center [533, 78] width 7 height 7
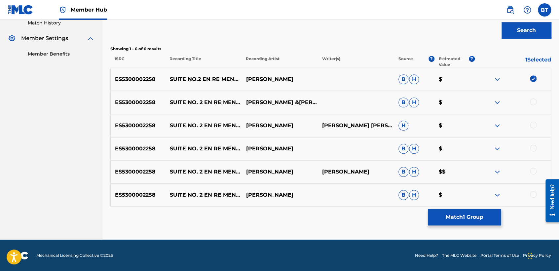
click at [535, 102] on div at bounding box center [533, 101] width 7 height 7
click at [531, 127] on div at bounding box center [533, 125] width 7 height 7
click at [535, 151] on div at bounding box center [512, 149] width 76 height 8
click at [534, 151] on div at bounding box center [512, 149] width 76 height 8
click at [534, 148] on div at bounding box center [533, 148] width 7 height 7
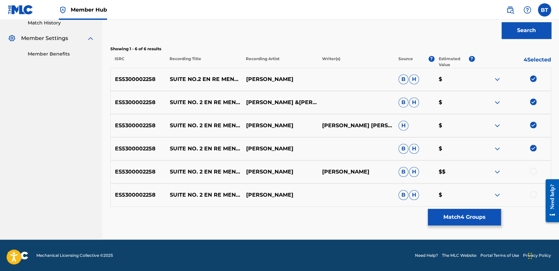
click at [533, 173] on div at bounding box center [533, 171] width 7 height 7
click at [533, 197] on div at bounding box center [533, 194] width 7 height 7
click at [473, 216] on button "Match 6 Groups" at bounding box center [464, 217] width 73 height 17
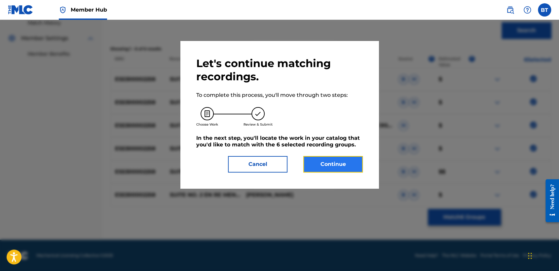
click at [349, 162] on button "Continue" at bounding box center [332, 164] width 59 height 17
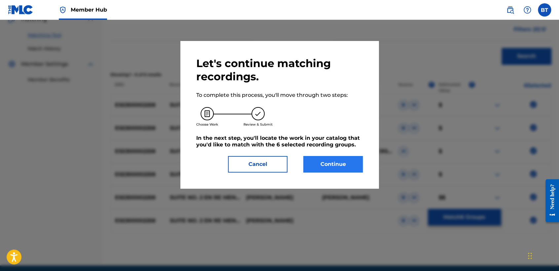
scroll to position [169, 0]
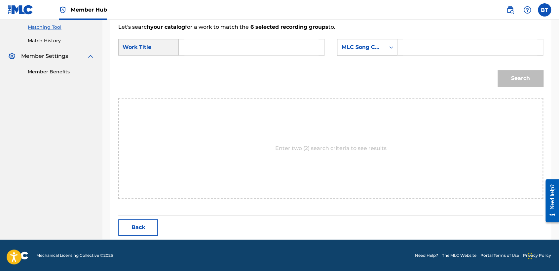
click at [379, 49] on div "MLC Song Code" at bounding box center [361, 47] width 40 height 8
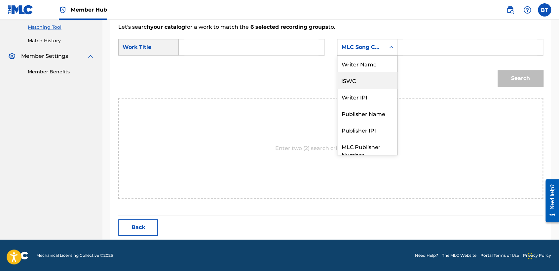
scroll to position [0, 0]
click at [375, 68] on div "Writer Name" at bounding box center [367, 63] width 60 height 17
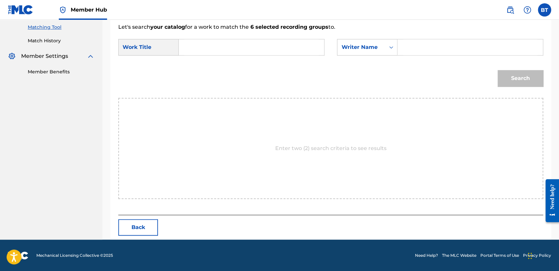
click at [415, 51] on input "Search Form" at bounding box center [470, 47] width 134 height 16
type input "[PERSON_NAME]"
click at [262, 50] on input "Search Form" at bounding box center [251, 47] width 134 height 16
click at [220, 50] on input "Search Form" at bounding box center [251, 47] width 134 height 16
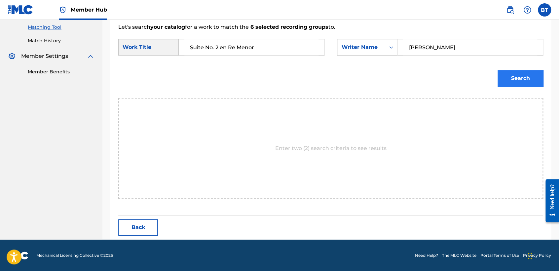
type input "Suite No. 2 en Re Menor"
click at [506, 78] on button "Search" at bounding box center [520, 78] width 46 height 17
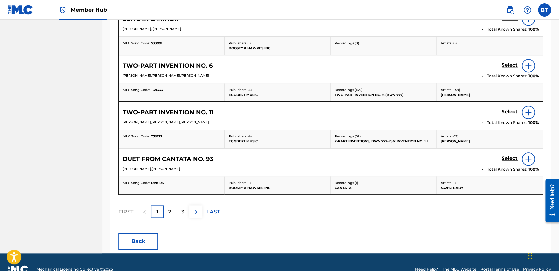
scroll to position [315, 0]
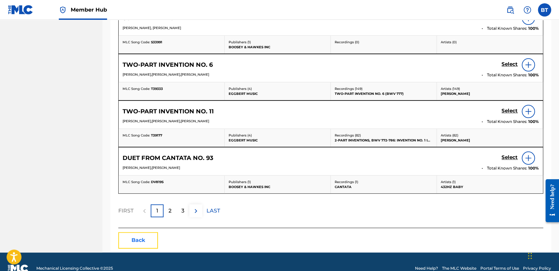
click at [138, 235] on button "Back" at bounding box center [138, 240] width 40 height 17
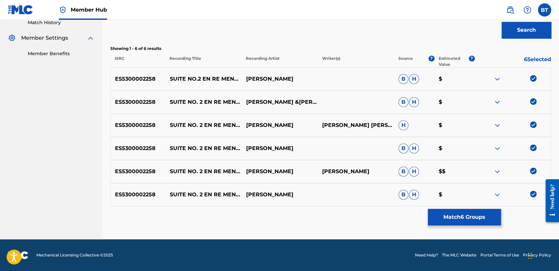
scroll to position [187, 0]
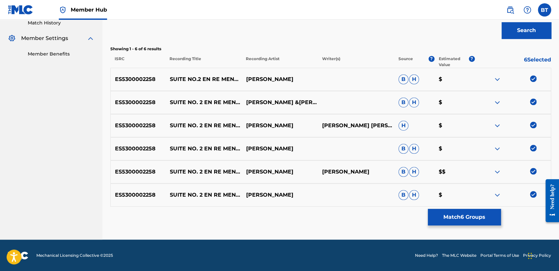
click at [535, 192] on img at bounding box center [533, 194] width 7 height 7
click at [532, 171] on img at bounding box center [533, 171] width 7 height 7
click at [533, 145] on img at bounding box center [533, 148] width 7 height 7
click at [533, 122] on img at bounding box center [533, 125] width 7 height 7
click at [532, 94] on div "ES5300002258 SUITE NO. 2 EN RE MENOR [PERSON_NAME] & [PERSON_NAME] $" at bounding box center [330, 102] width 441 height 23
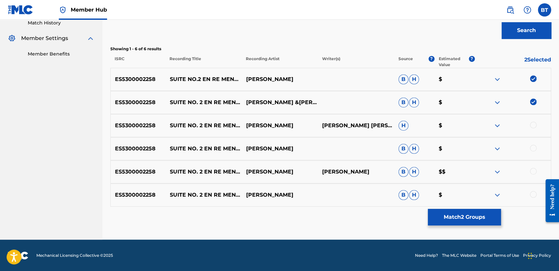
click at [532, 101] on img at bounding box center [533, 101] width 7 height 7
click at [532, 81] on img at bounding box center [533, 78] width 7 height 7
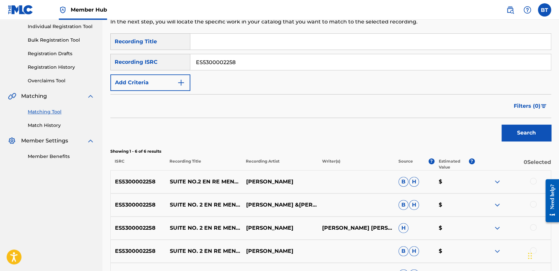
scroll to position [77, 0]
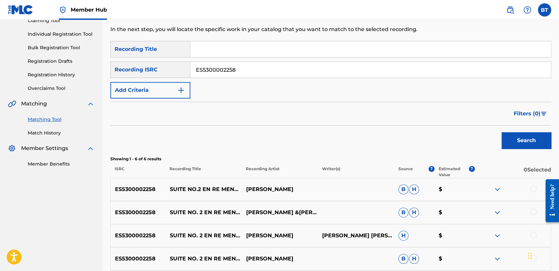
drag, startPoint x: 251, startPoint y: 69, endPoint x: 161, endPoint y: 70, distance: 90.2
click at [129, 67] on div "SearchWithCriteria62e3ad0e-7926-4b16-bba9-0b8d64bca7ec Recording ISRC ES5300002…" at bounding box center [330, 69] width 441 height 17
type input "QZANL1794493"
click at [541, 146] on button "Search" at bounding box center [526, 140] width 50 height 17
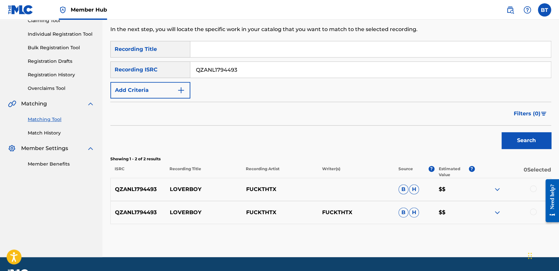
click at [530, 189] on div at bounding box center [533, 188] width 7 height 7
click at [532, 211] on div at bounding box center [533, 211] width 7 height 7
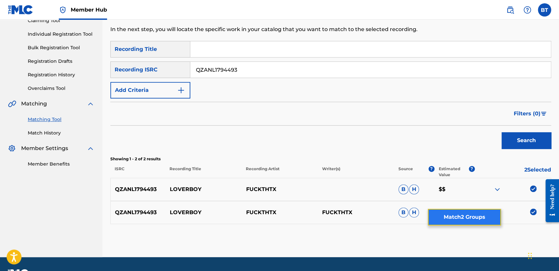
click at [486, 215] on button "Match 2 Groups" at bounding box center [464, 217] width 73 height 17
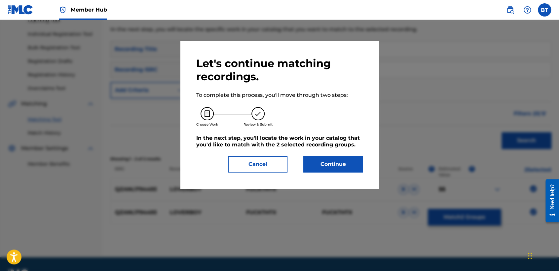
click at [363, 165] on div "Let's continue matching recordings. To complete this process, you'll move throu…" at bounding box center [279, 114] width 198 height 147
click at [339, 160] on button "Continue" at bounding box center [332, 164] width 59 height 17
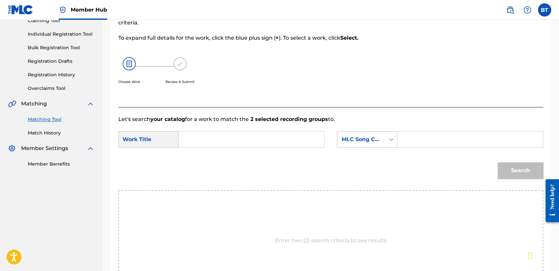
click at [379, 141] on div "MLC Song Code" at bounding box center [361, 139] width 40 height 8
click at [198, 142] on input "Search Form" at bounding box center [251, 139] width 134 height 16
click at [286, 145] on input "Search Form" at bounding box center [251, 139] width 134 height 16
type input "LoverBoy"
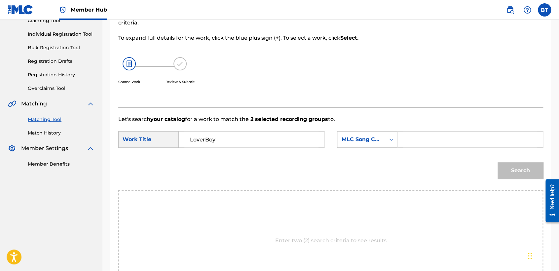
click at [403, 166] on div "Search" at bounding box center [330, 173] width 425 height 34
click at [415, 146] on input "Search Form" at bounding box center [470, 139] width 134 height 16
click at [376, 146] on div "MLC Song Code" at bounding box center [367, 139] width 60 height 17
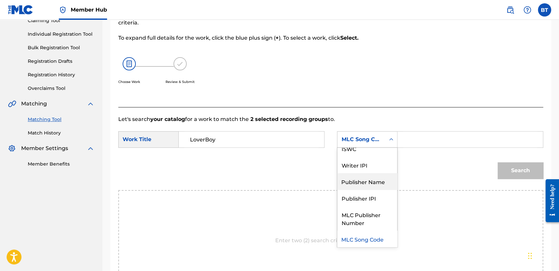
scroll to position [0, 0]
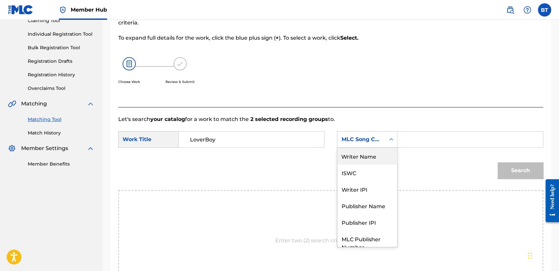
click at [376, 160] on div "Writer Name" at bounding box center [367, 156] width 60 height 17
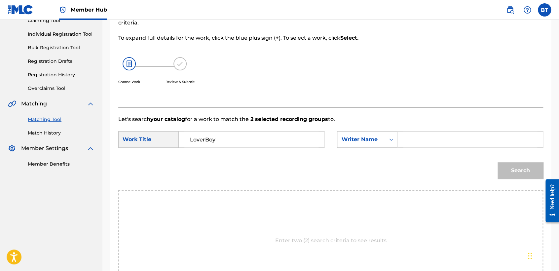
click at [425, 143] on input "Search Form" at bounding box center [470, 139] width 134 height 16
click at [423, 135] on input "Search Form" at bounding box center [470, 139] width 134 height 16
type input "Fuckthtx"
click at [533, 171] on button "Search" at bounding box center [520, 170] width 46 height 17
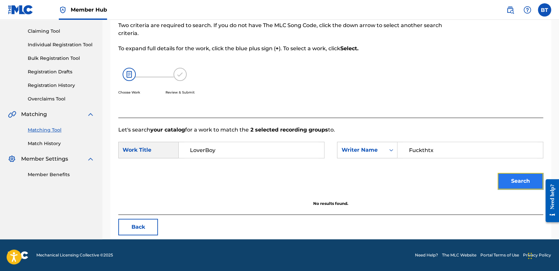
scroll to position [66, 0]
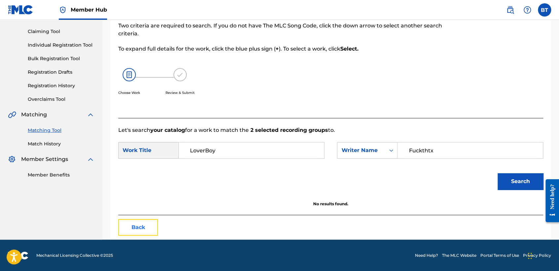
click at [149, 223] on button "Back" at bounding box center [138, 227] width 40 height 17
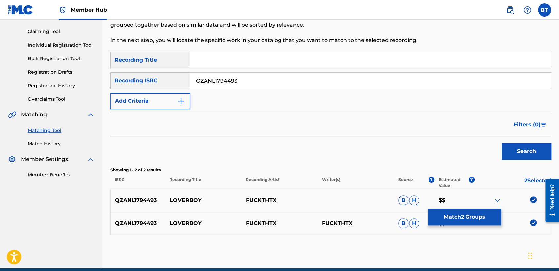
click at [531, 198] on img at bounding box center [533, 199] width 7 height 7
click at [534, 223] on img at bounding box center [533, 222] width 7 height 7
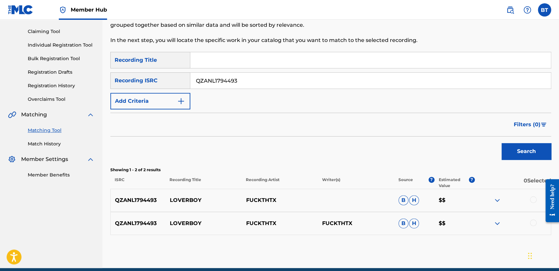
drag, startPoint x: 239, startPoint y: 88, endPoint x: 193, endPoint y: 81, distance: 46.4
click at [193, 81] on input "QZANL1794493" at bounding box center [370, 81] width 360 height 16
type input "GBSMU2548328"
click at [509, 151] on button "Search" at bounding box center [526, 151] width 50 height 17
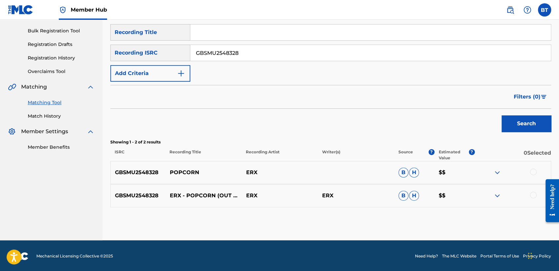
scroll to position [94, 0]
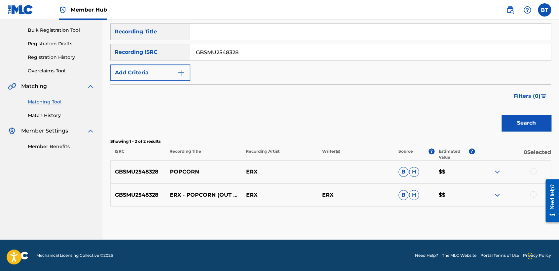
click at [531, 173] on div at bounding box center [533, 171] width 7 height 7
click at [534, 196] on div at bounding box center [533, 194] width 7 height 7
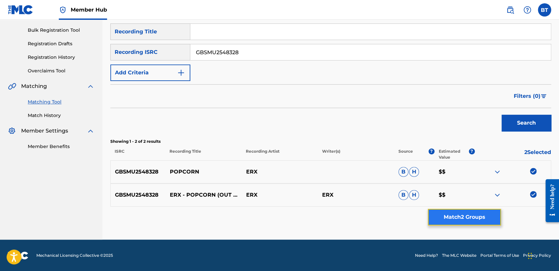
click at [466, 217] on button "Match 2 Groups" at bounding box center [464, 217] width 73 height 17
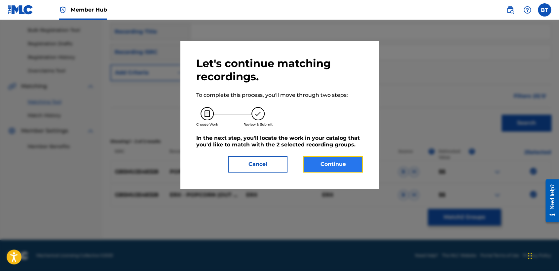
click at [343, 166] on button "Continue" at bounding box center [332, 164] width 59 height 17
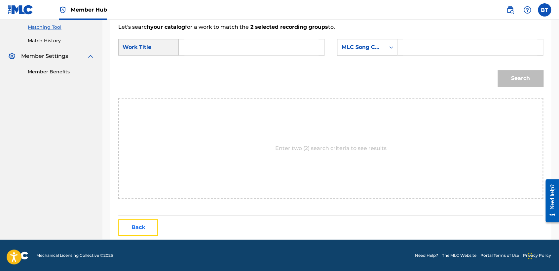
click at [143, 220] on button "Back" at bounding box center [138, 227] width 40 height 17
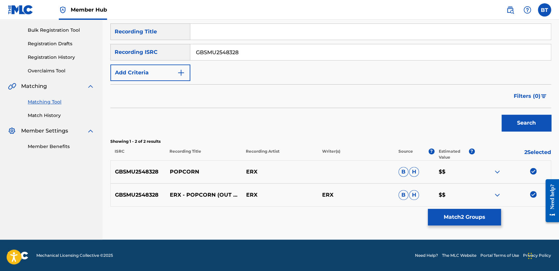
click at [533, 194] on img at bounding box center [533, 194] width 7 height 7
click at [531, 170] on img at bounding box center [533, 171] width 7 height 7
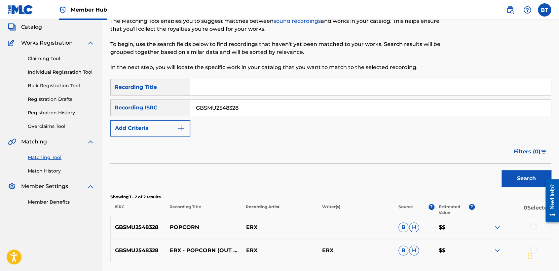
scroll to position [21, 0]
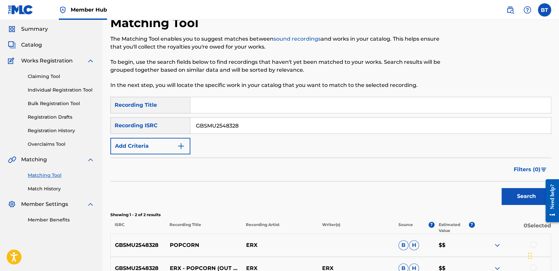
drag, startPoint x: 178, startPoint y: 123, endPoint x: 145, endPoint y: 112, distance: 34.3
click at [146, 115] on div "SearchWithCriteria53ce0464-930f-4065-b370-3cacdeb5e714 Recording Title SearchWi…" at bounding box center [330, 125] width 441 height 57
type input "FRV601400126"
click at [529, 199] on button "Search" at bounding box center [526, 196] width 50 height 17
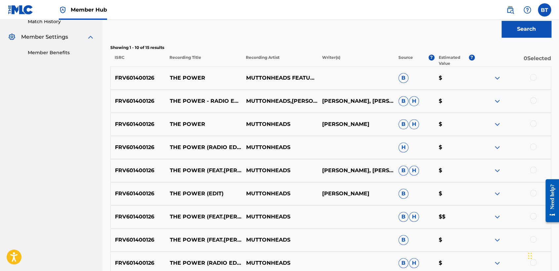
scroll to position [185, 0]
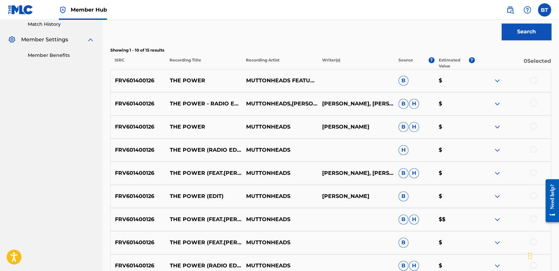
click at [536, 81] on div at bounding box center [512, 81] width 76 height 8
click at [533, 81] on div at bounding box center [533, 80] width 7 height 7
click at [533, 105] on div at bounding box center [533, 103] width 7 height 7
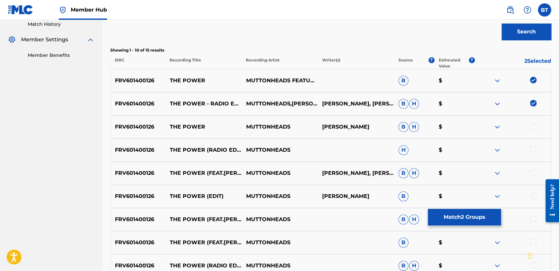
click at [534, 123] on div at bounding box center [533, 126] width 7 height 7
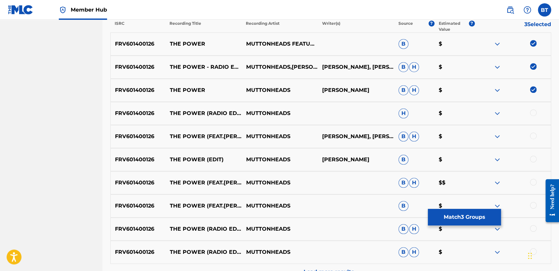
click at [533, 112] on div at bounding box center [533, 112] width 7 height 7
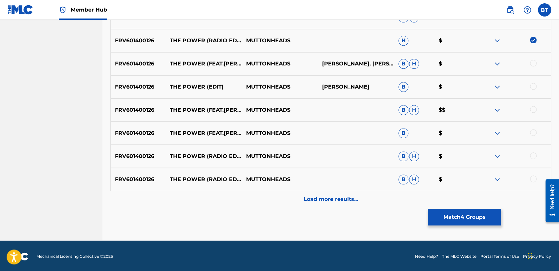
scroll to position [296, 0]
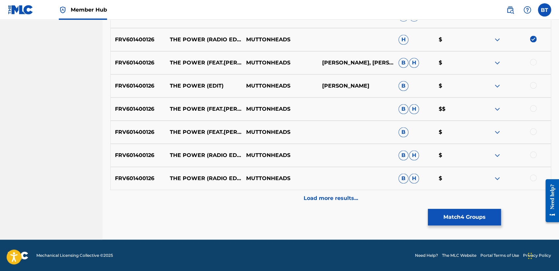
click at [531, 63] on div at bounding box center [533, 62] width 7 height 7
click at [533, 84] on div at bounding box center [533, 85] width 7 height 7
click at [533, 107] on div at bounding box center [533, 108] width 7 height 7
click at [532, 133] on div at bounding box center [533, 131] width 7 height 7
click at [534, 153] on div at bounding box center [533, 154] width 7 height 7
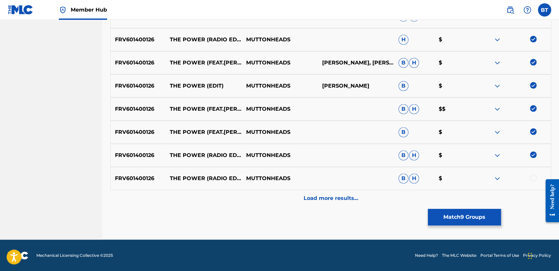
click at [534, 176] on div at bounding box center [533, 177] width 7 height 7
click at [469, 216] on button "Match 10 Groups" at bounding box center [464, 217] width 73 height 17
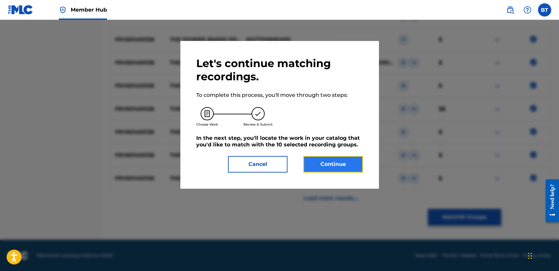
click at [305, 162] on button "Continue" at bounding box center [332, 164] width 59 height 17
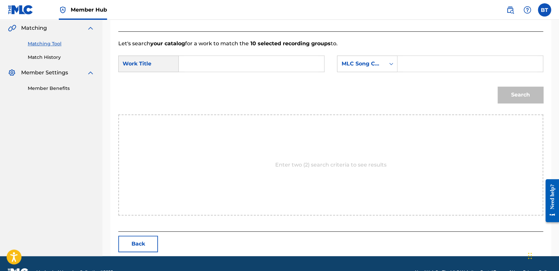
scroll to position [132, 0]
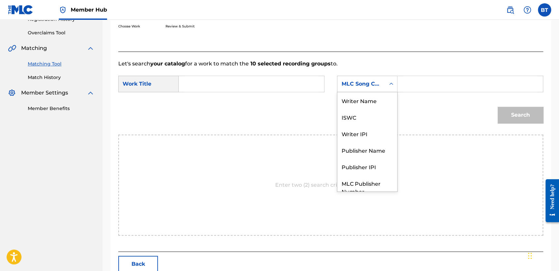
drag, startPoint x: 368, startPoint y: 83, endPoint x: 374, endPoint y: 116, distance: 32.9
click at [370, 87] on div "MLC Song Code" at bounding box center [361, 84] width 40 height 8
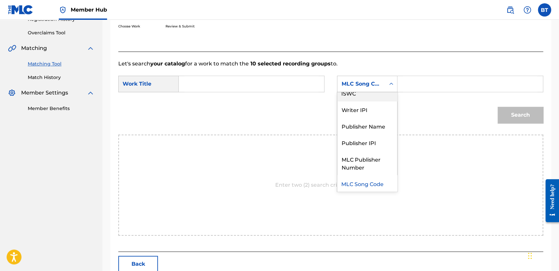
scroll to position [0, 0]
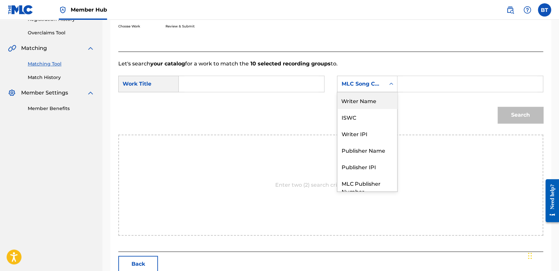
click at [369, 101] on div "Writer Name" at bounding box center [367, 100] width 60 height 17
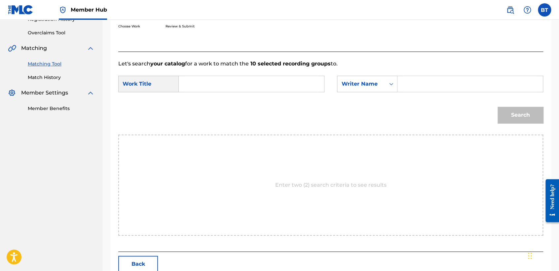
click at [409, 82] on input "Search Form" at bounding box center [470, 84] width 134 height 16
type input "[PERSON_NAME]"
click at [282, 86] on input "Search Form" at bounding box center [251, 84] width 134 height 16
drag, startPoint x: 215, startPoint y: 83, endPoint x: 272, endPoint y: 91, distance: 58.0
click at [215, 83] on input "Search Form" at bounding box center [251, 84] width 134 height 16
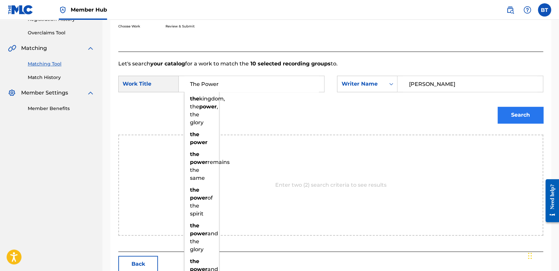
type input "The Power"
click at [524, 117] on button "Search" at bounding box center [520, 115] width 46 height 17
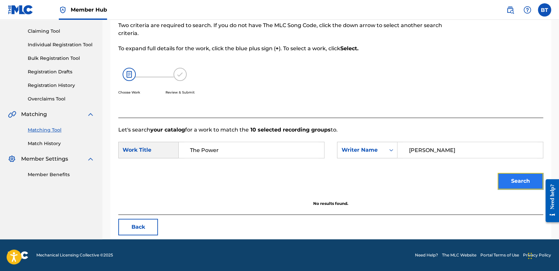
scroll to position [66, 0]
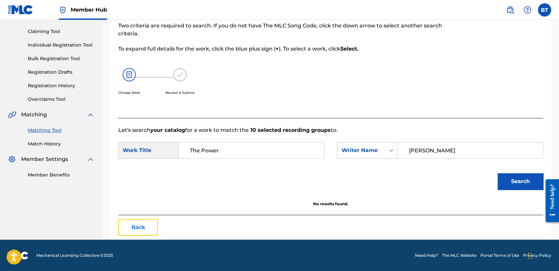
click at [143, 234] on button "Back" at bounding box center [138, 227] width 40 height 17
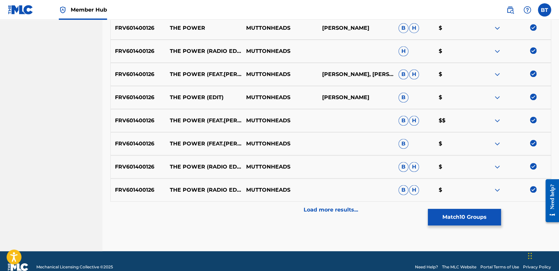
scroll to position [286, 0]
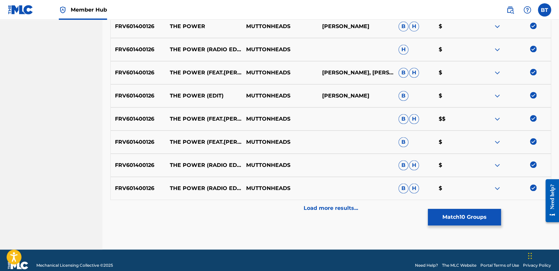
click at [531, 163] on img at bounding box center [533, 164] width 7 height 7
click at [535, 187] on img at bounding box center [533, 187] width 7 height 7
click at [532, 140] on img at bounding box center [533, 141] width 7 height 7
click at [533, 117] on img at bounding box center [533, 118] width 7 height 7
click at [531, 92] on img at bounding box center [533, 95] width 7 height 7
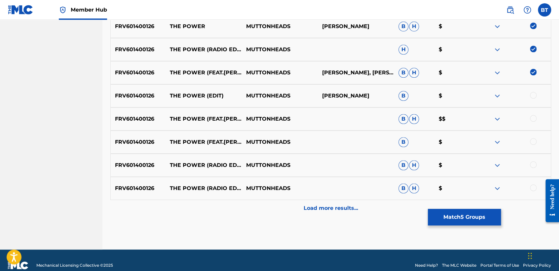
click at [531, 70] on img at bounding box center [533, 72] width 7 height 7
click at [534, 47] on img at bounding box center [533, 49] width 7 height 7
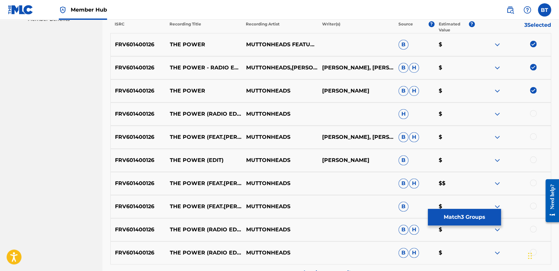
scroll to position [212, 0]
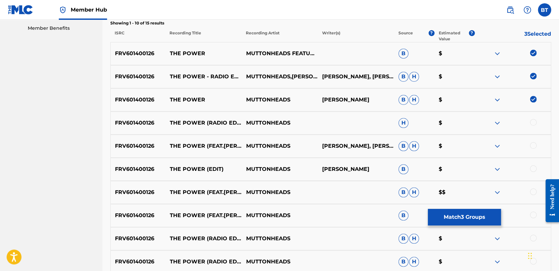
click at [533, 78] on img at bounding box center [533, 76] width 7 height 7
click at [534, 96] on img at bounding box center [533, 99] width 7 height 7
click at [531, 50] on img at bounding box center [533, 53] width 7 height 7
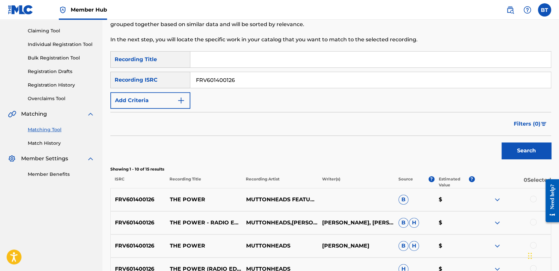
scroll to position [66, 0]
drag, startPoint x: 185, startPoint y: 80, endPoint x: 147, endPoint y: 76, distance: 38.2
click at [147, 76] on div "SearchWithCriteria62e3ad0e-7926-4b16-bba9-0b8d64bca7ec Recording ISRC FRV601400…" at bounding box center [330, 80] width 441 height 17
type input "QM4TX2456093"
click at [519, 152] on button "Search" at bounding box center [526, 151] width 50 height 17
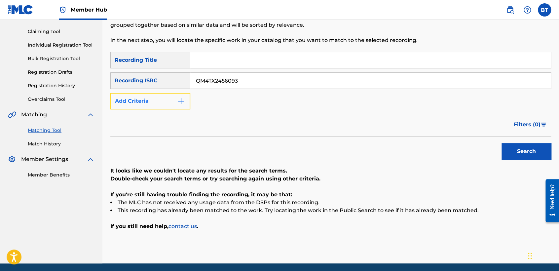
click at [163, 107] on button "Add Criteria" at bounding box center [150, 101] width 80 height 17
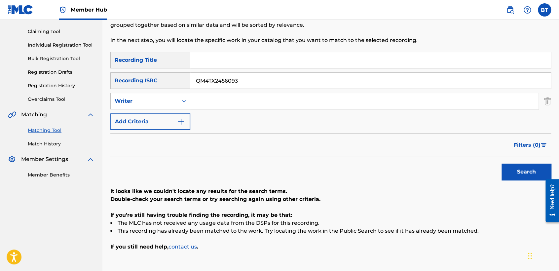
click at [217, 109] on input "Search Form" at bounding box center [364, 101] width 348 height 16
type input "Yung D3mz"
click at [259, 121] on div "SearchWithCriteria53ce0464-930f-4065-b370-3cacdeb5e714 Recording Title SearchWi…" at bounding box center [330, 91] width 441 height 78
drag, startPoint x: 201, startPoint y: 80, endPoint x: 182, endPoint y: 80, distance: 18.5
click at [182, 80] on div "SearchWithCriteria62e3ad0e-7926-4b16-bba9-0b8d64bca7ec Recording ISRC QM4TX2456…" at bounding box center [330, 80] width 441 height 17
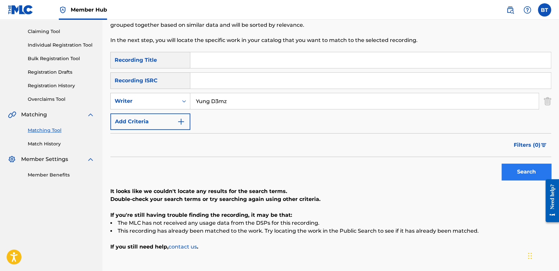
click at [539, 163] on div "Search" at bounding box center [524, 170] width 53 height 26
click at [530, 165] on button "Search" at bounding box center [526, 171] width 50 height 17
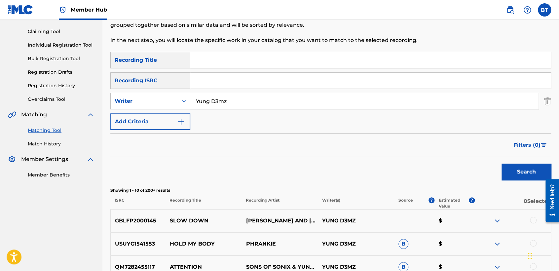
click at [248, 66] on input "Search Form" at bounding box center [370, 60] width 360 height 16
type input "Attention"
click at [524, 165] on button "Search" at bounding box center [526, 171] width 50 height 17
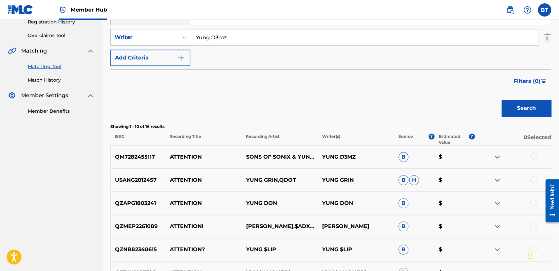
scroll to position [139, 0]
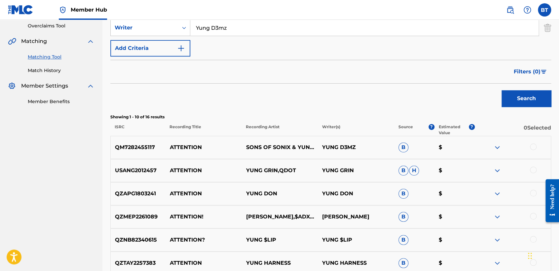
click at [531, 147] on div at bounding box center [533, 146] width 7 height 7
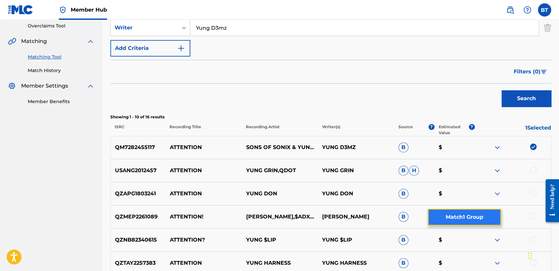
click at [486, 218] on button "Match 1 Group" at bounding box center [464, 217] width 73 height 17
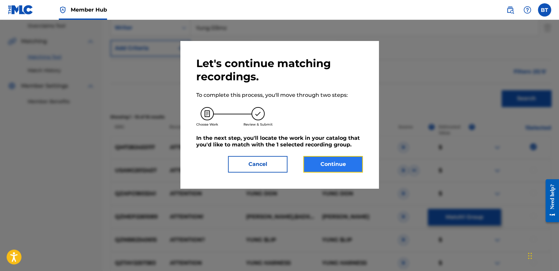
click at [333, 162] on button "Continue" at bounding box center [332, 164] width 59 height 17
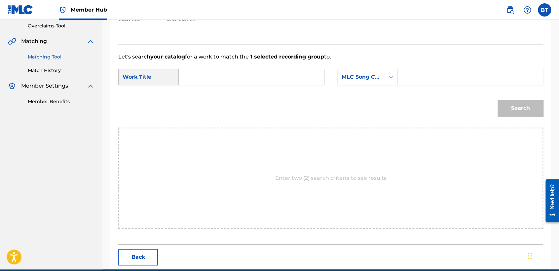
click at [374, 77] on div "MLC Song Code" at bounding box center [361, 77] width 40 height 8
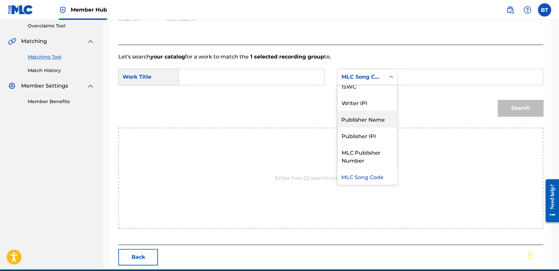
scroll to position [0, 0]
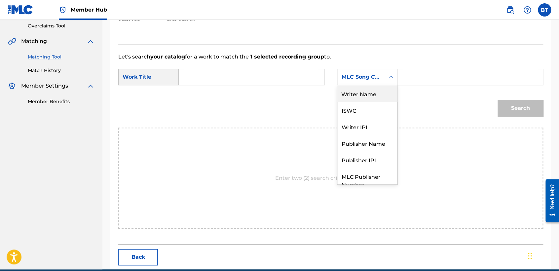
click at [373, 96] on div "Writer Name" at bounding box center [367, 93] width 60 height 17
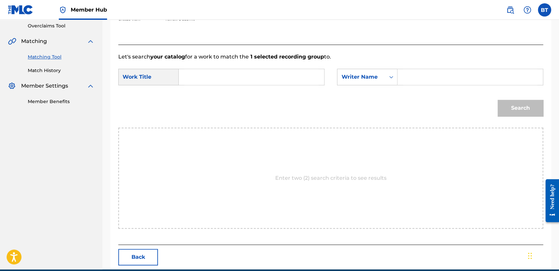
click at [220, 79] on input "Search Form" at bounding box center [251, 77] width 134 height 16
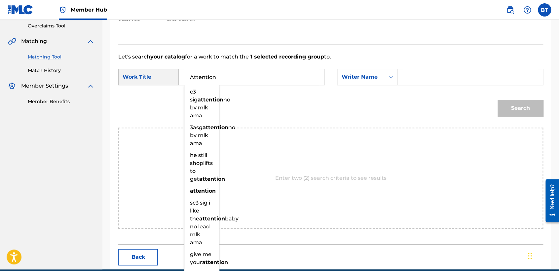
type input "Attention"
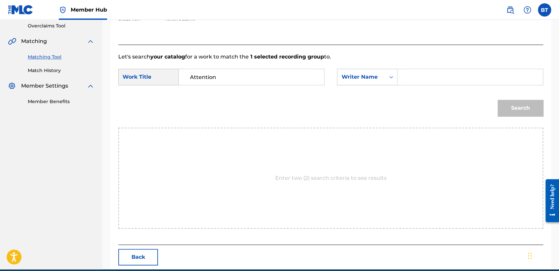
click at [316, 118] on div "Search" at bounding box center [330, 110] width 425 height 34
click at [429, 76] on input "Search Form" at bounding box center [470, 77] width 134 height 16
type input "Yung D3mz"
click at [505, 108] on button "Search" at bounding box center [520, 108] width 46 height 17
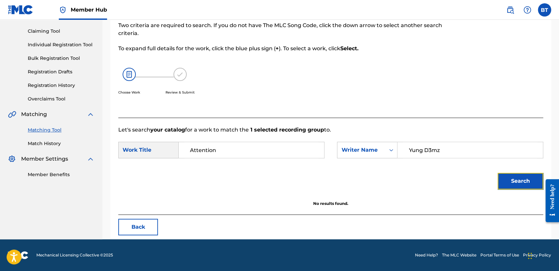
scroll to position [66, 0]
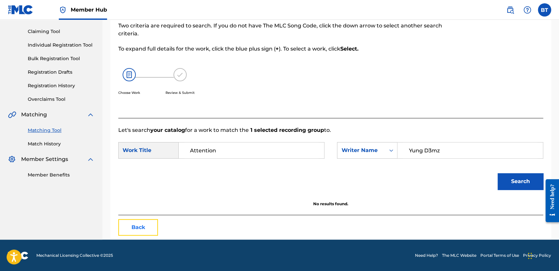
click at [144, 227] on button "Back" at bounding box center [138, 227] width 40 height 17
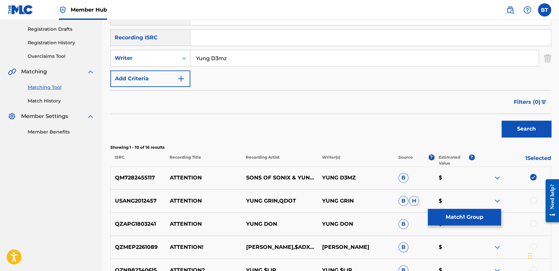
scroll to position [110, 0]
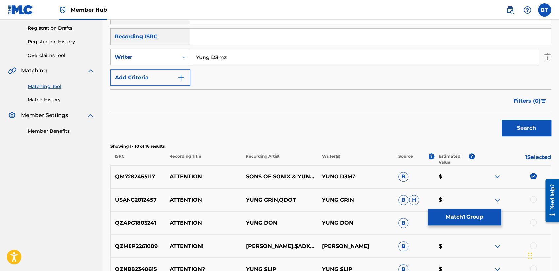
click at [534, 176] on img at bounding box center [533, 176] width 7 height 7
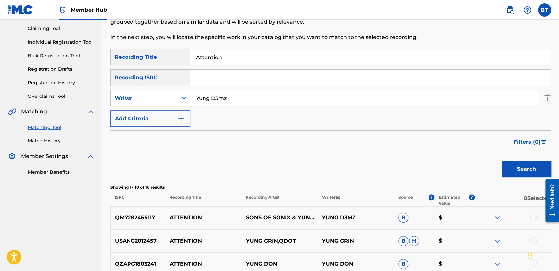
scroll to position [36, 0]
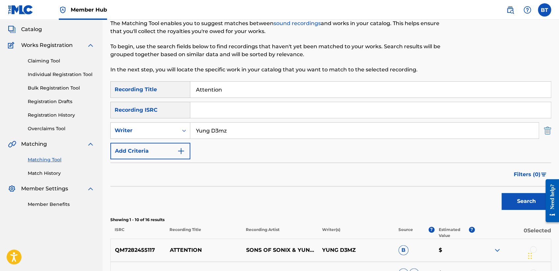
click at [546, 131] on img "Search Form" at bounding box center [547, 130] width 7 height 17
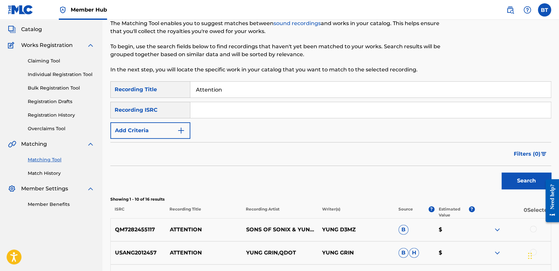
drag, startPoint x: 230, startPoint y: 94, endPoint x: 97, endPoint y: 84, distance: 132.8
click at [97, 84] on main "CONCORD MUSIC PUBLISHING LLC Summary Catalog Works Registration Claiming Tool I…" at bounding box center [279, 240] width 559 height 515
click at [214, 113] on input "Search Form" at bounding box center [370, 110] width 360 height 16
type input "USHM91801212"
click at [531, 180] on button "Search" at bounding box center [526, 180] width 50 height 17
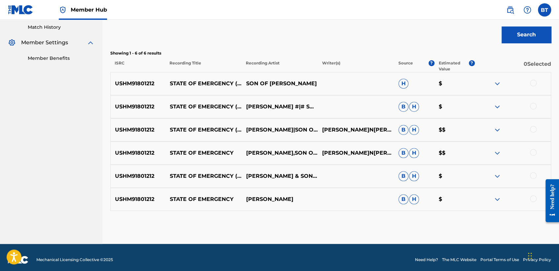
scroll to position [183, 0]
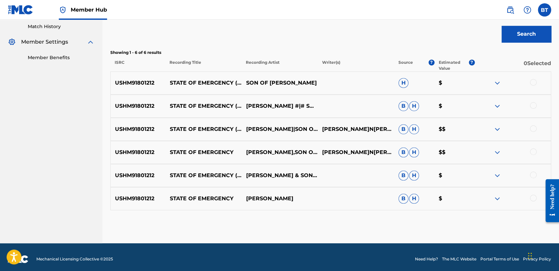
click at [531, 82] on div at bounding box center [533, 82] width 7 height 7
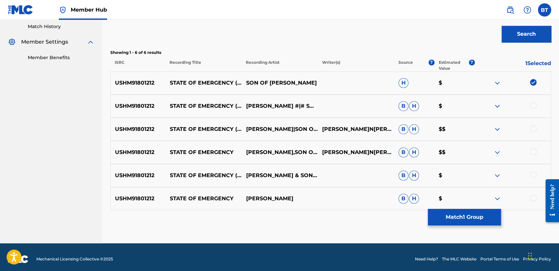
click at [534, 107] on div at bounding box center [533, 105] width 7 height 7
click at [533, 131] on div at bounding box center [533, 128] width 7 height 7
click at [534, 155] on div at bounding box center [512, 152] width 76 height 8
drag, startPoint x: 532, startPoint y: 151, endPoint x: 533, endPoint y: 160, distance: 9.3
click at [533, 150] on div at bounding box center [533, 151] width 7 height 7
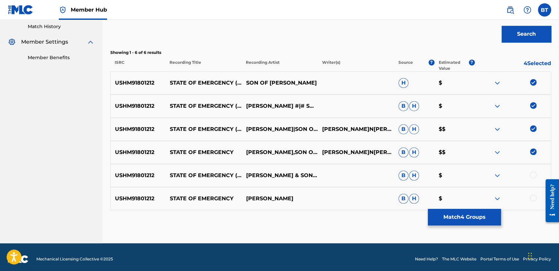
click at [532, 177] on div at bounding box center [533, 174] width 7 height 7
click at [533, 197] on div at bounding box center [533, 198] width 7 height 7
click at [491, 213] on button "Match 6 Groups" at bounding box center [464, 217] width 73 height 17
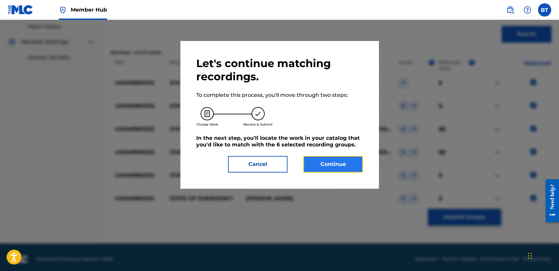
click at [341, 161] on button "Continue" at bounding box center [332, 164] width 59 height 17
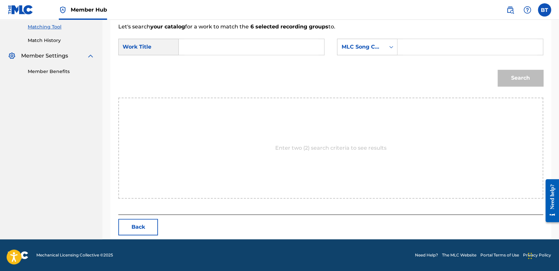
scroll to position [169, 0]
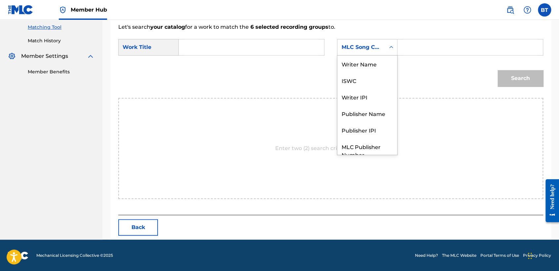
click at [389, 51] on div "Search Form" at bounding box center [391, 47] width 12 height 12
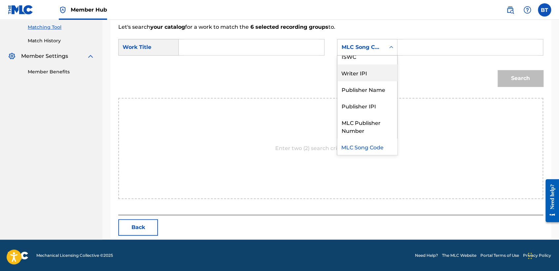
scroll to position [0, 0]
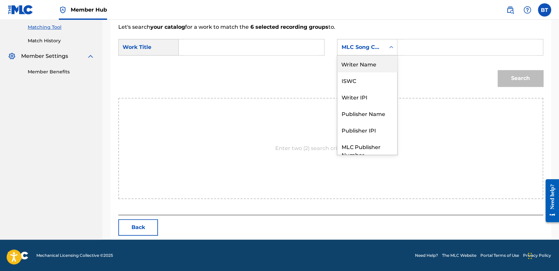
click at [389, 64] on div "Writer Name" at bounding box center [367, 63] width 60 height 17
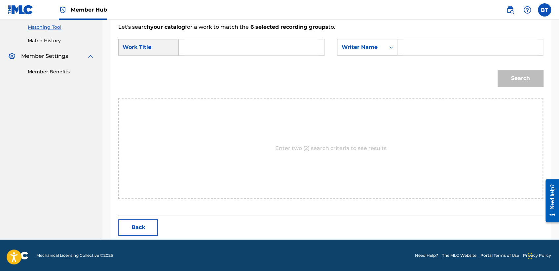
click at [418, 48] on input "Search Form" at bounding box center [470, 47] width 134 height 16
type input "[PERSON_NAME] [PERSON_NAME]"
click at [224, 38] on form "SearchWithCriteriad2633f59-eb04-4f80-b169-70ce7b53dfea Work Title SearchWithCri…" at bounding box center [330, 64] width 425 height 67
click at [223, 45] on input "Search Form" at bounding box center [251, 47] width 134 height 16
drag, startPoint x: 226, startPoint y: 46, endPoint x: 272, endPoint y: 47, distance: 46.3
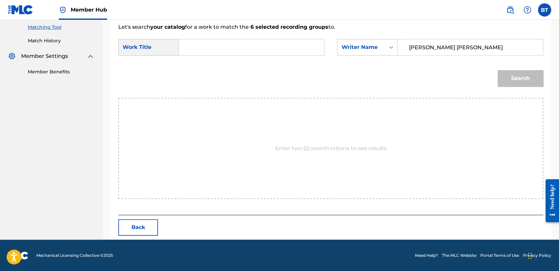
click at [227, 45] on input "Search Form" at bounding box center [251, 47] width 134 height 16
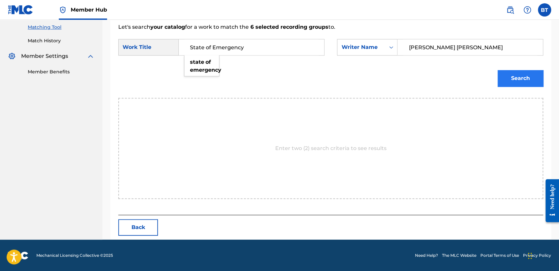
type input "State of Emergency"
click at [501, 75] on button "Search" at bounding box center [520, 78] width 46 height 17
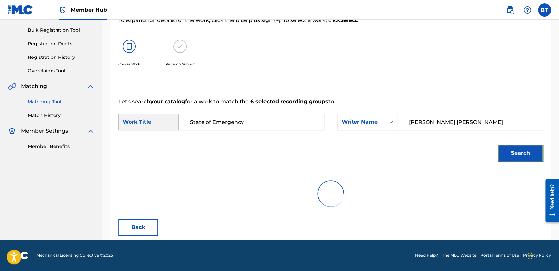
scroll to position [66, 0]
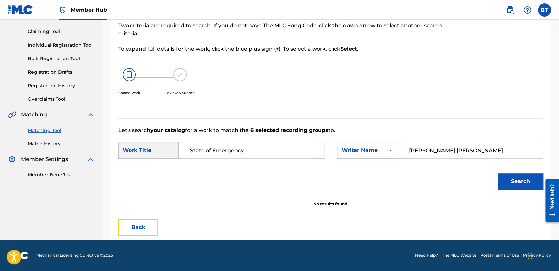
drag, startPoint x: 146, startPoint y: 224, endPoint x: 164, endPoint y: 227, distance: 18.4
click at [158, 225] on div "Back" at bounding box center [330, 227] width 425 height 17
click at [149, 232] on button "Back" at bounding box center [138, 227] width 40 height 17
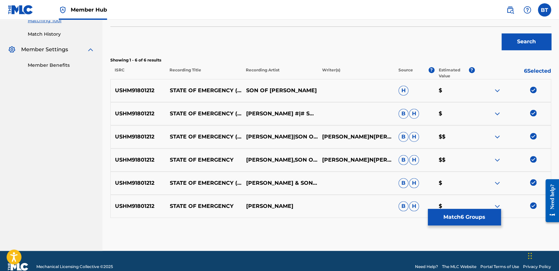
scroll to position [176, 0]
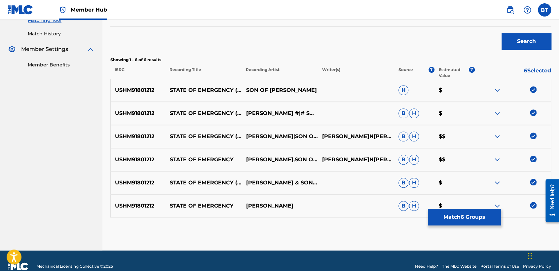
click at [532, 90] on img at bounding box center [533, 89] width 7 height 7
click at [535, 113] on img at bounding box center [533, 112] width 7 height 7
click at [533, 138] on img at bounding box center [533, 135] width 7 height 7
click at [534, 158] on img at bounding box center [533, 159] width 7 height 7
click at [534, 184] on img at bounding box center [533, 182] width 7 height 7
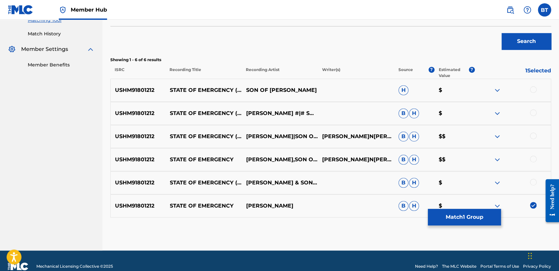
click at [533, 205] on img at bounding box center [533, 205] width 7 height 7
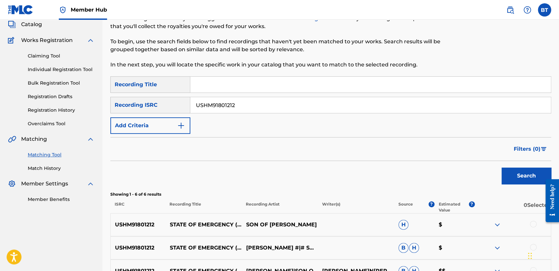
scroll to position [29, 0]
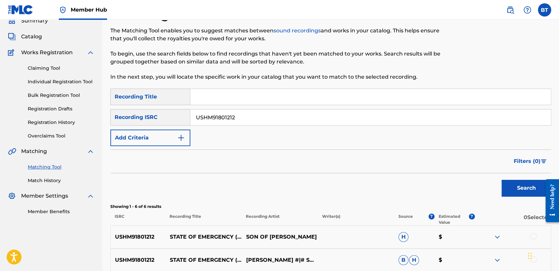
drag, startPoint x: 263, startPoint y: 121, endPoint x: 143, endPoint y: 119, distance: 120.2
click at [143, 119] on div "SearchWithCriteria62e3ad0e-7926-4b16-bba9-0b8d64bca7ec Recording ISRC USHM91801…" at bounding box center [330, 117] width 441 height 17
type input "GBKQU1510361"
click at [527, 187] on button "Search" at bounding box center [526, 188] width 50 height 17
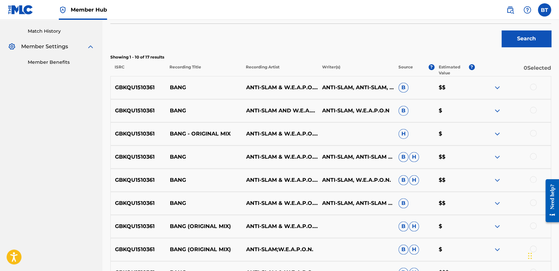
scroll to position [176, 0]
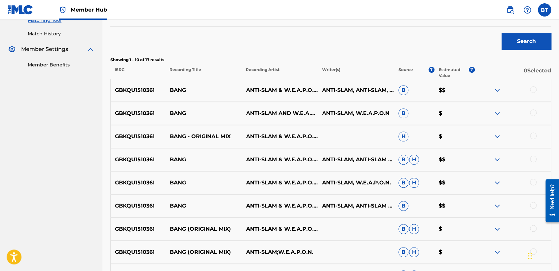
click at [531, 138] on div at bounding box center [533, 135] width 7 height 7
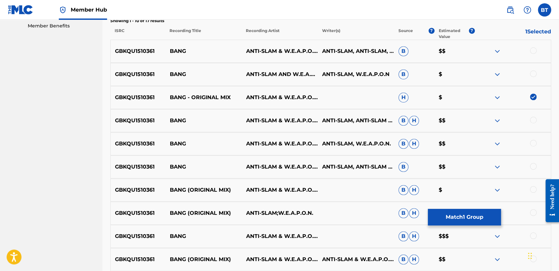
scroll to position [249, 0]
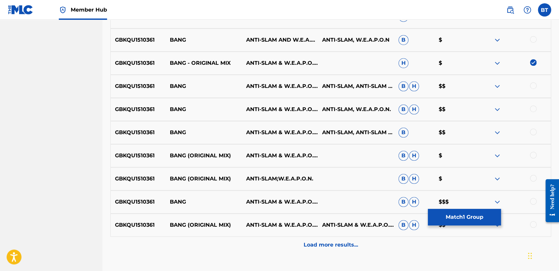
click at [530, 155] on div at bounding box center [533, 155] width 7 height 7
click at [532, 178] on div at bounding box center [533, 178] width 7 height 7
click at [472, 216] on button "Match 3 Groups" at bounding box center [464, 217] width 73 height 17
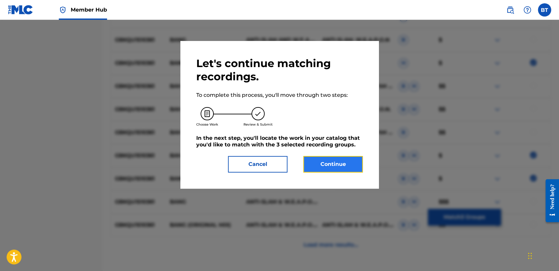
click at [360, 167] on button "Continue" at bounding box center [332, 164] width 59 height 17
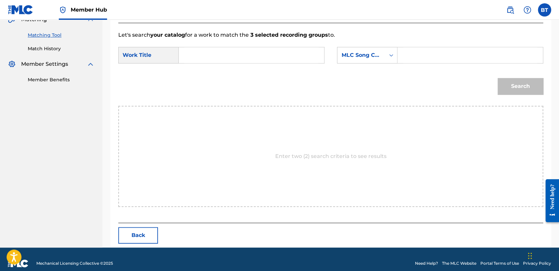
scroll to position [169, 0]
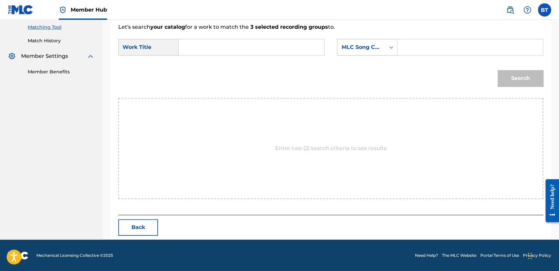
click at [380, 49] on div "MLC Song Code" at bounding box center [361, 47] width 40 height 8
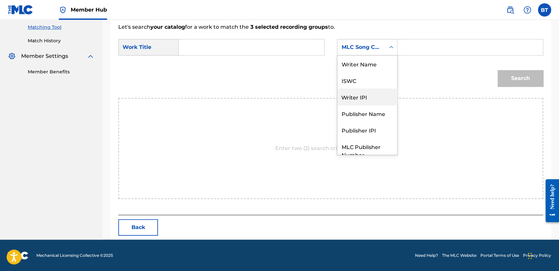
scroll to position [0, 0]
click at [374, 67] on div "Writer Name" at bounding box center [367, 63] width 60 height 17
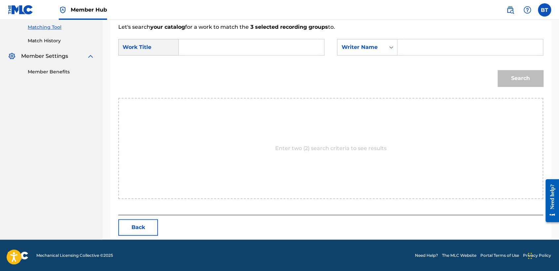
click at [429, 47] on input "Search Form" at bounding box center [470, 47] width 134 height 16
type input "Anti-Slam & W.E.A.P.O.N."
click at [252, 52] on input "Search Form" at bounding box center [251, 47] width 134 height 16
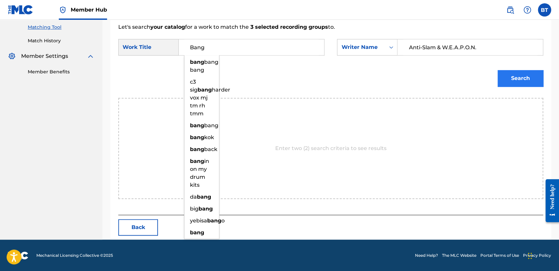
type input "Bang"
click at [517, 80] on button "Search" at bounding box center [520, 78] width 46 height 17
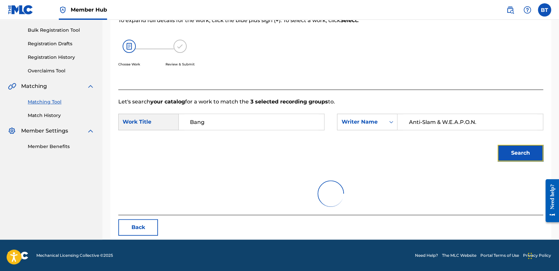
scroll to position [66, 0]
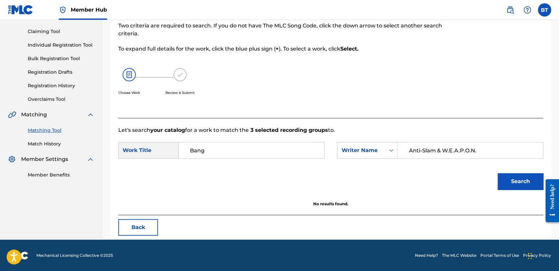
drag, startPoint x: 479, startPoint y: 154, endPoint x: 435, endPoint y: 149, distance: 44.5
click at [435, 149] on input "Anti-Slam & W.E.A.P.O.N." at bounding box center [470, 150] width 134 height 16
type input "Anti-Slam"
click at [516, 179] on button "Search" at bounding box center [520, 181] width 46 height 17
click at [133, 224] on button "Back" at bounding box center [138, 227] width 40 height 17
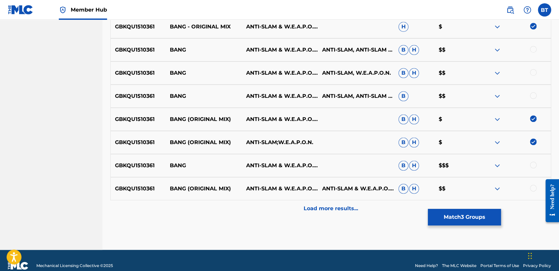
scroll to position [286, 0]
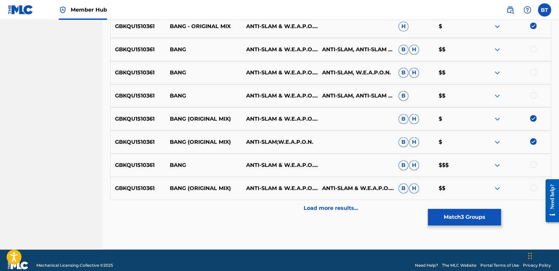
click at [533, 143] on img at bounding box center [533, 141] width 7 height 7
click at [532, 115] on img at bounding box center [533, 118] width 7 height 7
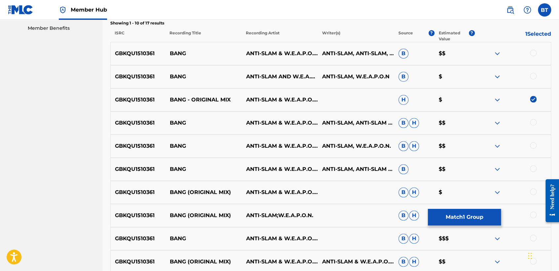
click at [531, 99] on img at bounding box center [533, 99] width 7 height 7
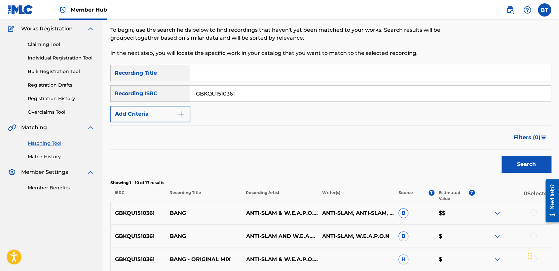
scroll to position [29, 0]
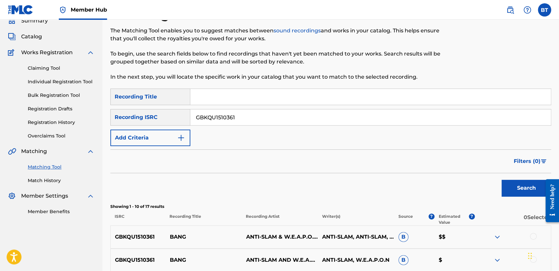
drag, startPoint x: 251, startPoint y: 120, endPoint x: 235, endPoint y: 120, distance: 15.9
click at [140, 121] on div "SearchWithCriteria62e3ad0e-7926-4b16-bba9-0b8d64bca7ec Recording ISRC GBKQU1510…" at bounding box center [330, 117] width 441 height 17
type input "USDFN1010011"
drag, startPoint x: 525, startPoint y: 184, endPoint x: 473, endPoint y: 162, distance: 56.6
click at [526, 184] on button "Search" at bounding box center [526, 188] width 50 height 17
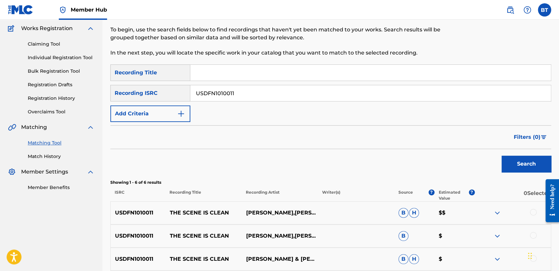
scroll to position [176, 0]
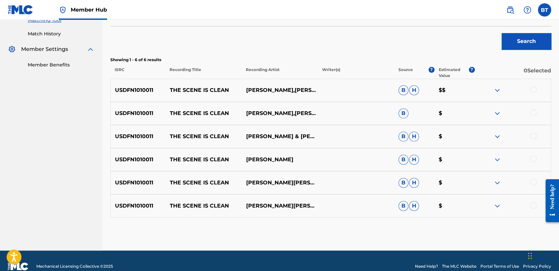
click at [533, 88] on div at bounding box center [533, 89] width 7 height 7
drag, startPoint x: 531, startPoint y: 112, endPoint x: 531, endPoint y: 117, distance: 5.3
click at [531, 113] on div at bounding box center [533, 112] width 7 height 7
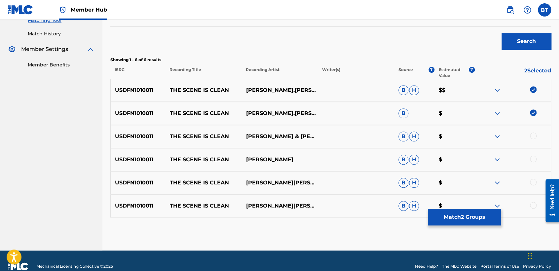
click at [532, 137] on div at bounding box center [533, 135] width 7 height 7
click at [532, 161] on div at bounding box center [533, 159] width 7 height 7
click at [532, 182] on div at bounding box center [533, 182] width 7 height 7
click at [532, 203] on div at bounding box center [533, 205] width 7 height 7
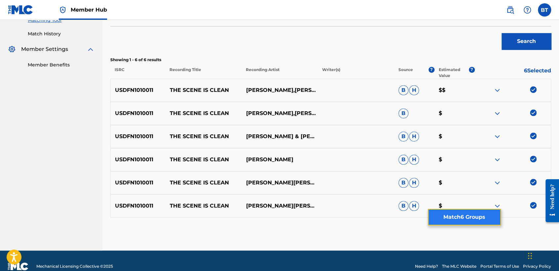
click at [498, 218] on button "Match 6 Groups" at bounding box center [464, 217] width 73 height 17
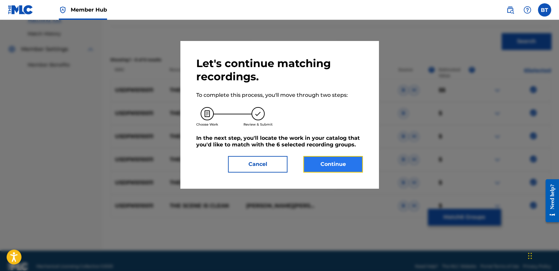
click at [337, 166] on button "Continue" at bounding box center [332, 164] width 59 height 17
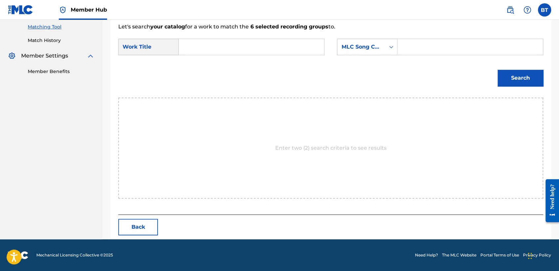
scroll to position [169, 0]
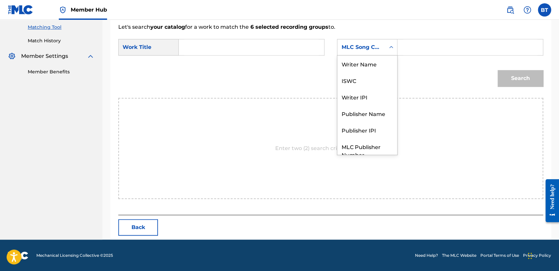
click at [369, 46] on div "MLC Song Code" at bounding box center [361, 47] width 40 height 8
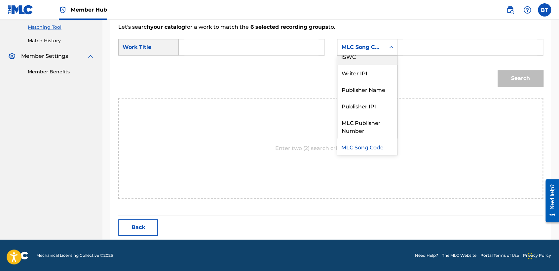
scroll to position [0, 0]
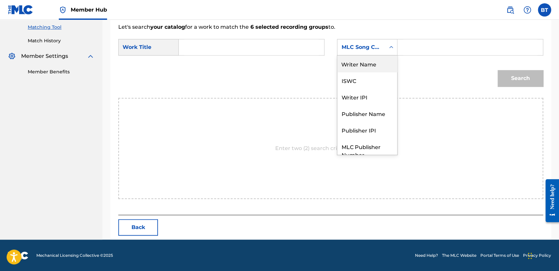
click at [370, 61] on div "Writer Name" at bounding box center [367, 63] width 60 height 17
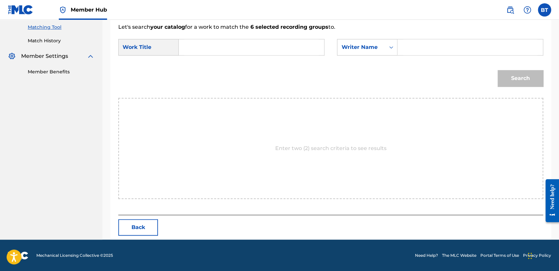
click at [425, 53] on input "Search Form" at bounding box center [470, 47] width 134 height 16
type input "[PERSON_NAME]"
click at [257, 47] on input "Search Form" at bounding box center [251, 47] width 134 height 16
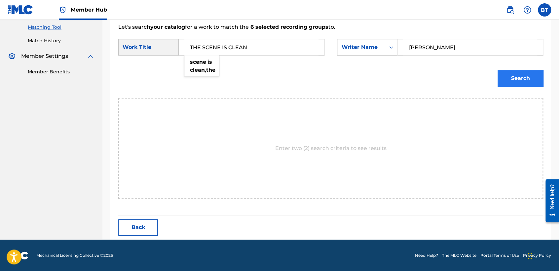
type input "THE SCENE IS CLEAN"
click at [518, 83] on button "Search" at bounding box center [520, 78] width 46 height 17
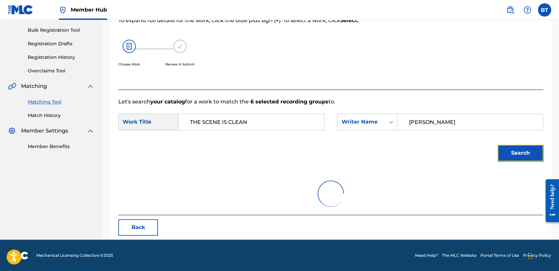
scroll to position [66, 0]
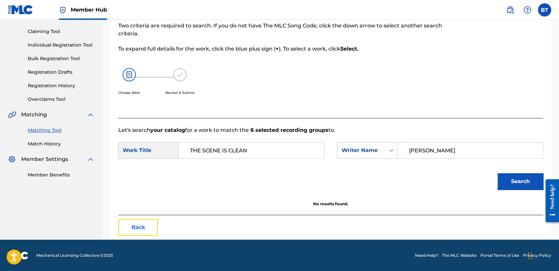
click at [150, 226] on button "Back" at bounding box center [138, 227] width 40 height 17
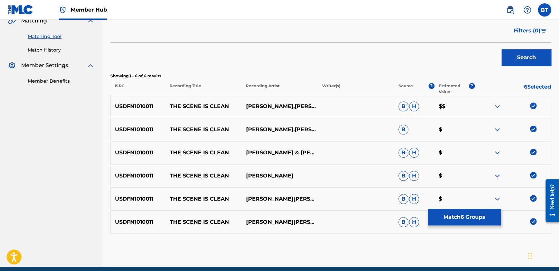
scroll to position [187, 0]
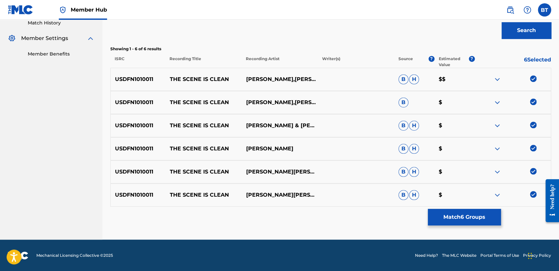
click at [535, 78] on img at bounding box center [533, 78] width 7 height 7
click at [532, 104] on img at bounding box center [533, 101] width 7 height 7
click at [536, 126] on img at bounding box center [533, 125] width 7 height 7
click at [536, 147] on div at bounding box center [512, 149] width 76 height 8
click at [533, 155] on div "USDFN1010011 THE SCENE IS CLEAN[PERSON_NAME][PERSON_NAME]H $" at bounding box center [330, 148] width 441 height 23
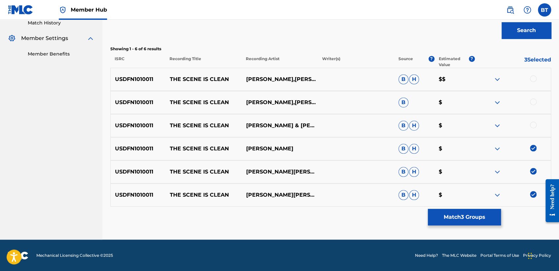
click at [533, 151] on img at bounding box center [533, 148] width 7 height 7
click at [534, 168] on img at bounding box center [533, 171] width 7 height 7
click at [532, 195] on img at bounding box center [533, 194] width 7 height 7
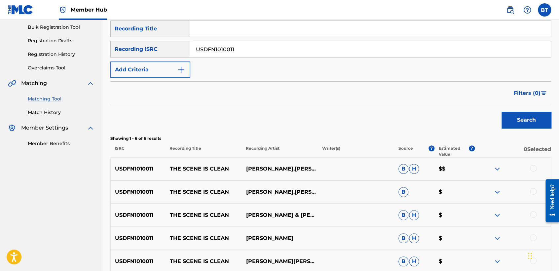
scroll to position [77, 0]
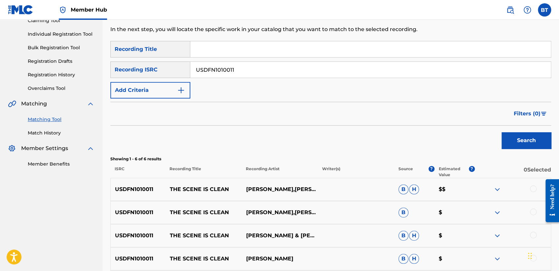
drag, startPoint x: 188, startPoint y: 72, endPoint x: 167, endPoint y: 75, distance: 21.3
click at [167, 75] on div "SearchWithCriteria62e3ad0e-7926-4b16-bba9-0b8d64bca7ec Recording ISRC USDFN1010…" at bounding box center [330, 69] width 441 height 17
type input "GBKPL1666325"
click at [518, 137] on button "Search" at bounding box center [526, 140] width 50 height 17
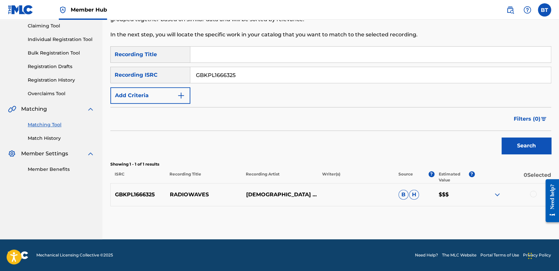
scroll to position [71, 0]
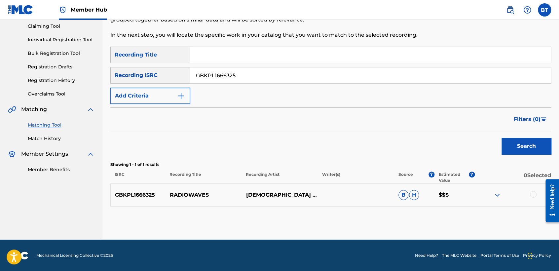
drag, startPoint x: 532, startPoint y: 194, endPoint x: 518, endPoint y: 201, distance: 16.0
click at [531, 196] on div at bounding box center [533, 194] width 7 height 7
click at [476, 220] on button "Match 1 Group" at bounding box center [464, 217] width 73 height 17
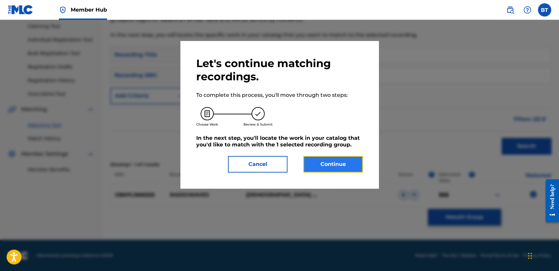
click at [308, 164] on button "Continue" at bounding box center [332, 164] width 59 height 17
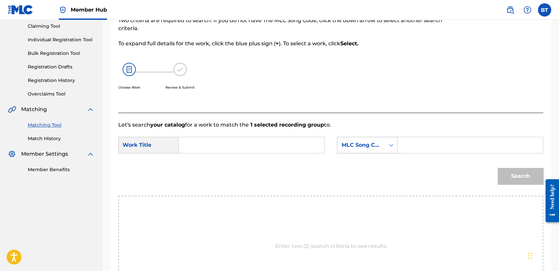
click at [364, 144] on div "MLC Song Code" at bounding box center [361, 145] width 40 height 8
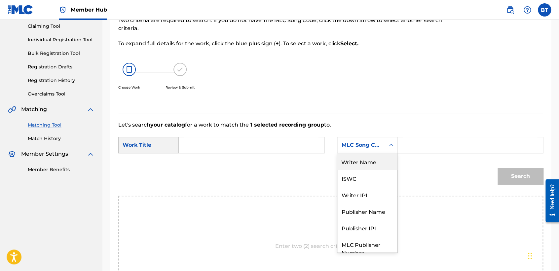
click at [370, 162] on div "Writer Name" at bounding box center [367, 161] width 60 height 17
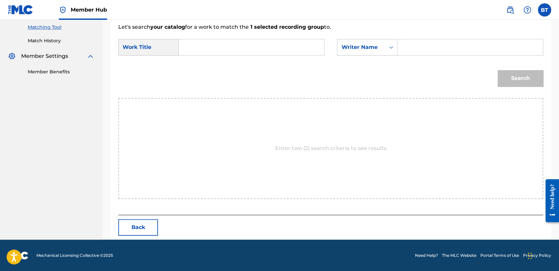
click at [141, 238] on div "Match Usage - Select Work In this step, you will locate the work you'd like to …" at bounding box center [330, 61] width 441 height 355
click at [143, 229] on button "Back" at bounding box center [138, 227] width 40 height 17
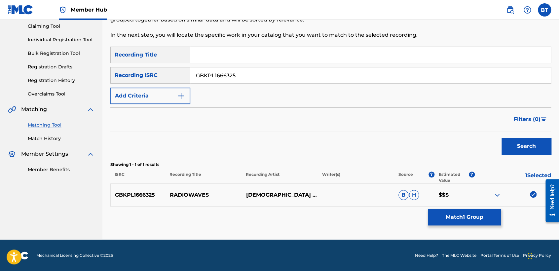
click at [531, 192] on img at bounding box center [533, 194] width 7 height 7
drag, startPoint x: 251, startPoint y: 72, endPoint x: 149, endPoint y: 76, distance: 102.8
click at [149, 76] on div "SearchWithCriteria62e3ad0e-7926-4b16-bba9-0b8d64bca7ec Recording ISRC GBKPL1666…" at bounding box center [330, 75] width 441 height 17
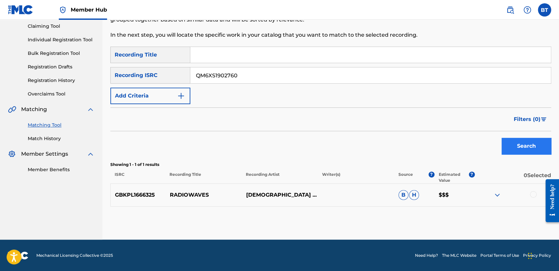
type input "QM6XS1902760"
click at [526, 143] on button "Search" at bounding box center [526, 146] width 50 height 17
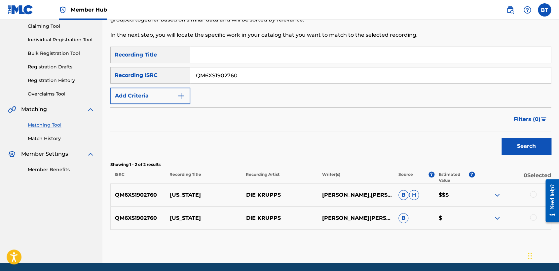
click at [533, 197] on div at bounding box center [533, 194] width 7 height 7
click at [535, 215] on div at bounding box center [533, 217] width 7 height 7
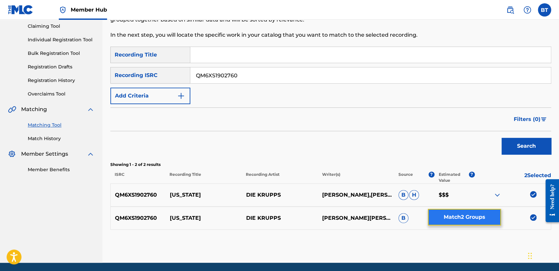
click at [492, 215] on button "Match 2 Groups" at bounding box center [464, 217] width 73 height 17
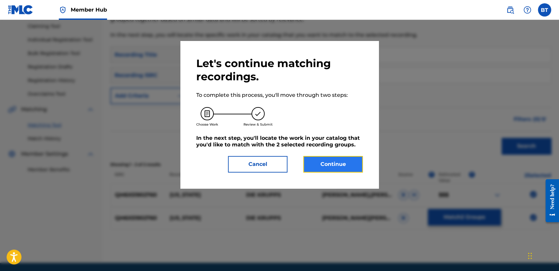
click at [345, 164] on button "Continue" at bounding box center [332, 164] width 59 height 17
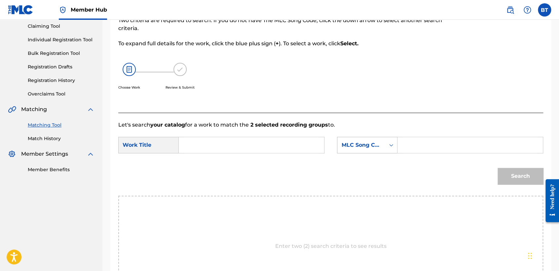
click at [376, 144] on div "MLC Song Code" at bounding box center [361, 145] width 40 height 8
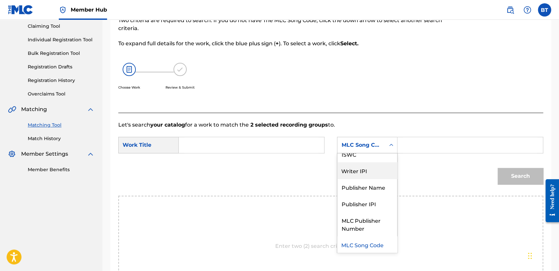
scroll to position [0, 0]
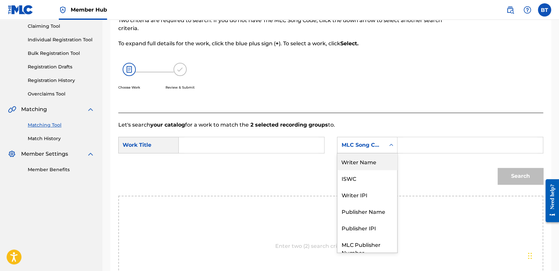
click at [370, 165] on div "Writer Name" at bounding box center [367, 161] width 60 height 17
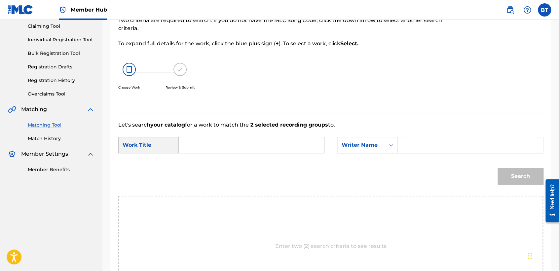
click at [423, 146] on input "Search Form" at bounding box center [470, 145] width 134 height 16
type input "[PERSON_NAME]"
click at [262, 142] on input "Search Form" at bounding box center [251, 145] width 134 height 16
click at [243, 143] on input "Search Form" at bounding box center [251, 145] width 134 height 16
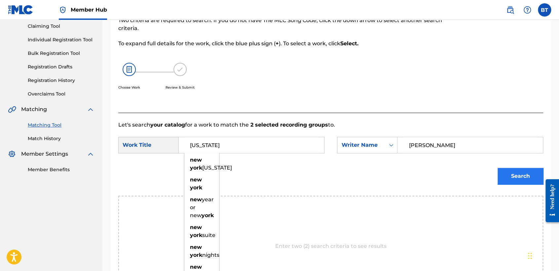
type input "[US_STATE]"
click at [538, 177] on button "Search" at bounding box center [520, 176] width 46 height 17
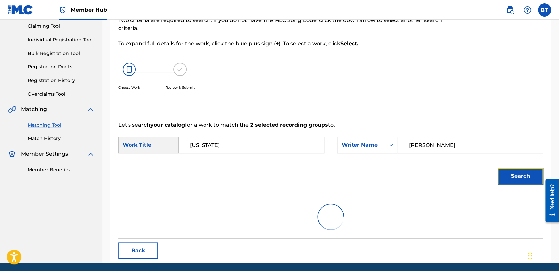
scroll to position [66, 0]
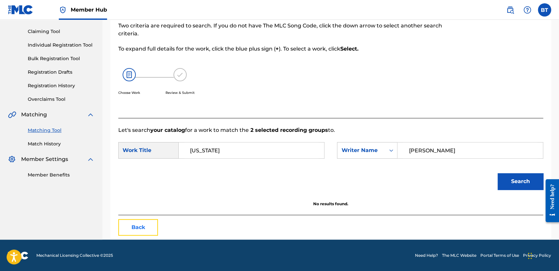
click at [149, 222] on button "Back" at bounding box center [138, 227] width 40 height 17
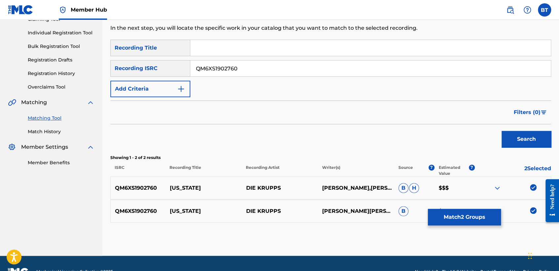
scroll to position [94, 0]
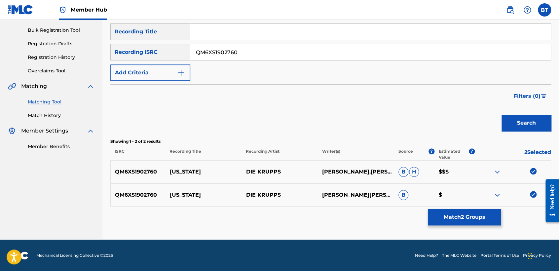
click at [530, 171] on img at bounding box center [533, 171] width 7 height 7
click at [534, 194] on img at bounding box center [533, 194] width 7 height 7
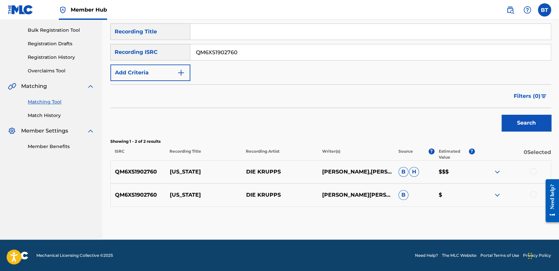
drag, startPoint x: 258, startPoint y: 57, endPoint x: 167, endPoint y: 53, distance: 91.6
click at [151, 54] on div "SearchWithCriteria62e3ad0e-7926-4b16-bba9-0b8d64bca7ec Recording ISRC QM6XS1902…" at bounding box center [330, 52] width 441 height 17
type input "TCACD1588549"
click at [523, 119] on button "Search" at bounding box center [526, 123] width 50 height 17
click at [531, 171] on div at bounding box center [533, 171] width 7 height 7
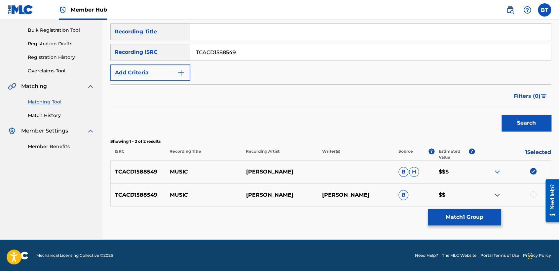
click at [533, 194] on div at bounding box center [533, 194] width 7 height 7
click at [469, 221] on button "Match 2 Groups" at bounding box center [464, 217] width 73 height 17
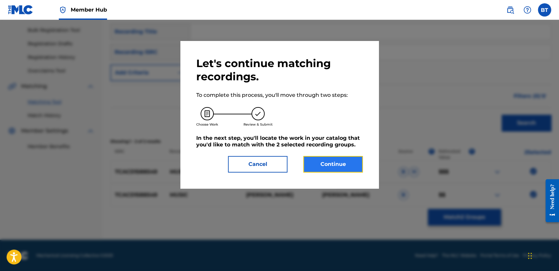
click at [348, 160] on button "Continue" at bounding box center [332, 164] width 59 height 17
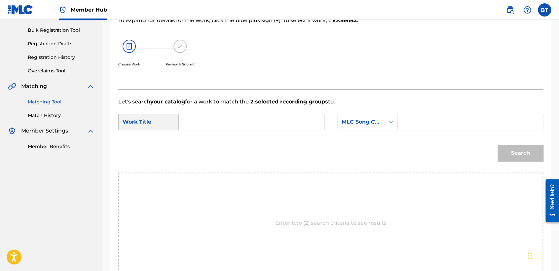
click at [388, 129] on div "Search Form" at bounding box center [391, 122] width 12 height 16
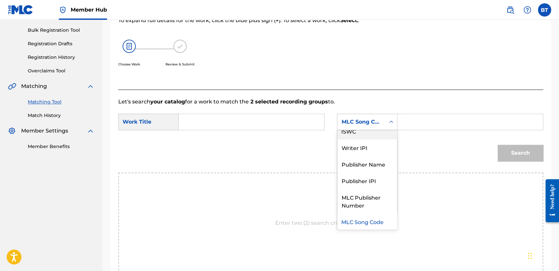
scroll to position [0, 0]
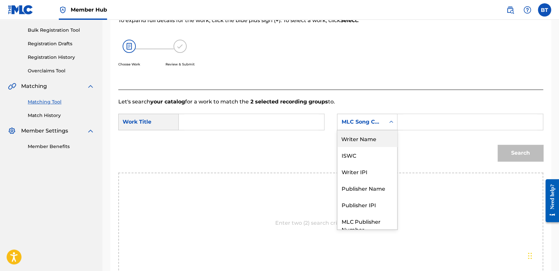
click at [381, 140] on div "Writer Name" at bounding box center [367, 138] width 60 height 17
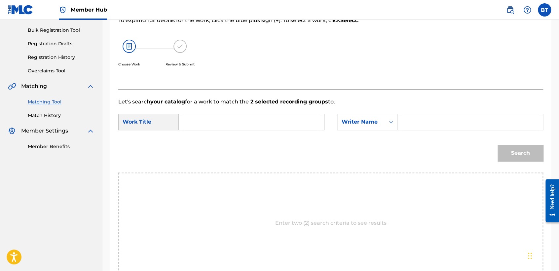
click at [425, 118] on input "Search Form" at bounding box center [470, 122] width 134 height 16
type input "[PERSON_NAME]"
click at [288, 129] on input "Search Form" at bounding box center [251, 122] width 134 height 16
click at [265, 128] on input "Search Form" at bounding box center [251, 122] width 134 height 16
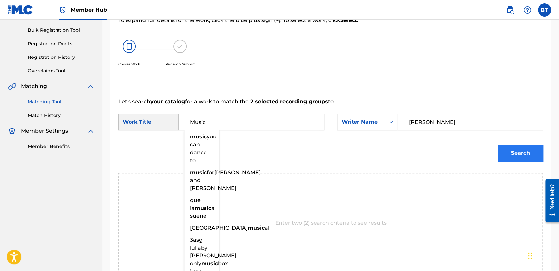
type input "Music"
click at [510, 152] on button "Search" at bounding box center [520, 153] width 46 height 17
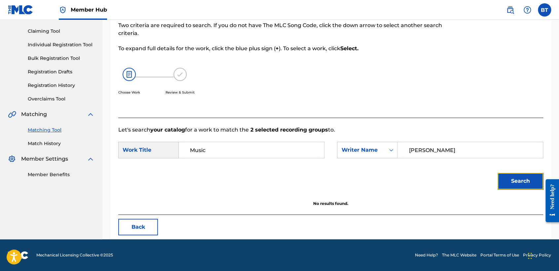
scroll to position [66, 0]
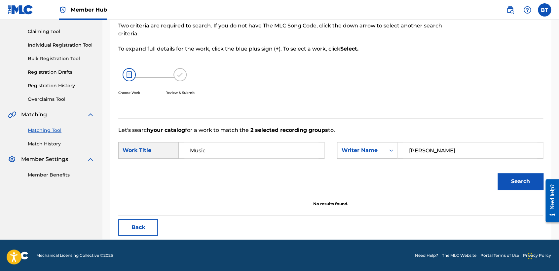
click at [458, 82] on div at bounding box center [494, 52] width 98 height 131
